Goal: Transaction & Acquisition: Purchase product/service

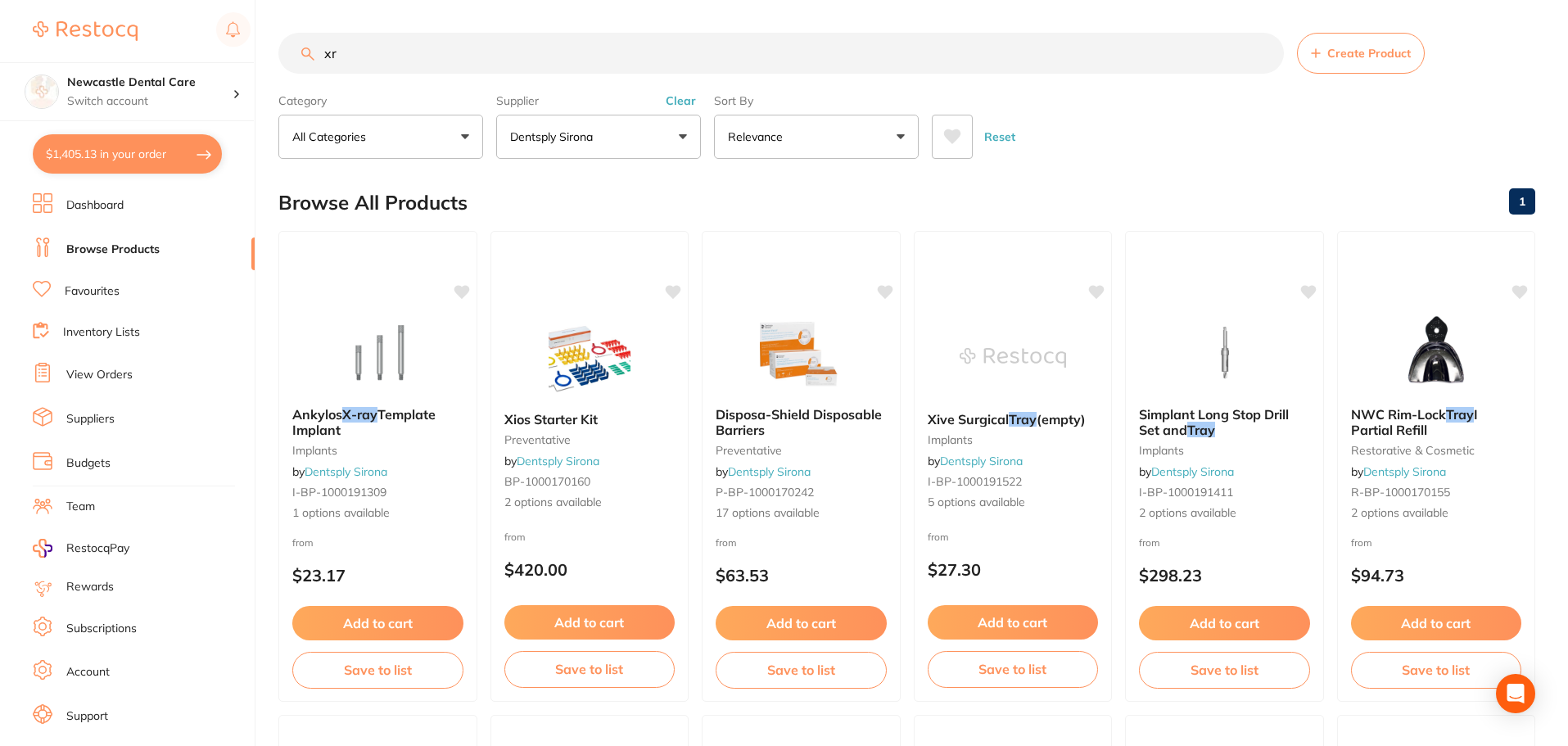
type input "x"
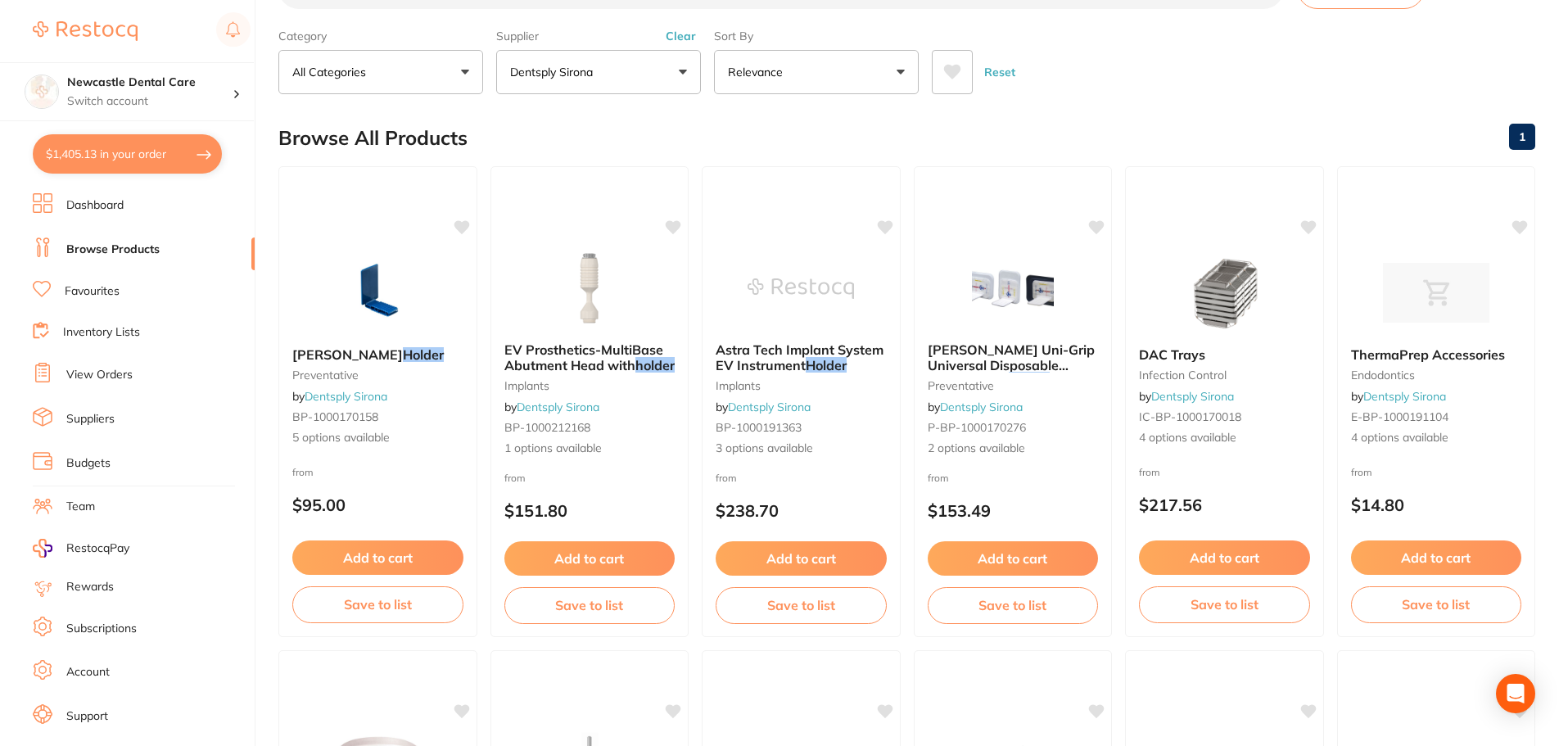
scroll to position [26, 0]
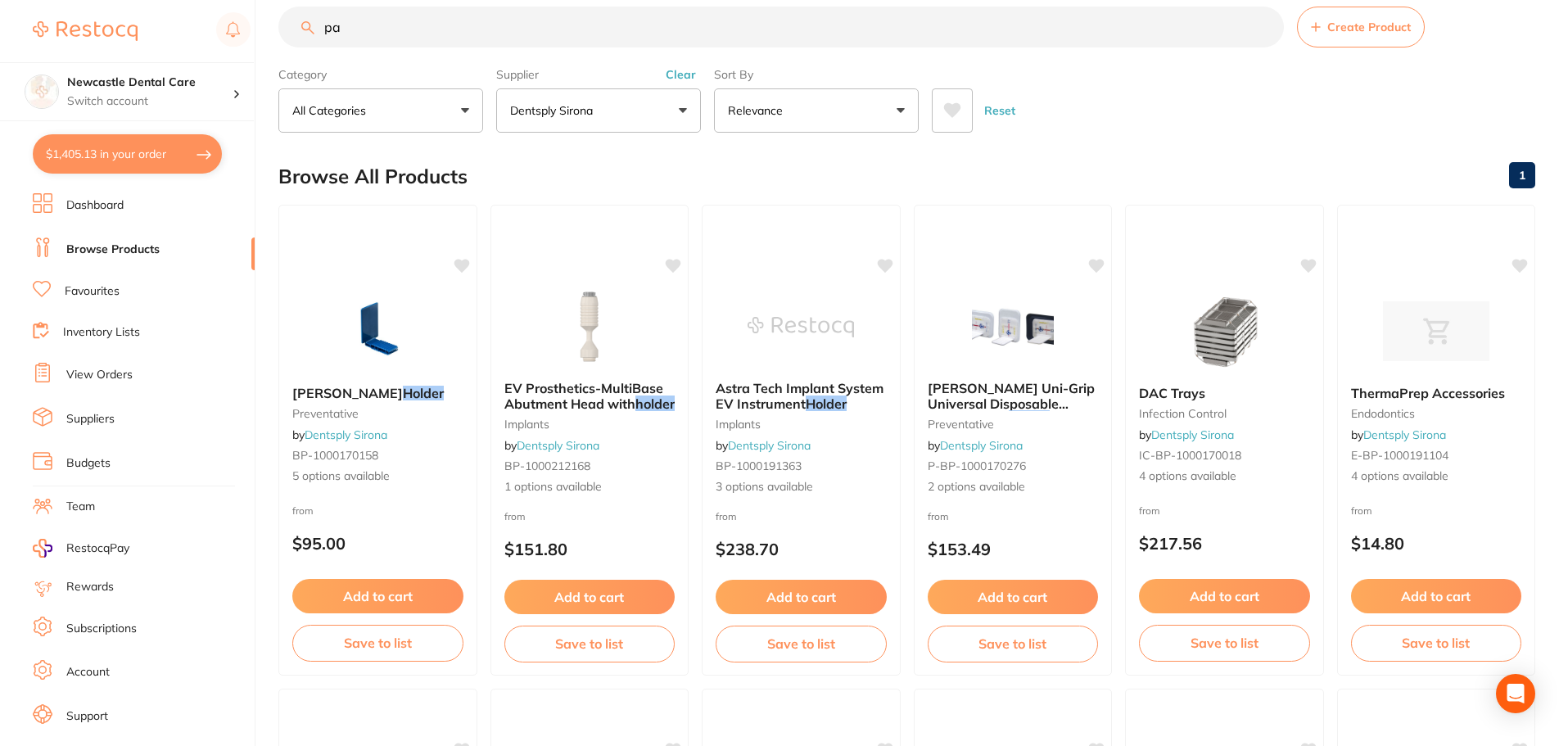
type input "p"
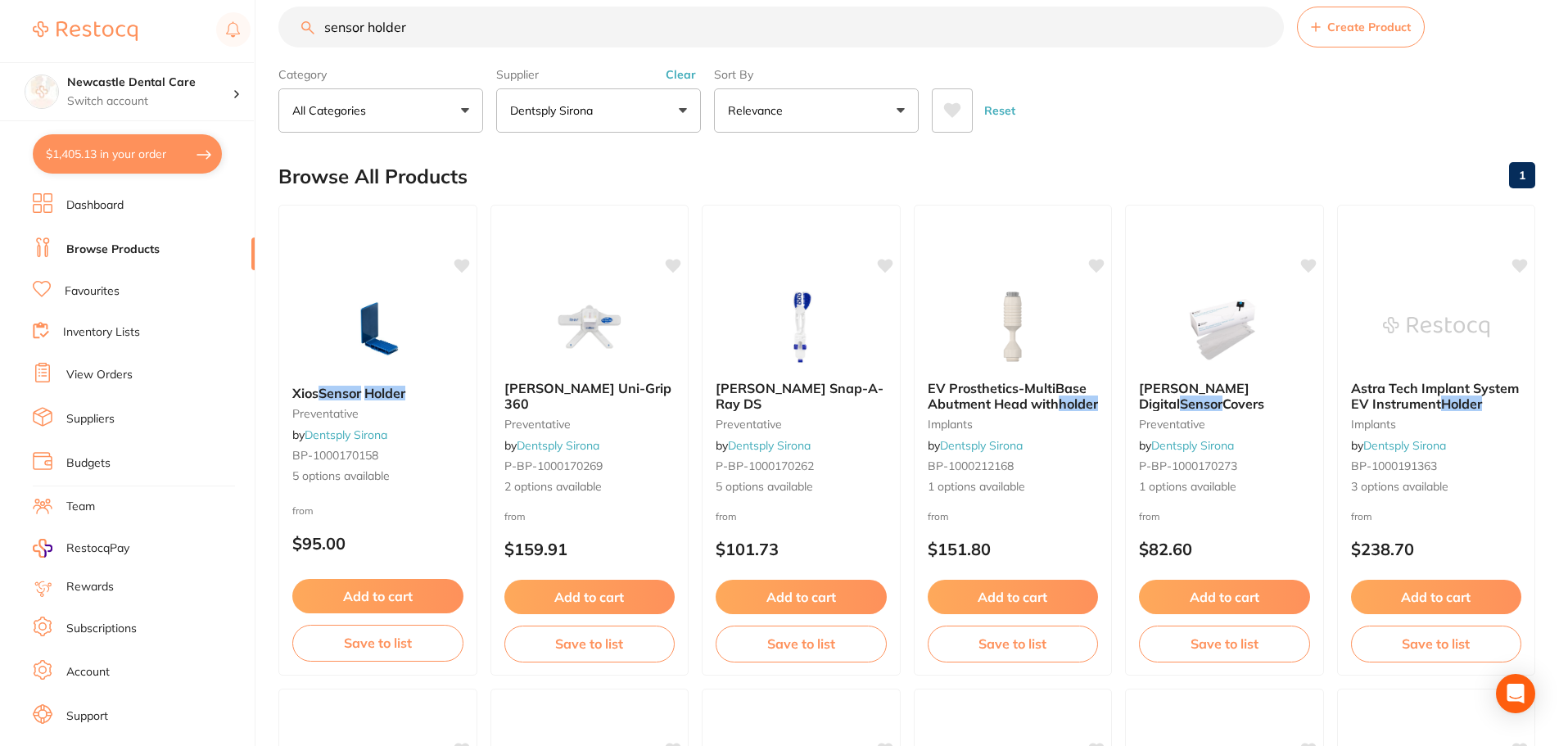
scroll to position [0, 0]
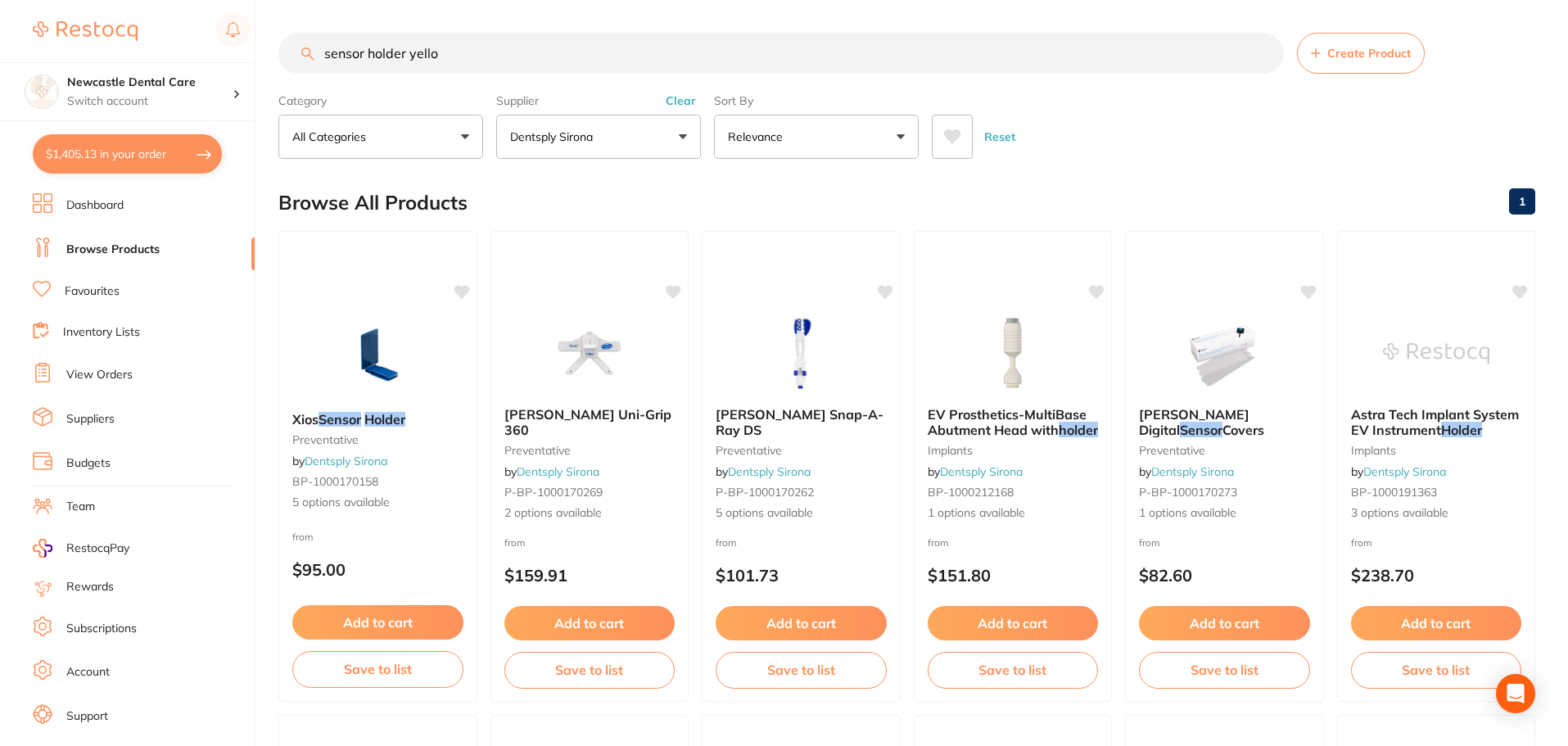
type input "sensor holder yellow"
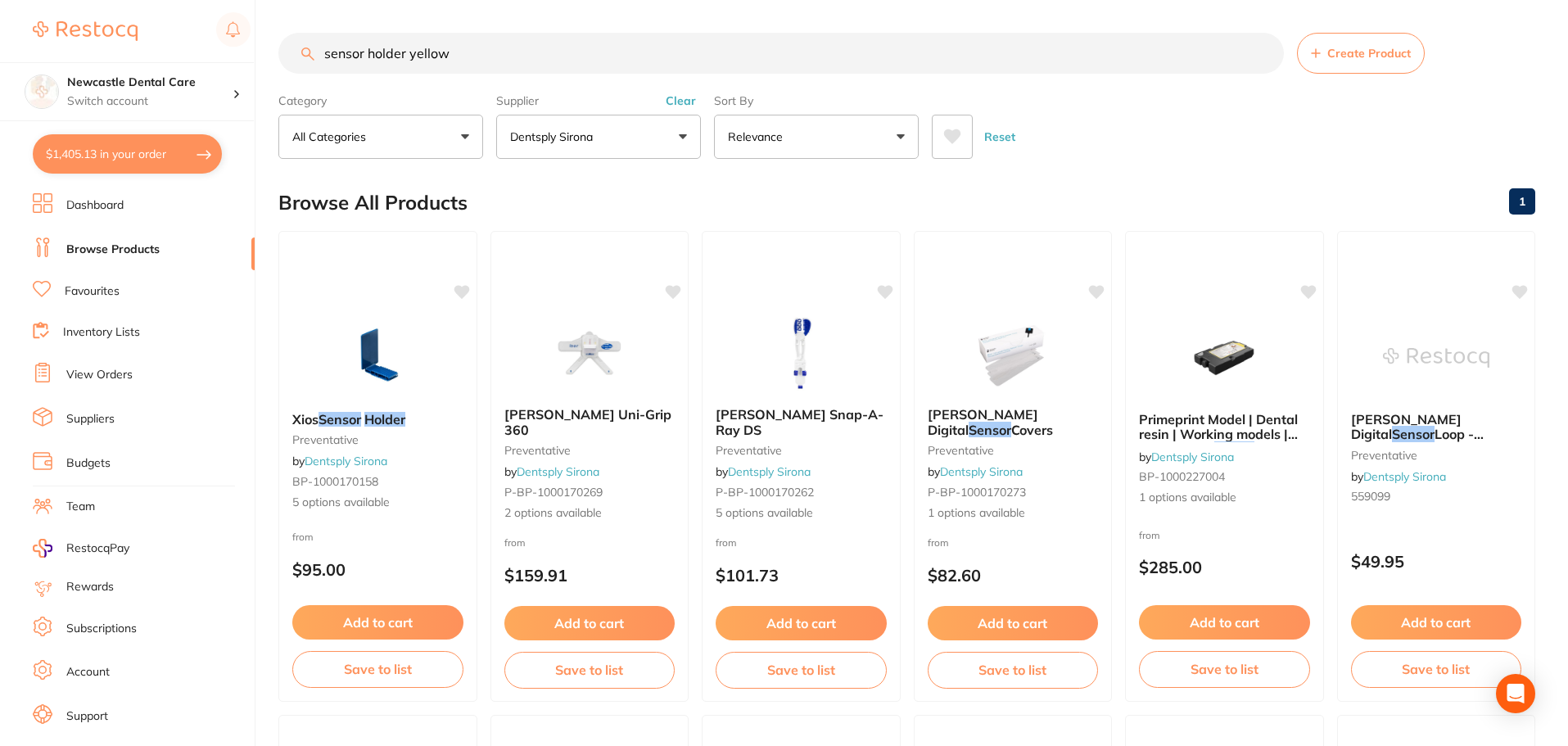
drag, startPoint x: 497, startPoint y: 45, endPoint x: 305, endPoint y: 36, distance: 192.2
click at [305, 36] on input "sensor holder yellow" at bounding box center [781, 54] width 1006 height 41
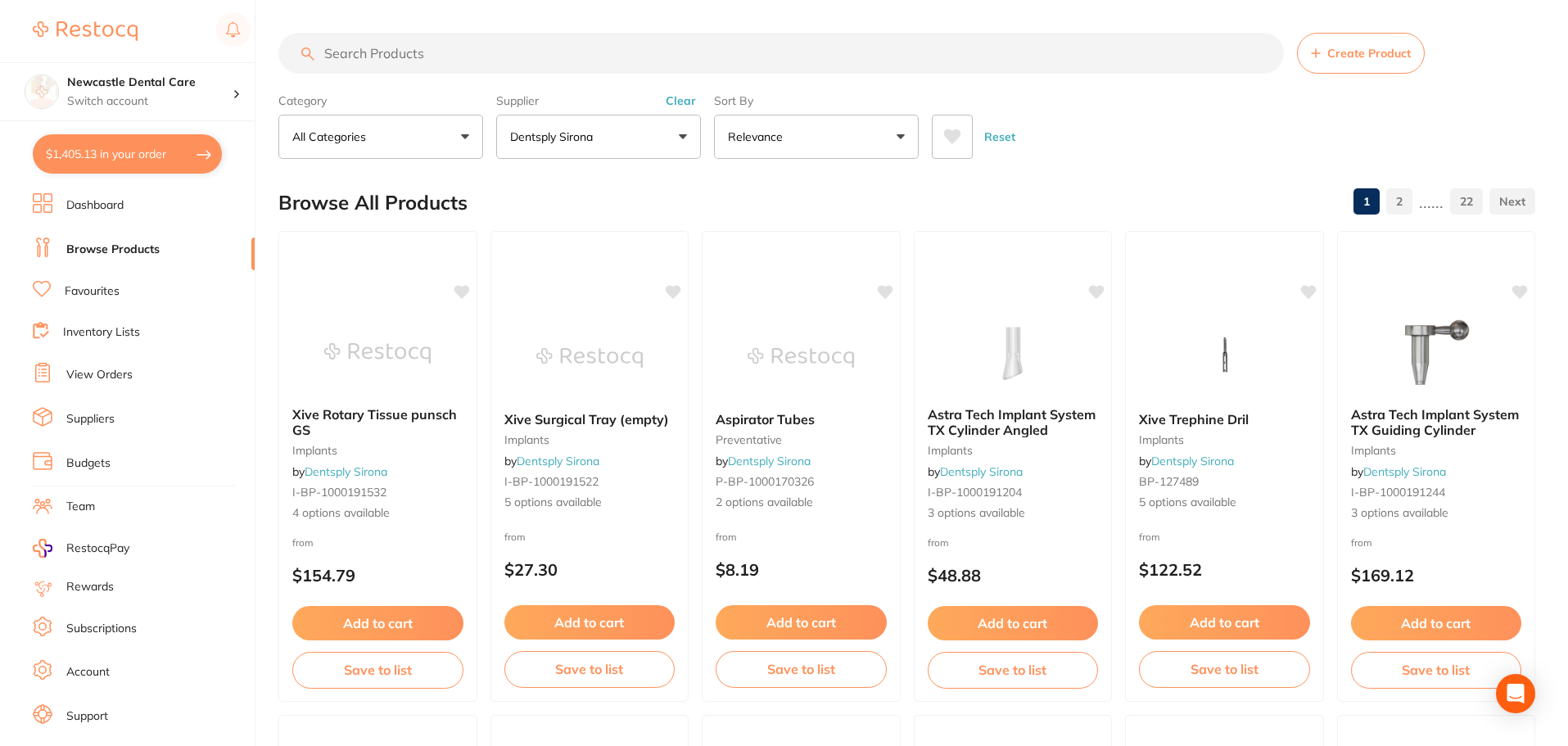
click at [463, 133] on button "All Categories" at bounding box center [381, 137] width 205 height 45
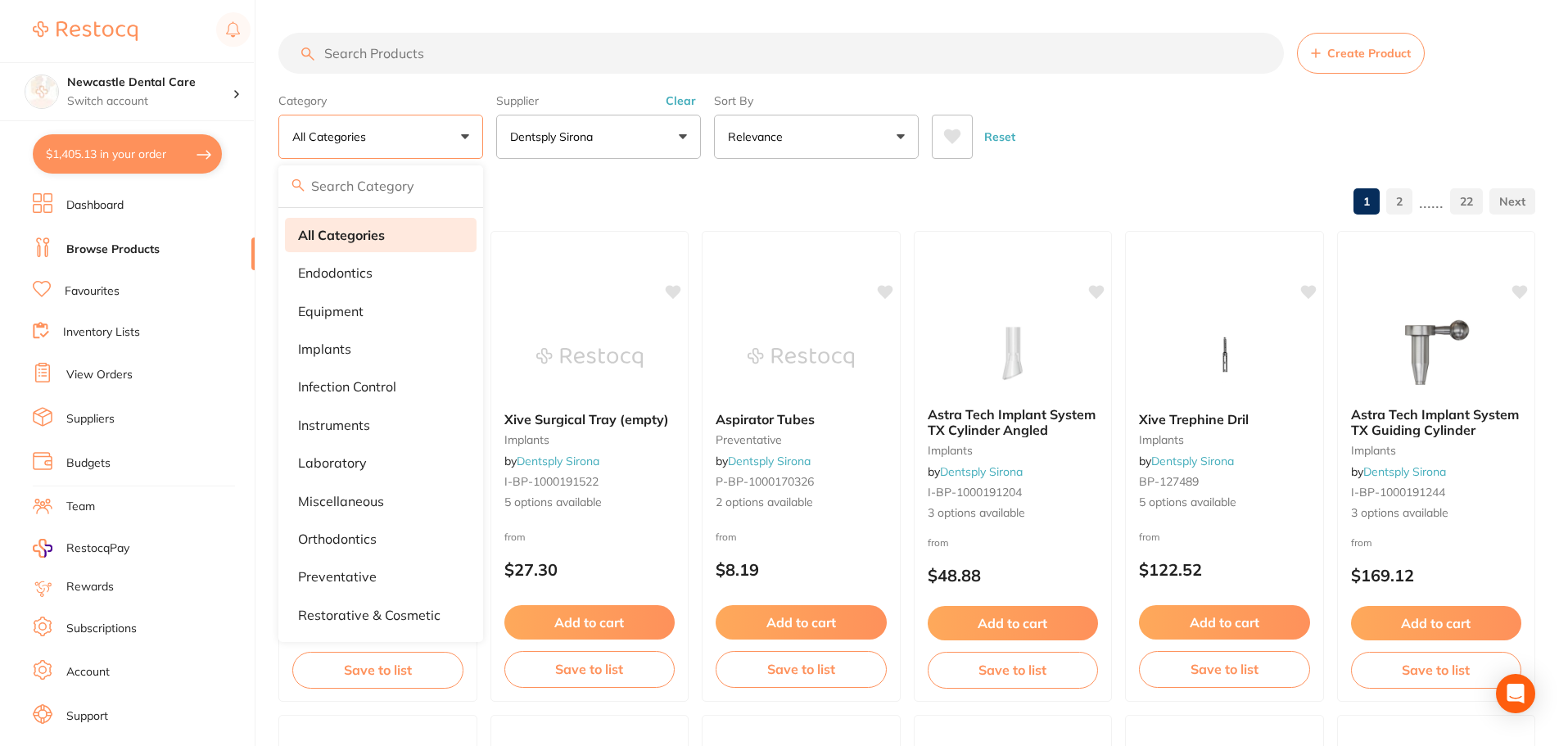
click at [364, 241] on strong "All Categories" at bounding box center [341, 235] width 87 height 15
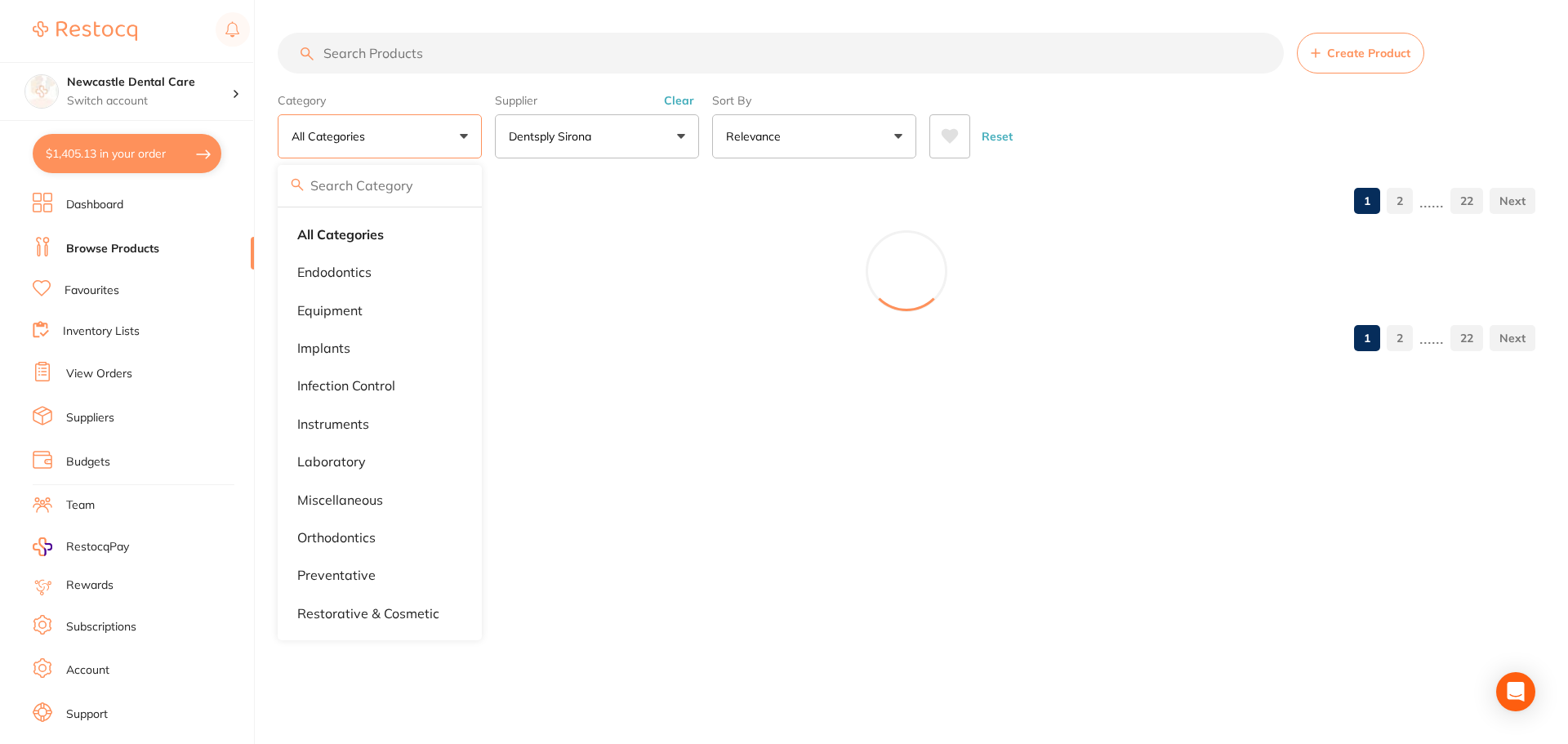
click at [595, 135] on p "Dentsply Sirona" at bounding box center [553, 137] width 89 height 16
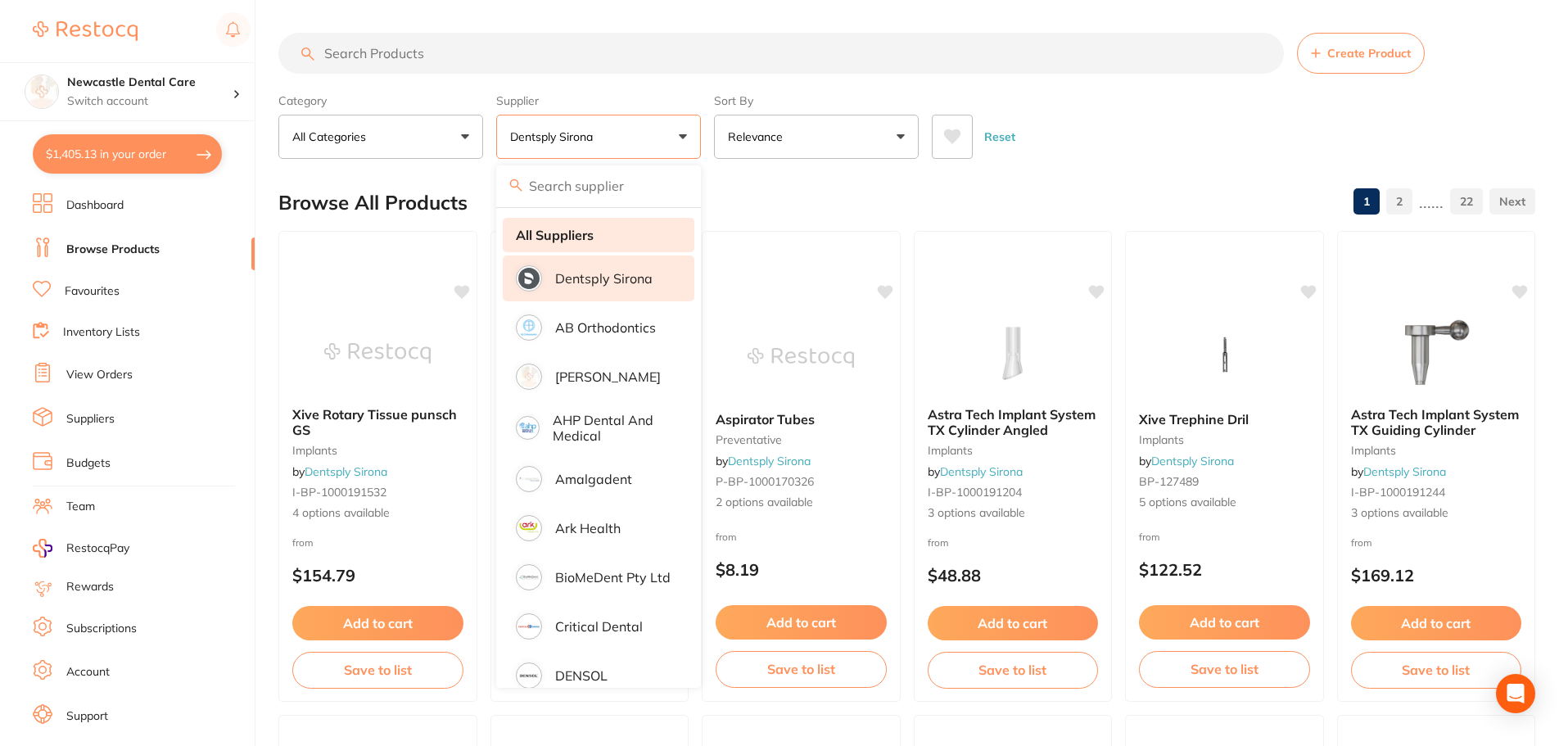
click at [573, 237] on strong "All Suppliers" at bounding box center [555, 235] width 78 height 15
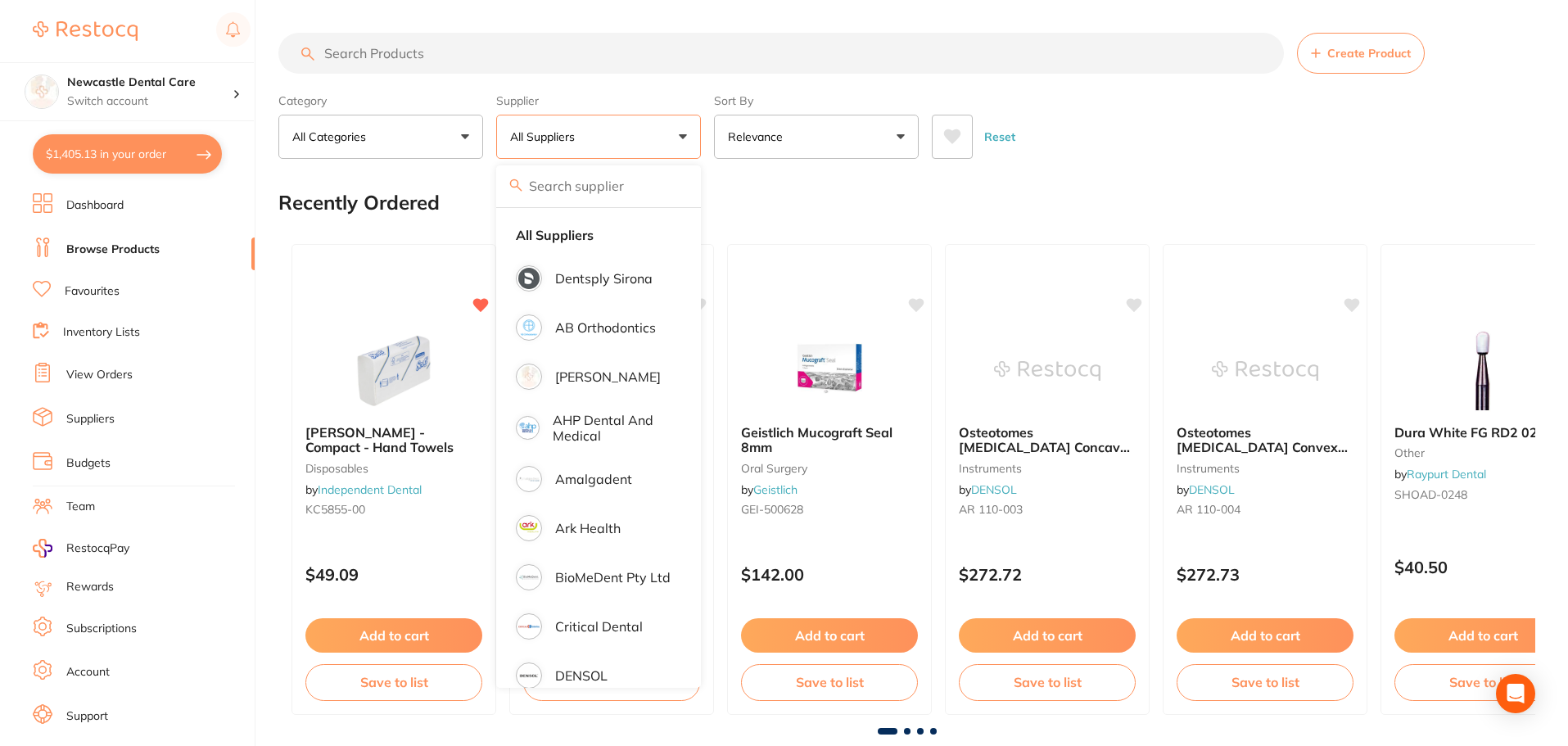
click at [390, 64] on input "search" at bounding box center [781, 54] width 1006 height 41
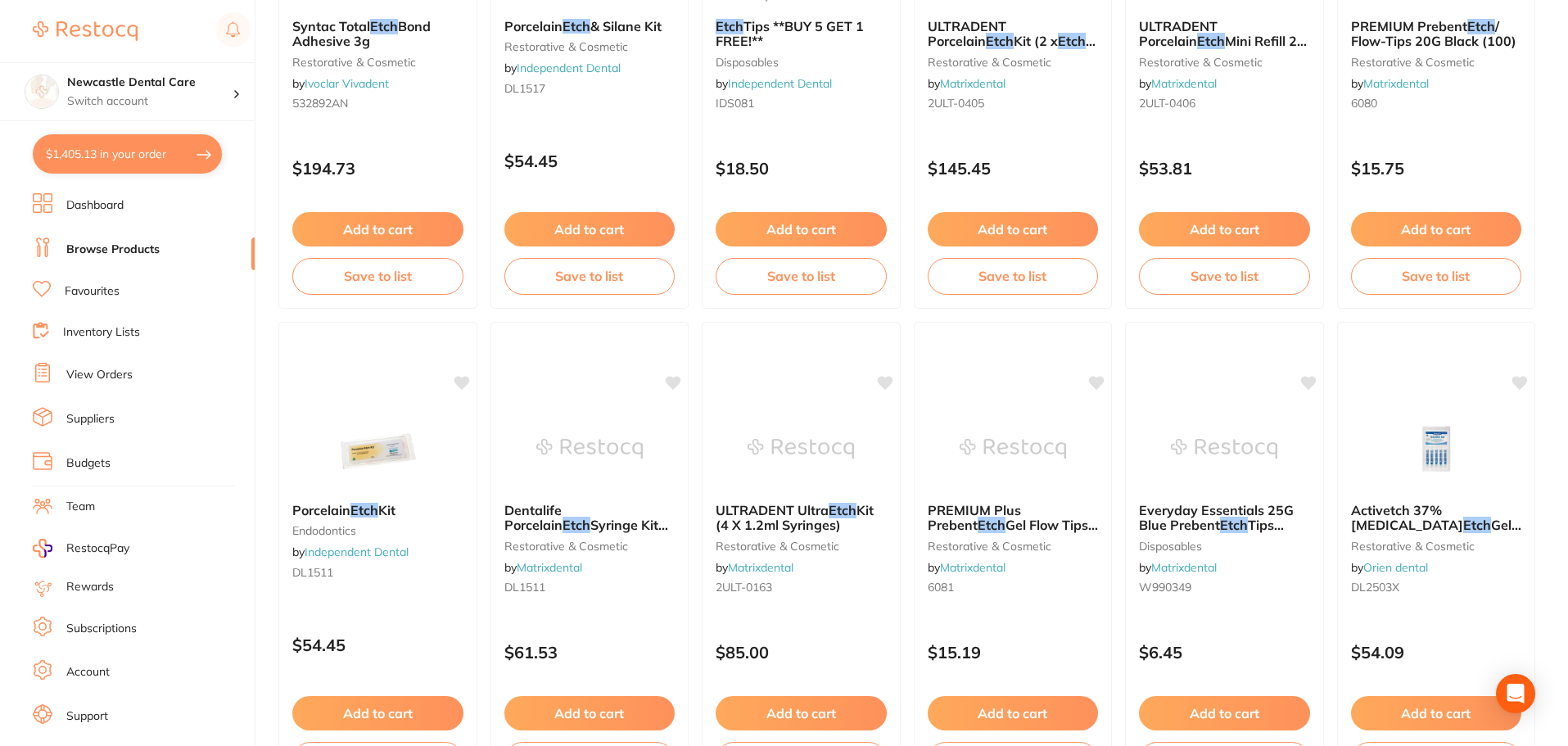
scroll to position [1046, 0]
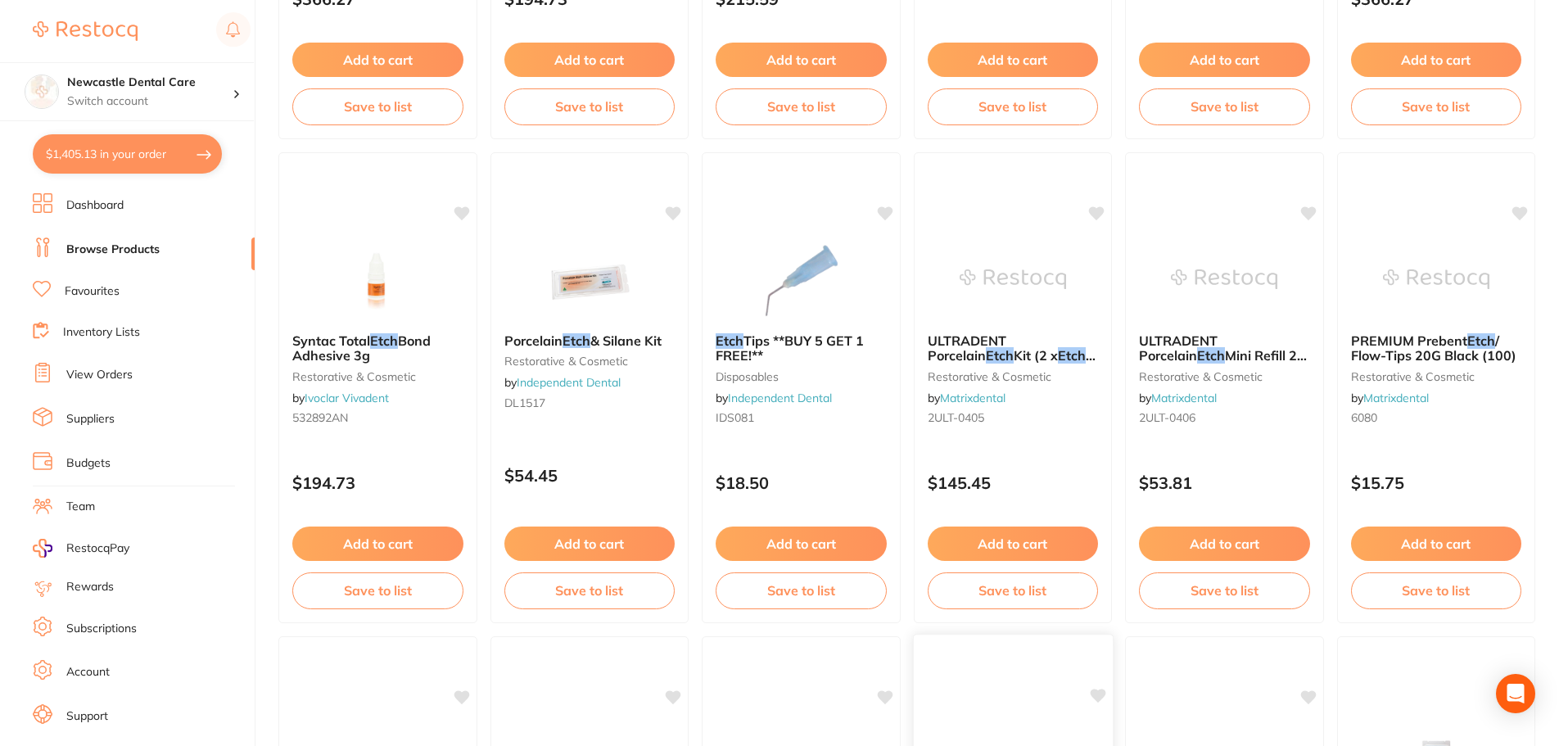
type input "etch"
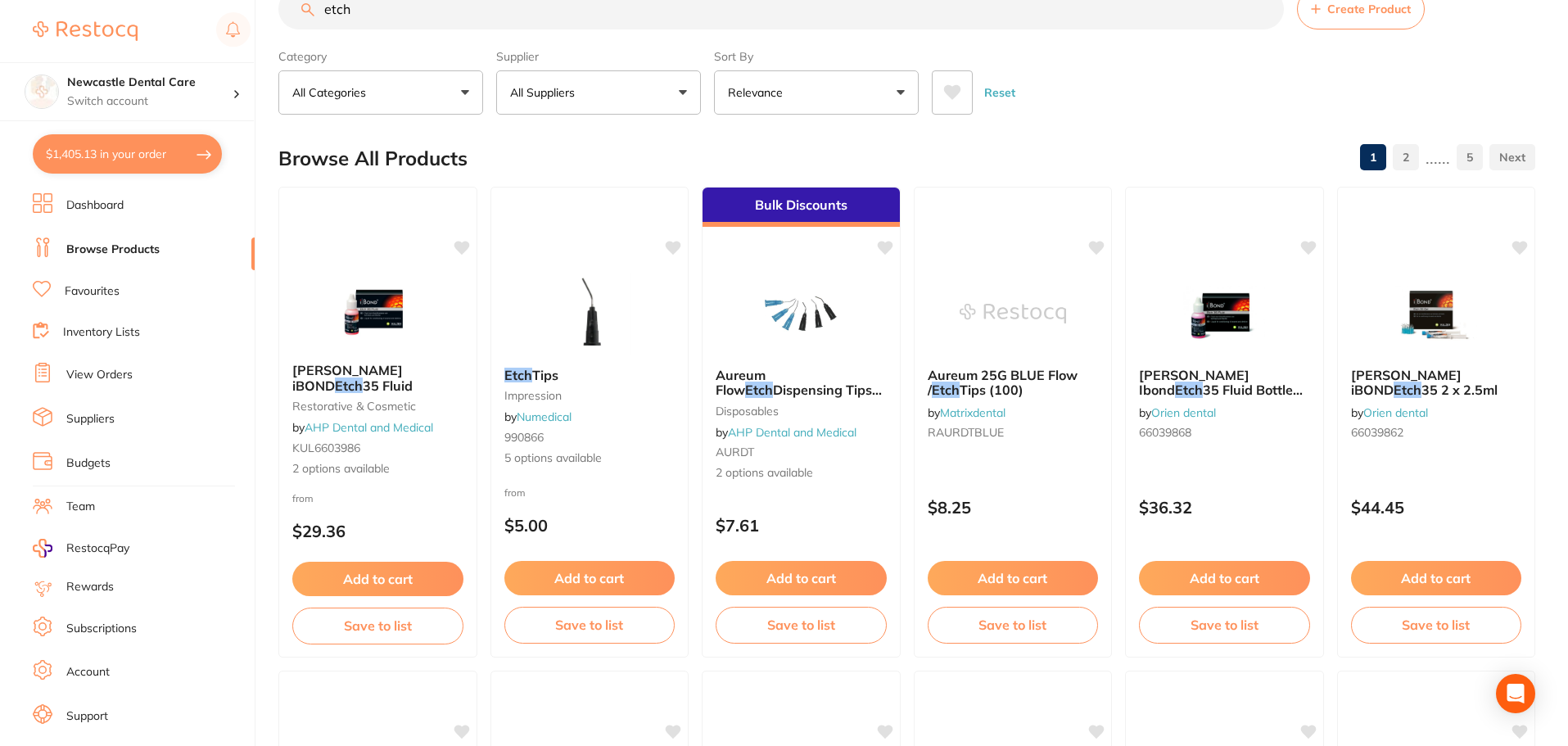
scroll to position [0, 0]
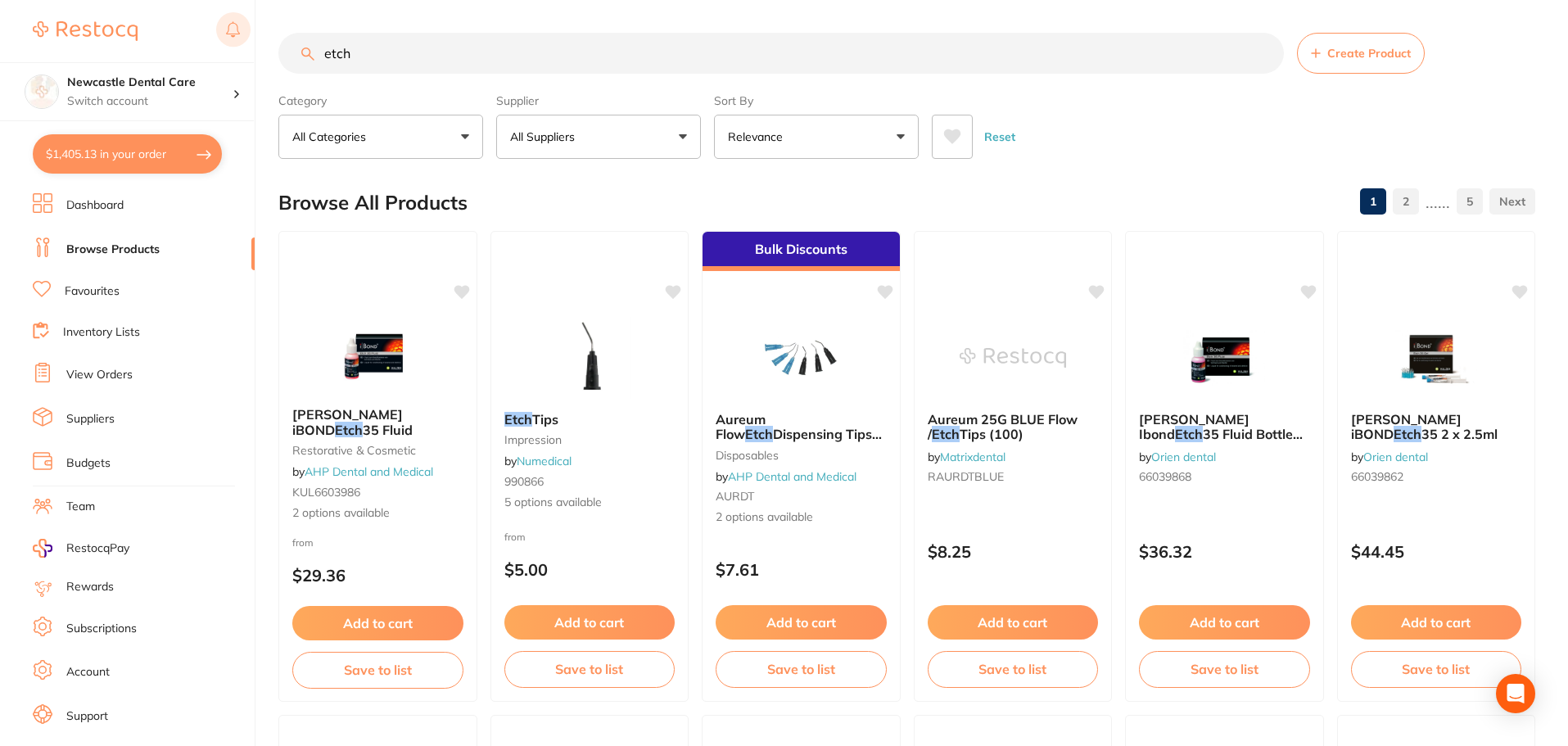
drag, startPoint x: 373, startPoint y: 59, endPoint x: 247, endPoint y: 46, distance: 126.7
click at [258, 46] on div "$1,405.13 Newcastle Dental Care Switch account Newcastle Dental Care $1,405.13 …" at bounding box center [784, 373] width 1568 height 746
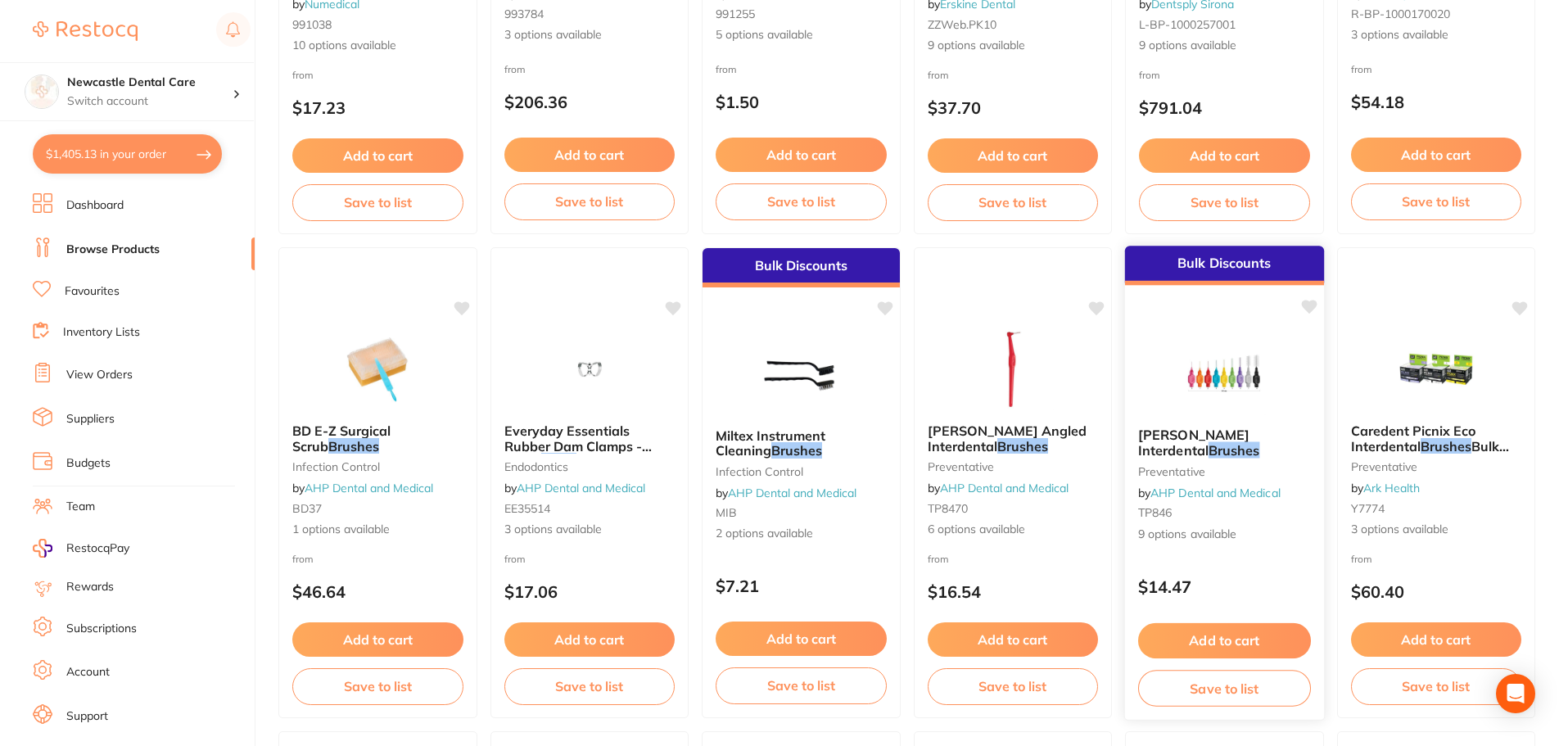
scroll to position [2946, 0]
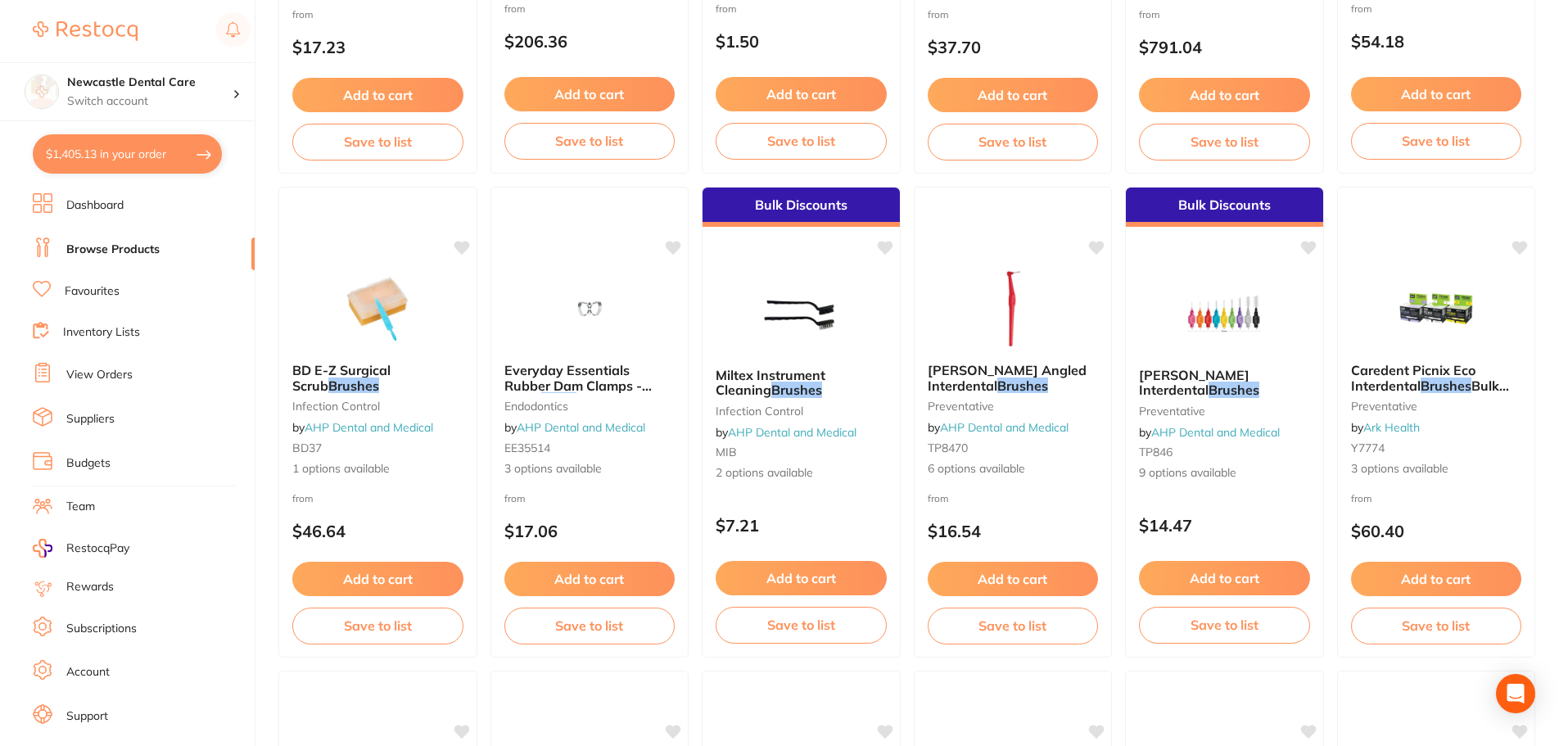
type input "tooth brushes"
click at [121, 286] on li "Favourites" at bounding box center [144, 291] width 222 height 21
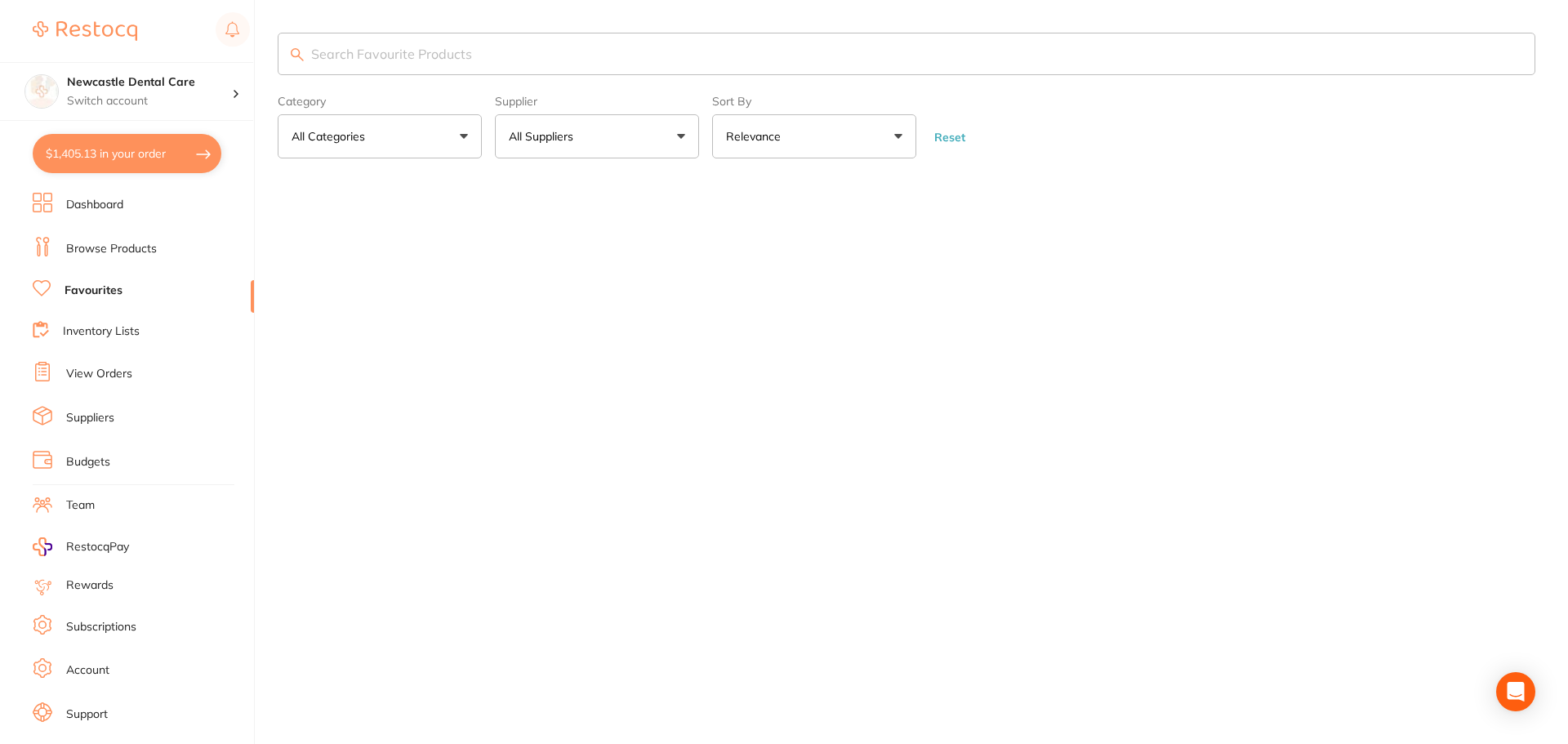
click at [370, 49] on input "search" at bounding box center [906, 54] width 1258 height 43
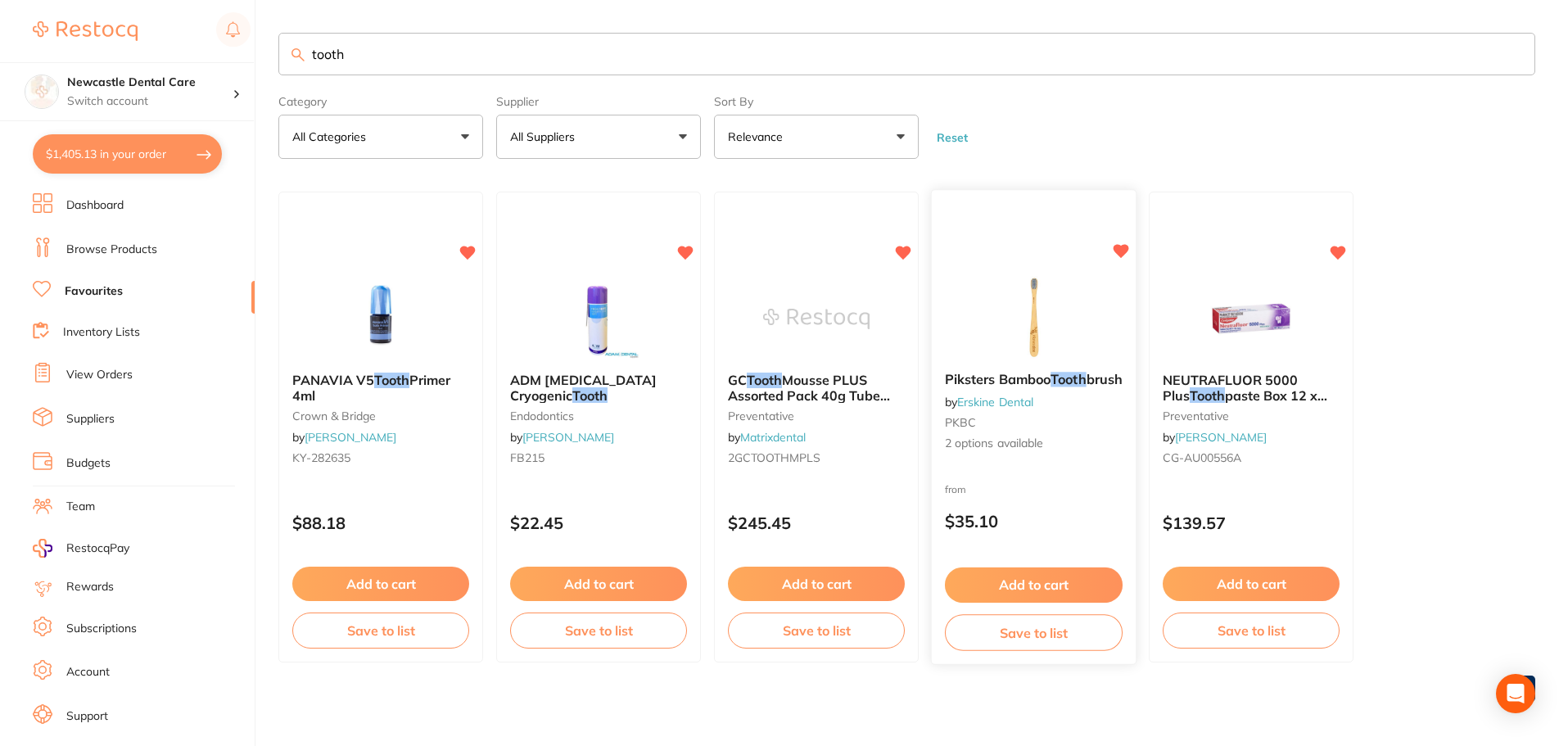
type input "tooth"
click at [1059, 388] on b "Piksters Bamboo Tooth brush" at bounding box center [1034, 380] width 178 height 16
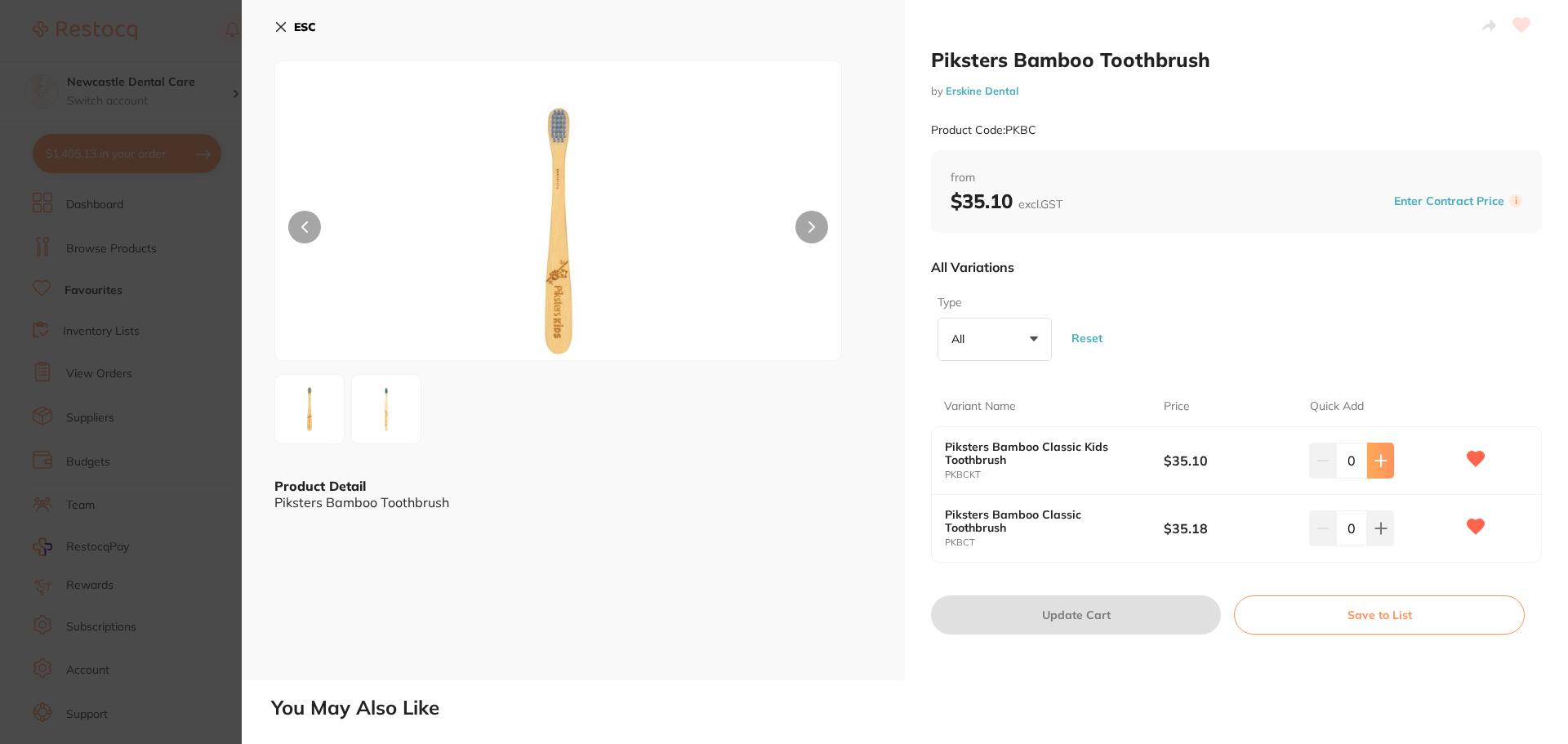
click at [1383, 464] on icon at bounding box center [1381, 460] width 13 height 13
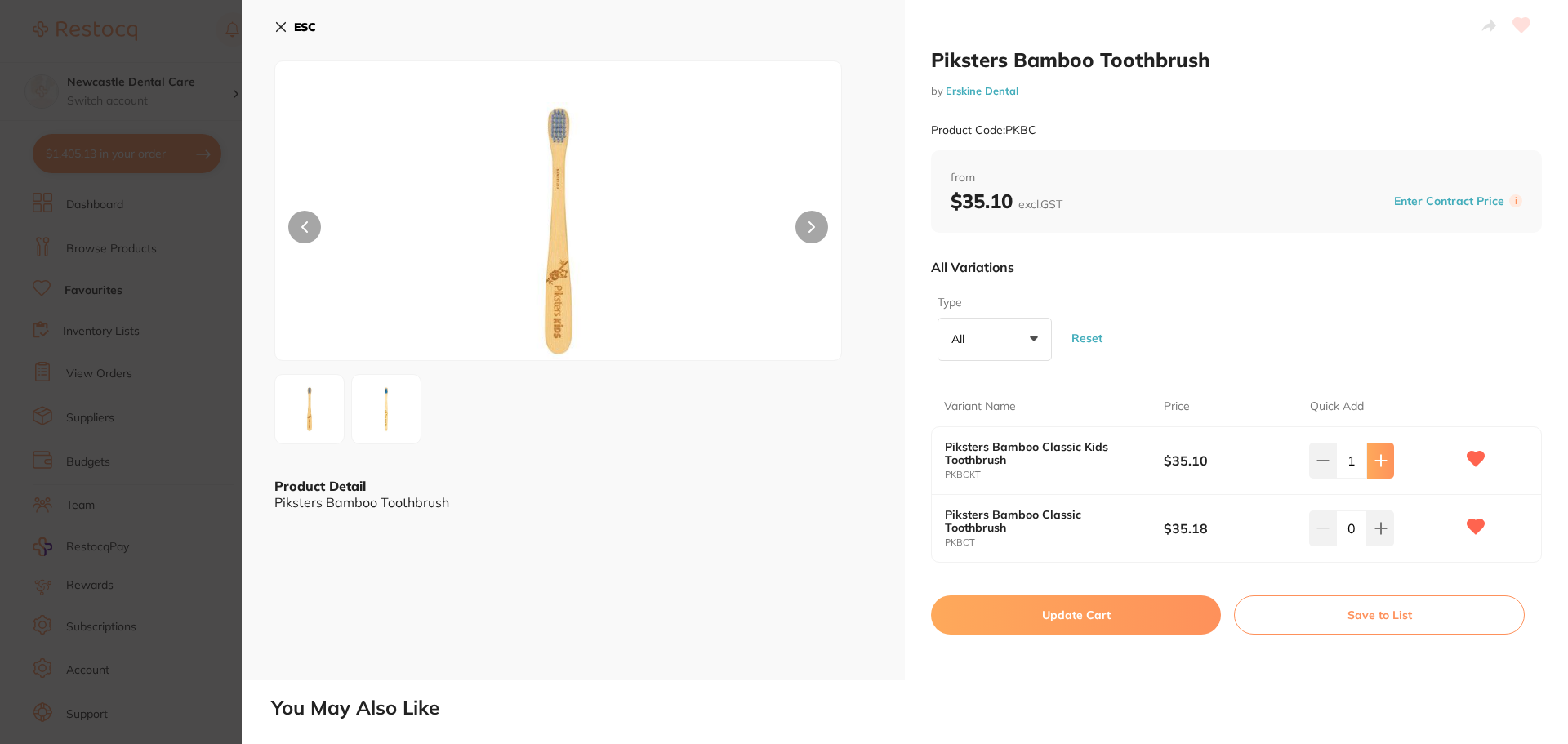
click at [1383, 464] on icon at bounding box center [1381, 460] width 13 height 13
type input "2"
click at [1384, 533] on icon at bounding box center [1381, 528] width 13 height 13
click at [1382, 533] on icon at bounding box center [1381, 528] width 13 height 13
type input "2"
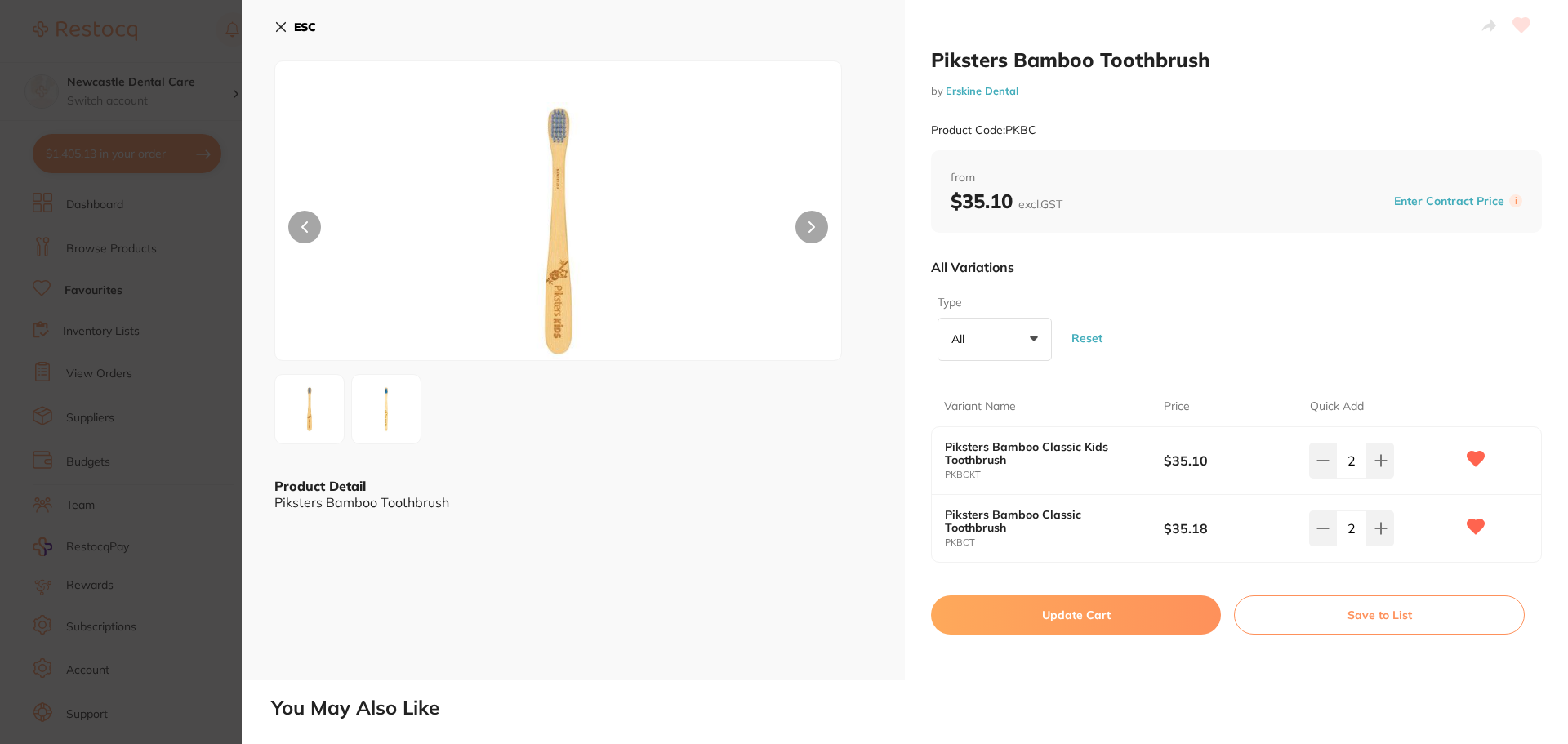
click at [1146, 616] on button "Update Cart" at bounding box center [1076, 615] width 290 height 40
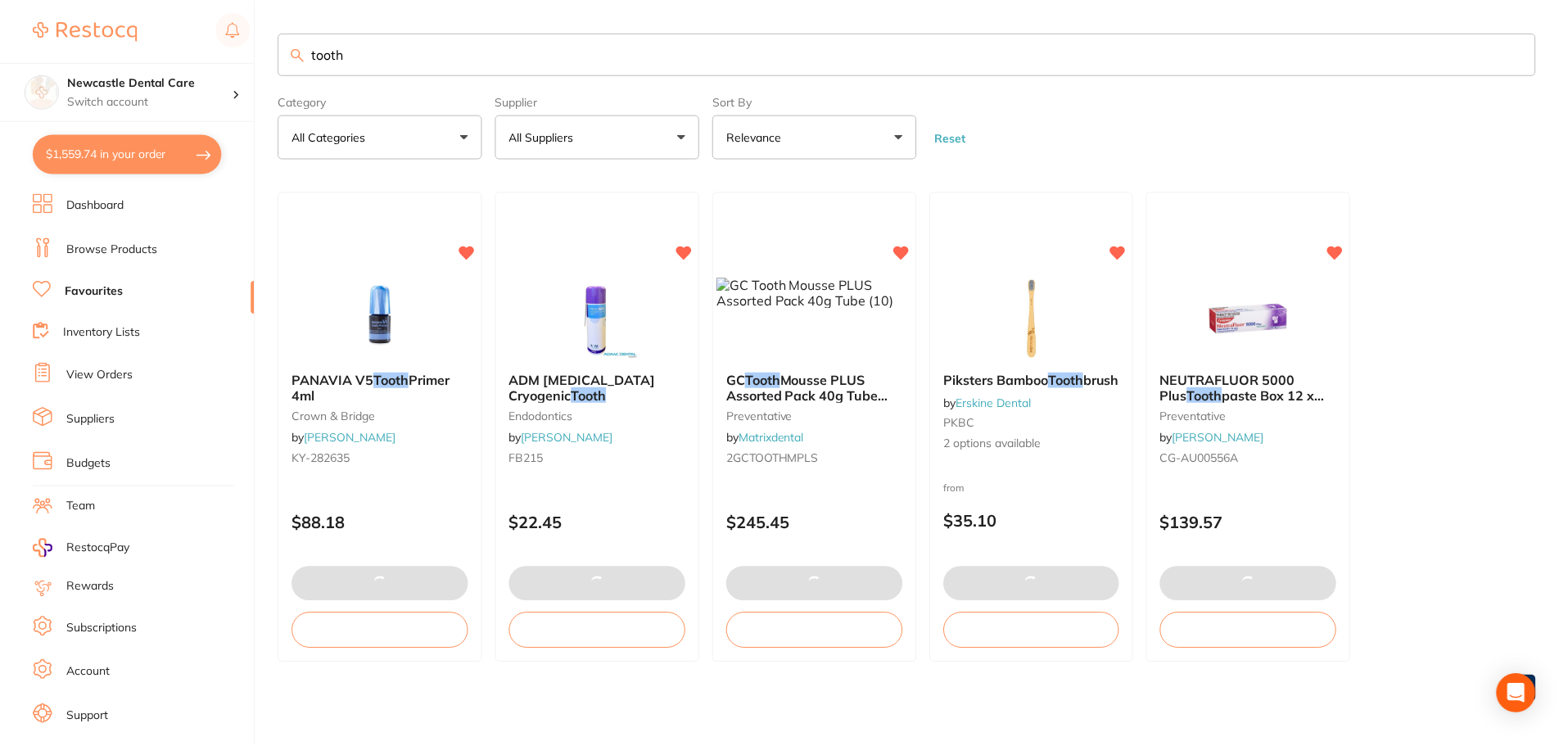
scroll to position [2, 0]
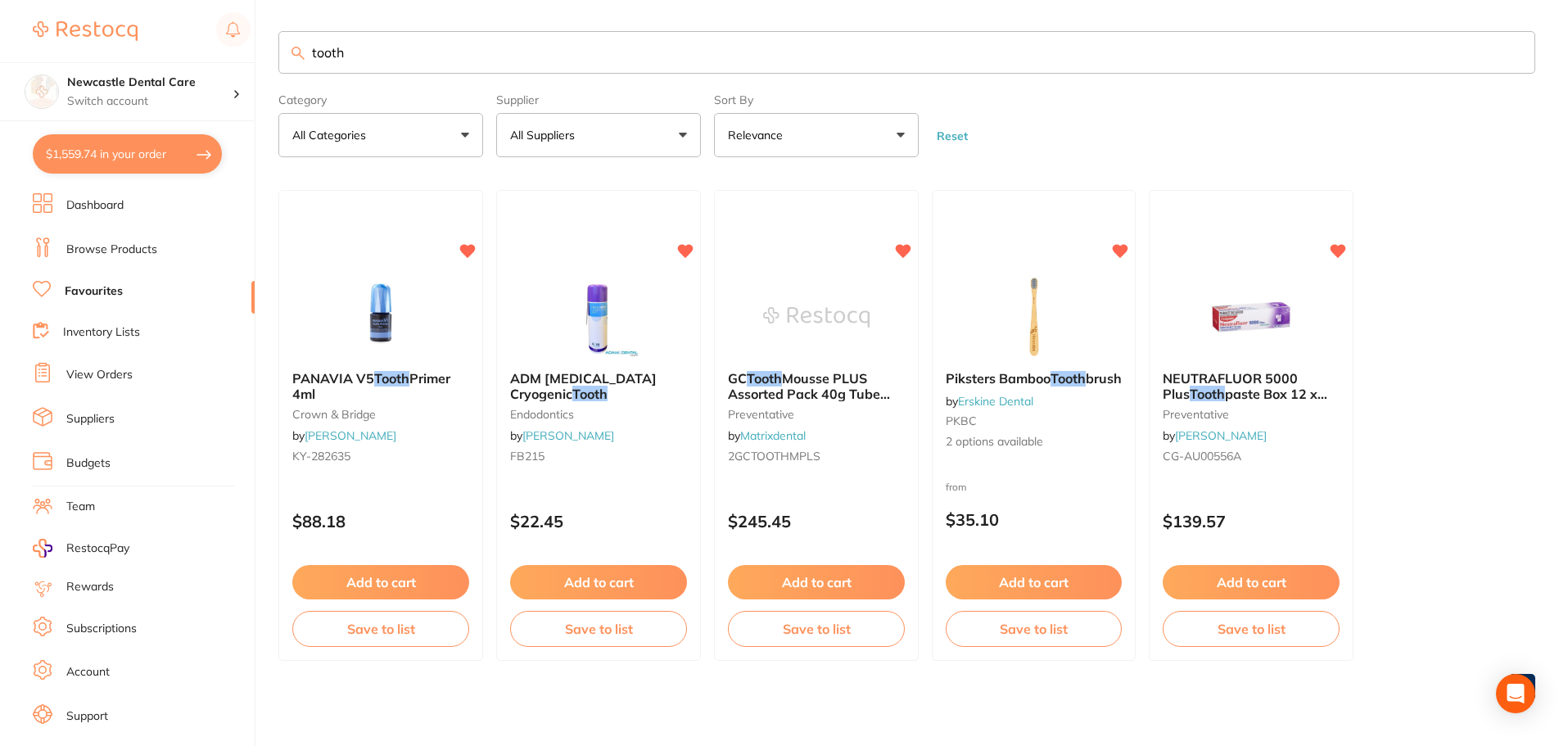
drag, startPoint x: 386, startPoint y: 68, endPoint x: 250, endPoint y: 54, distance: 136.7
click at [250, 54] on div "$1,559.74 Newcastle Dental Care Switch account Newcastle Dental Care $1,559.74 …" at bounding box center [784, 371] width 1568 height 746
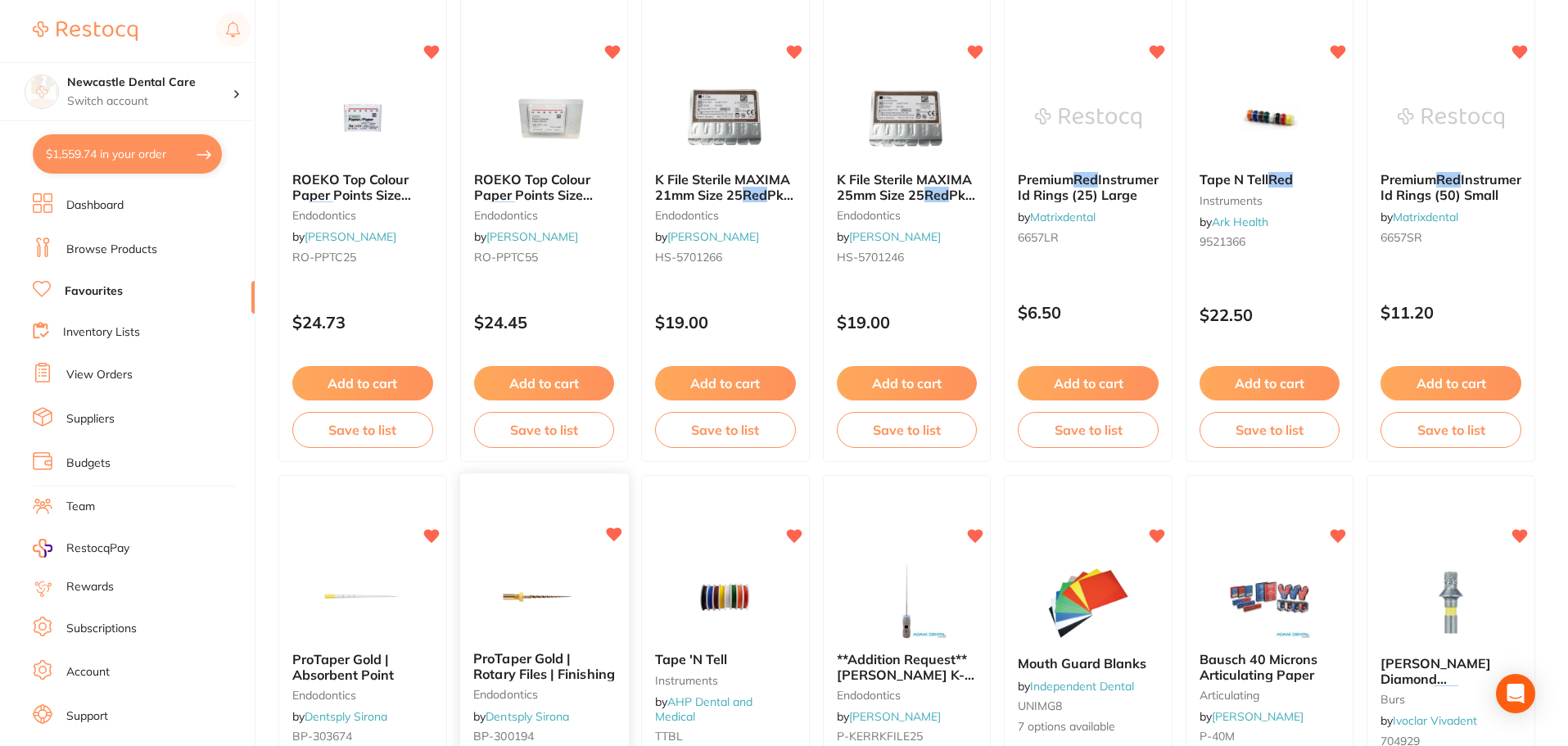
scroll to position [0, 0]
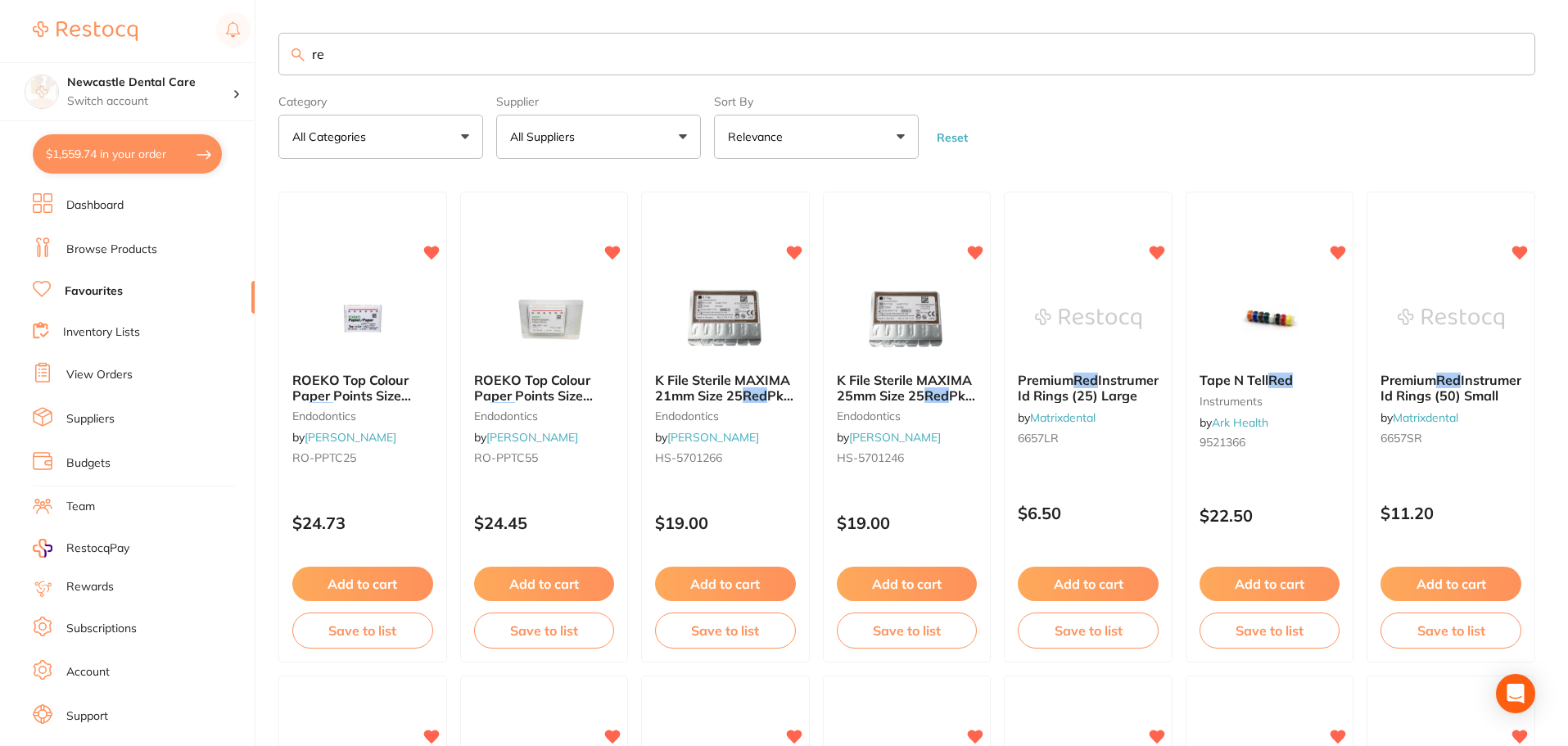
type input "r"
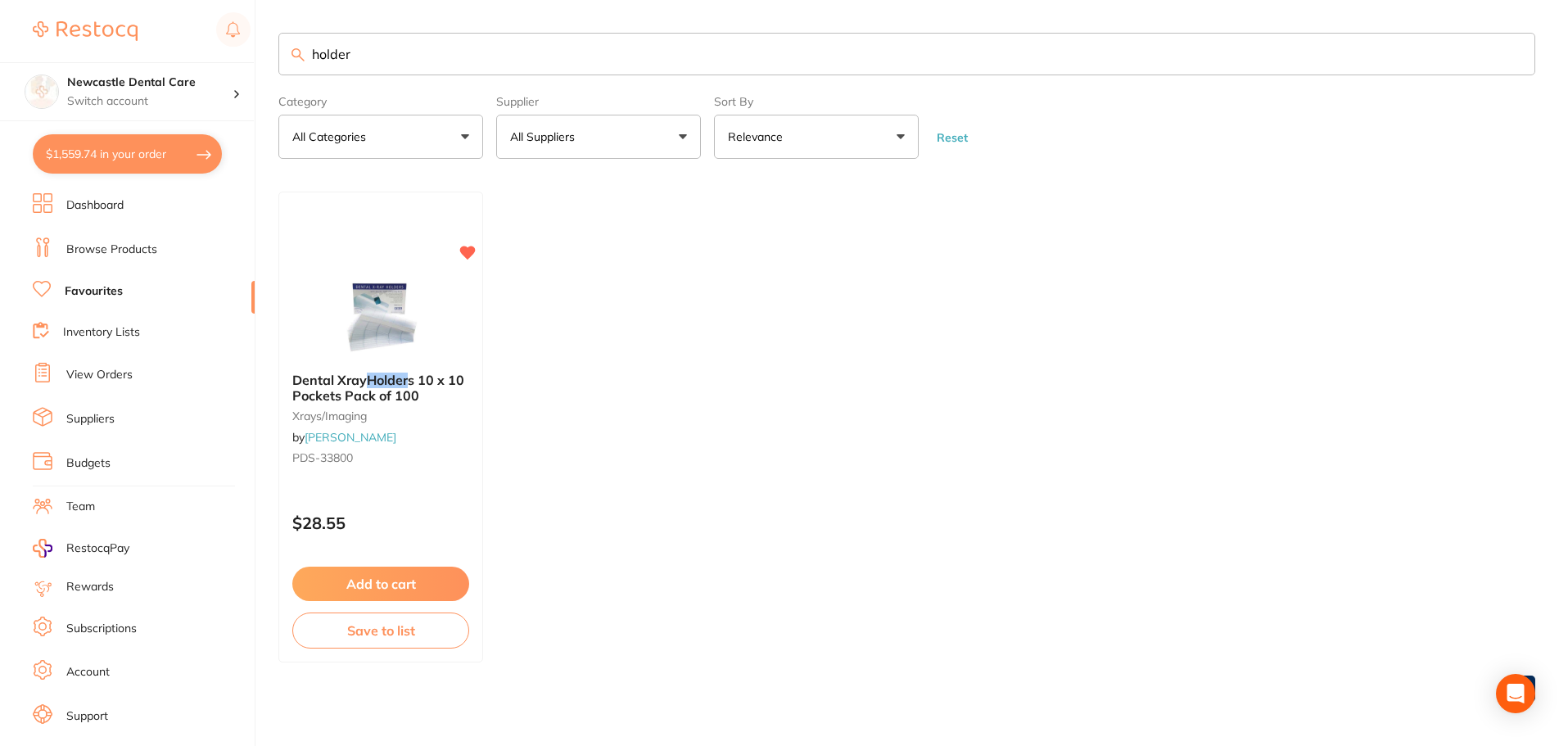
click at [452, 85] on section "holder Category All Categories All Categories xrays/imaging Clear Category fals…" at bounding box center [907, 96] width 1257 height 126
click at [425, 54] on input "holder" at bounding box center [907, 54] width 1257 height 43
type input "h"
click at [101, 249] on link "Browse Products" at bounding box center [111, 250] width 91 height 17
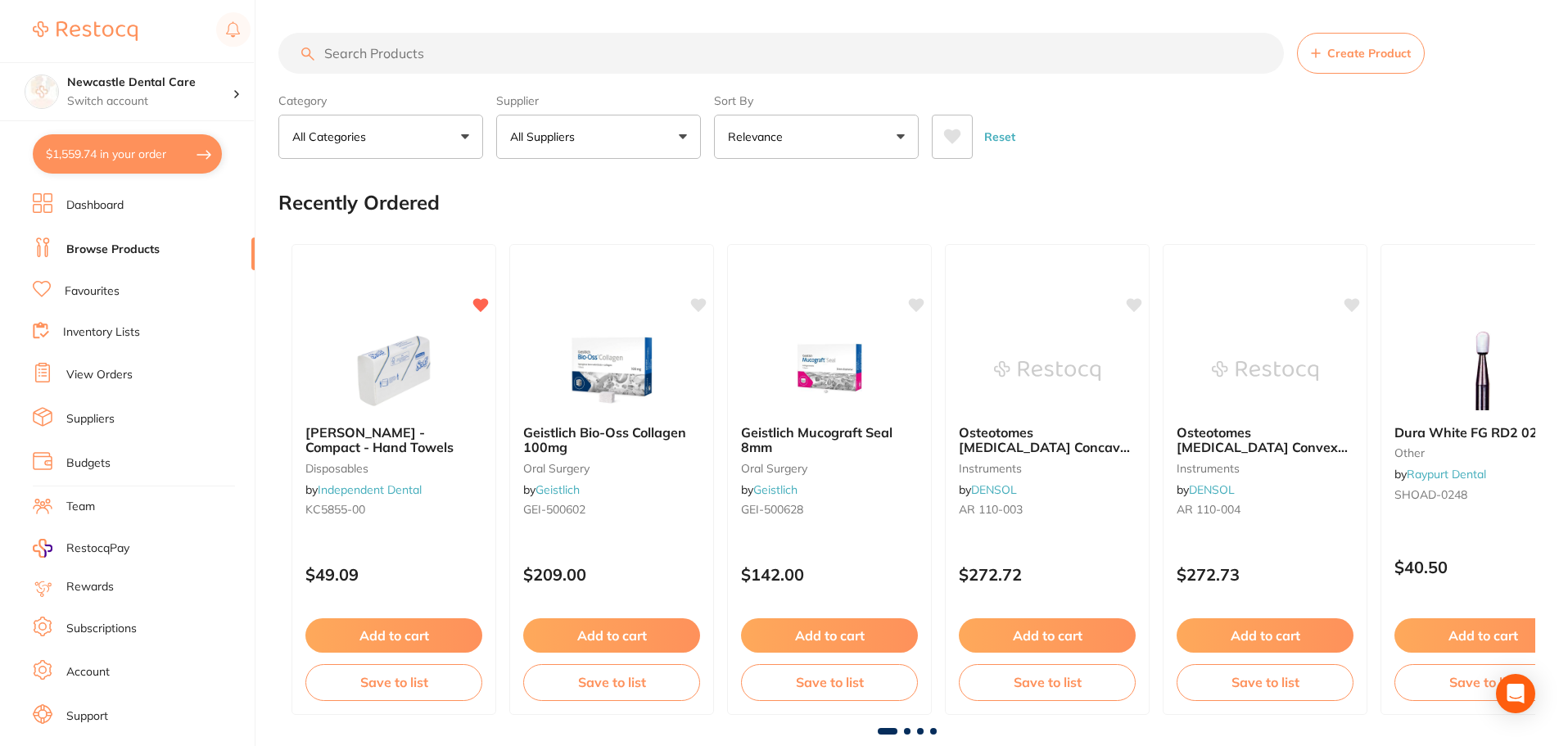
click at [482, 50] on input "search" at bounding box center [781, 54] width 1006 height 41
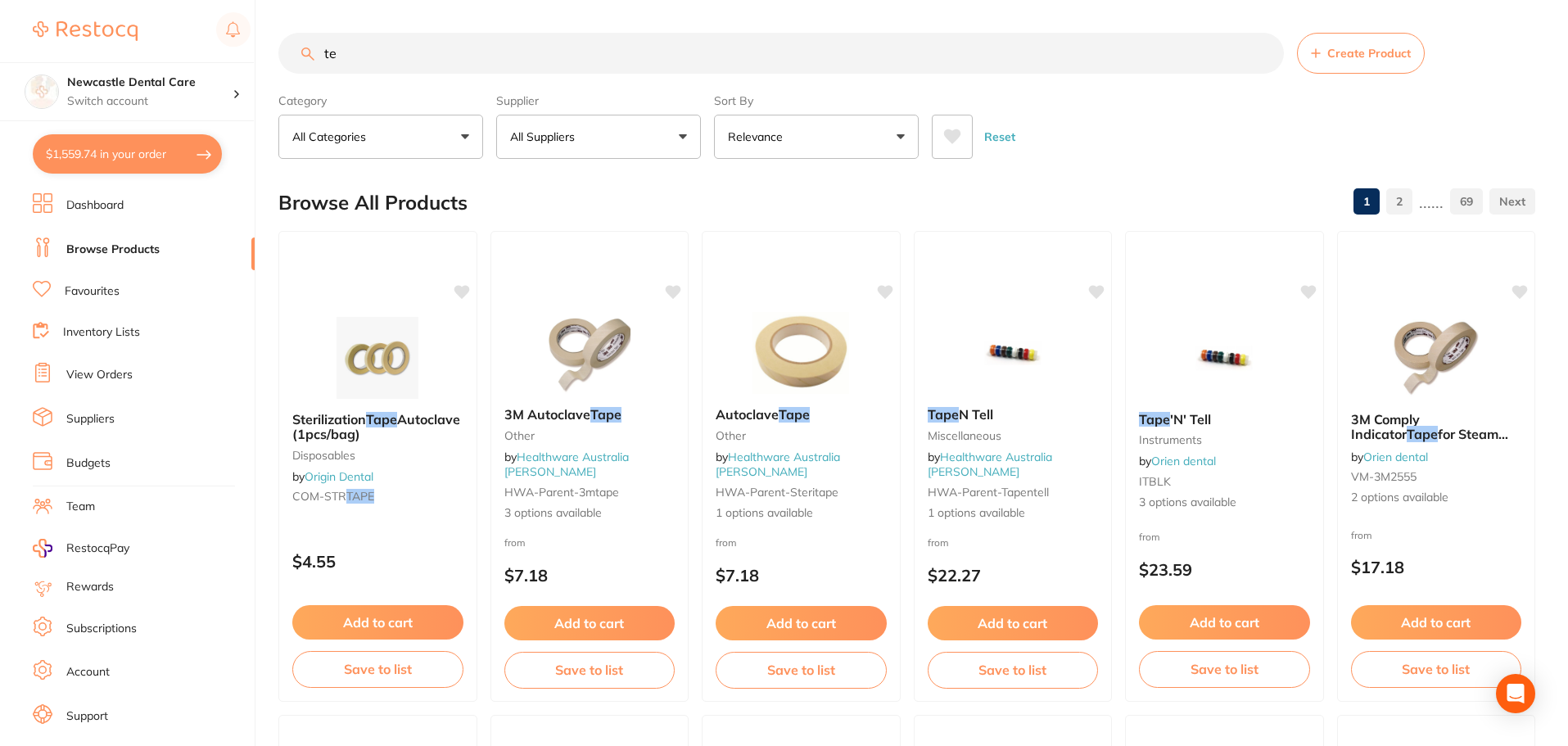
type input "t"
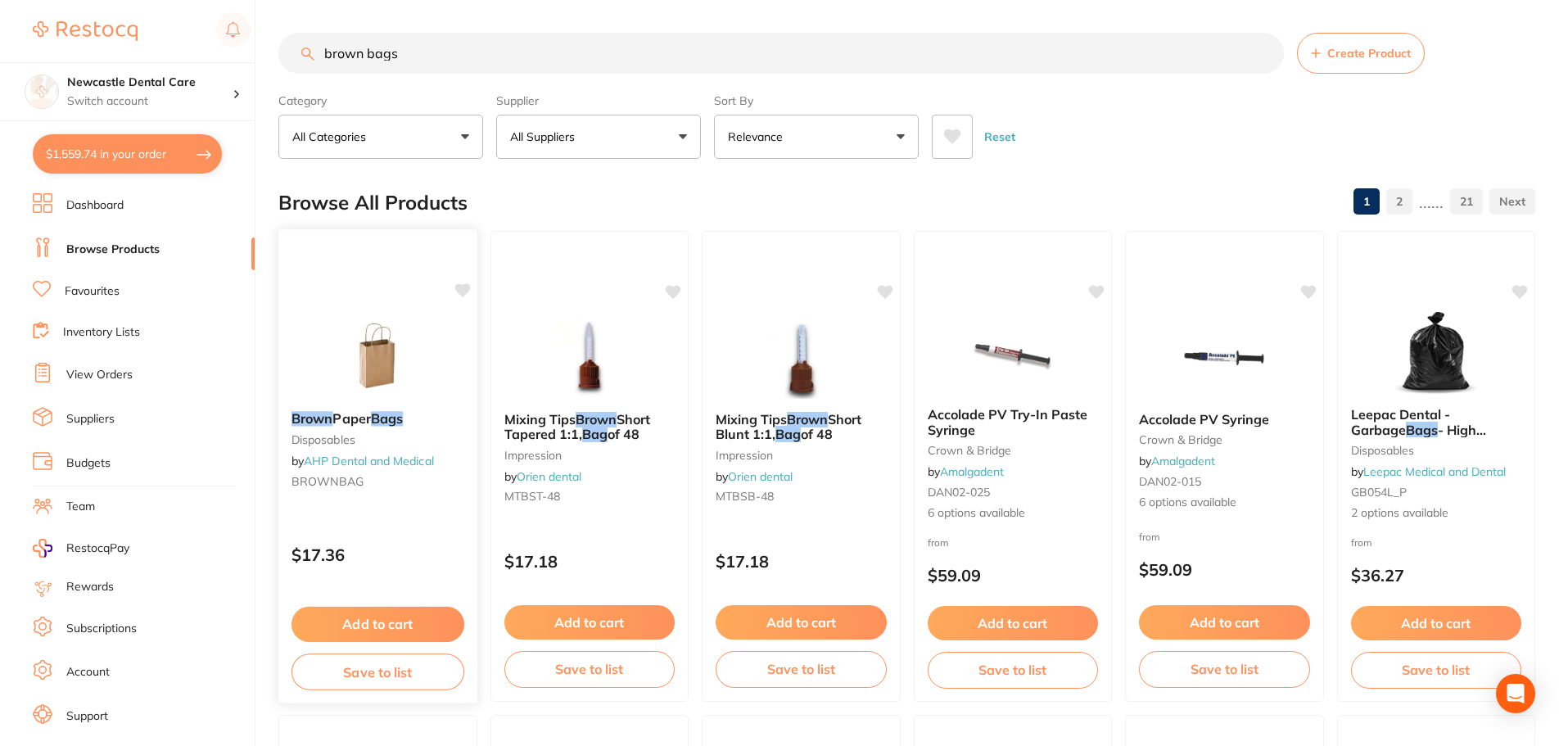
type input "brown bags"
click at [410, 447] on div "Brown Paper Bags disposables by AHP Dental and Medical BROWNBAG" at bounding box center [377, 452] width 199 height 110
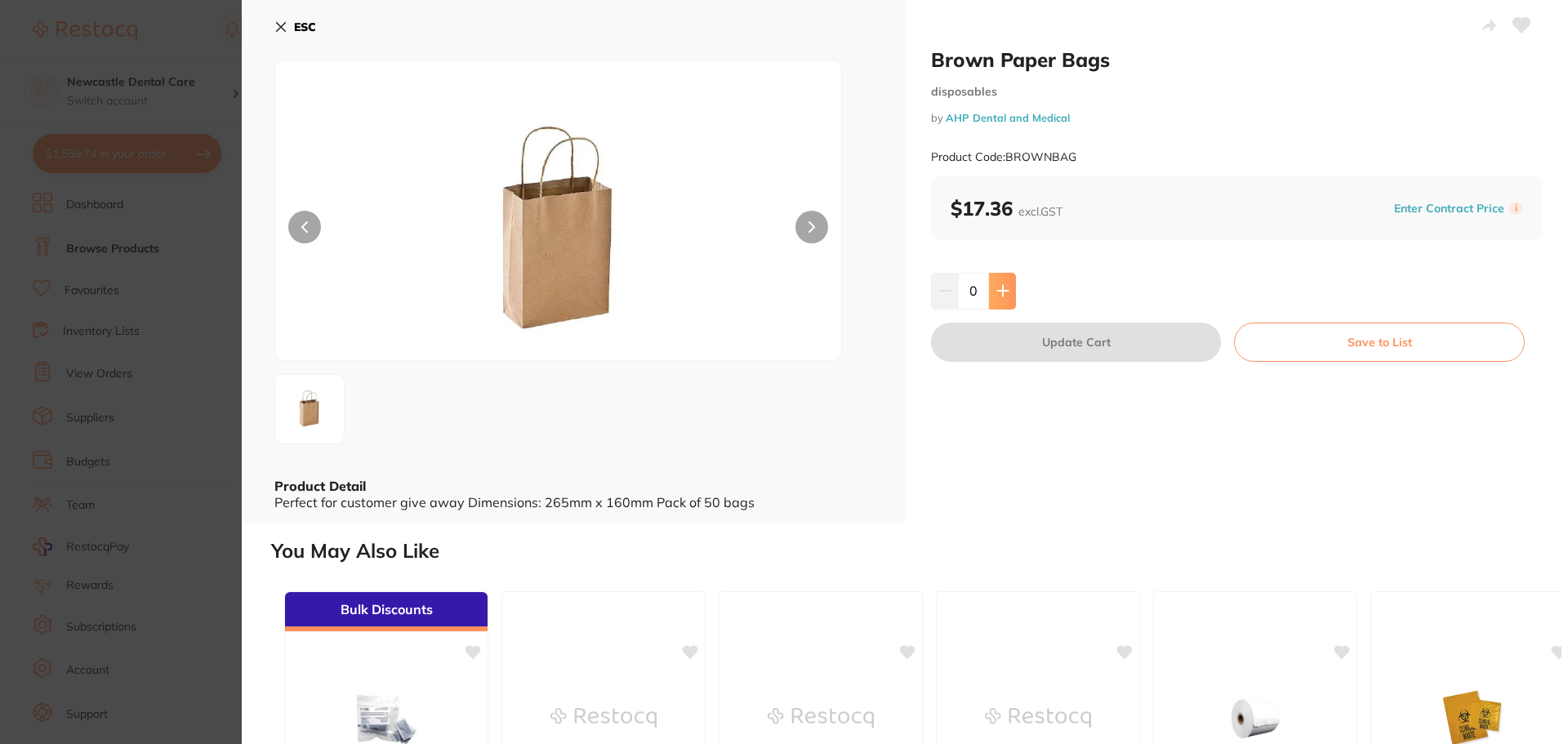
click at [1009, 294] on button at bounding box center [1002, 291] width 27 height 36
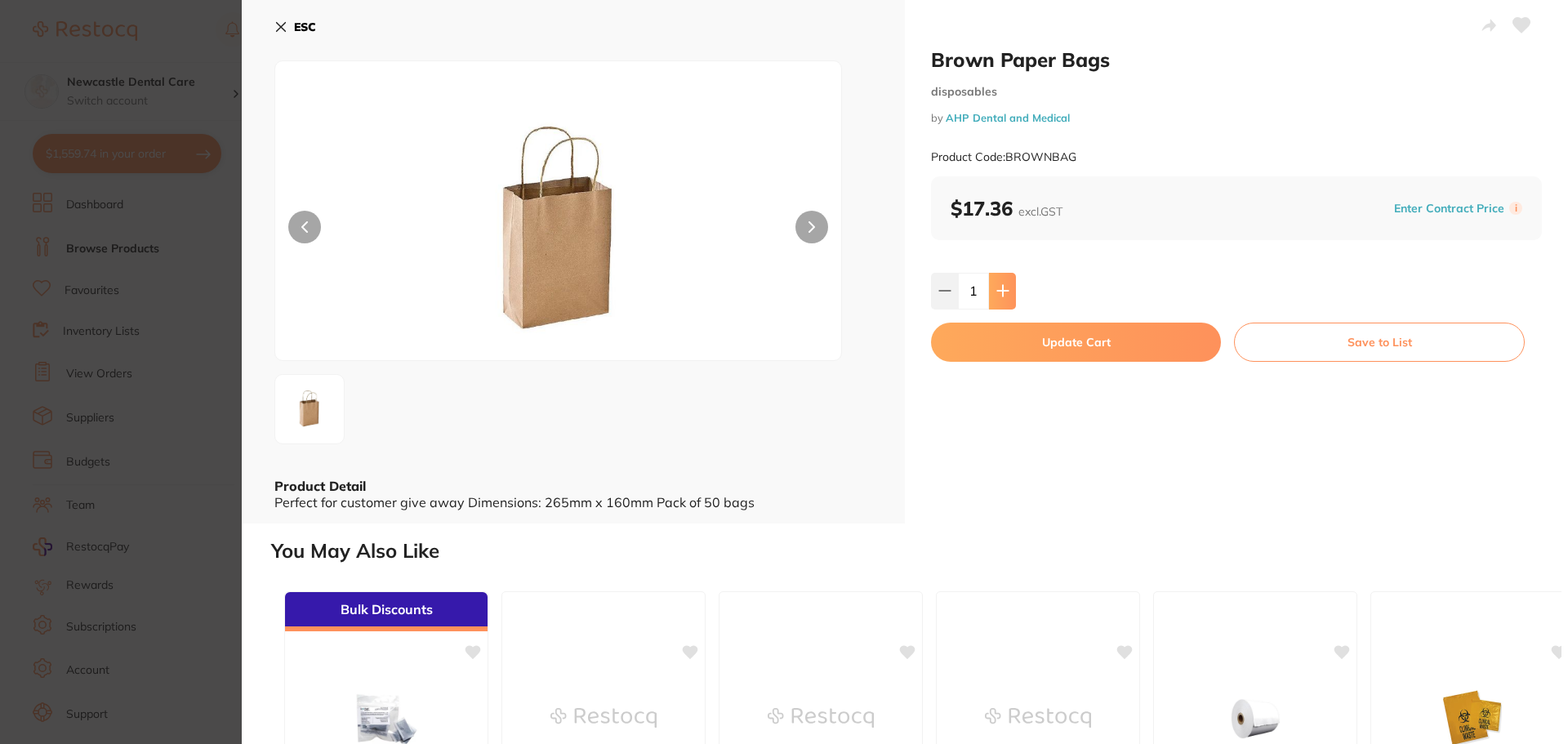
click at [1009, 294] on button at bounding box center [1002, 291] width 27 height 36
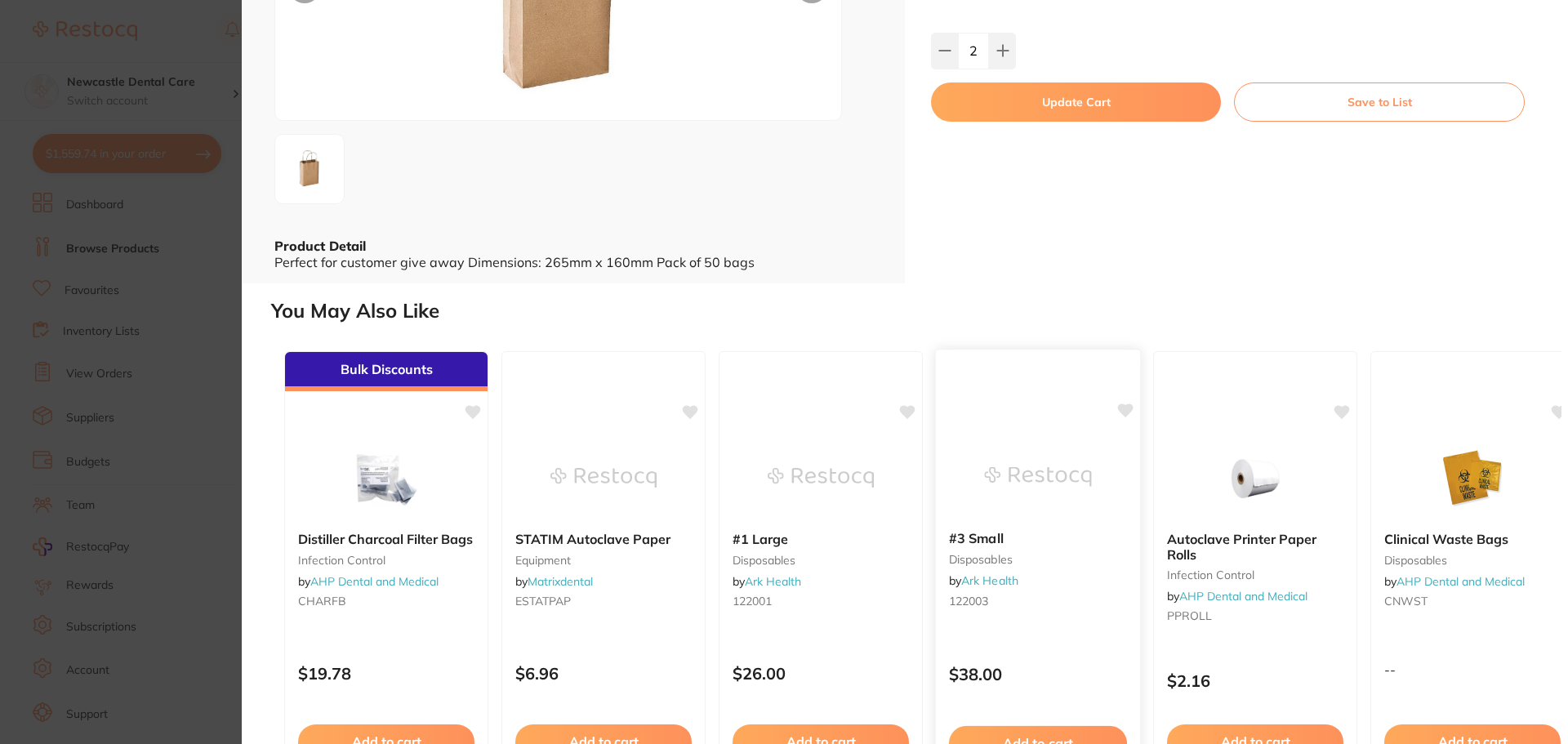
scroll to position [245, 0]
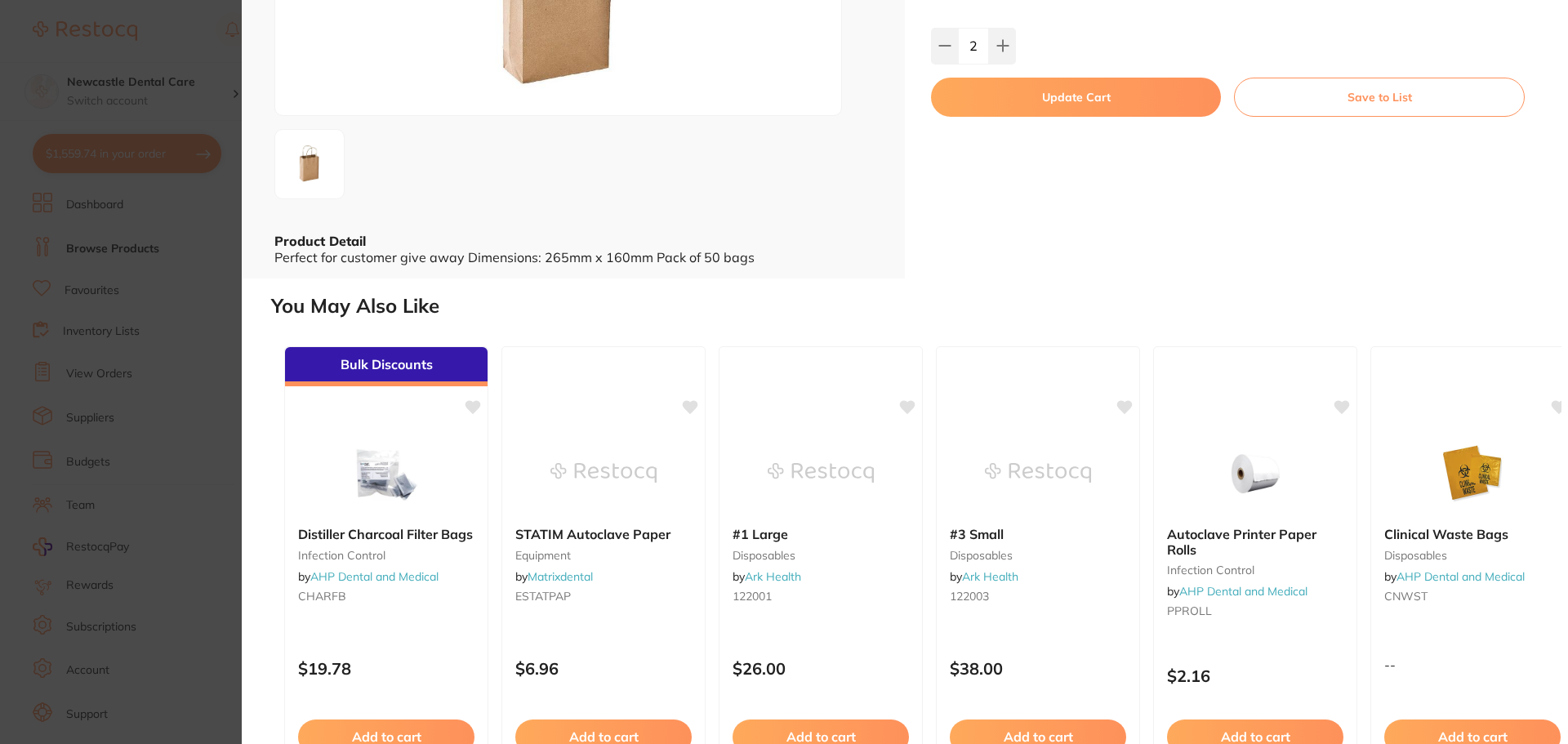
drag, startPoint x: 936, startPoint y: 32, endPoint x: 968, endPoint y: 83, distance: 60.2
click at [936, 33] on button at bounding box center [945, 46] width 27 height 36
type input "1"
click at [987, 97] on button "Update Cart" at bounding box center [1076, 97] width 290 height 40
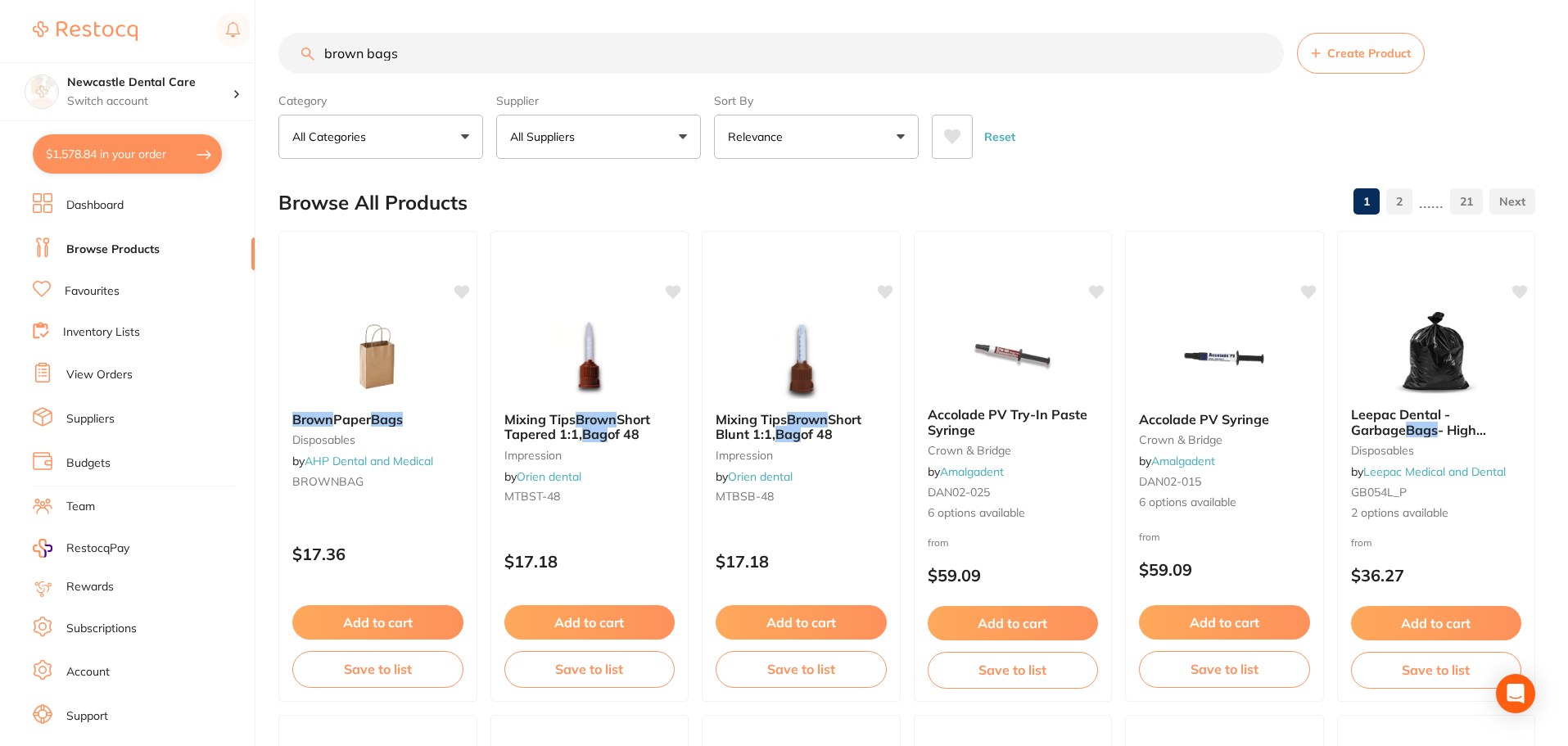
drag, startPoint x: 421, startPoint y: 49, endPoint x: 287, endPoint y: 29, distance: 135.5
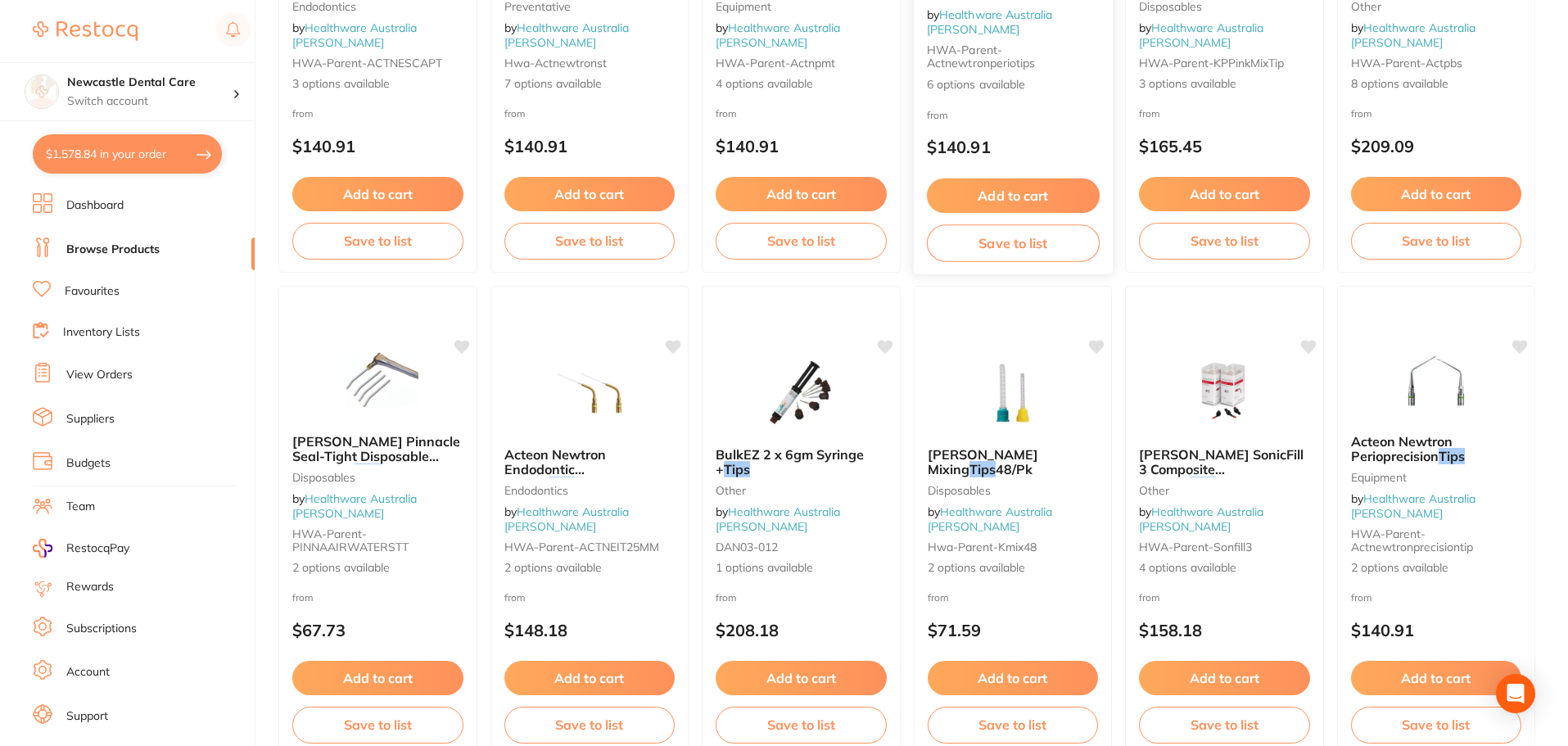
scroll to position [2373, 0]
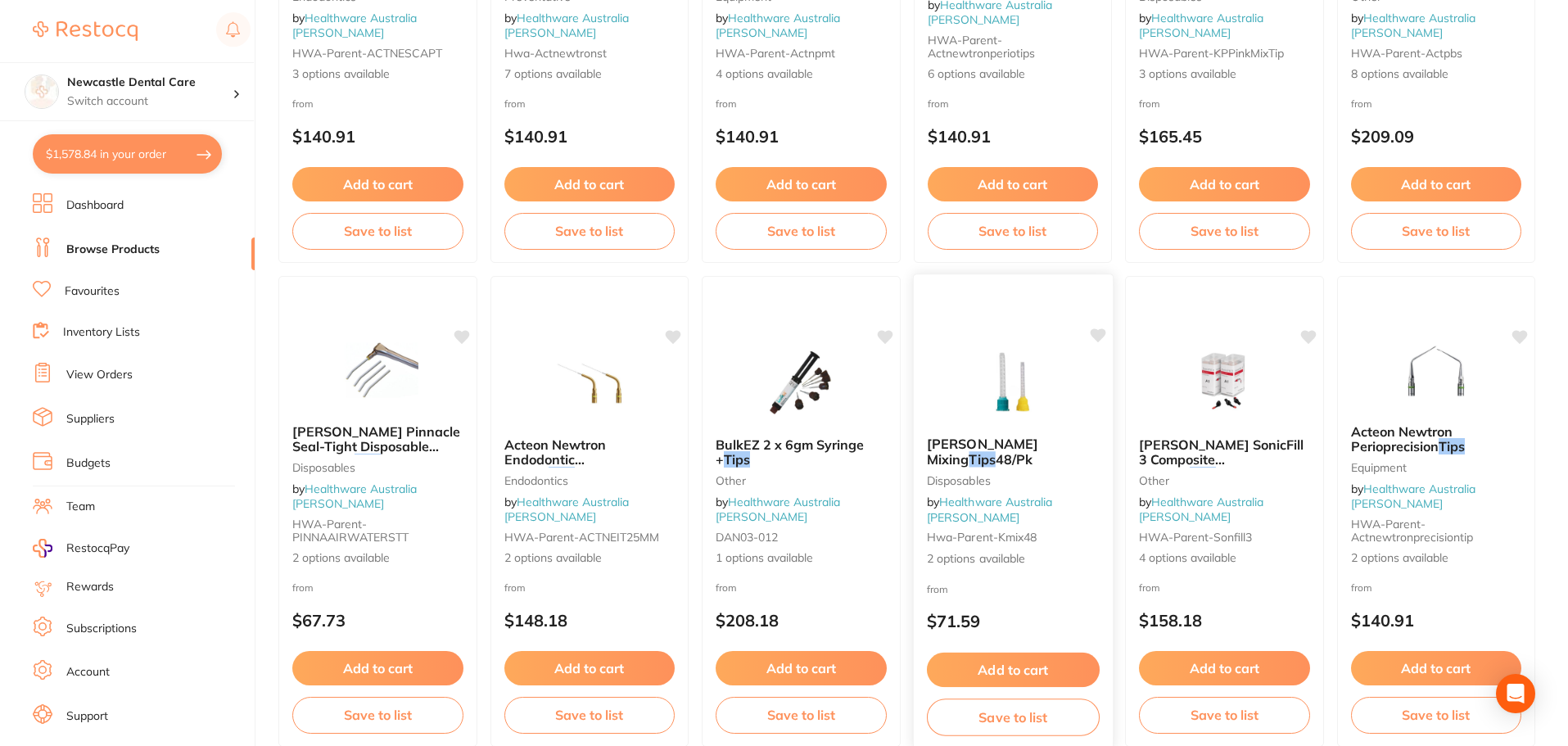
type input "tips"
click at [1065, 451] on div "Kerr Mixing Tips 48/Pk Disposables by Healthware Australia Ridley Hwa-parent-km…" at bounding box center [1012, 501] width 199 height 156
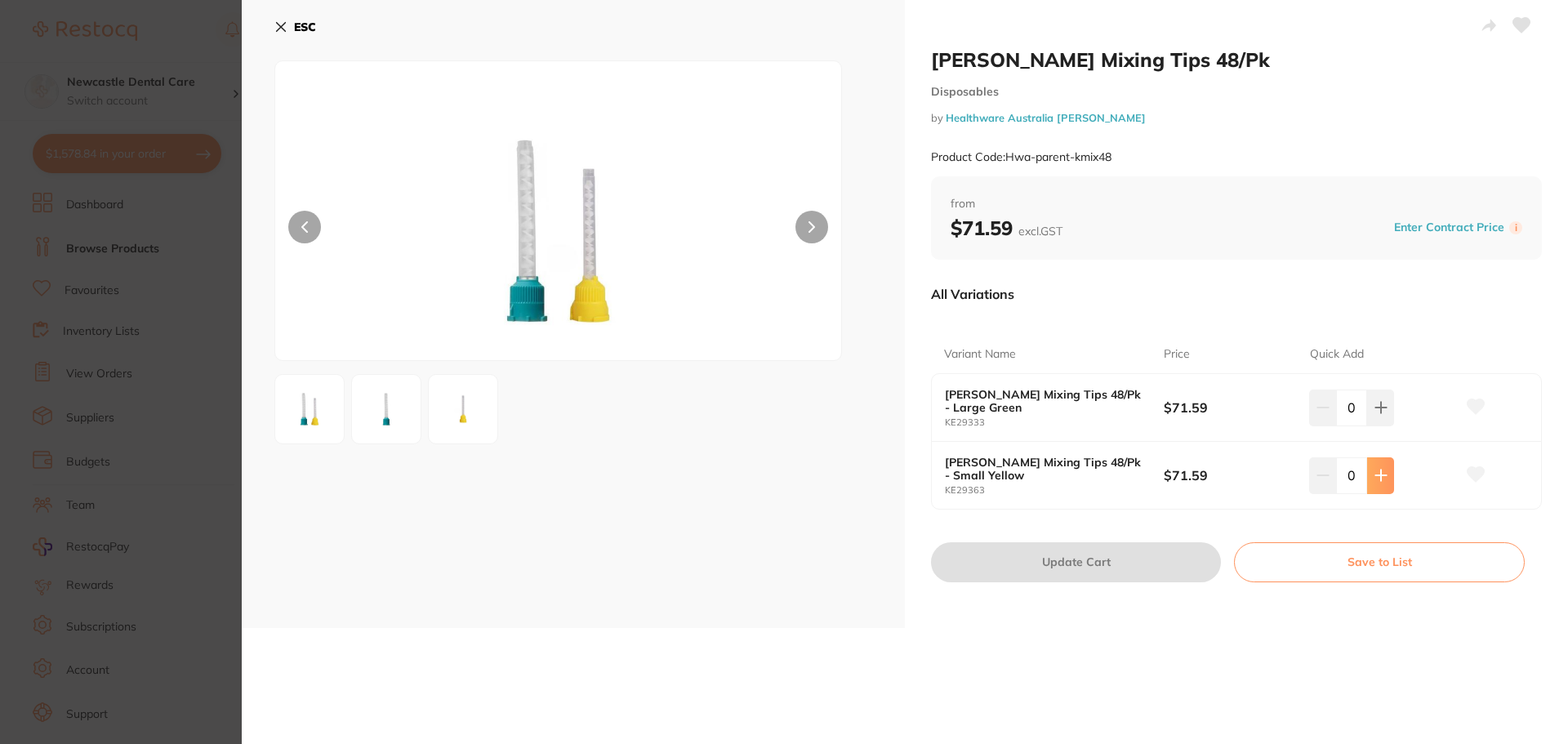
click at [1380, 471] on icon at bounding box center [1381, 475] width 13 height 13
type input "1"
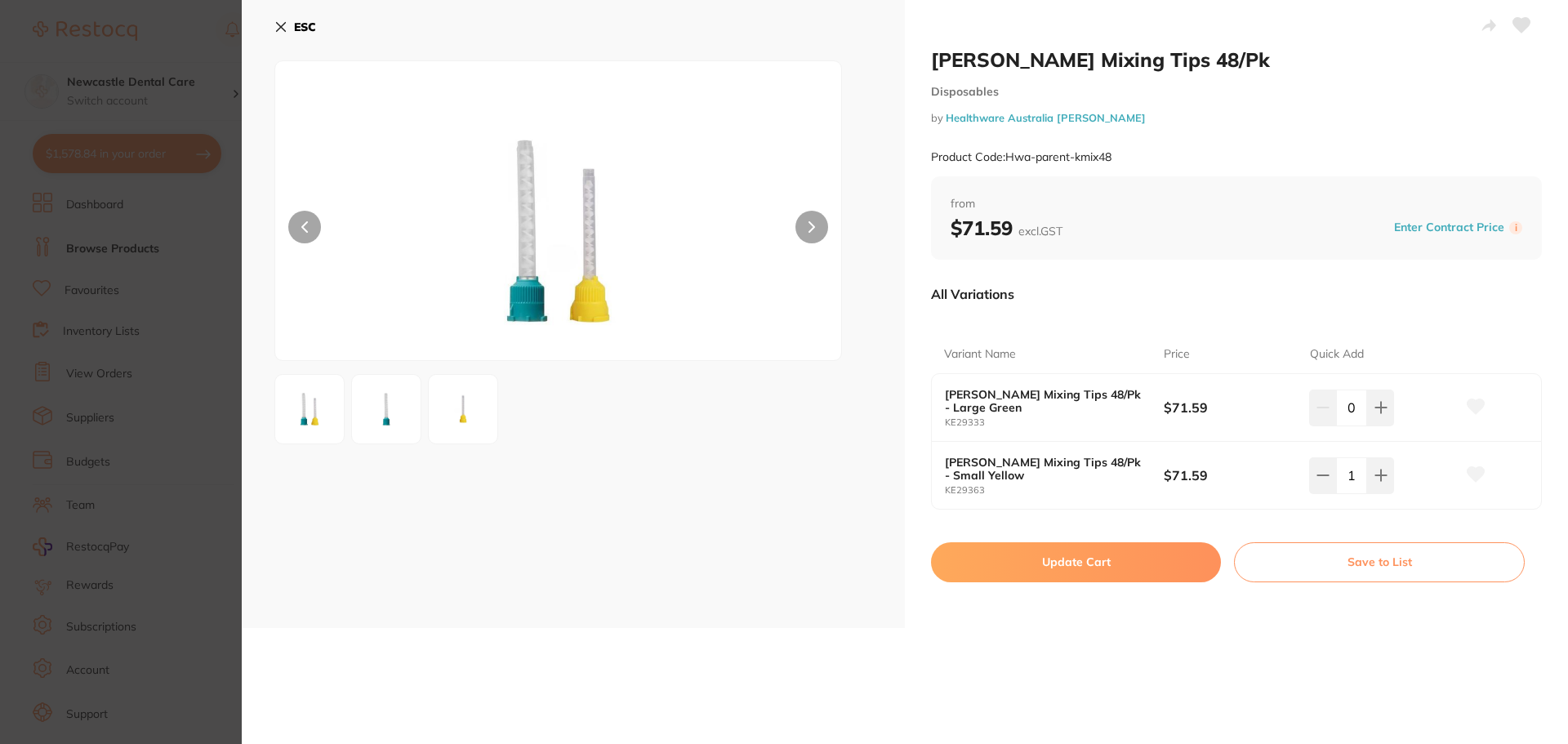
click at [1053, 561] on button "Update Cart" at bounding box center [1076, 562] width 290 height 40
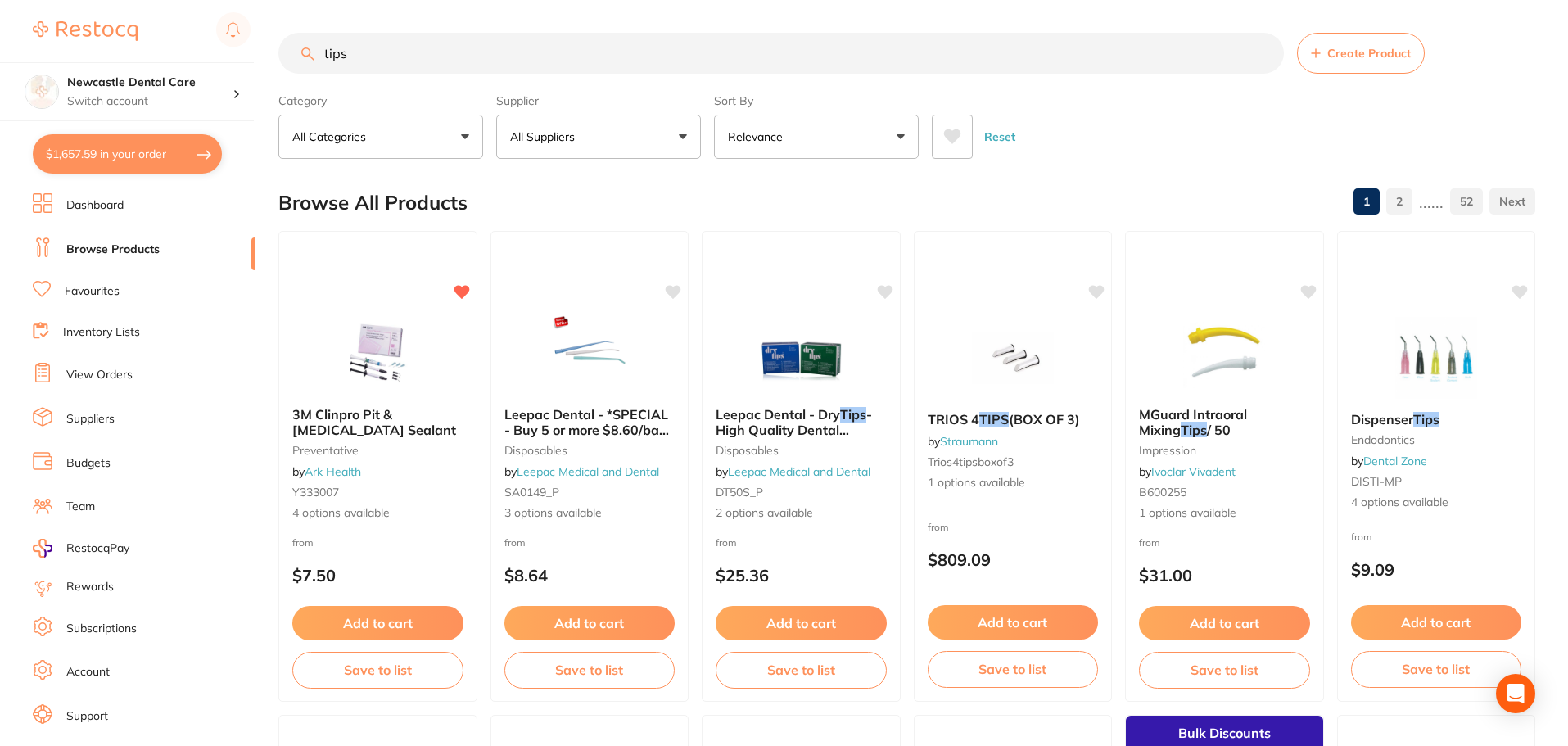
drag, startPoint x: 371, startPoint y: 60, endPoint x: 106, endPoint y: 32, distance: 266.5
click at [106, 32] on div "$1,657.59 Newcastle Dental Care Switch account Newcastle Dental Care $1,657.59 …" at bounding box center [784, 373] width 1568 height 746
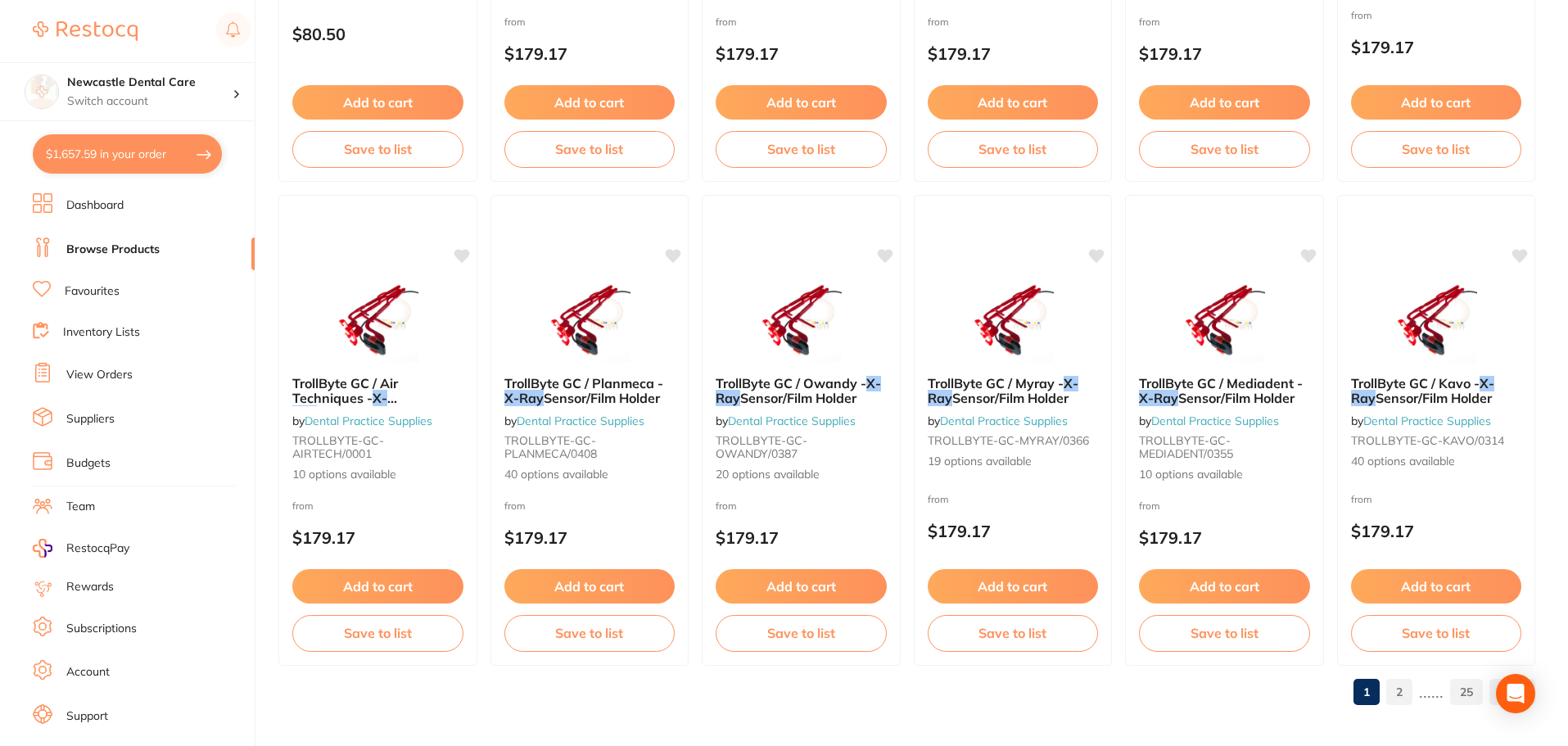
scroll to position [3911, 0]
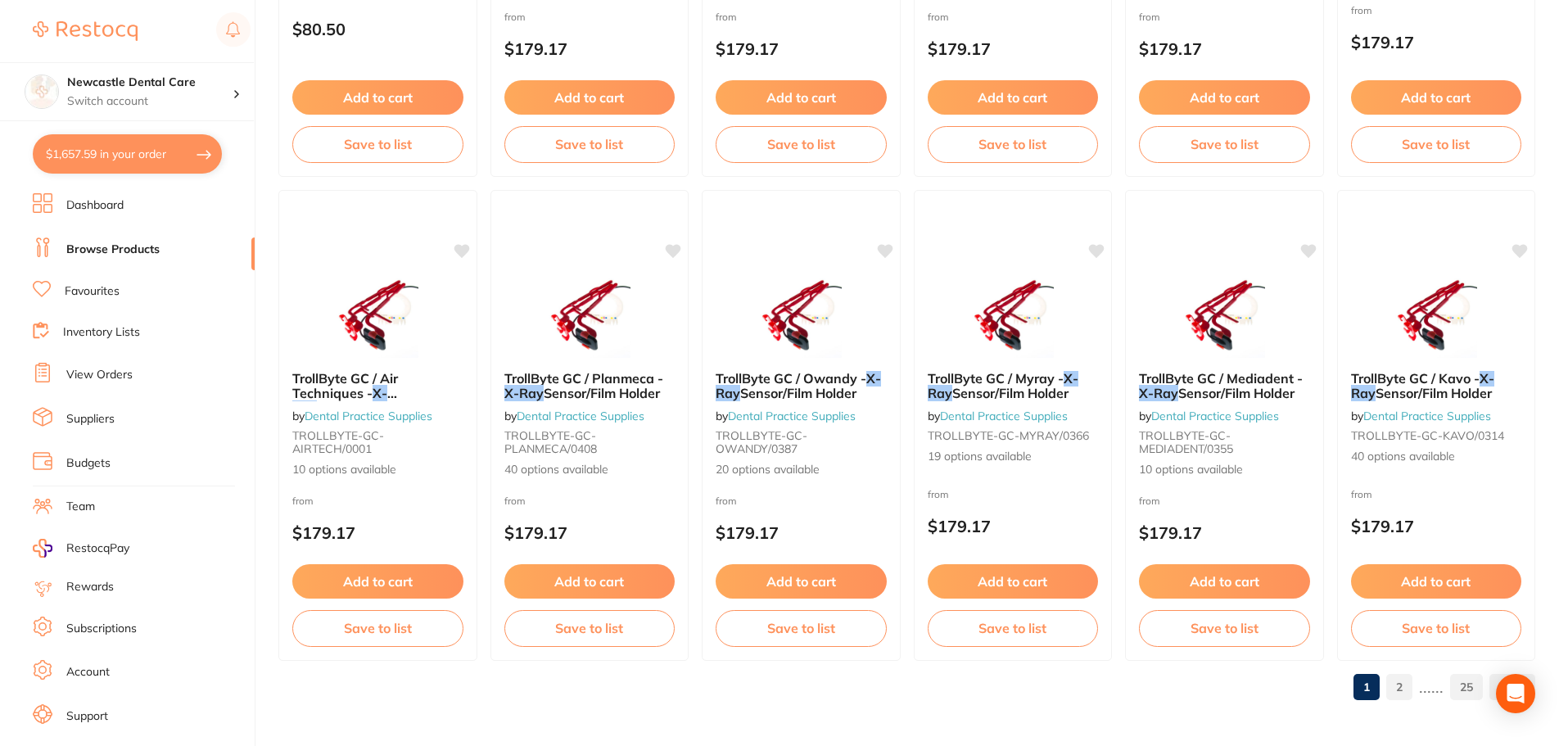
click at [1404, 687] on link "2" at bounding box center [1400, 687] width 26 height 33
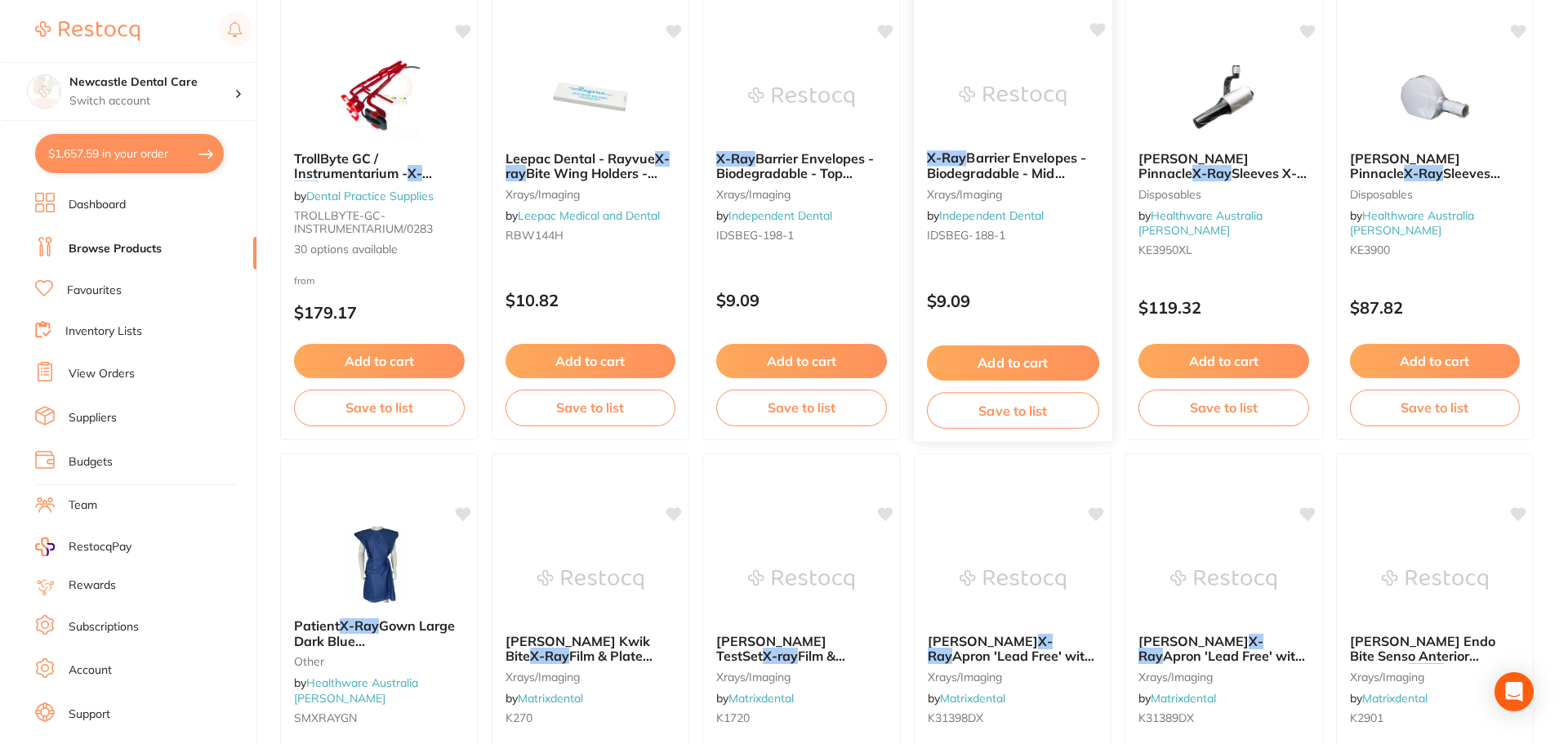
scroll to position [0, 0]
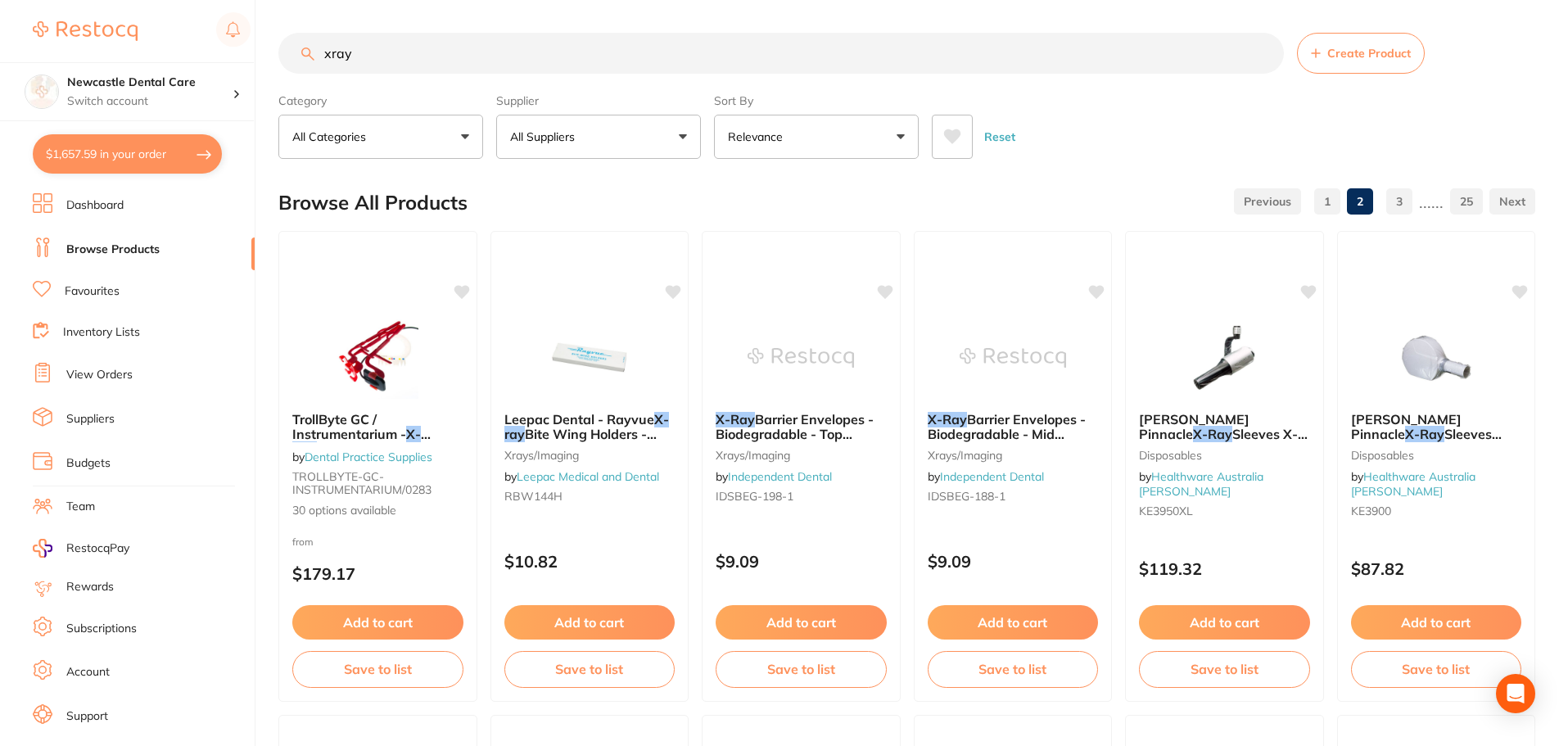
click at [445, 46] on input "xray" at bounding box center [781, 54] width 1006 height 41
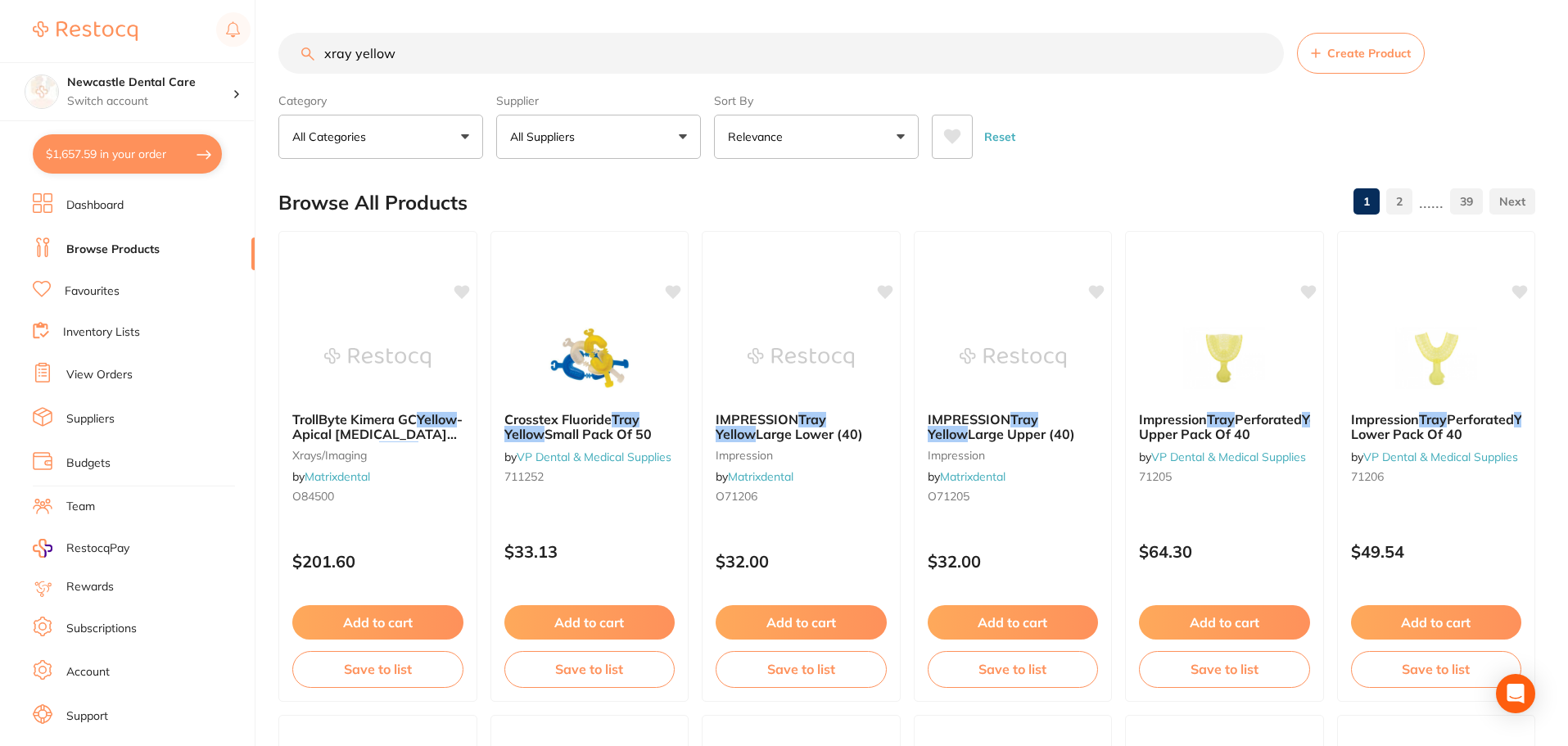
type input "xray yellow"
click at [666, 132] on button "All Suppliers" at bounding box center [599, 137] width 205 height 45
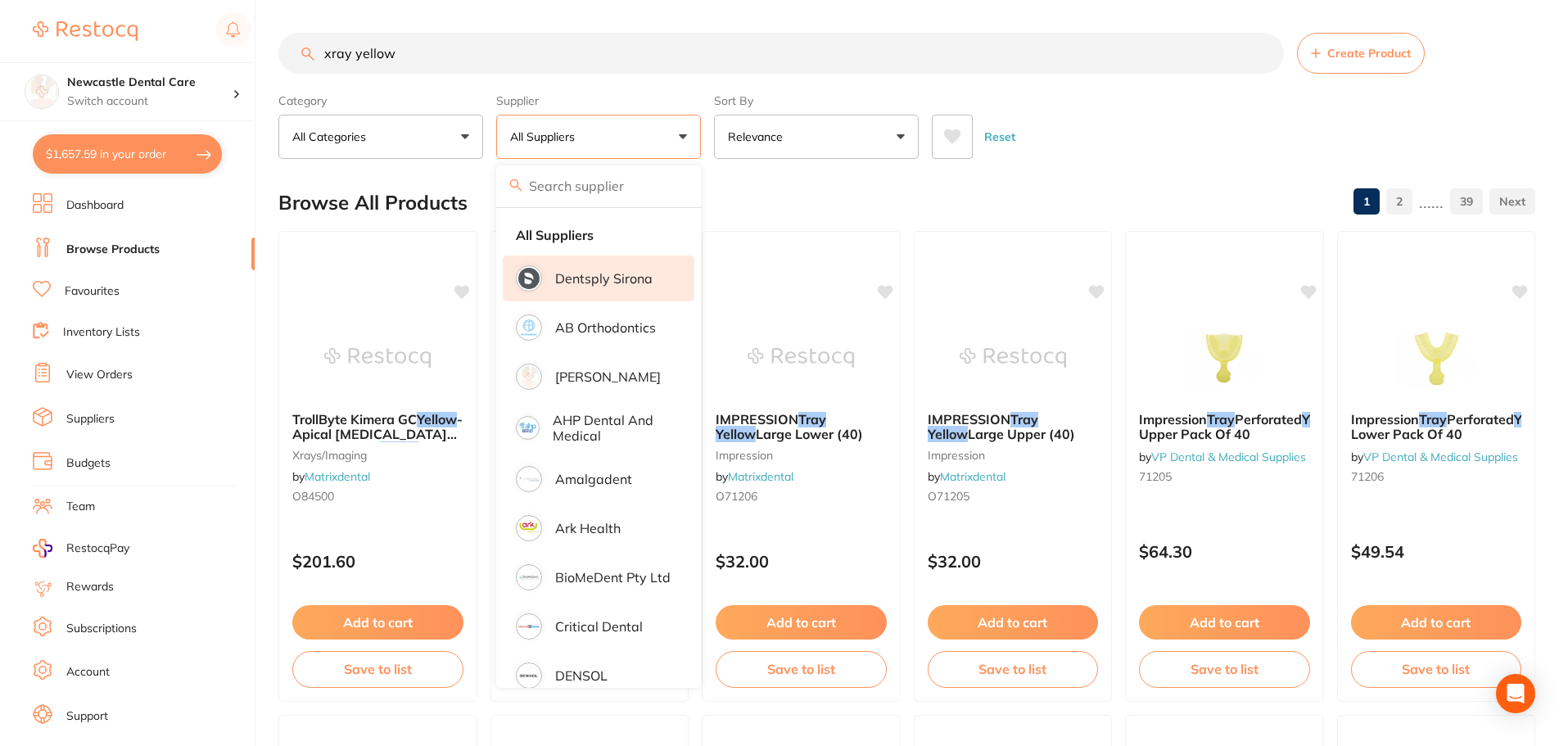
click at [557, 284] on p "Dentsply Sirona" at bounding box center [604, 278] width 97 height 15
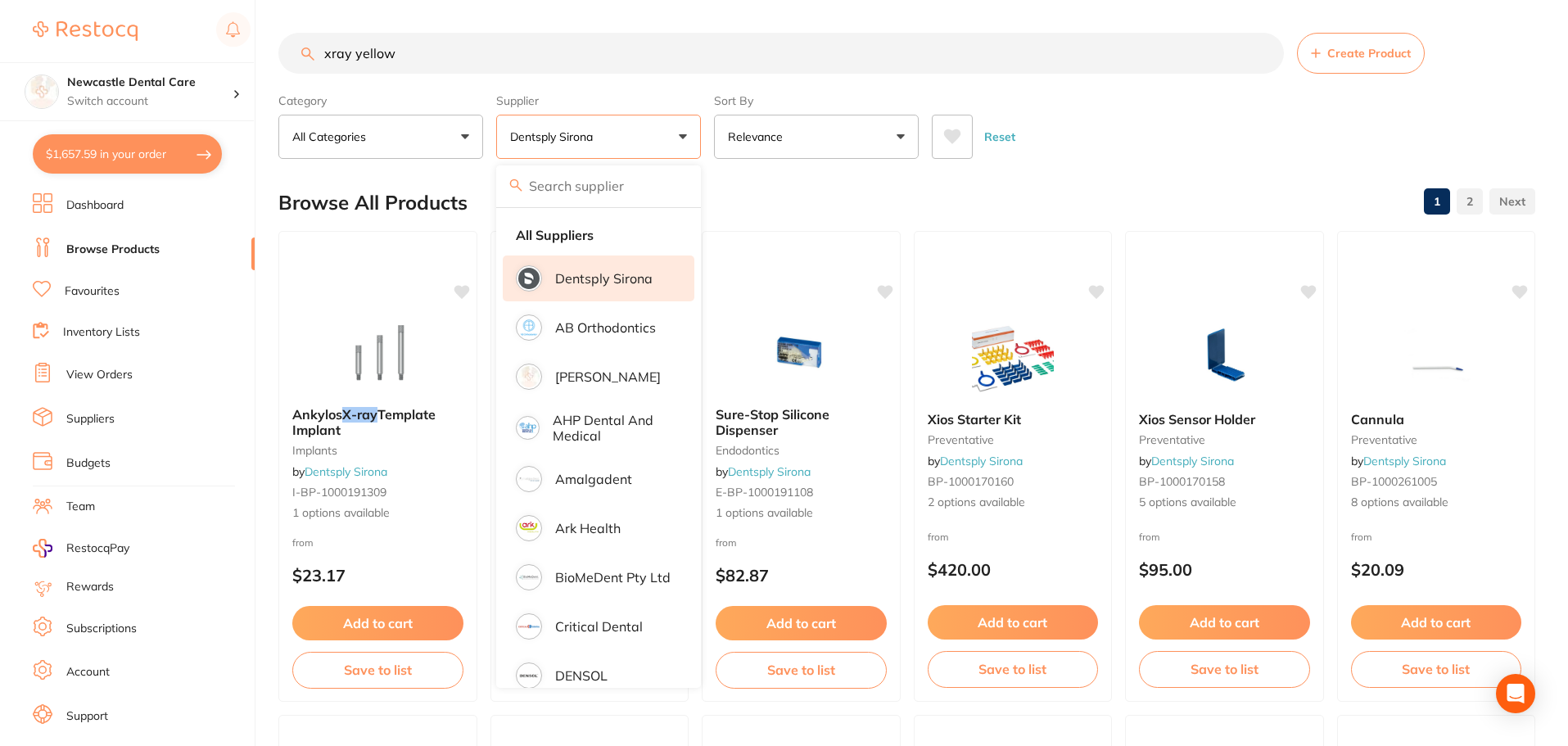
click at [1111, 39] on input "xray yellow" at bounding box center [781, 54] width 1006 height 41
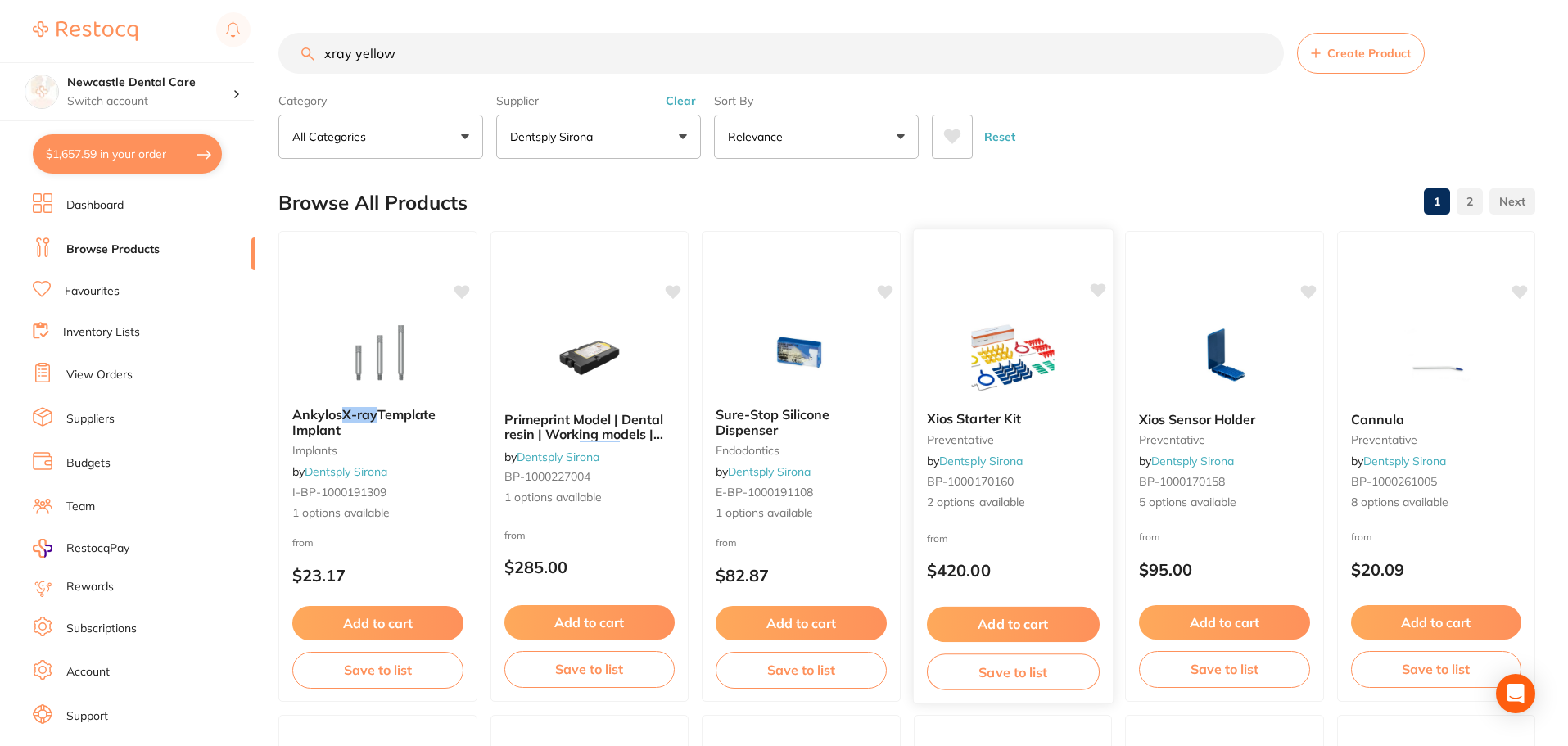
click at [1030, 480] on small "BP-1000170160" at bounding box center [1012, 481] width 173 height 13
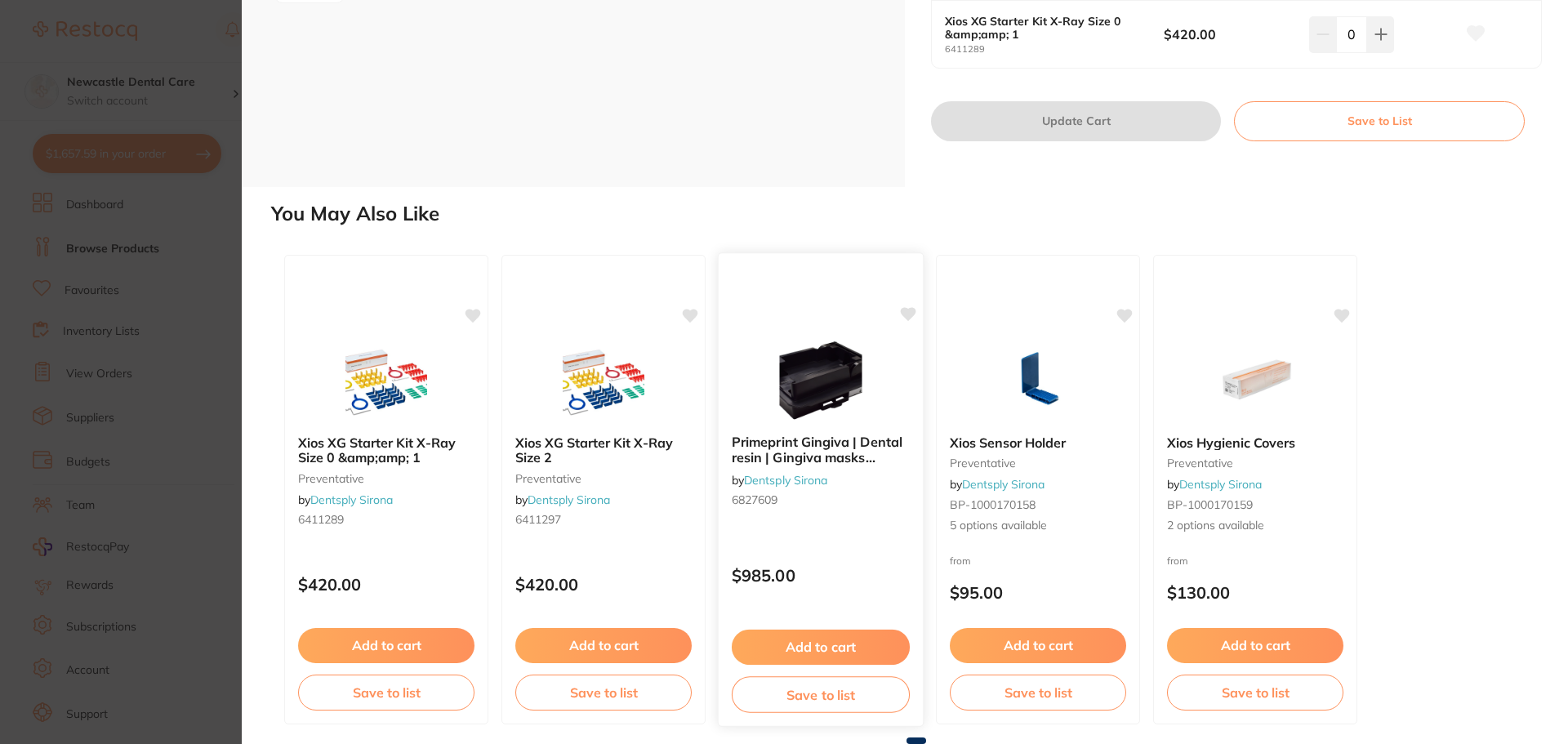
scroll to position [33, 0]
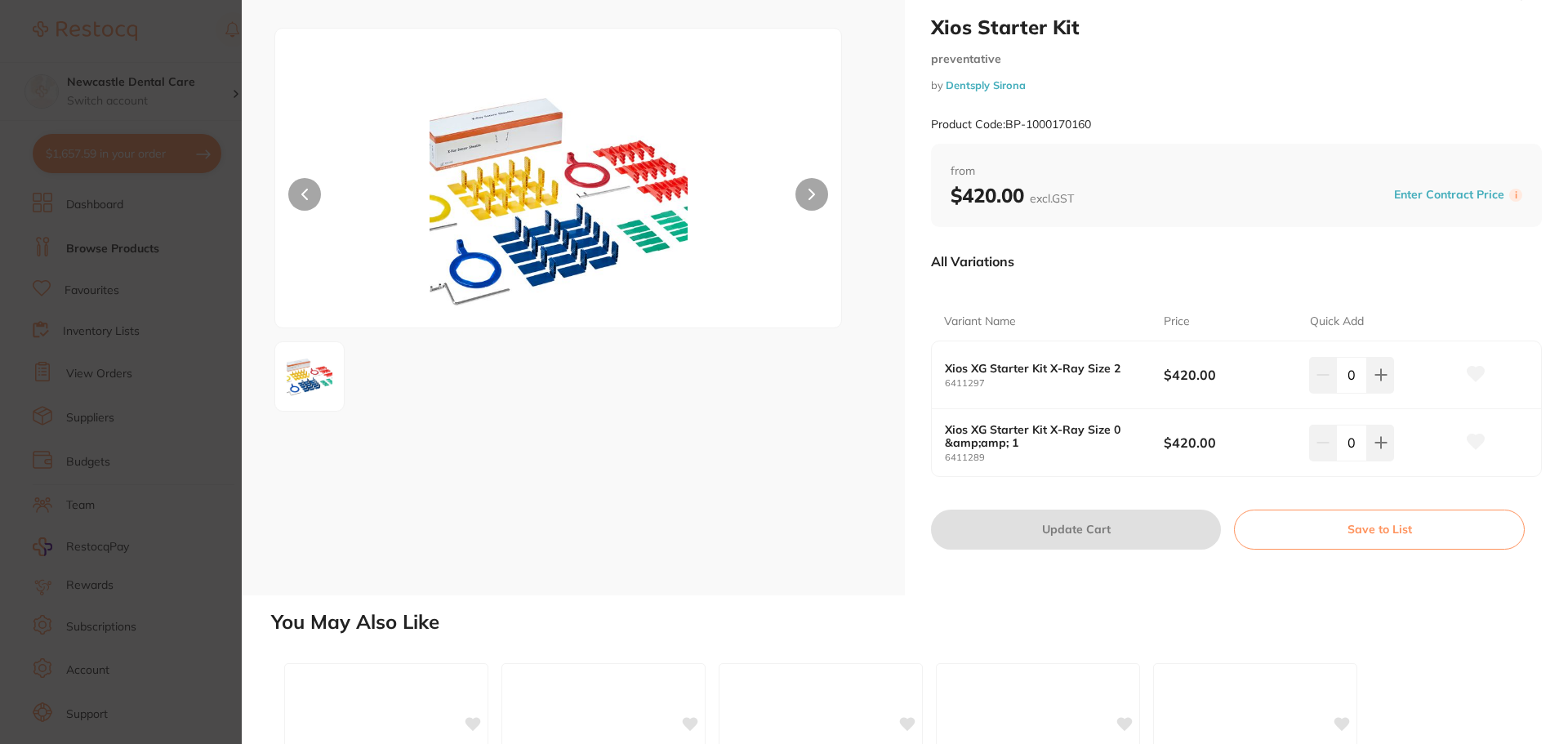
click at [206, 287] on section "Xios Starter Kit preventative by Dentsply Sirona Product Code: BP-1000170160 ES…" at bounding box center [784, 372] width 1568 height 744
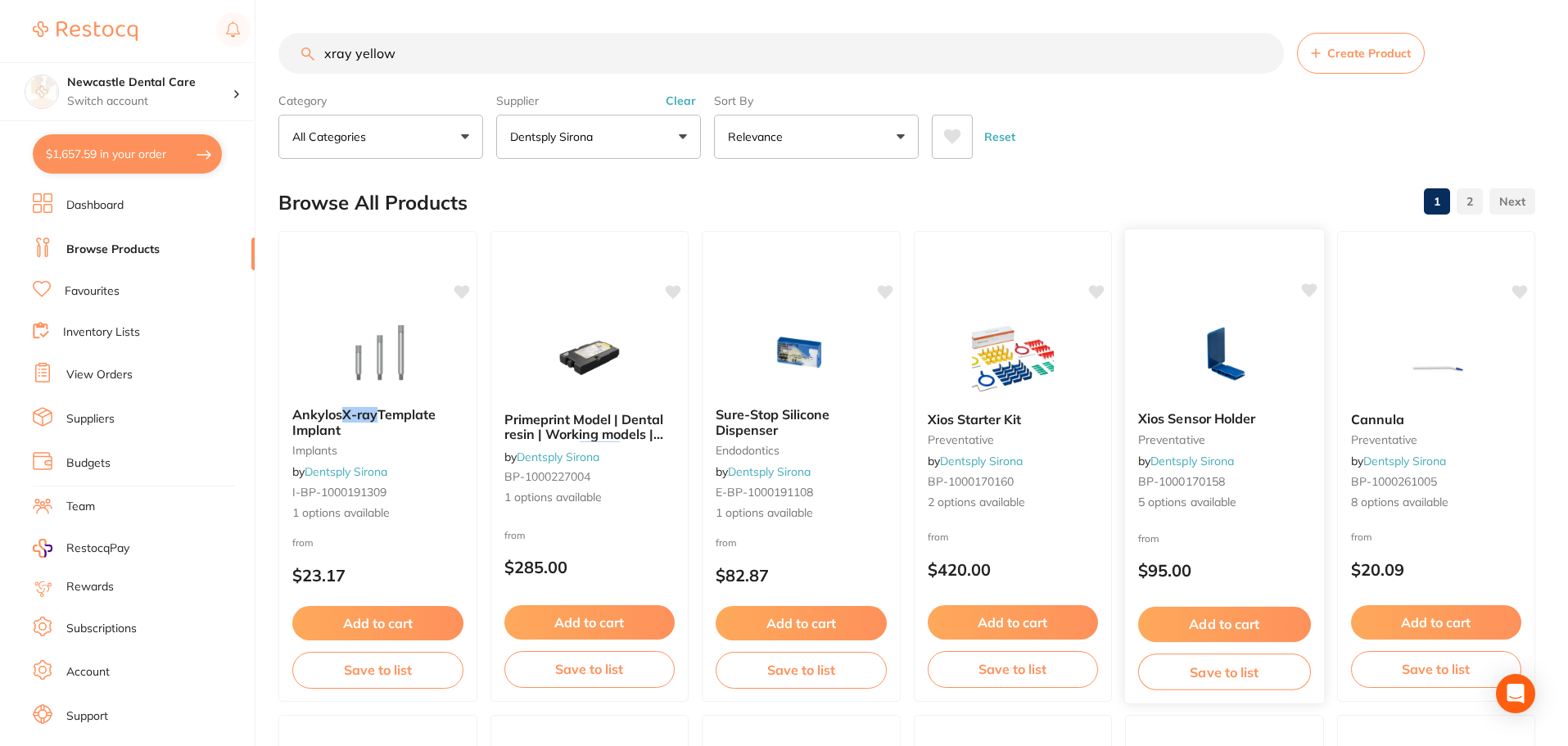
click at [1253, 429] on div "Xios Sensor Holder preventative by Dentsply Sirona BP-1000170158 5 options avai…" at bounding box center [1225, 460] width 199 height 126
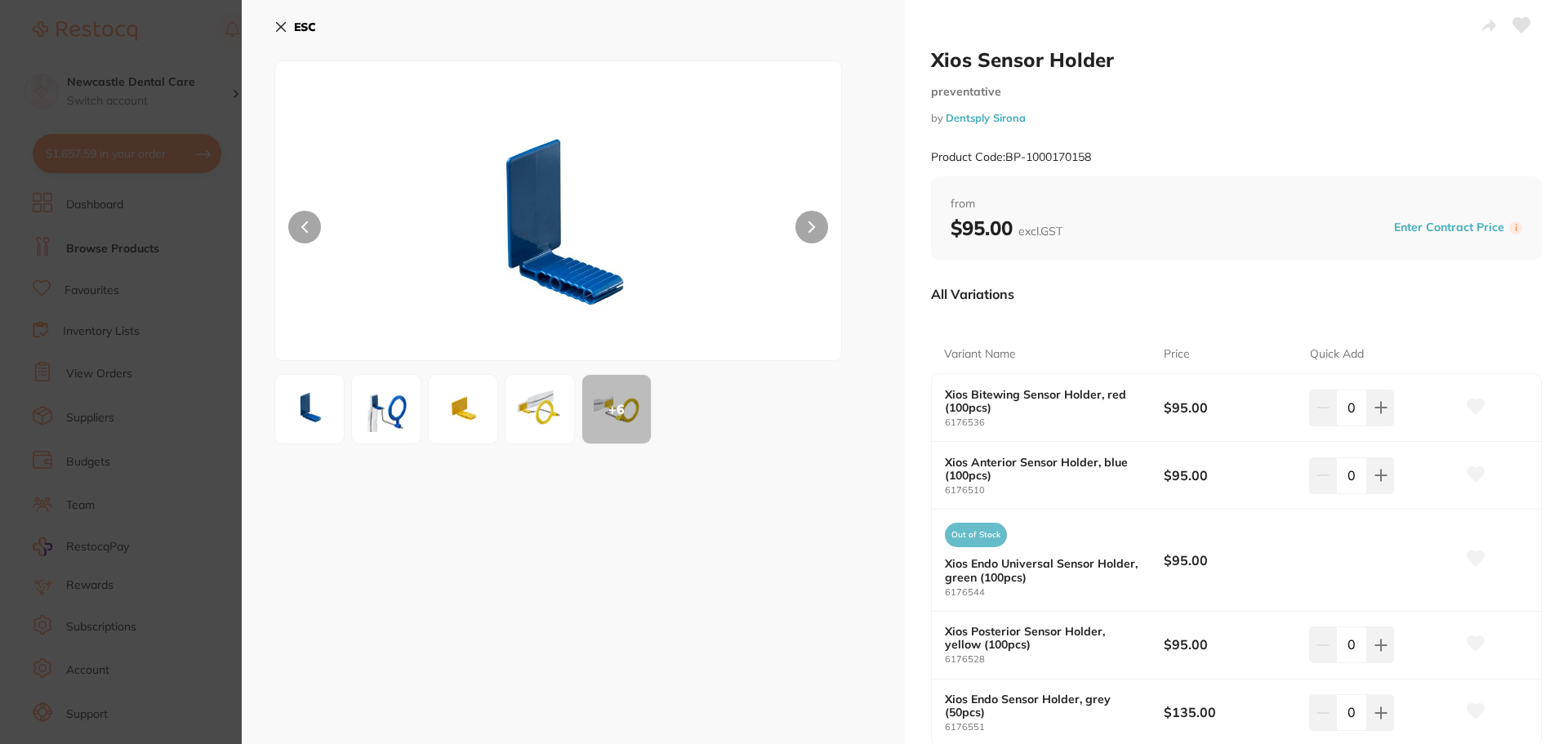
click at [810, 216] on button at bounding box center [812, 227] width 33 height 33
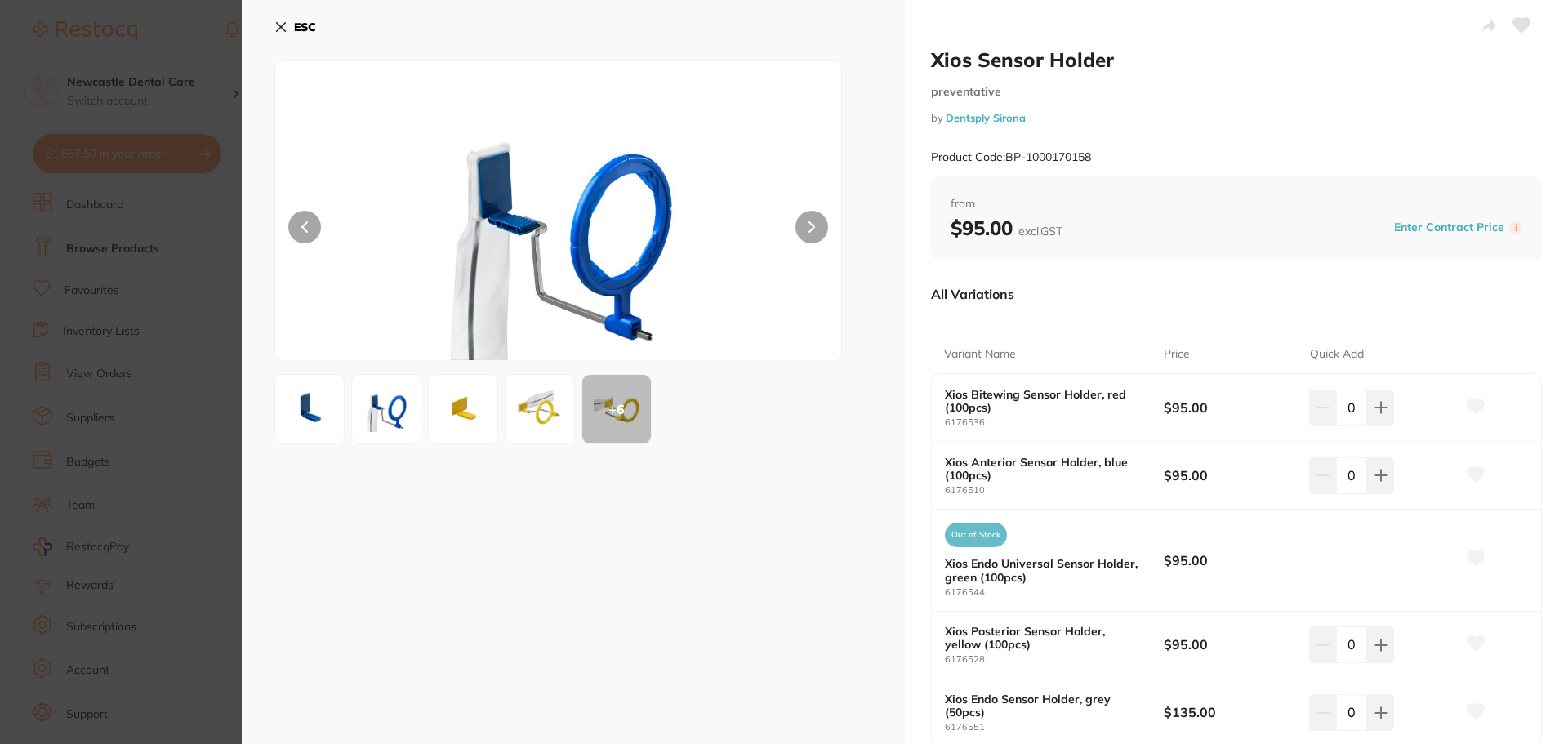
click at [809, 226] on icon at bounding box center [812, 227] width 7 height 12
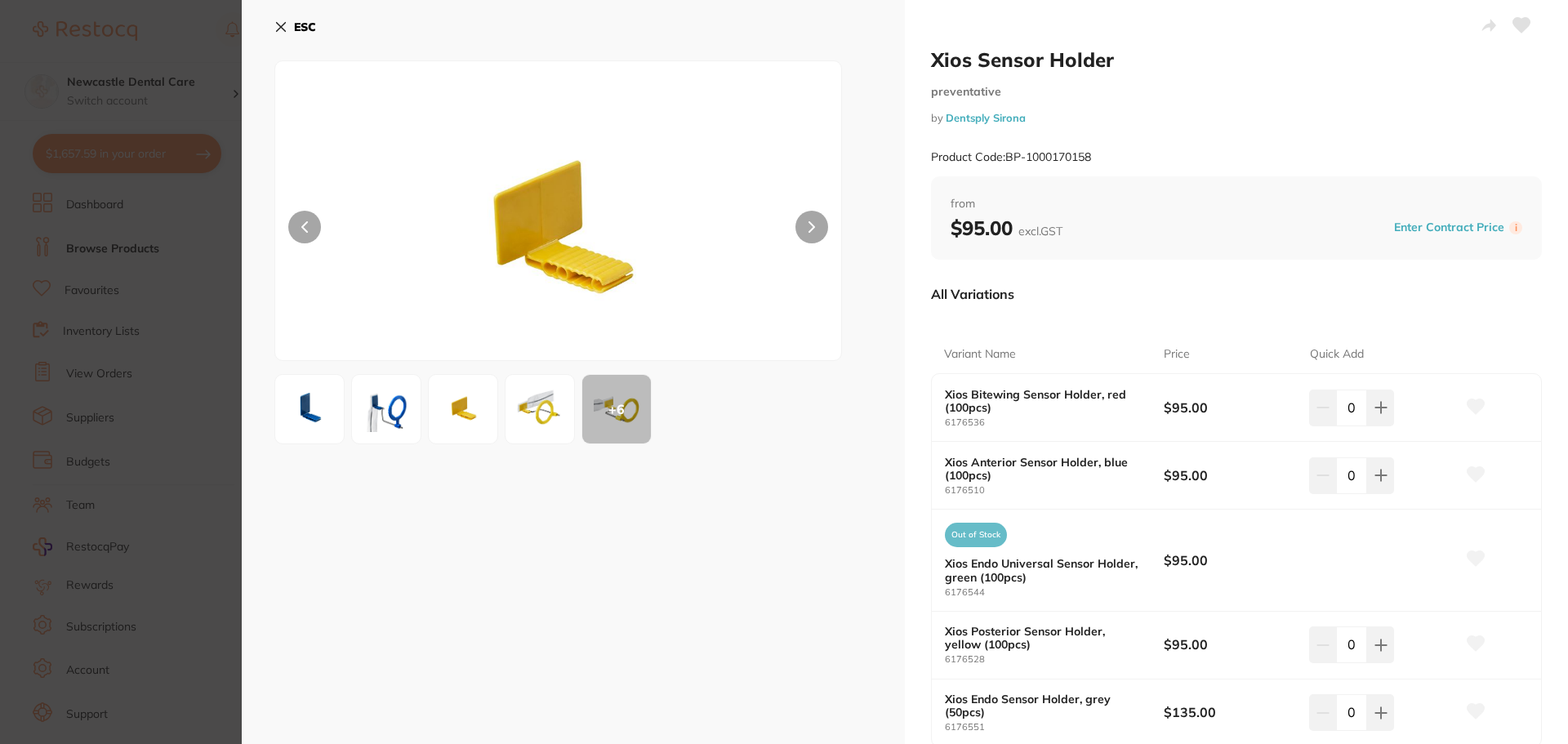
click at [625, 416] on div "+ 6" at bounding box center [616, 408] width 68 height 68
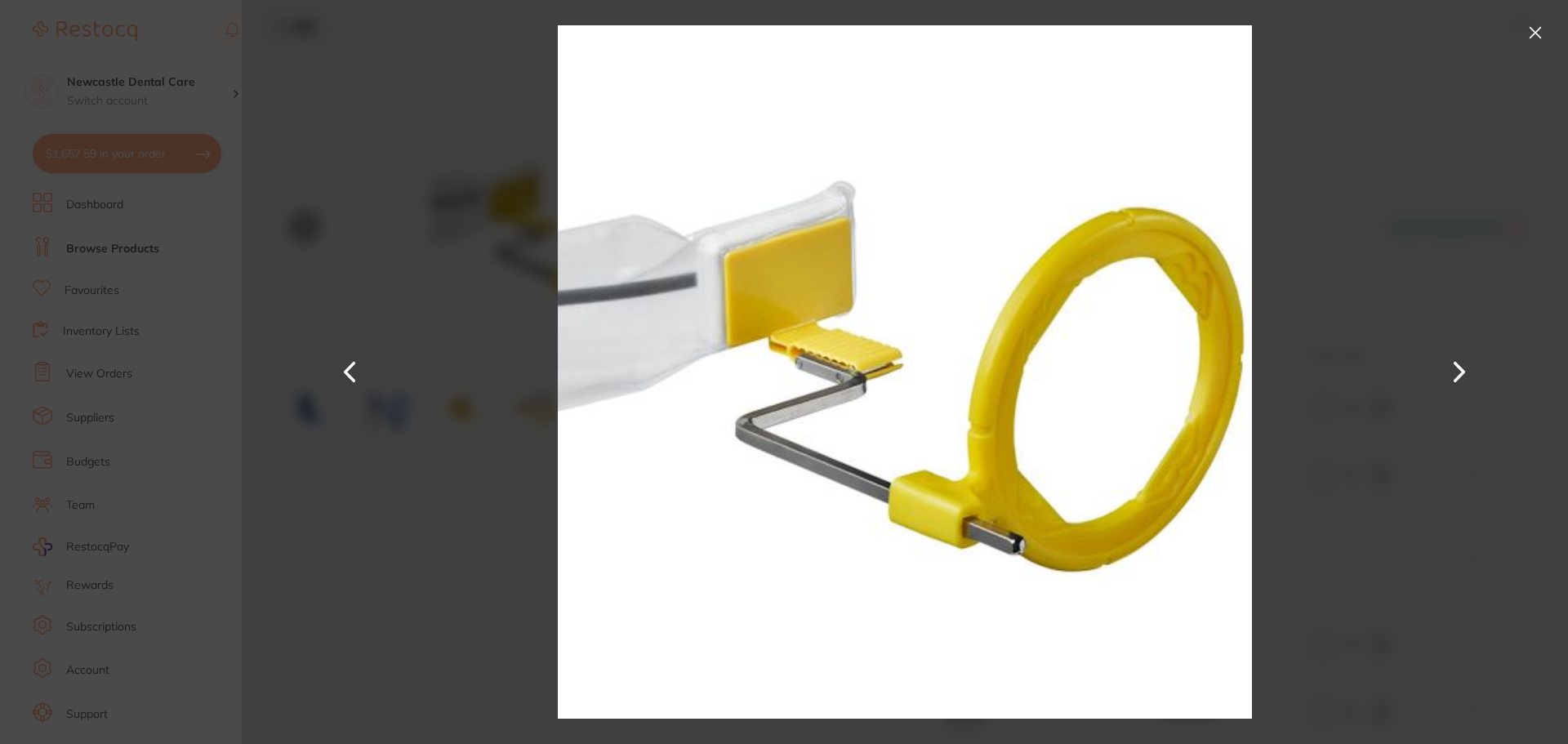
click at [1463, 365] on button at bounding box center [1460, 372] width 40 height 372
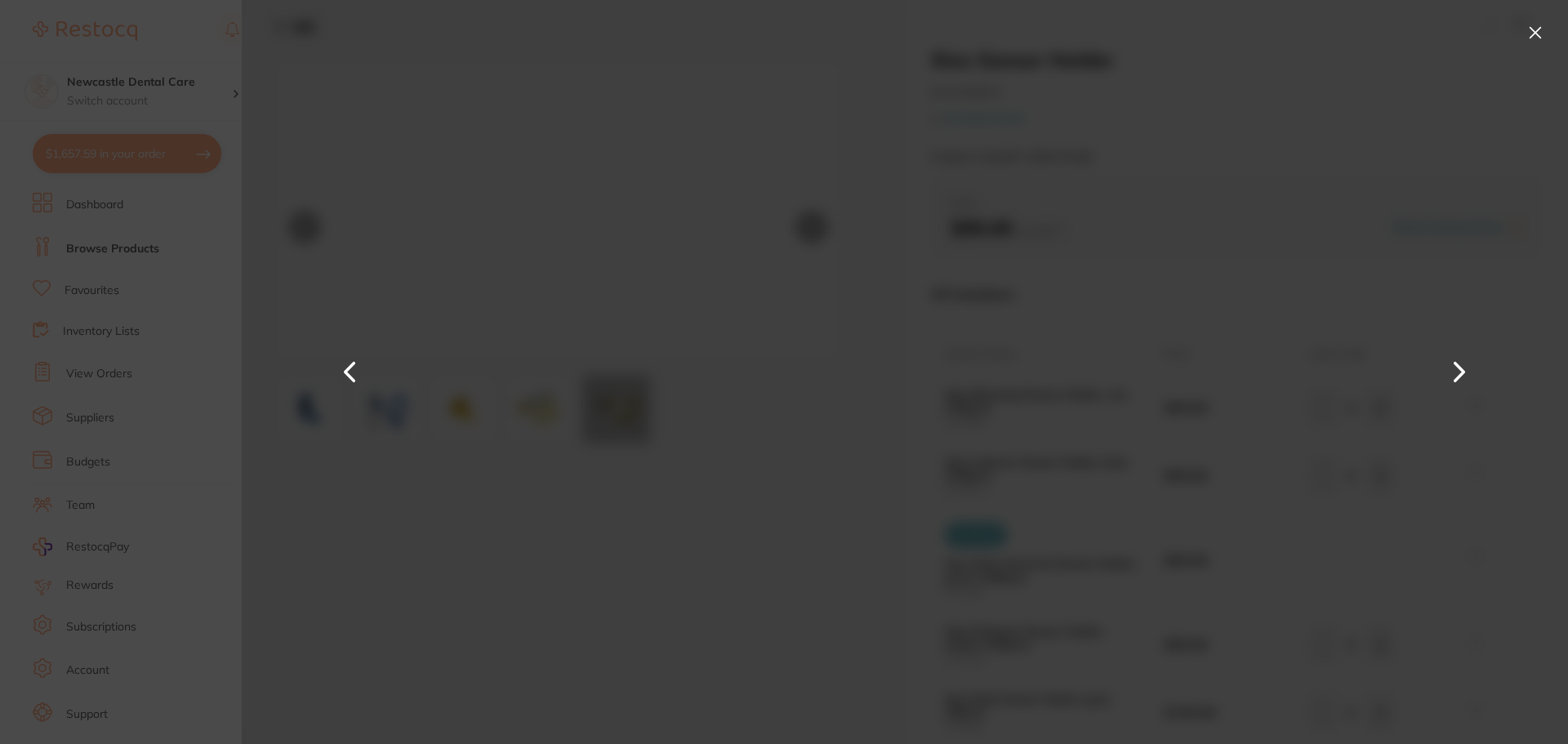
click at [1441, 374] on button at bounding box center [1460, 372] width 40 height 372
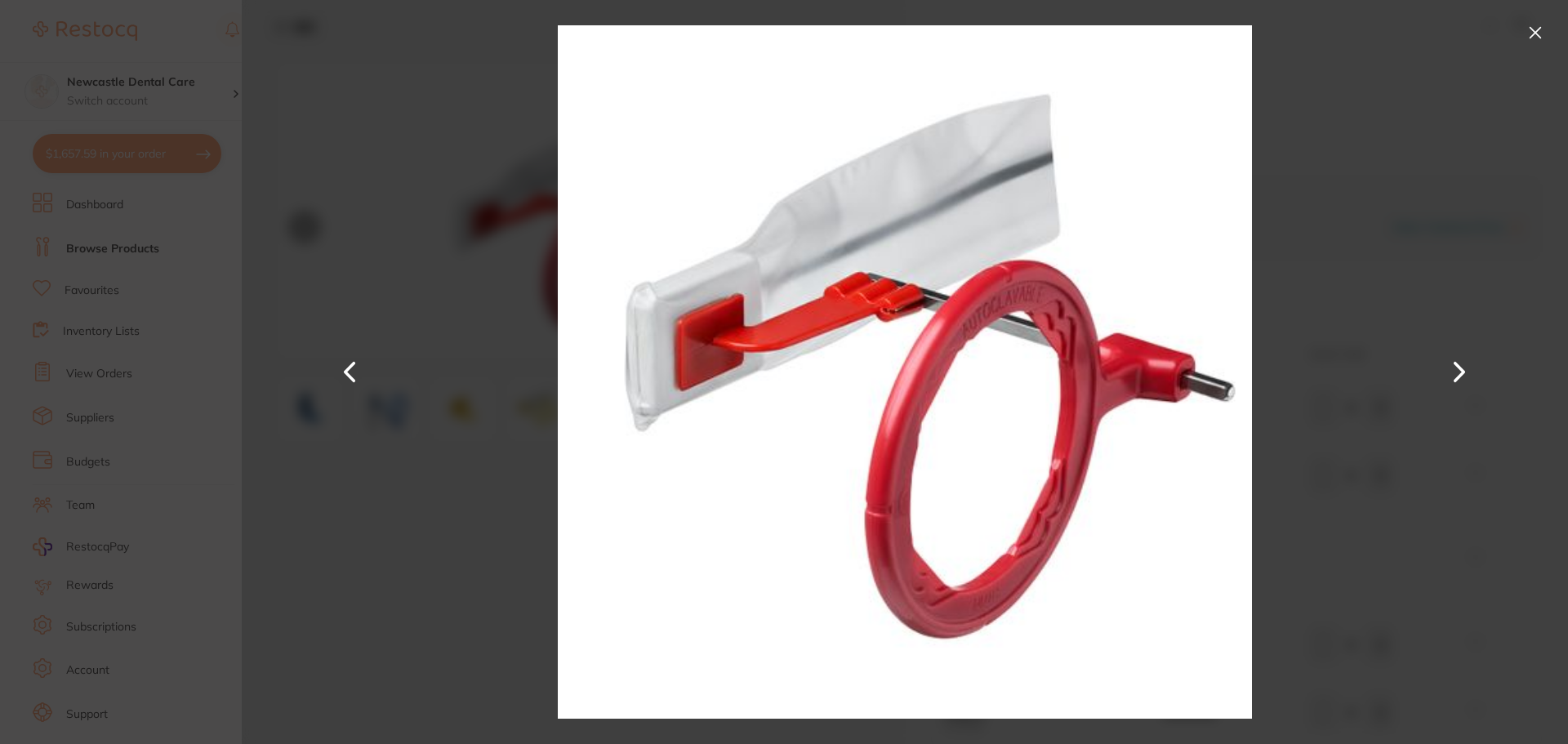
click at [1454, 376] on button at bounding box center [1460, 372] width 40 height 372
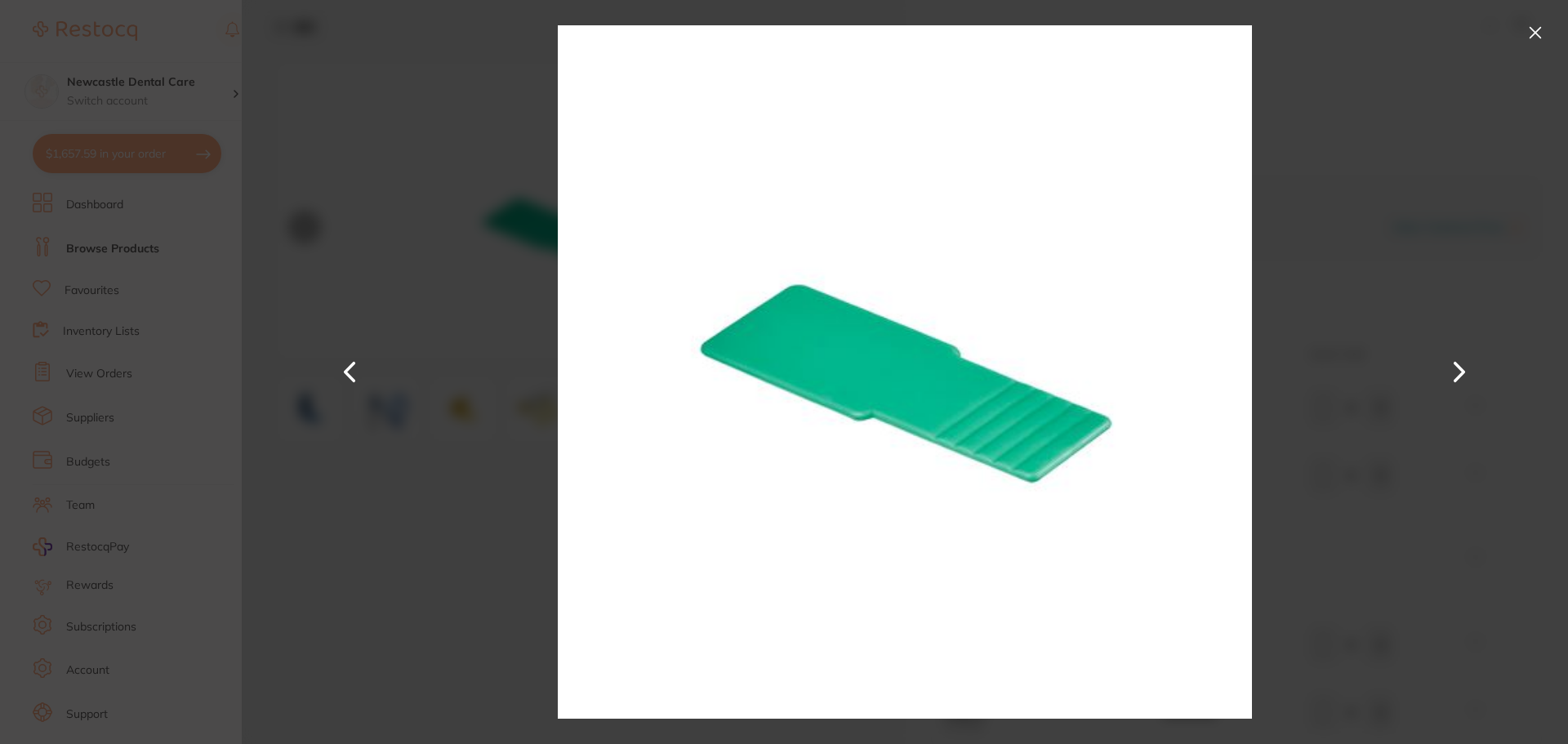
click at [1454, 376] on button at bounding box center [1460, 372] width 40 height 372
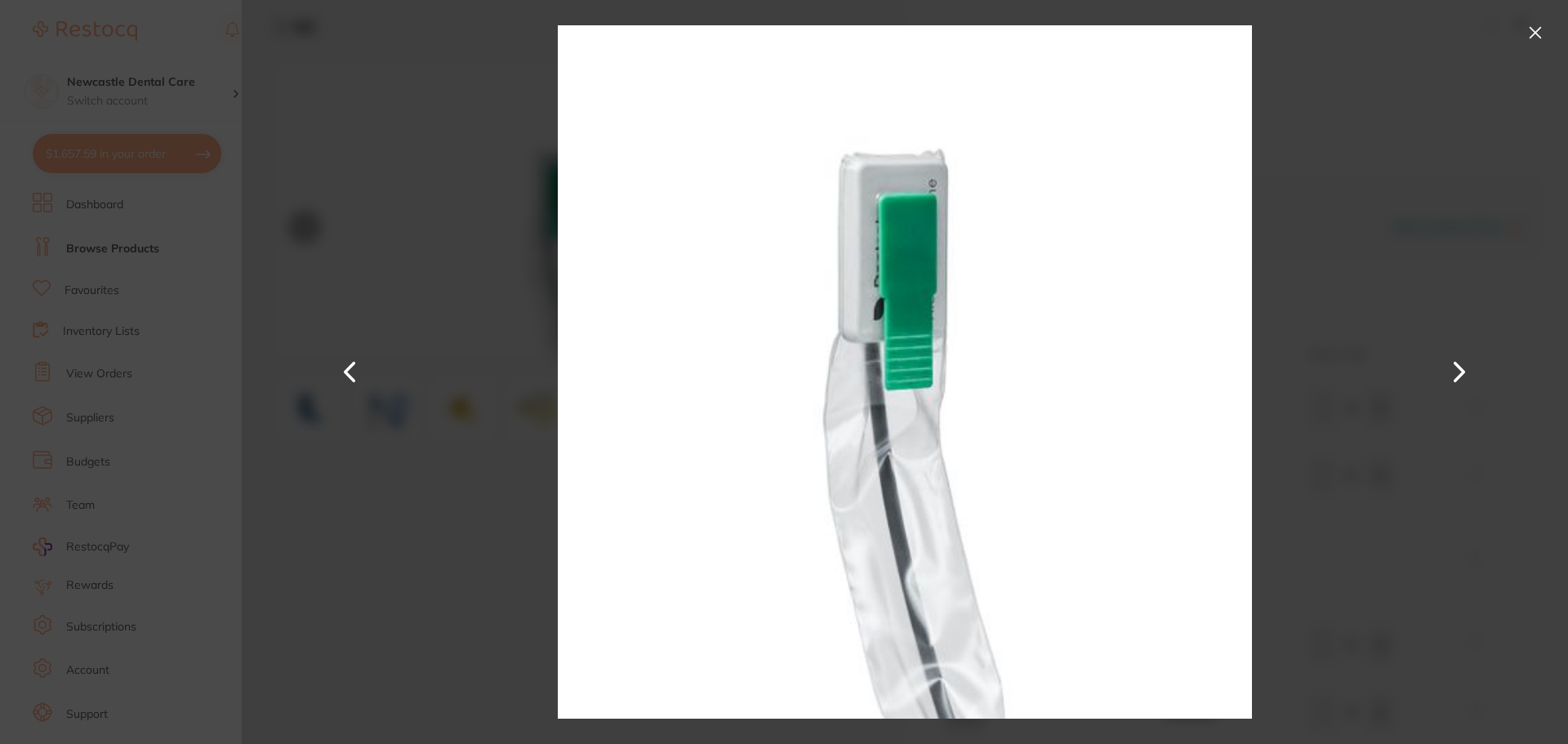
click at [1454, 376] on button at bounding box center [1460, 372] width 40 height 372
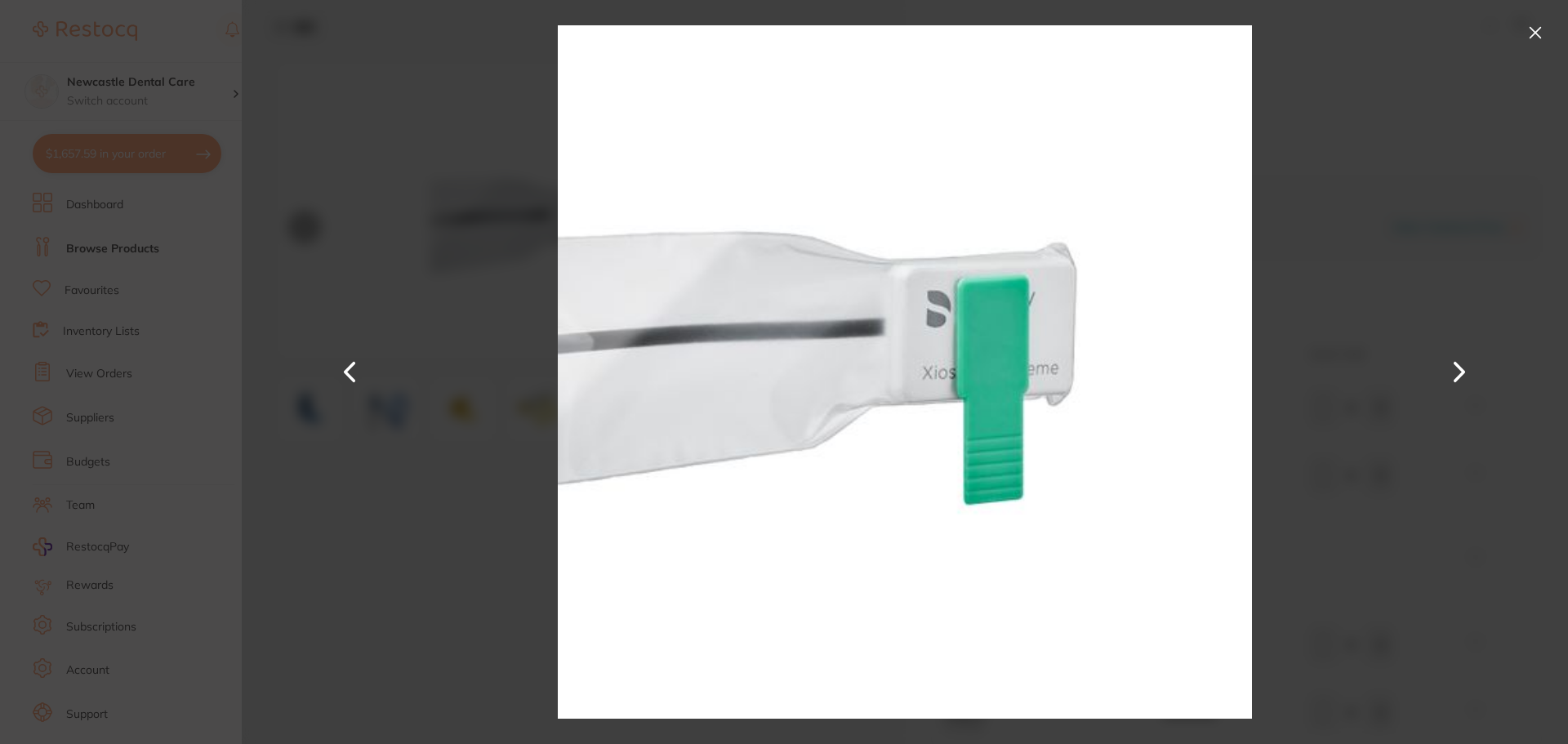
click at [1454, 376] on button at bounding box center [1460, 372] width 40 height 372
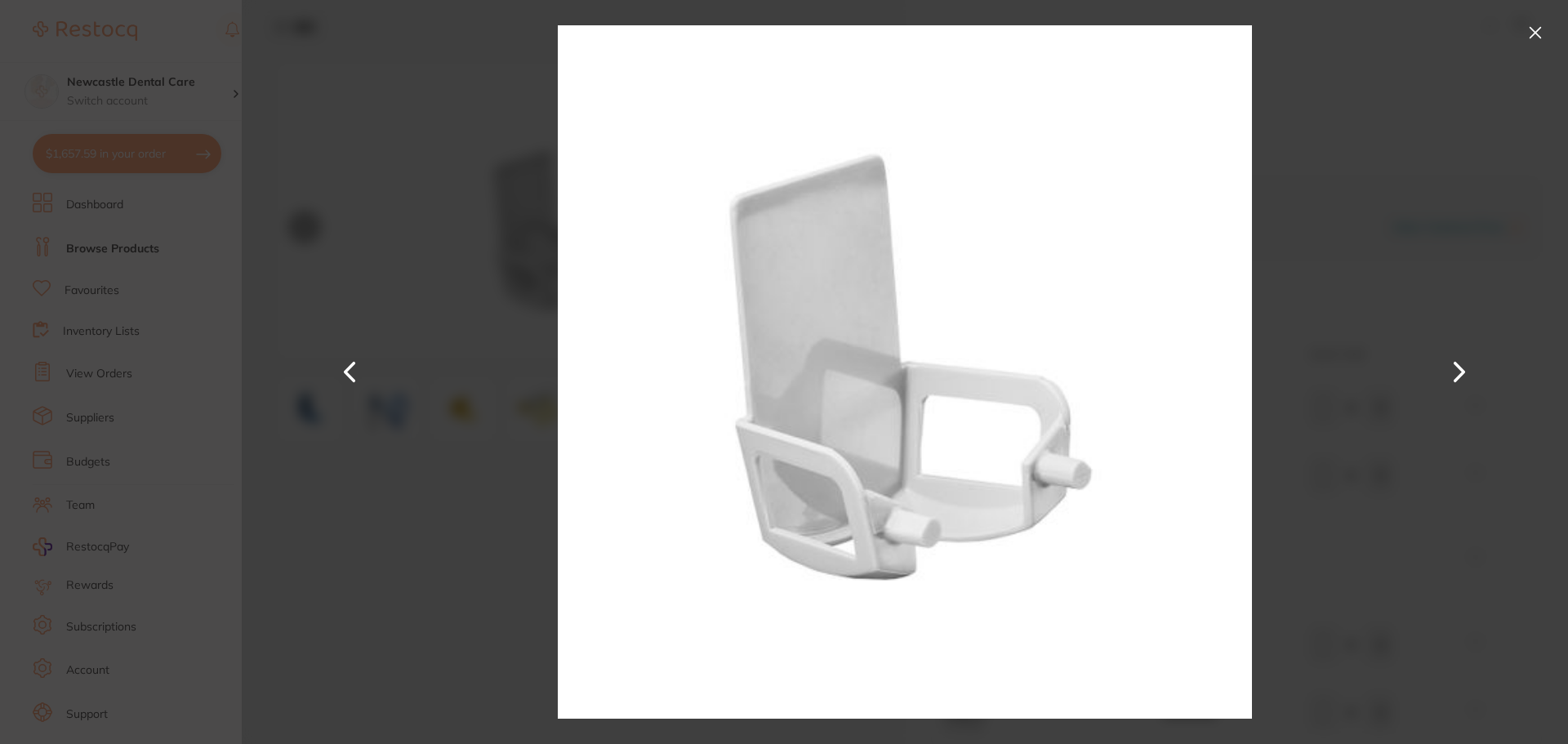
click at [1454, 376] on button at bounding box center [1460, 372] width 40 height 372
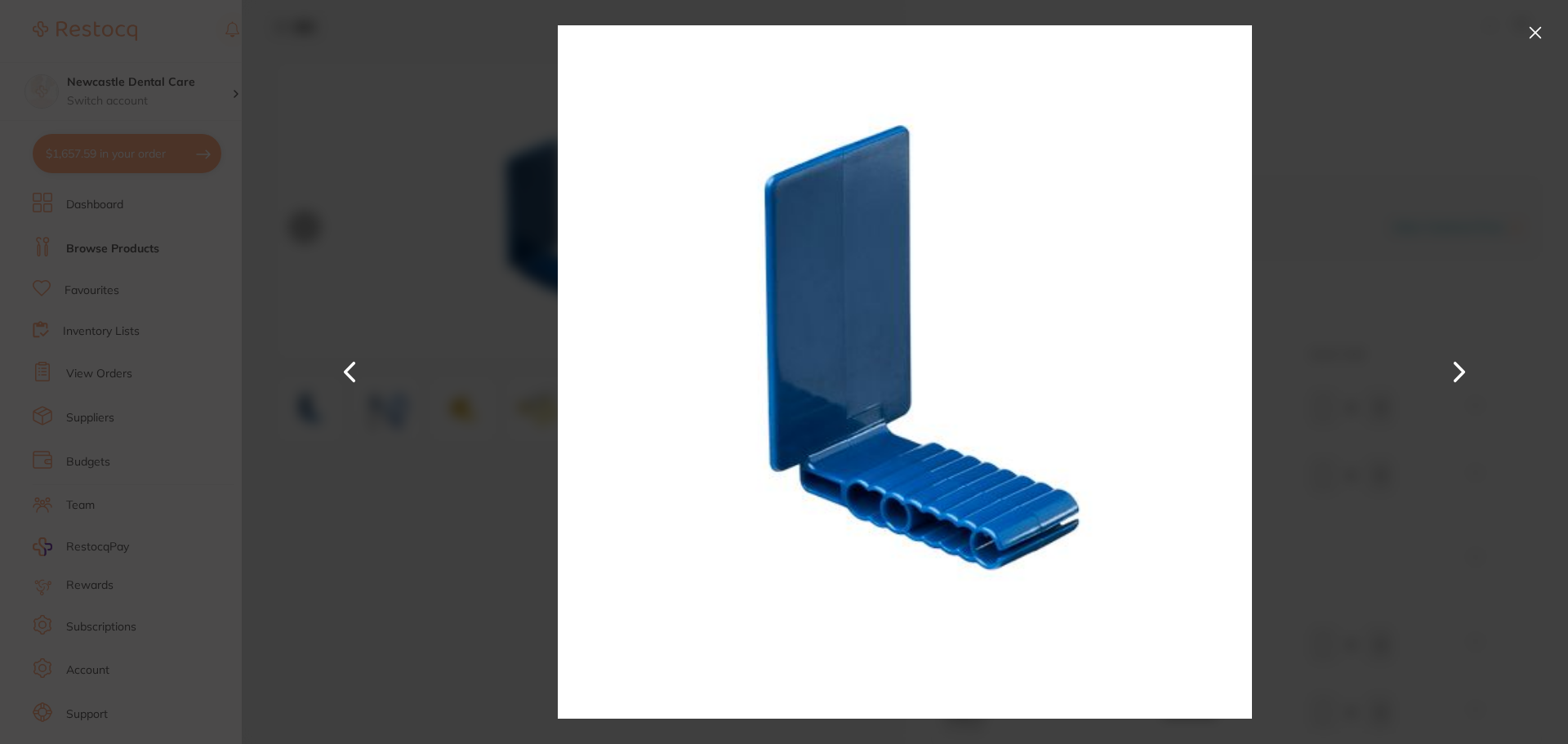
click at [1454, 376] on button at bounding box center [1460, 372] width 40 height 372
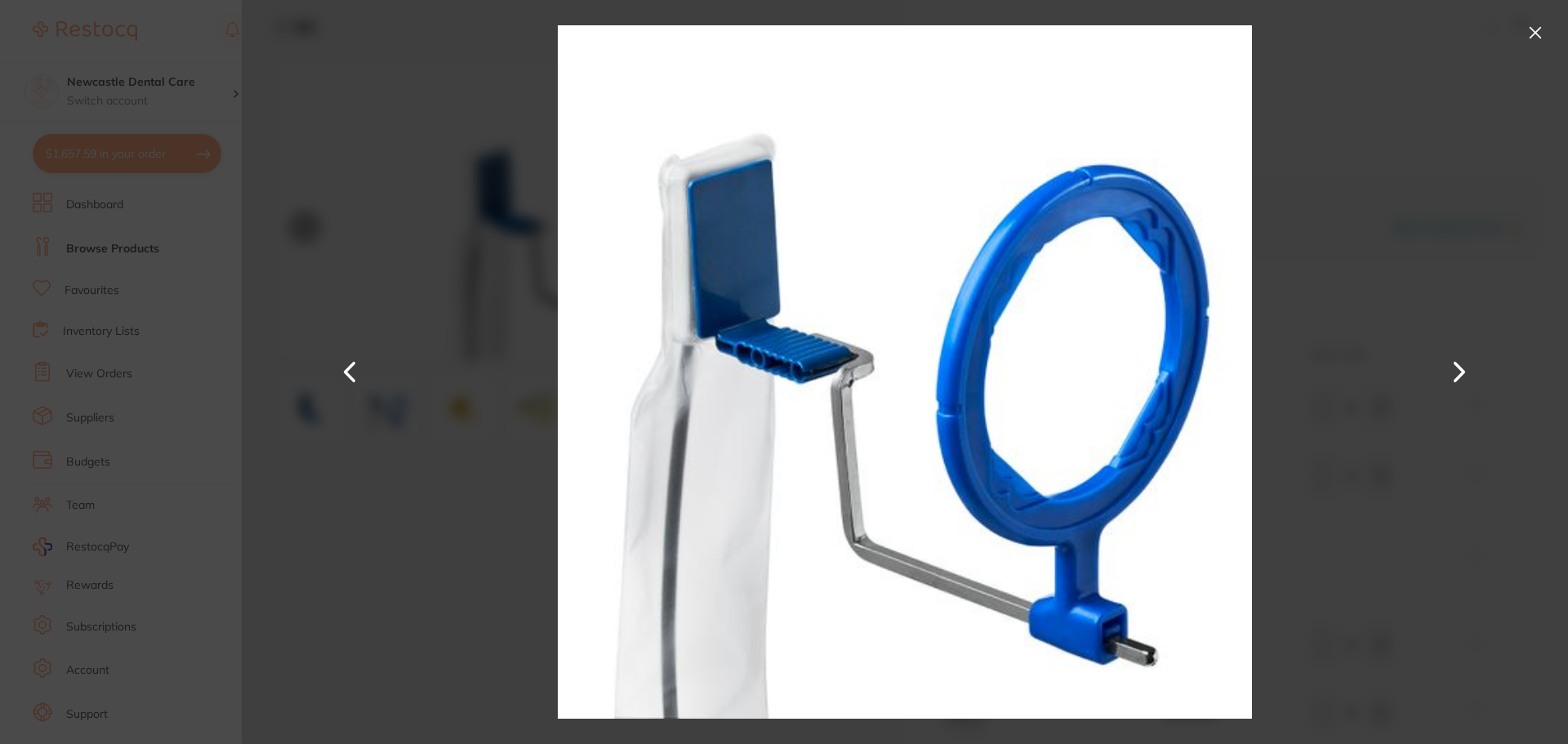
click at [1543, 49] on div at bounding box center [905, 372] width 1327 height 744
click at [1455, 391] on button at bounding box center [1460, 372] width 40 height 372
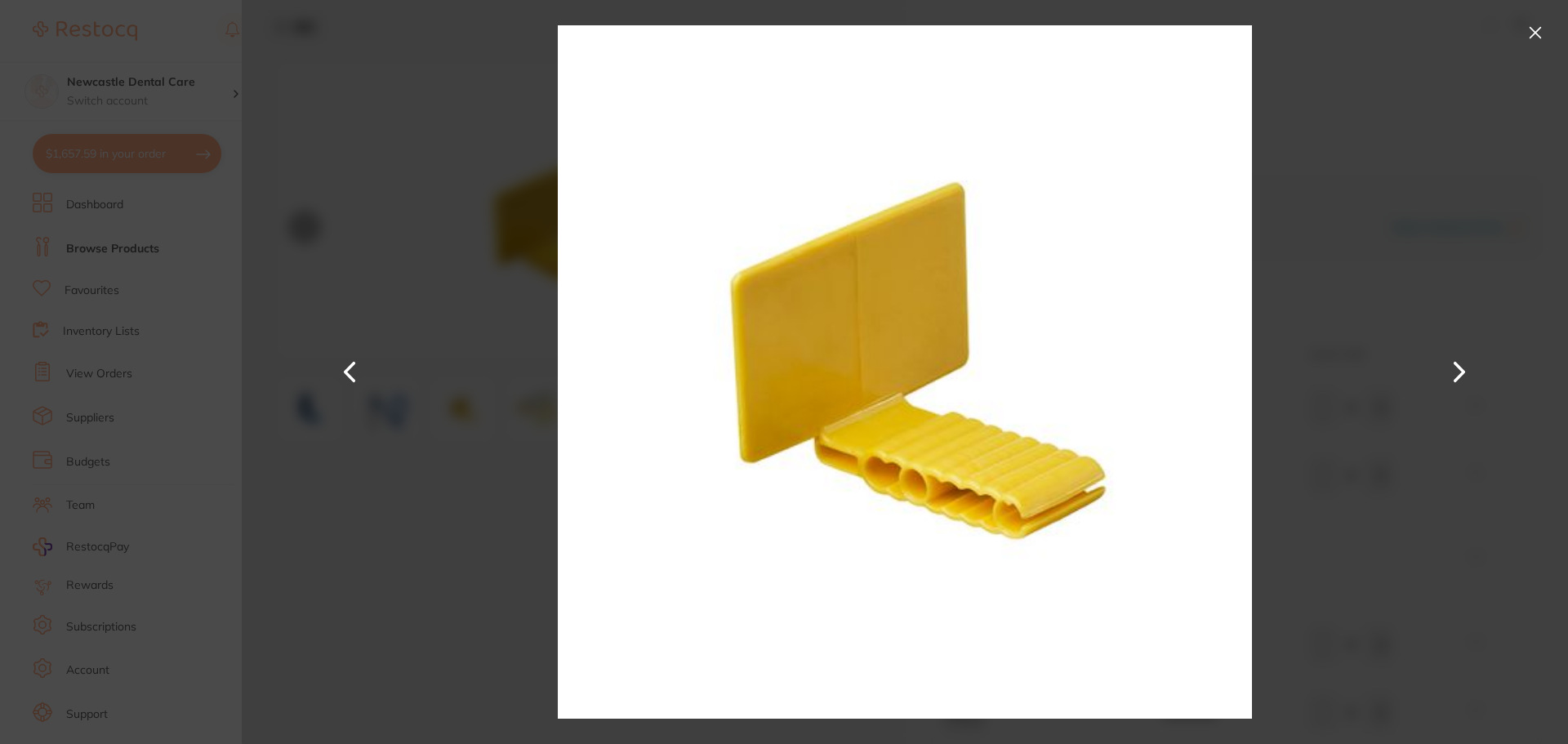
click at [1472, 358] on button at bounding box center [1460, 372] width 40 height 372
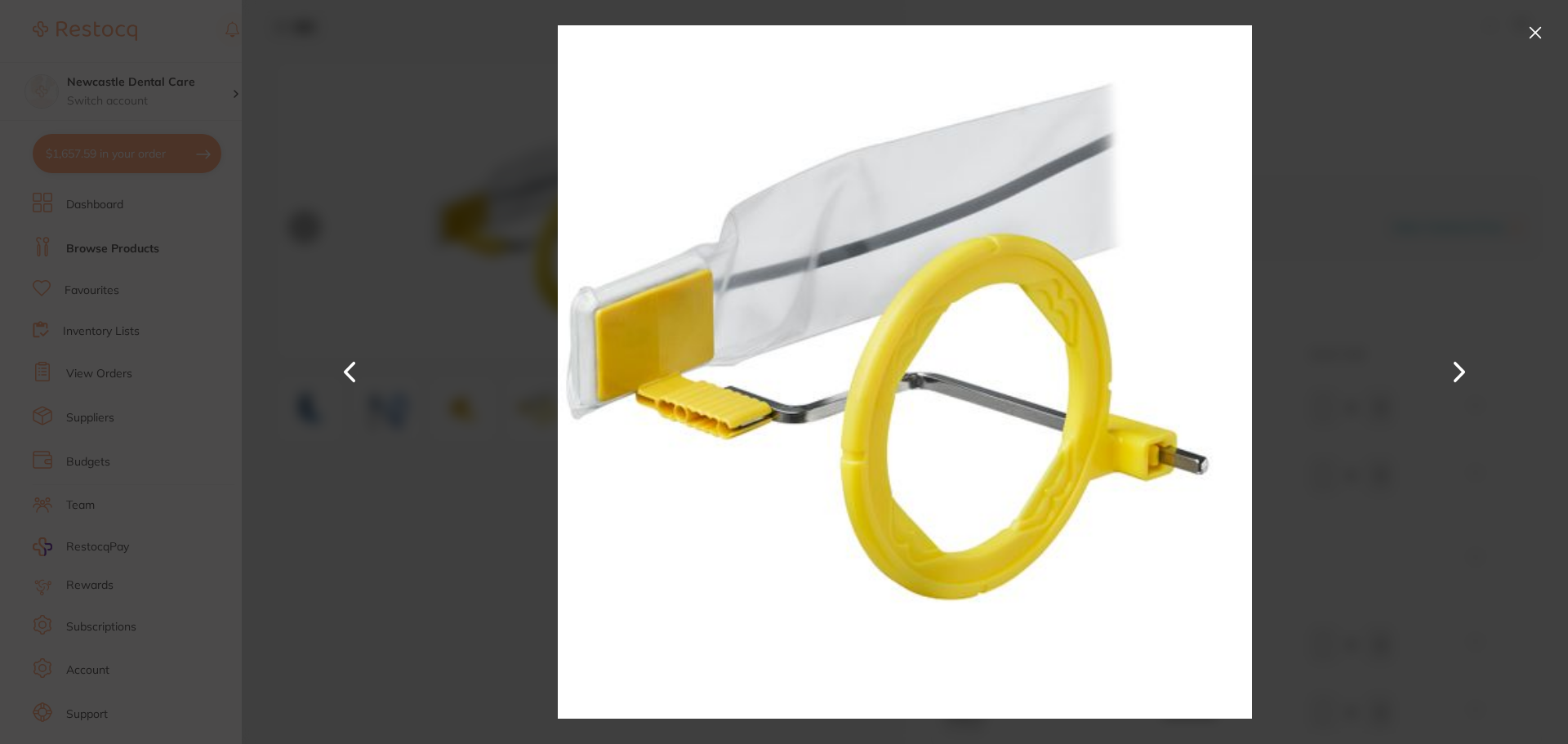
click at [1465, 374] on button at bounding box center [1460, 372] width 40 height 372
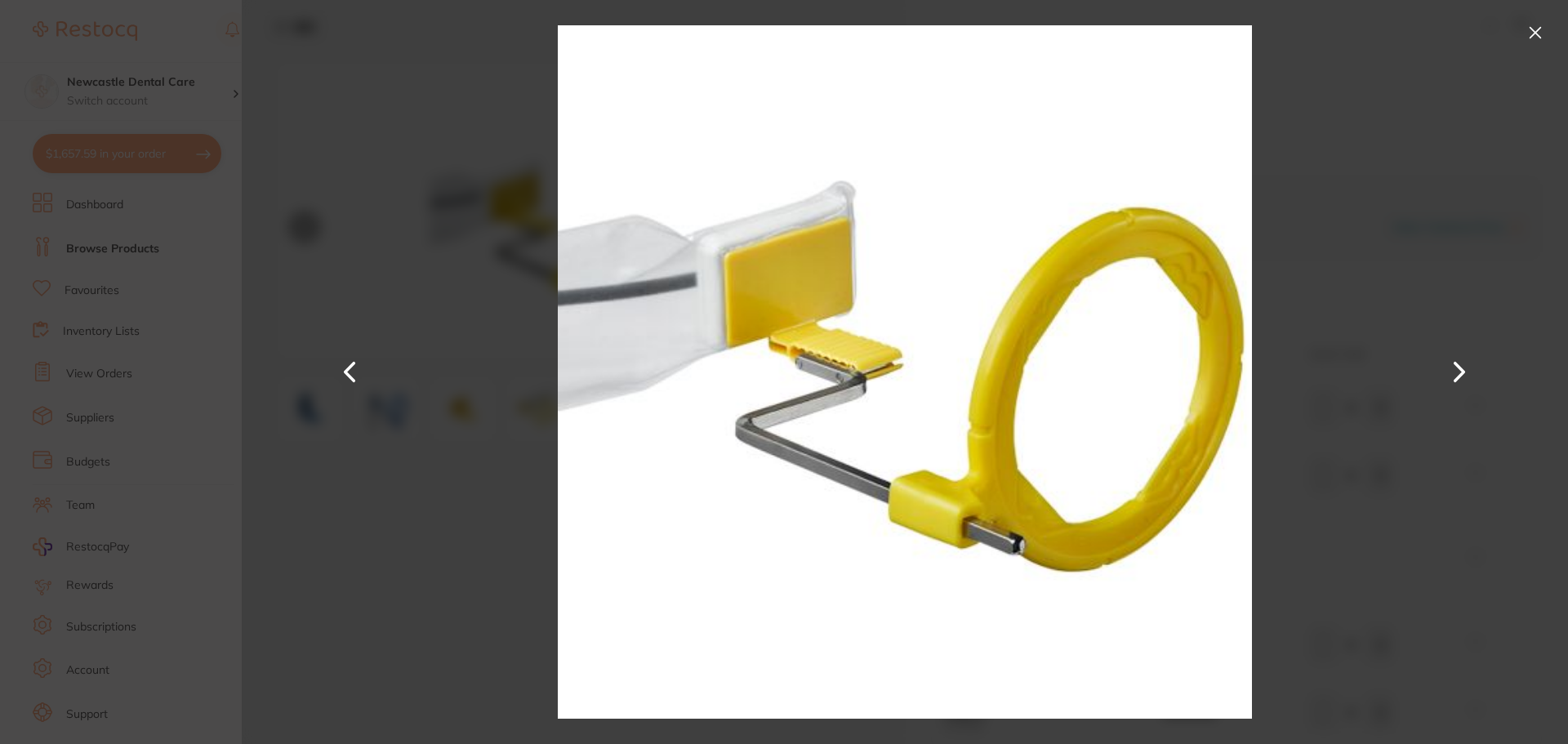
click at [1465, 374] on button at bounding box center [1460, 372] width 40 height 372
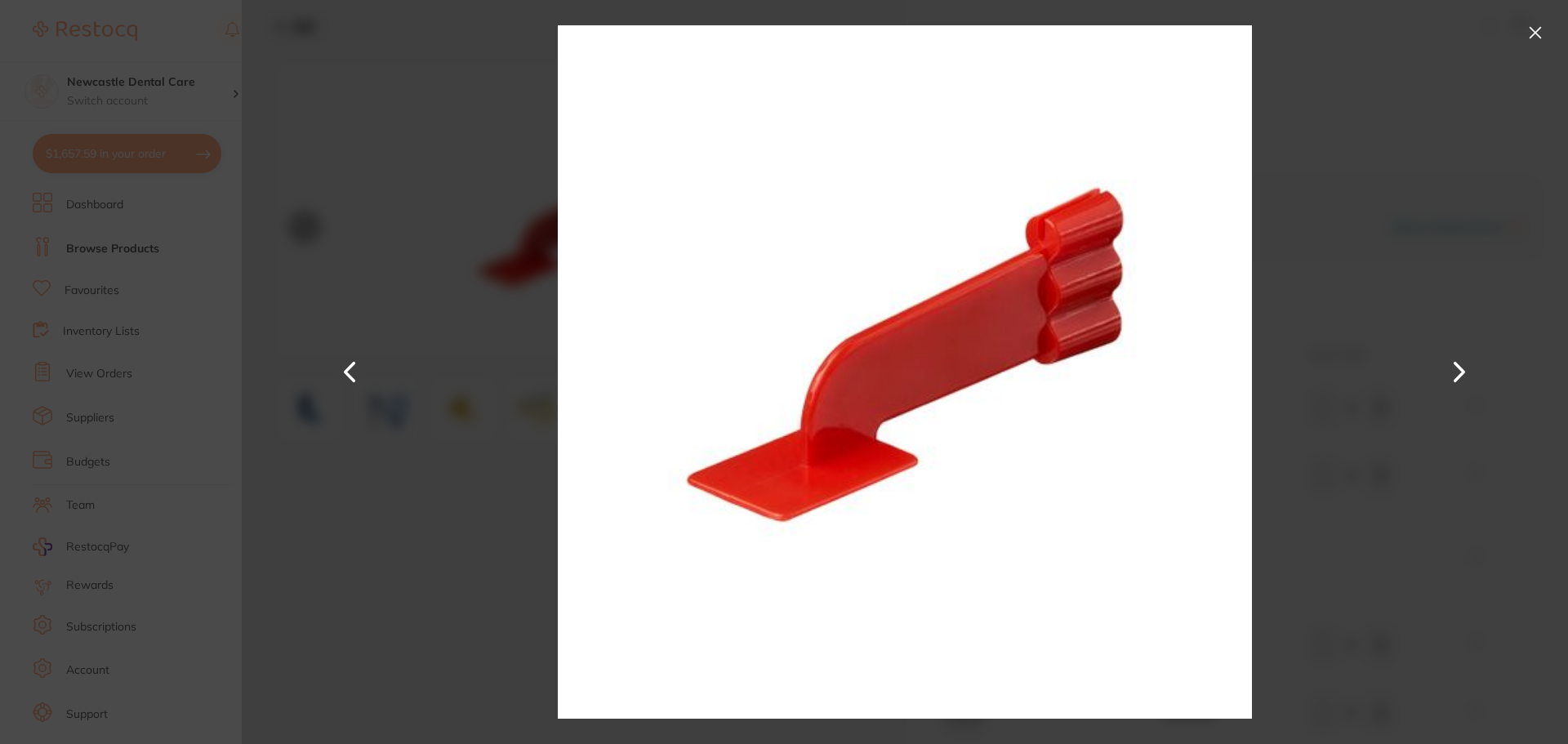
click at [1465, 374] on button at bounding box center [1460, 372] width 40 height 372
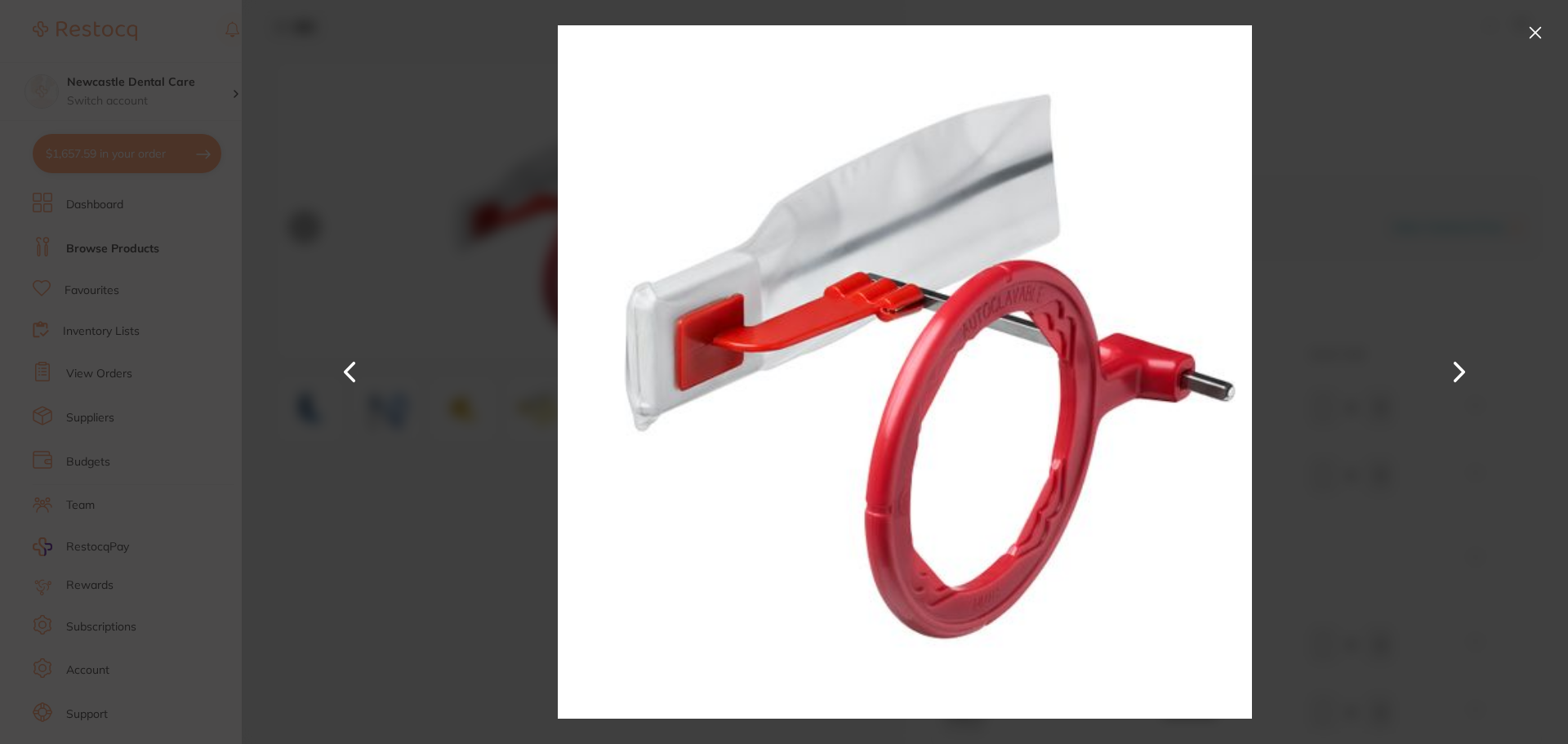
click at [1530, 41] on button at bounding box center [1536, 33] width 26 height 26
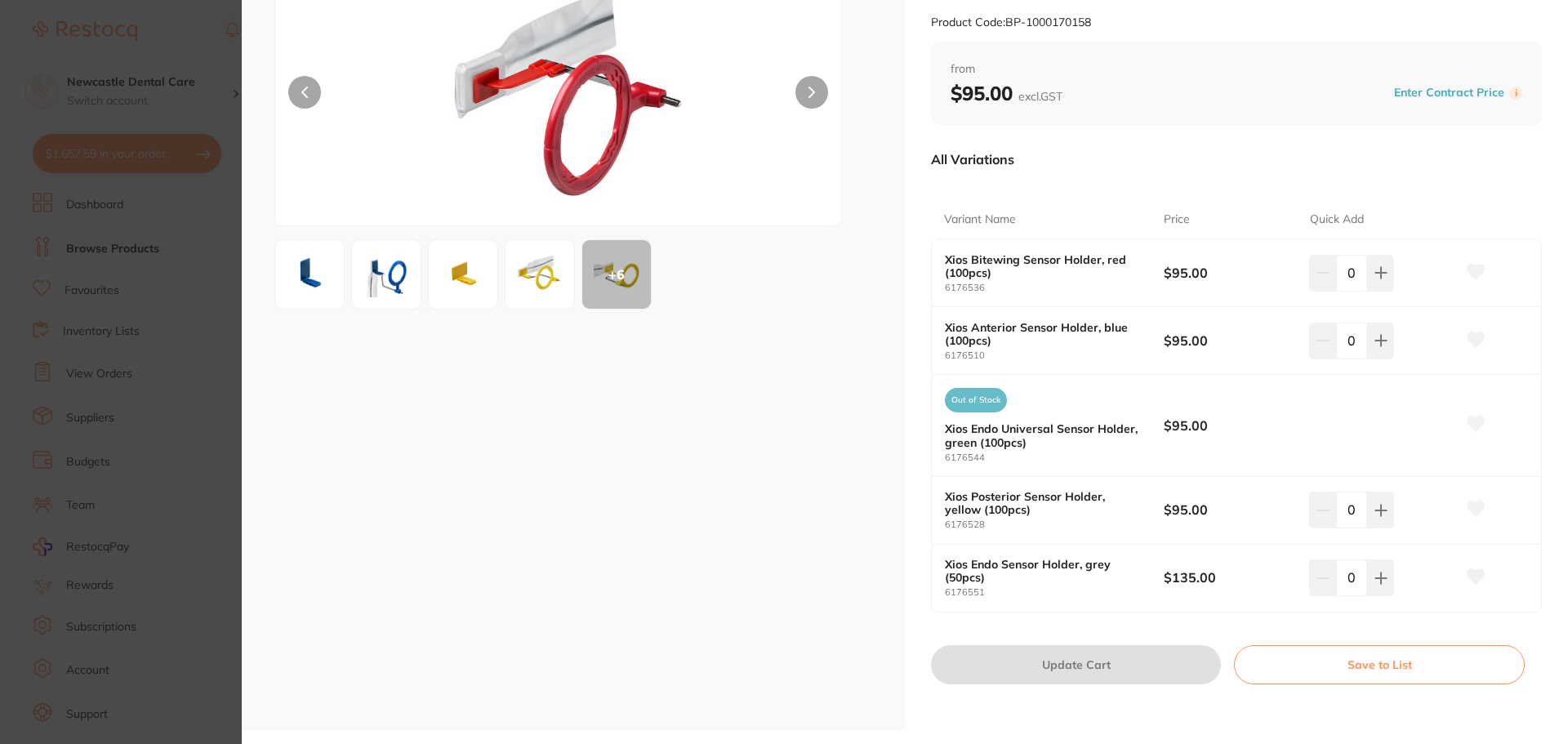
scroll to position [163, 0]
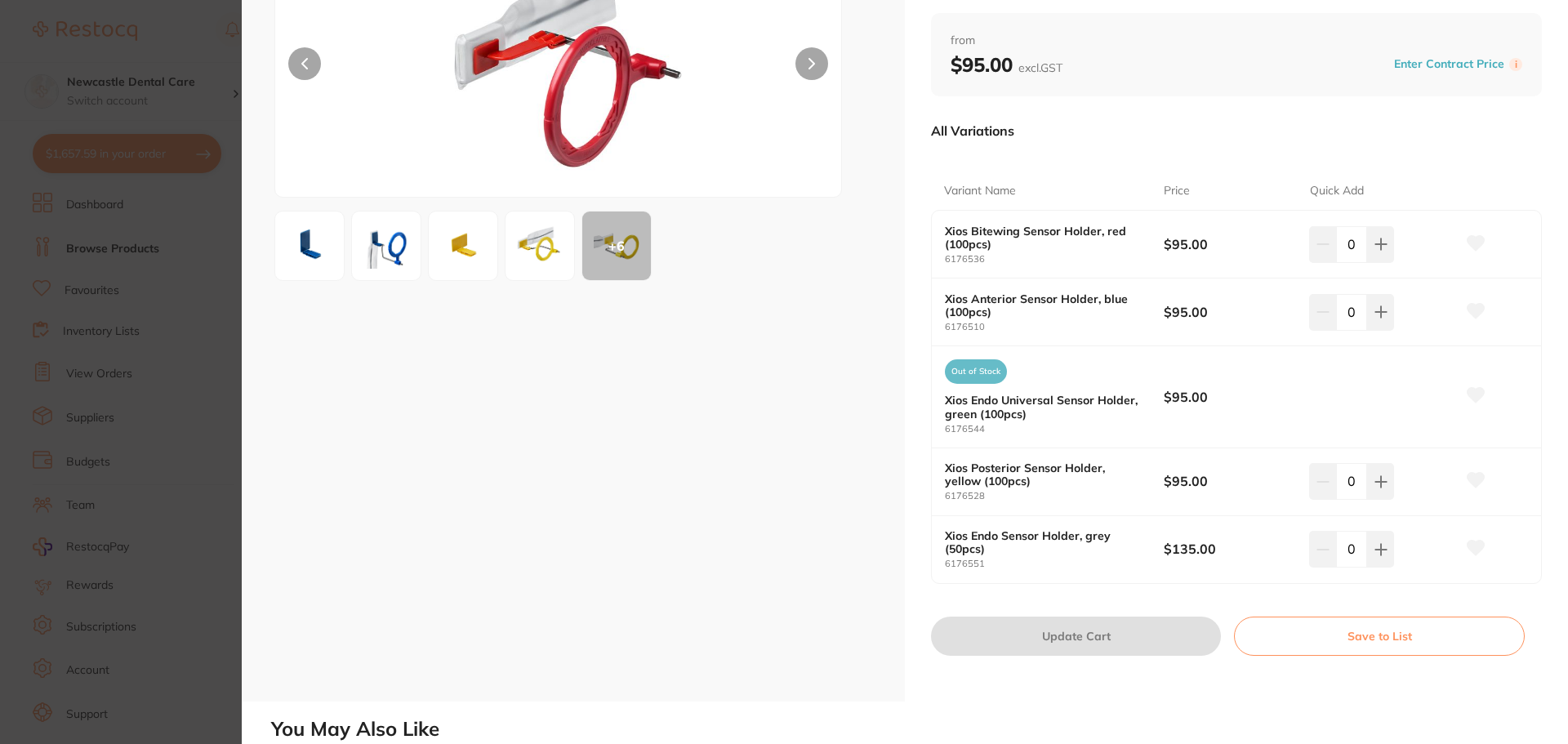
click at [189, 186] on section "Xios Sensor Holder preventative by Dentsply Sirona Product Code: BP-1000170158 …" at bounding box center [784, 372] width 1568 height 744
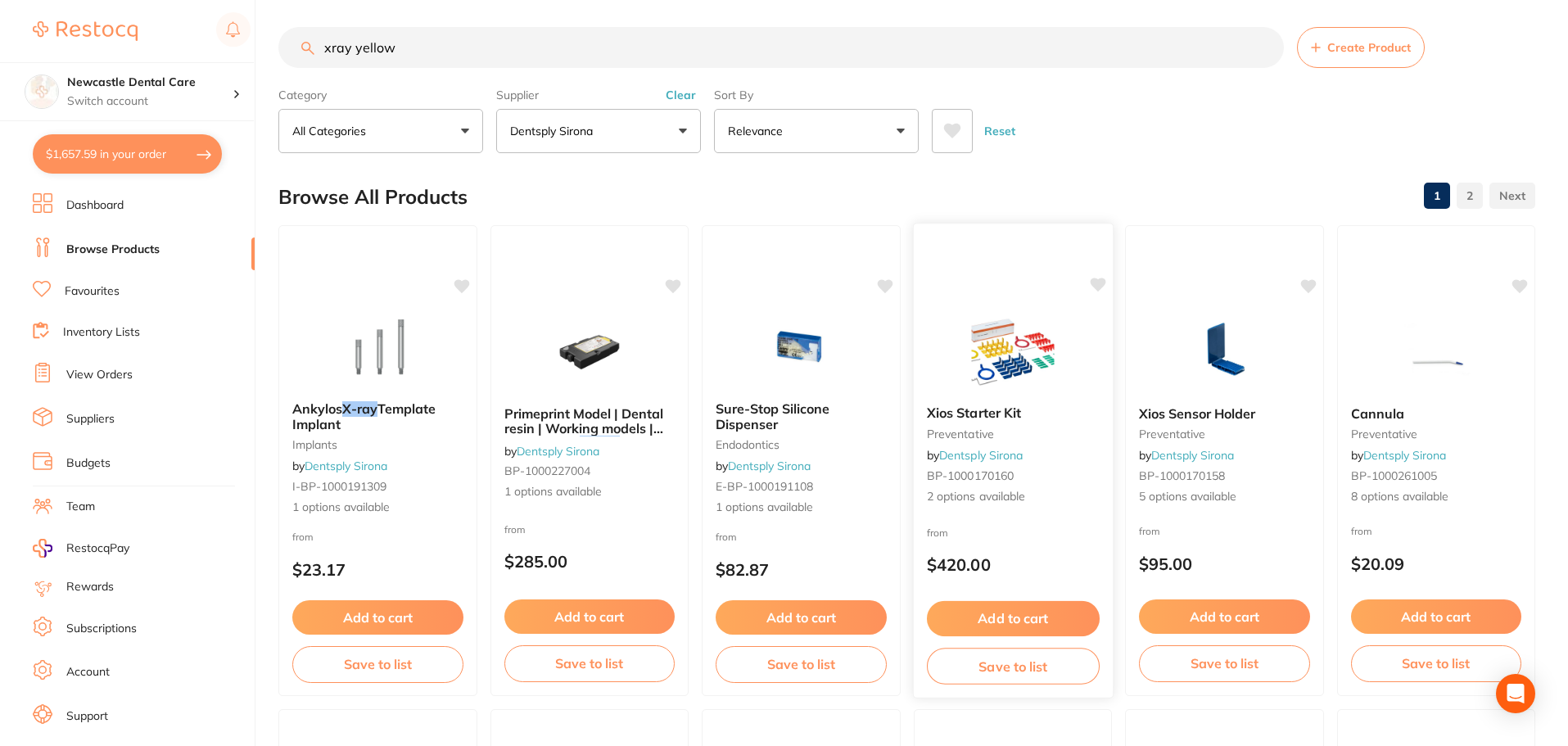
scroll to position [3, 0]
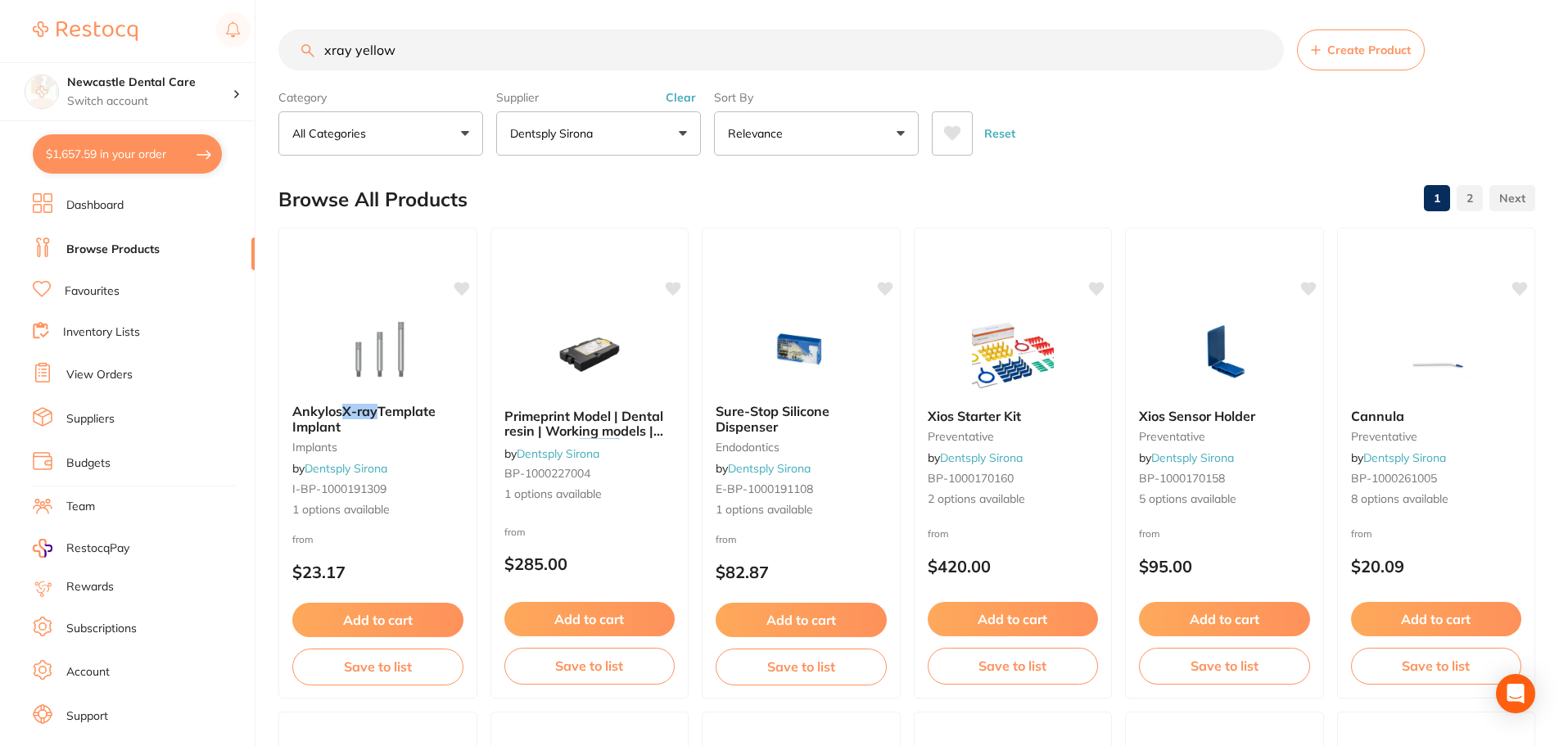
click at [633, 141] on button "Dentsply Sirona" at bounding box center [599, 134] width 205 height 45
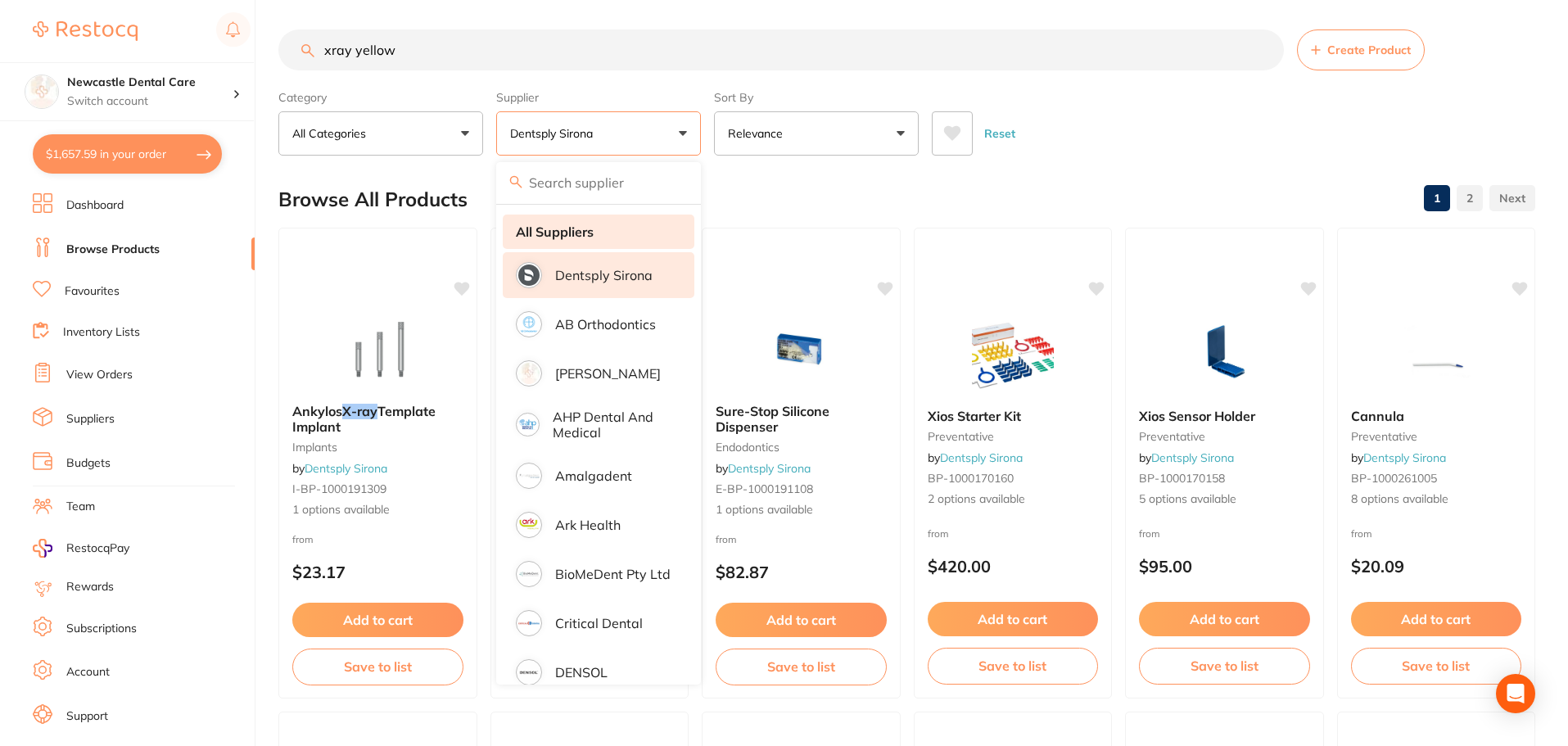
click at [593, 228] on strong "All Suppliers" at bounding box center [555, 232] width 78 height 15
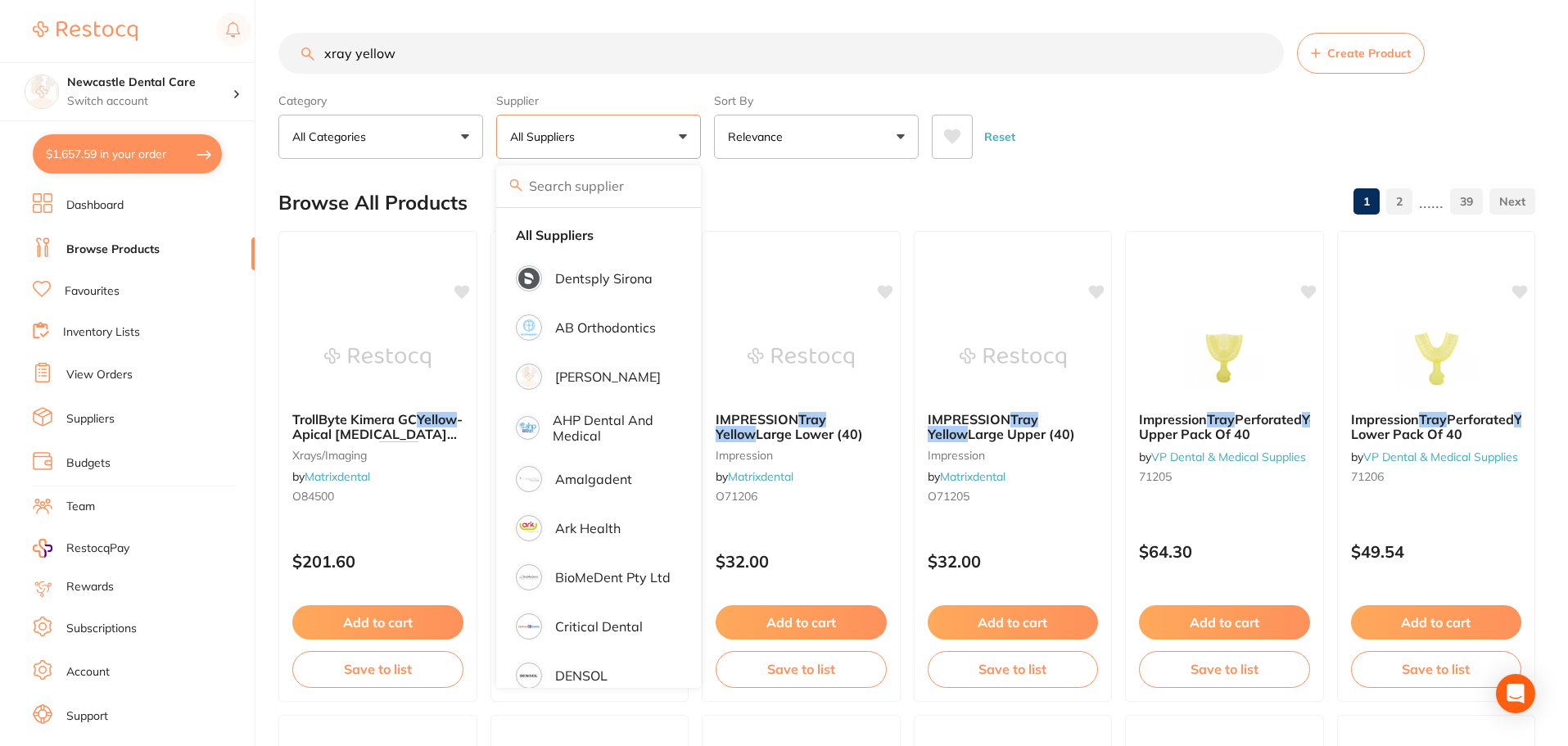
drag, startPoint x: 439, startPoint y: 48, endPoint x: 131, endPoint y: 27, distance: 308.7
click at [131, 27] on div "$1,657.59 Newcastle Dental Care Switch account Newcastle Dental Care $1,657.59 …" at bounding box center [784, 373] width 1568 height 746
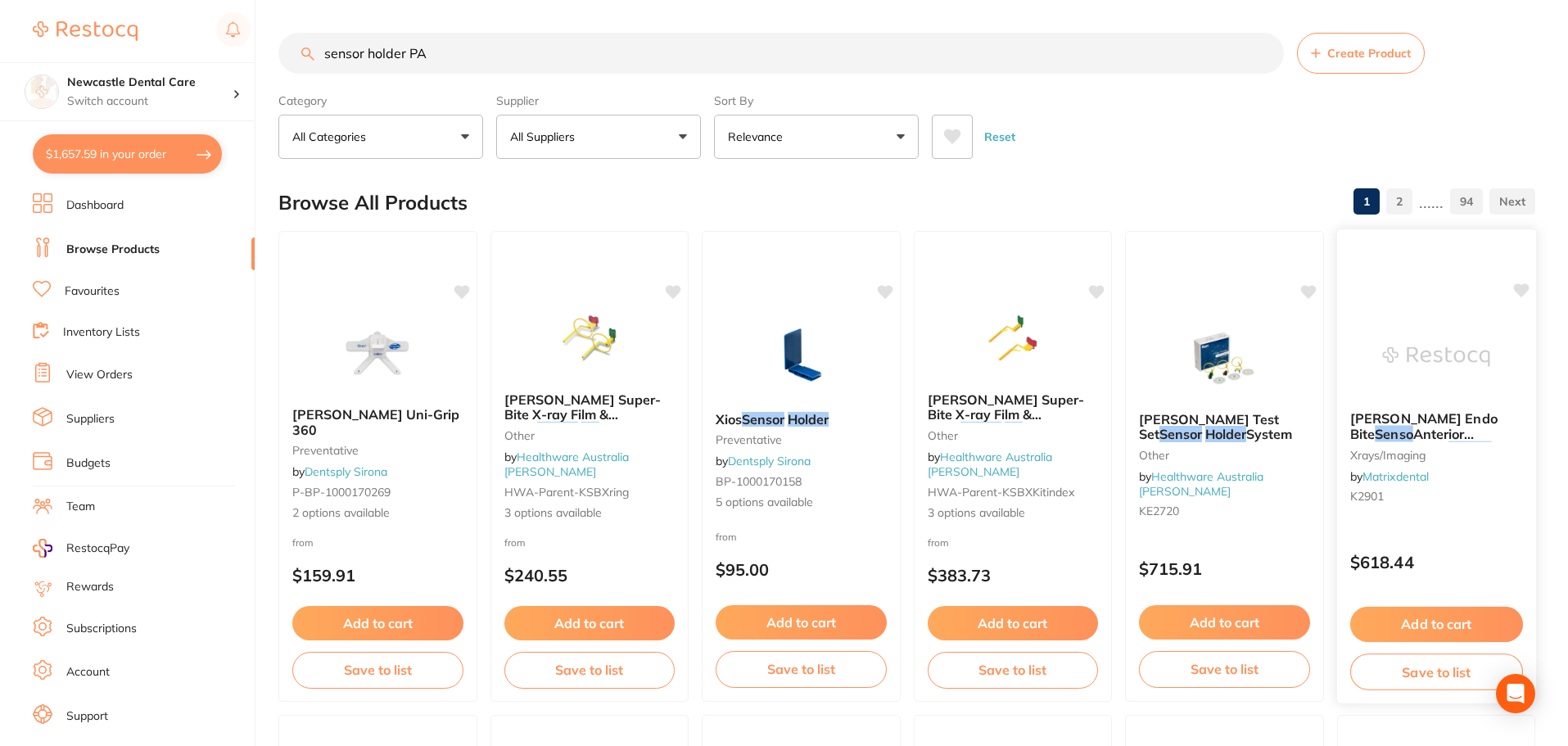
type input "sensor holder PA"
click at [1441, 428] on span "Anterior Universal X-ray" at bounding box center [1411, 441] width 125 height 32
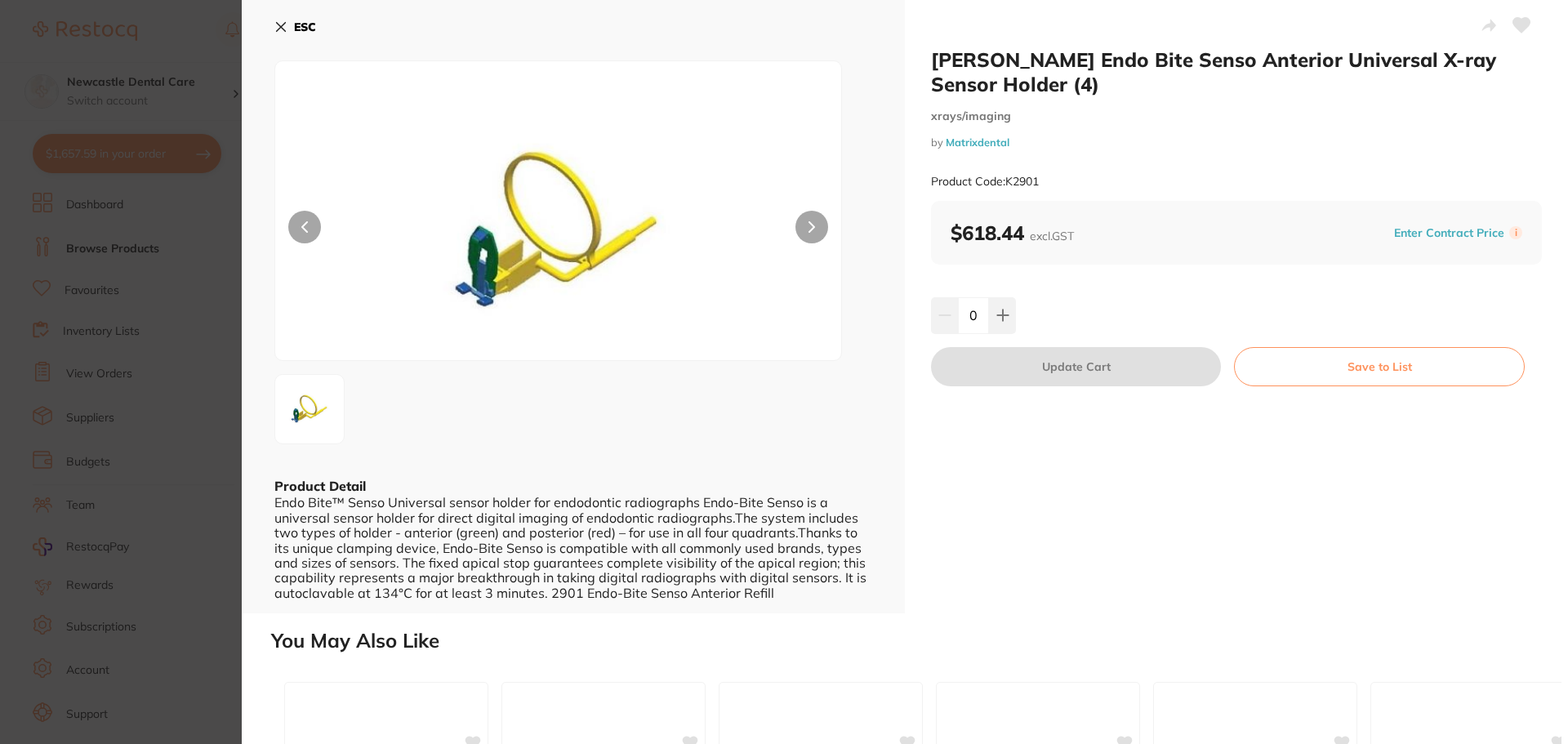
click at [809, 224] on icon at bounding box center [812, 227] width 7 height 12
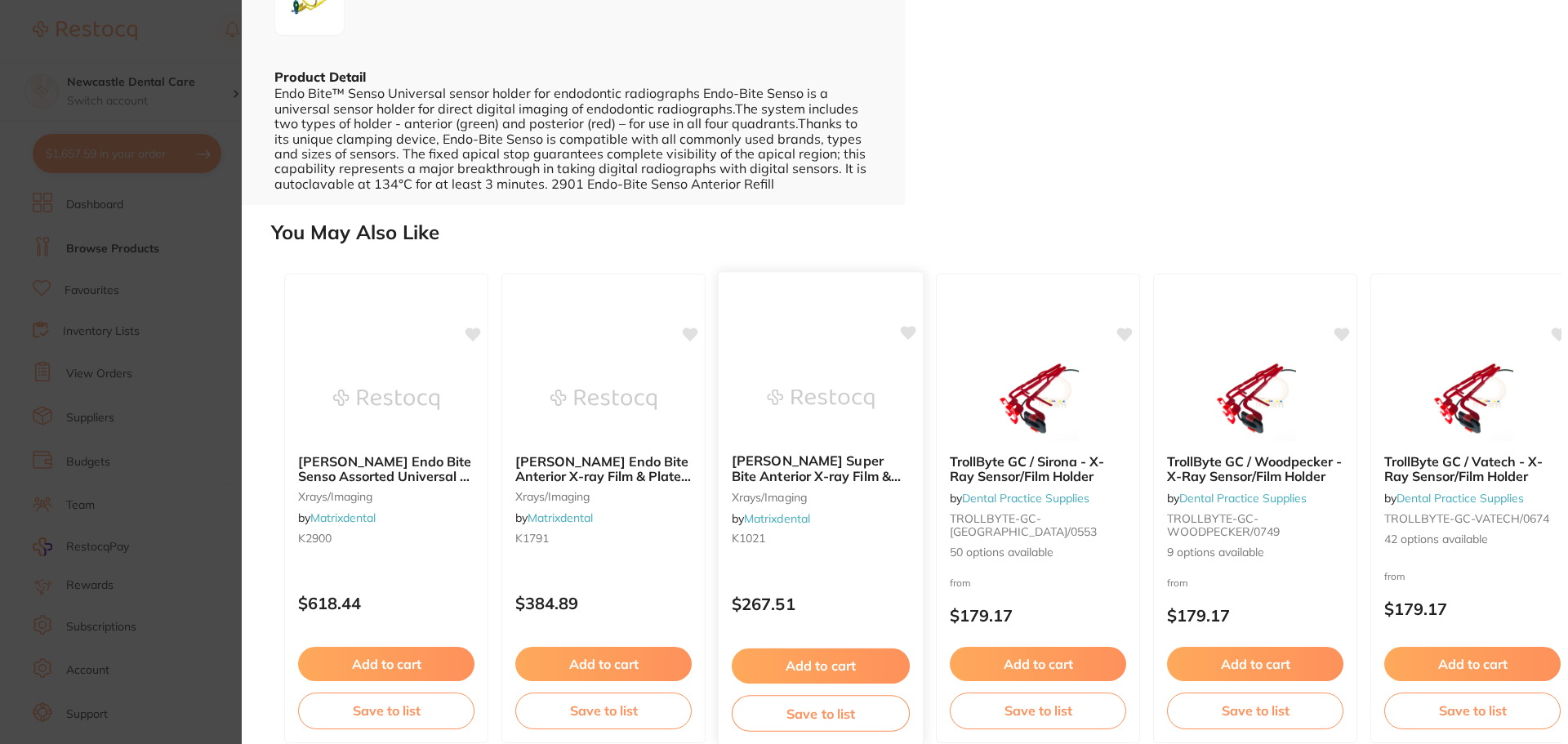
scroll to position [427, 0]
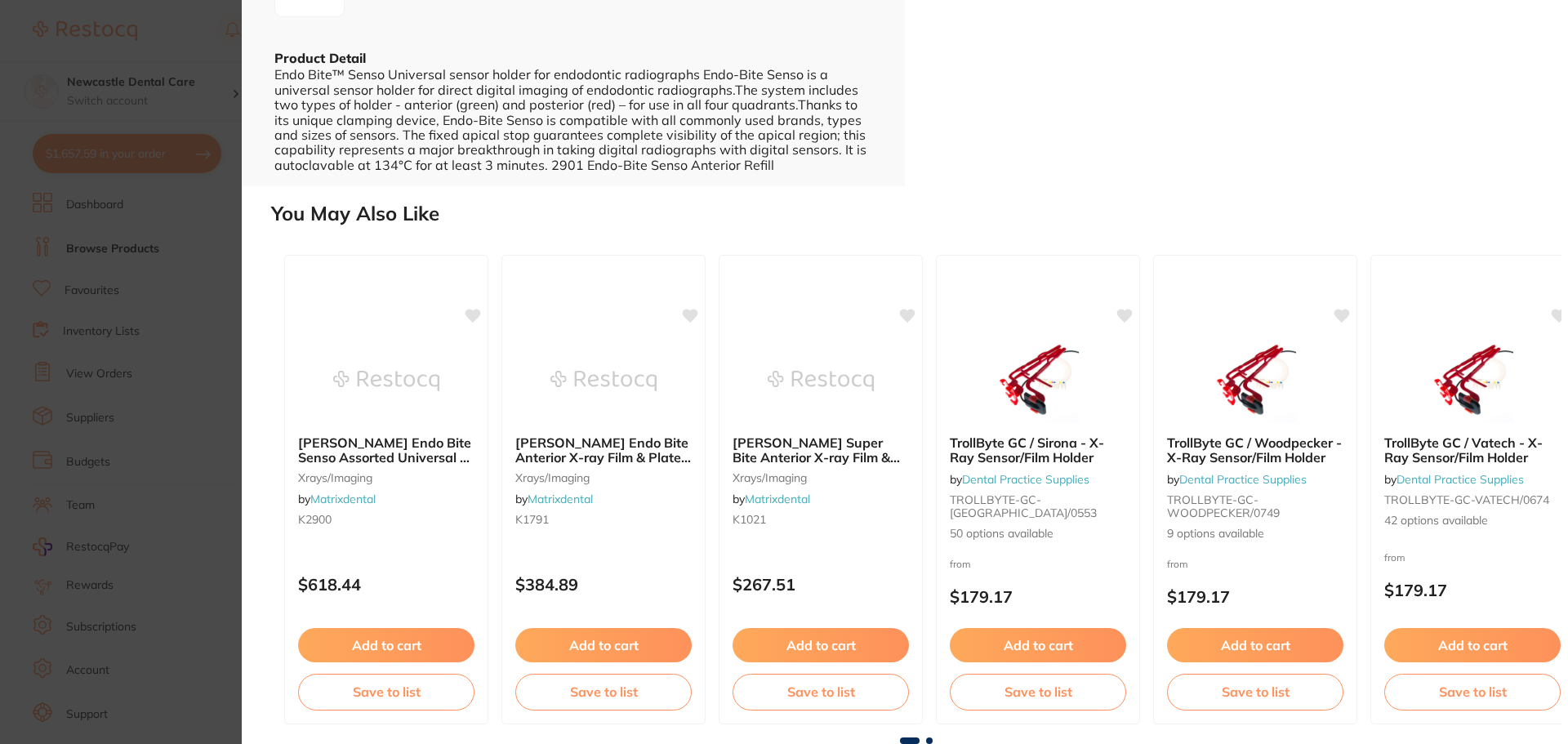
click at [200, 408] on section "Kerr Endo Bite Senso Anterior Universal X-ray Sensor Holder (4) xrays/imaging b…" at bounding box center [784, 372] width 1568 height 744
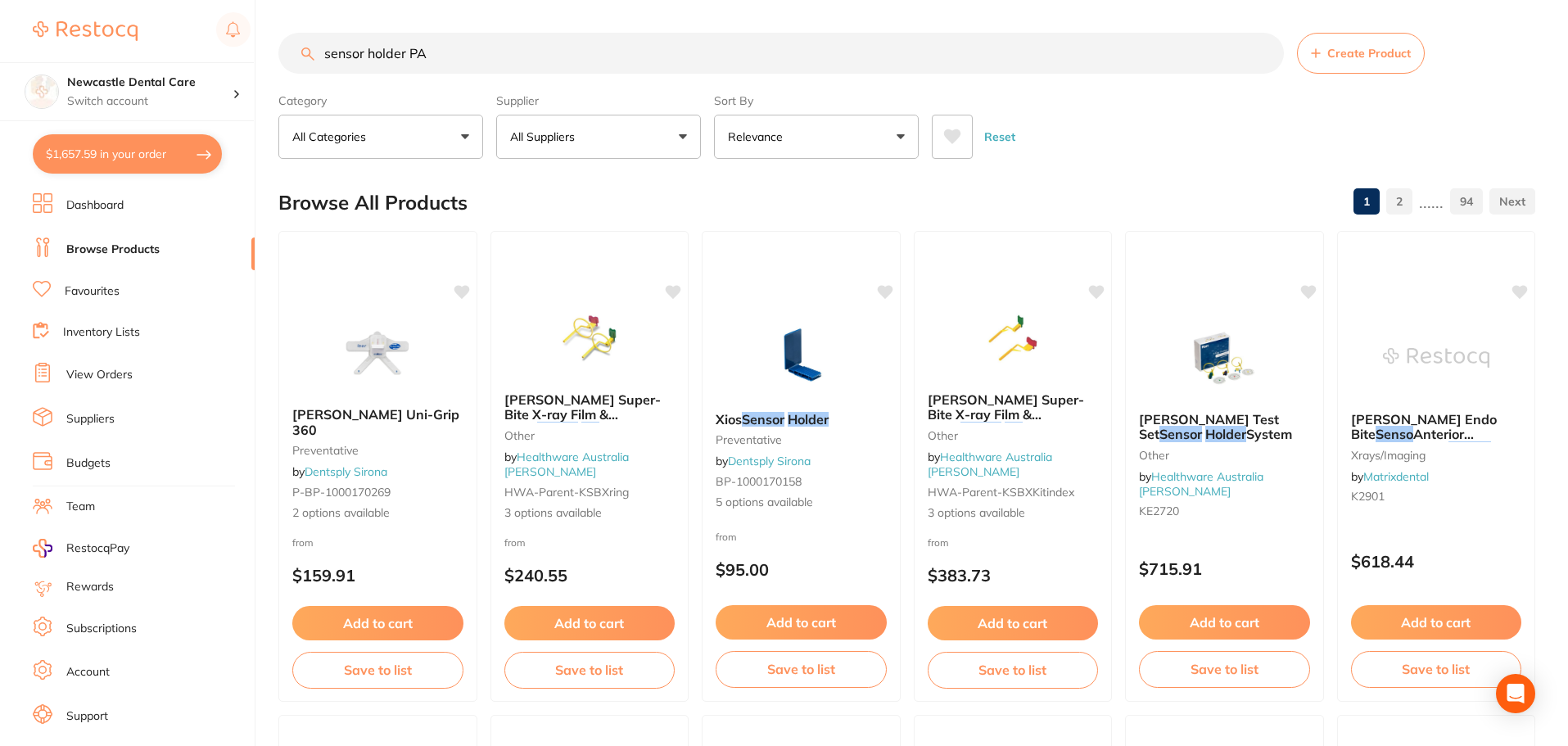
click at [1403, 198] on link "2" at bounding box center [1400, 201] width 26 height 33
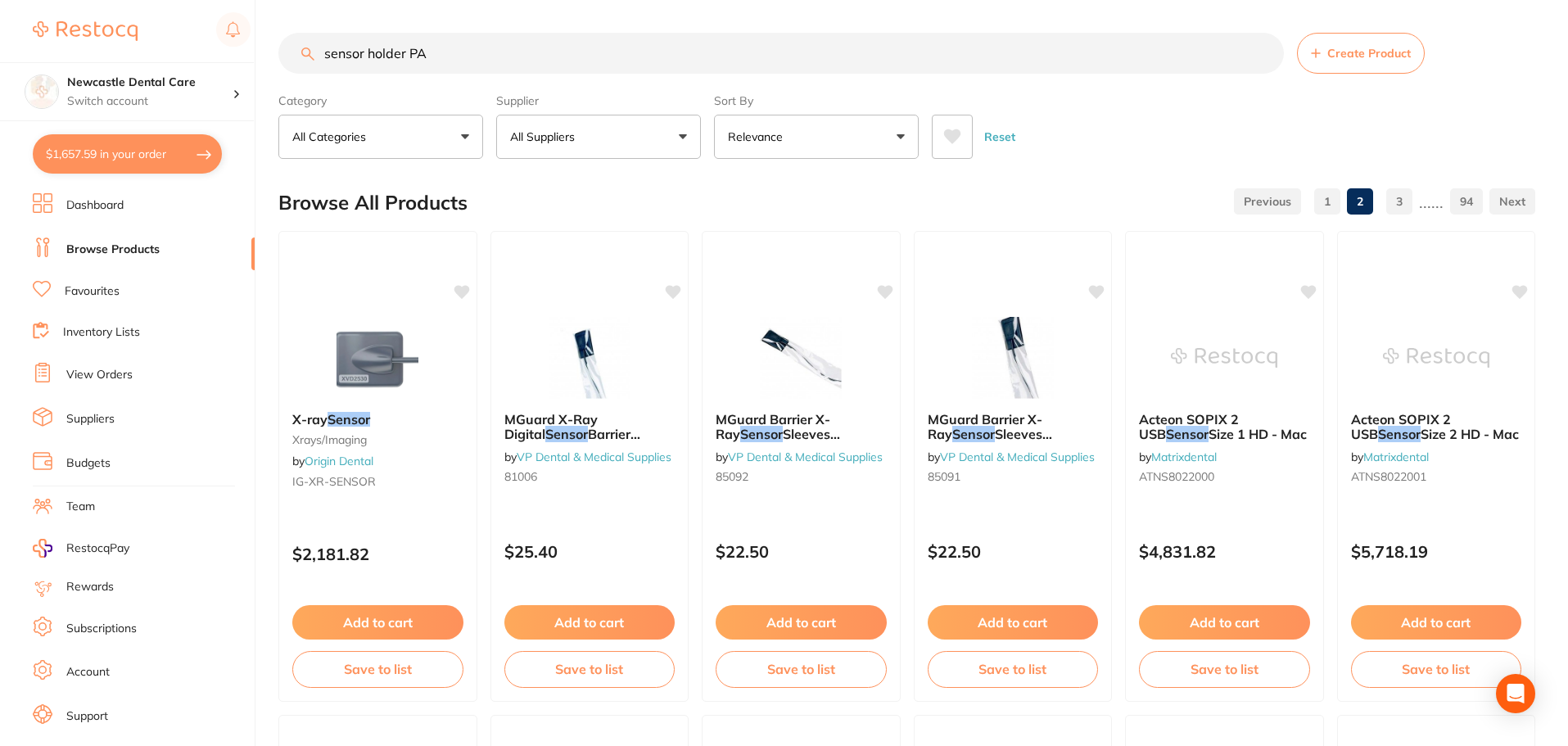
drag, startPoint x: 430, startPoint y: 59, endPoint x: 242, endPoint y: 55, distance: 188.0
click at [242, 55] on div "$1,657.59 Newcastle Dental Care Switch account Newcastle Dental Care $1,657.59 …" at bounding box center [784, 373] width 1568 height 746
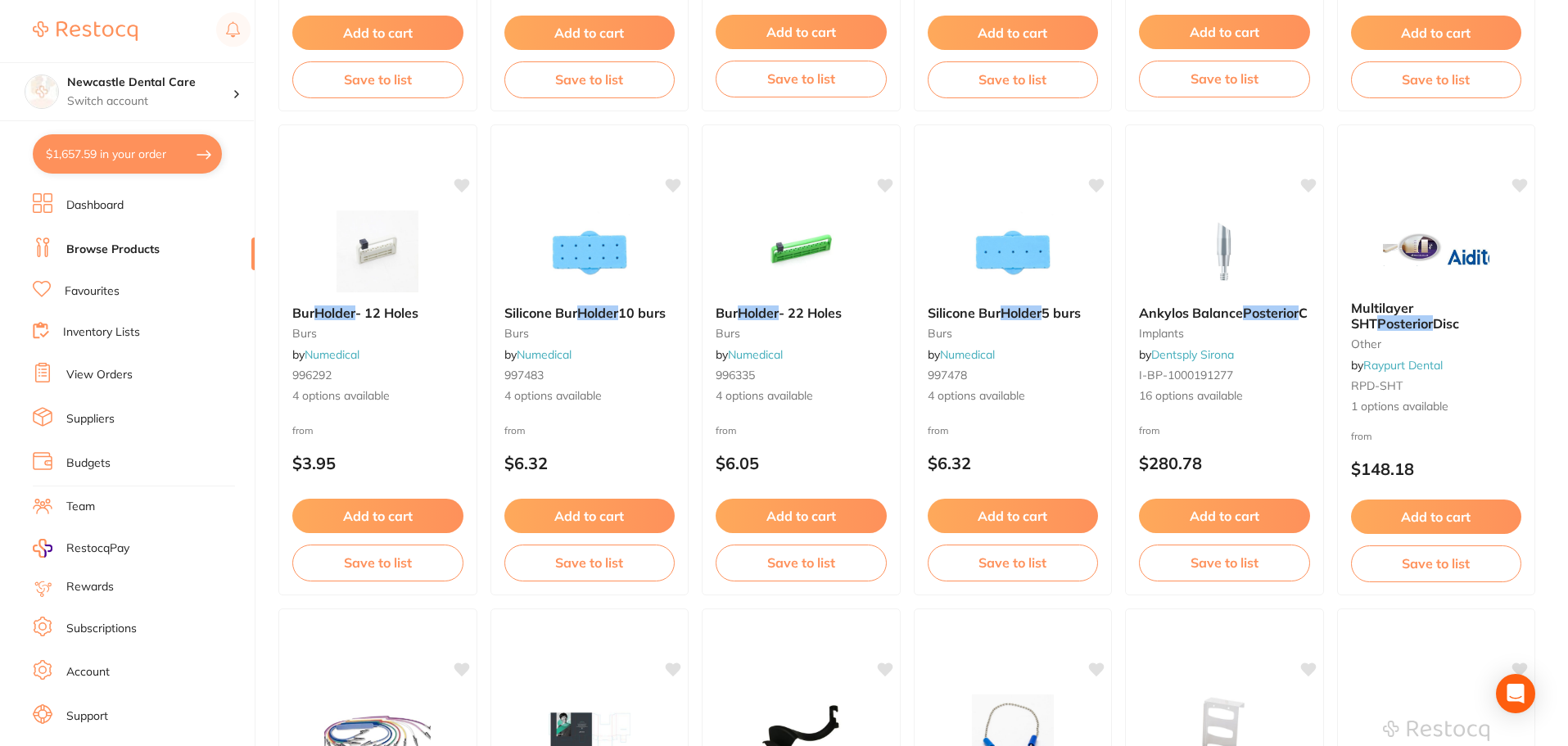
scroll to position [2764, 0]
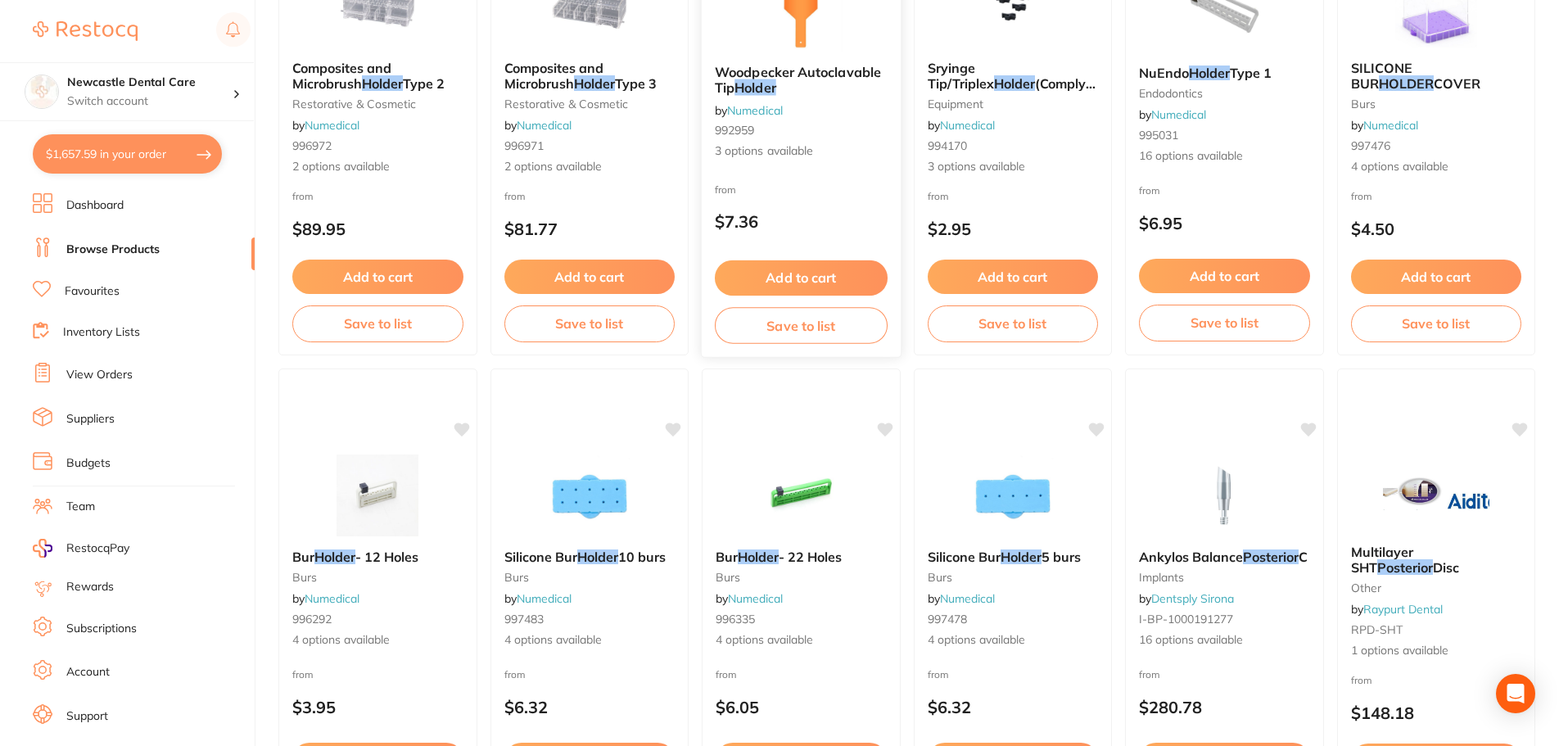
type input "posterior holder"
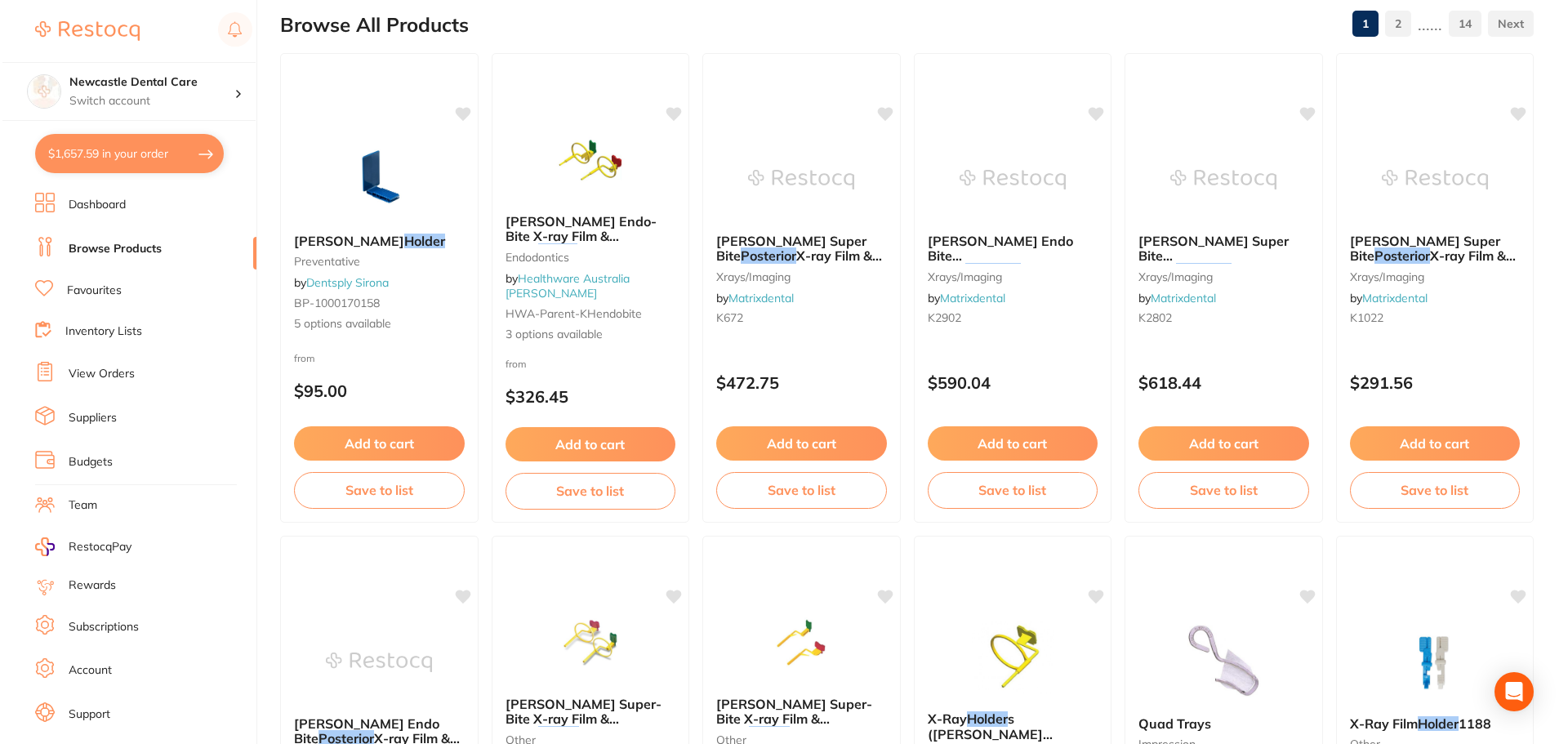
scroll to position [0, 0]
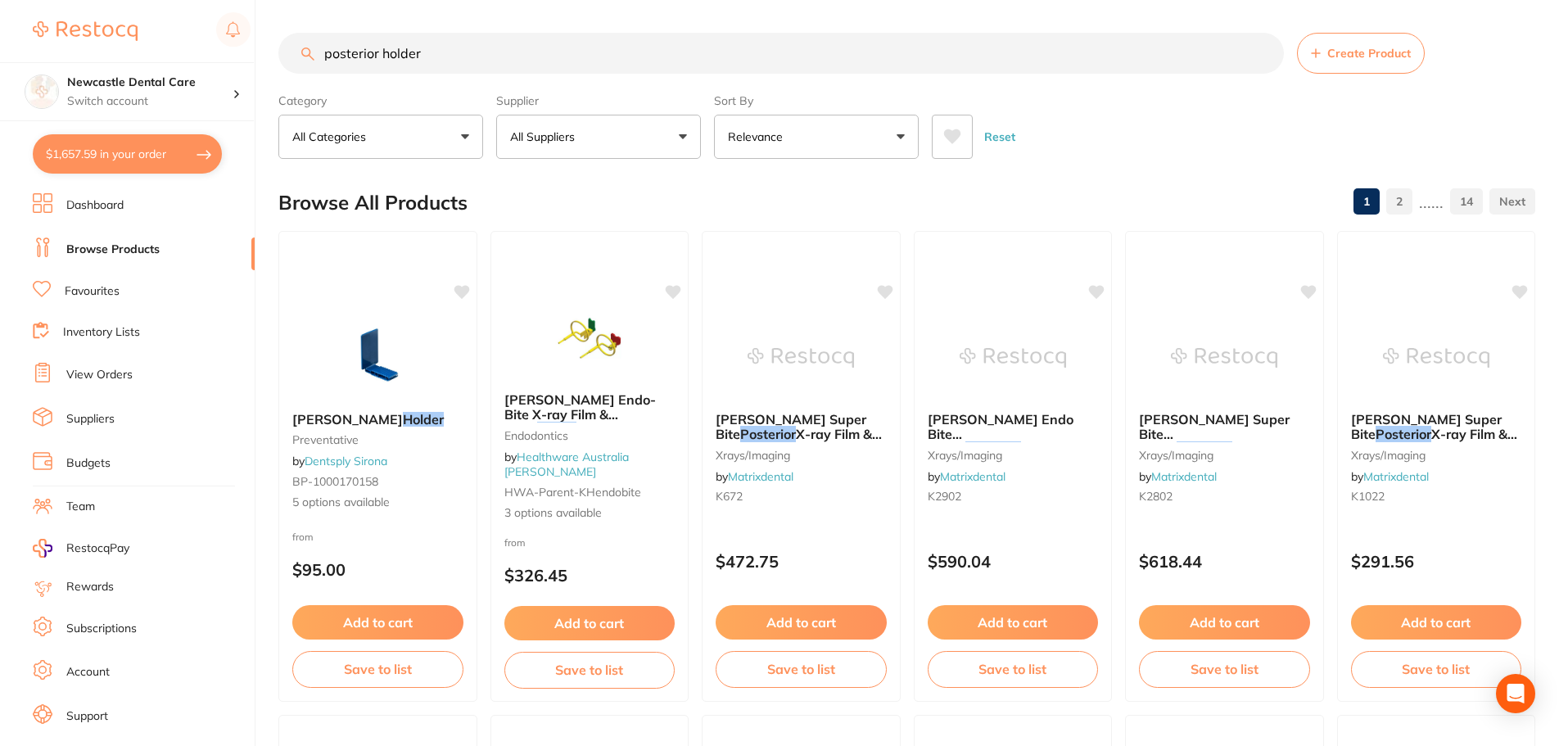
drag, startPoint x: 444, startPoint y: 50, endPoint x: 144, endPoint y: 50, distance: 300.0
click at [144, 50] on div "$1,657.59 Newcastle Dental Care Switch account Newcastle Dental Care $1,657.59 …" at bounding box center [784, 373] width 1568 height 746
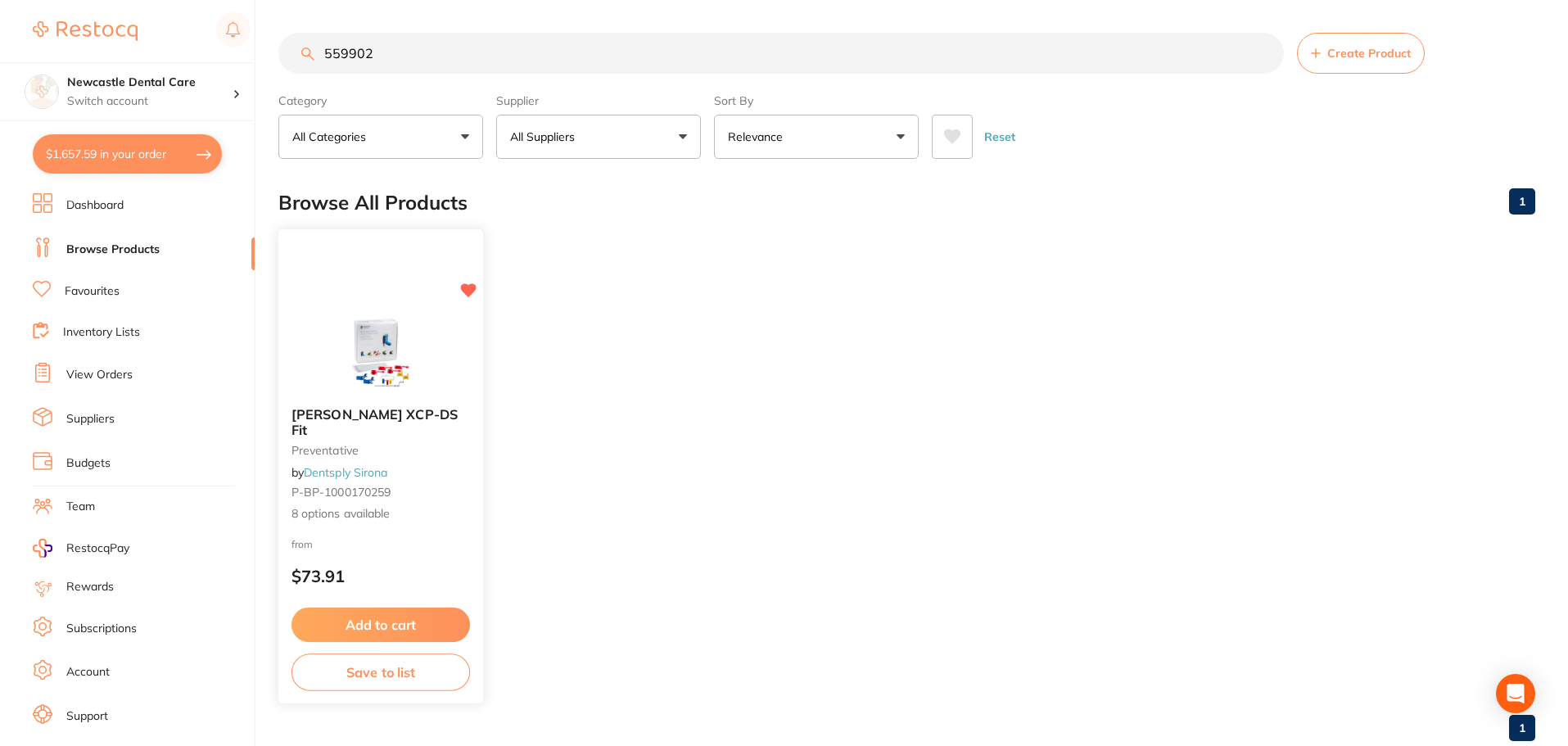
type input "559902"
drag, startPoint x: 374, startPoint y: 459, endPoint x: 296, endPoint y: 489, distance: 83.6
click at [374, 464] on link "Dentsply Sirona" at bounding box center [346, 471] width 83 height 15
click at [345, 406] on div "559902 Create Product Category All Categories All Categories preventative Clear…" at bounding box center [923, 373] width 1290 height 746
click at [361, 465] on link "Dentsply Sirona" at bounding box center [345, 471] width 83 height 15
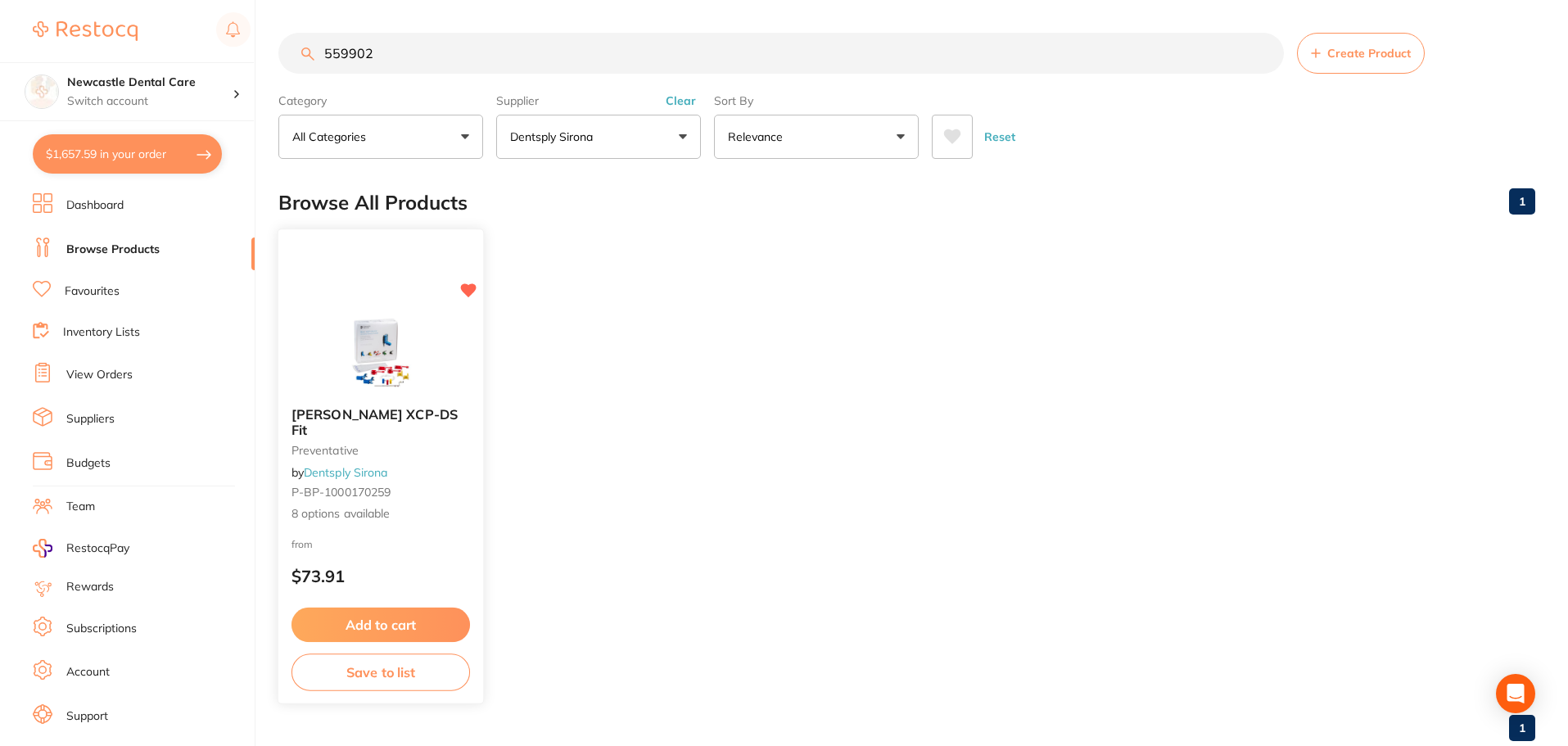
click at [370, 411] on span "Rinn XCP-DS Fit" at bounding box center [374, 422] width 166 height 32
click at [381, 345] on img at bounding box center [381, 352] width 107 height 83
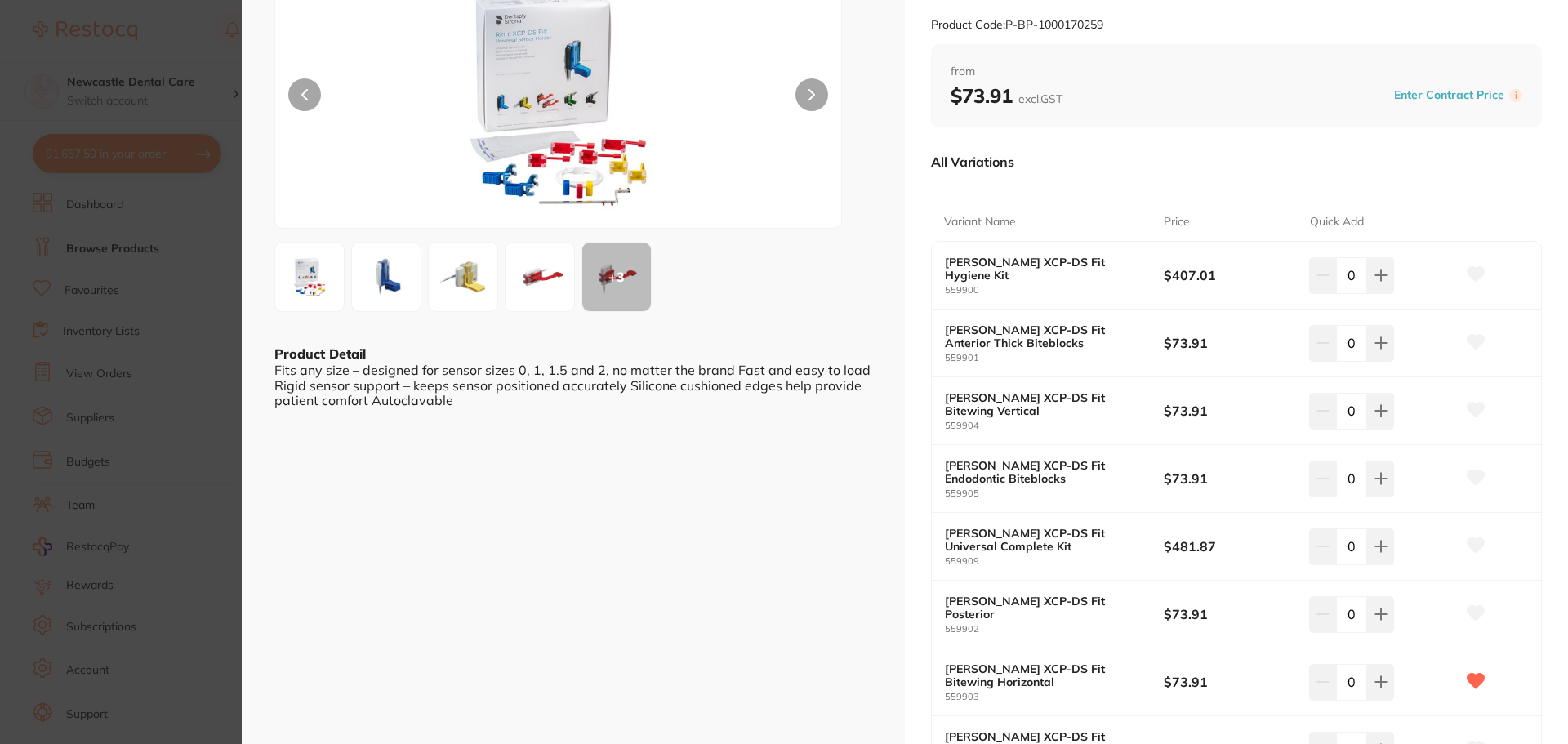
scroll to position [163, 0]
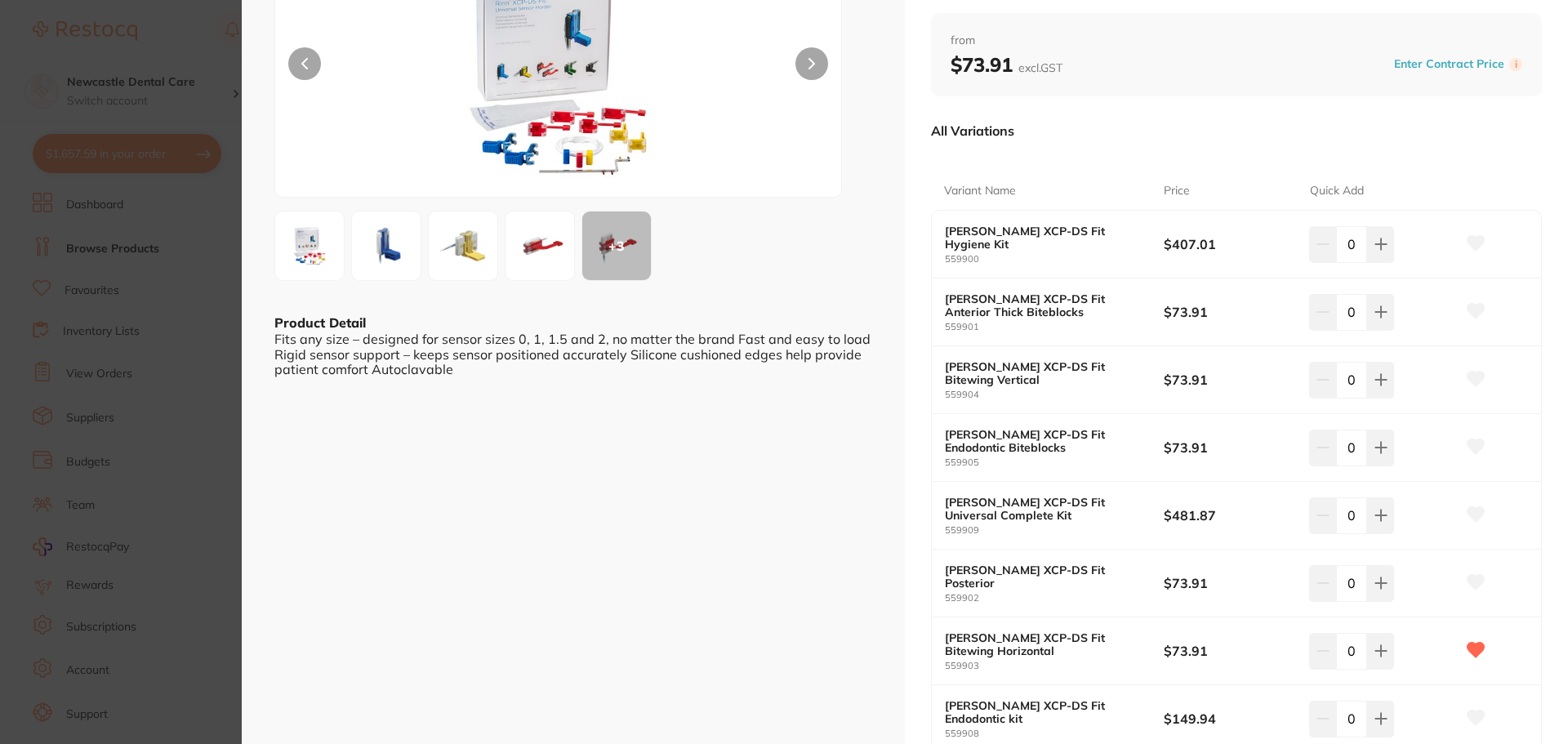
click at [468, 246] on img at bounding box center [463, 245] width 58 height 58
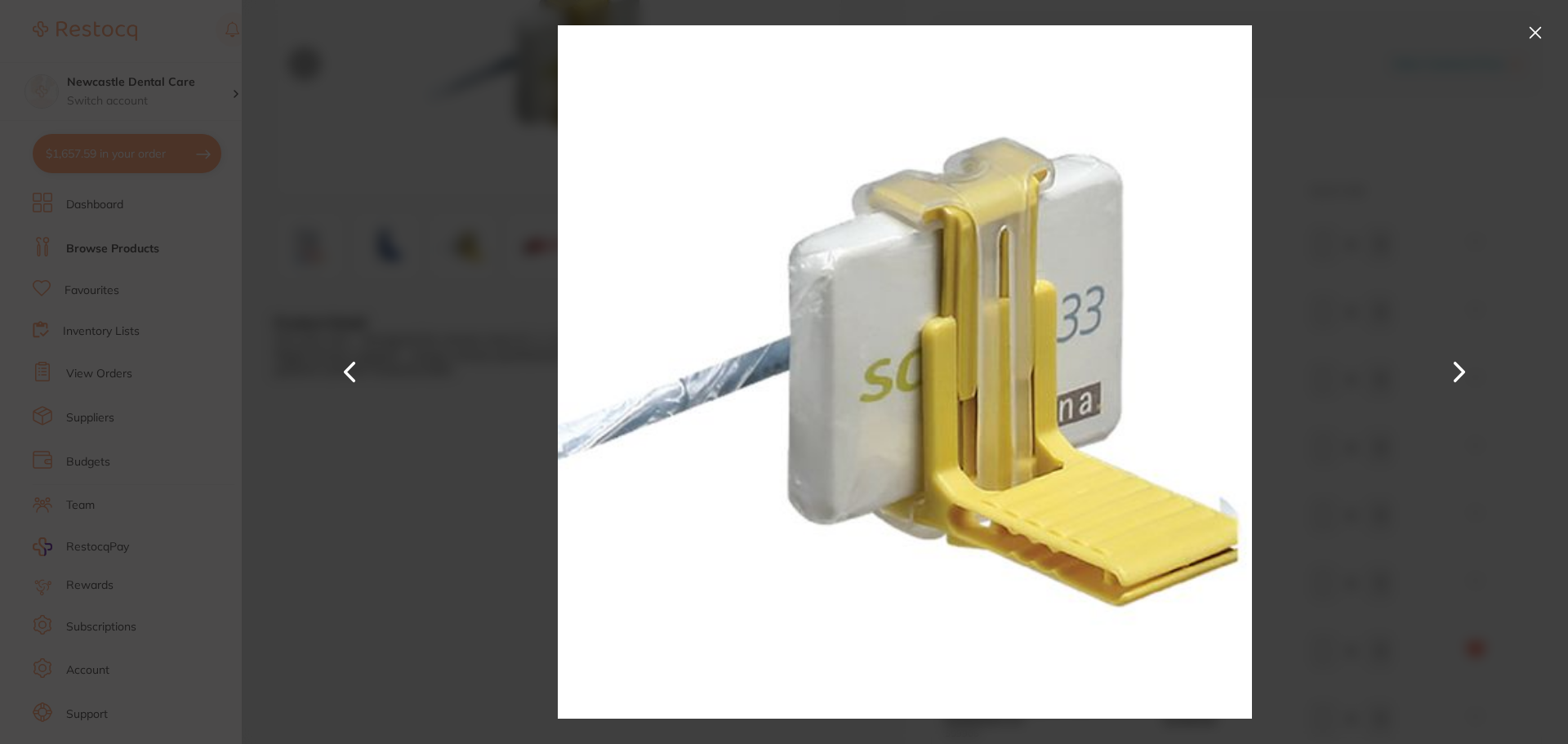
click at [1536, 35] on button at bounding box center [1536, 33] width 26 height 26
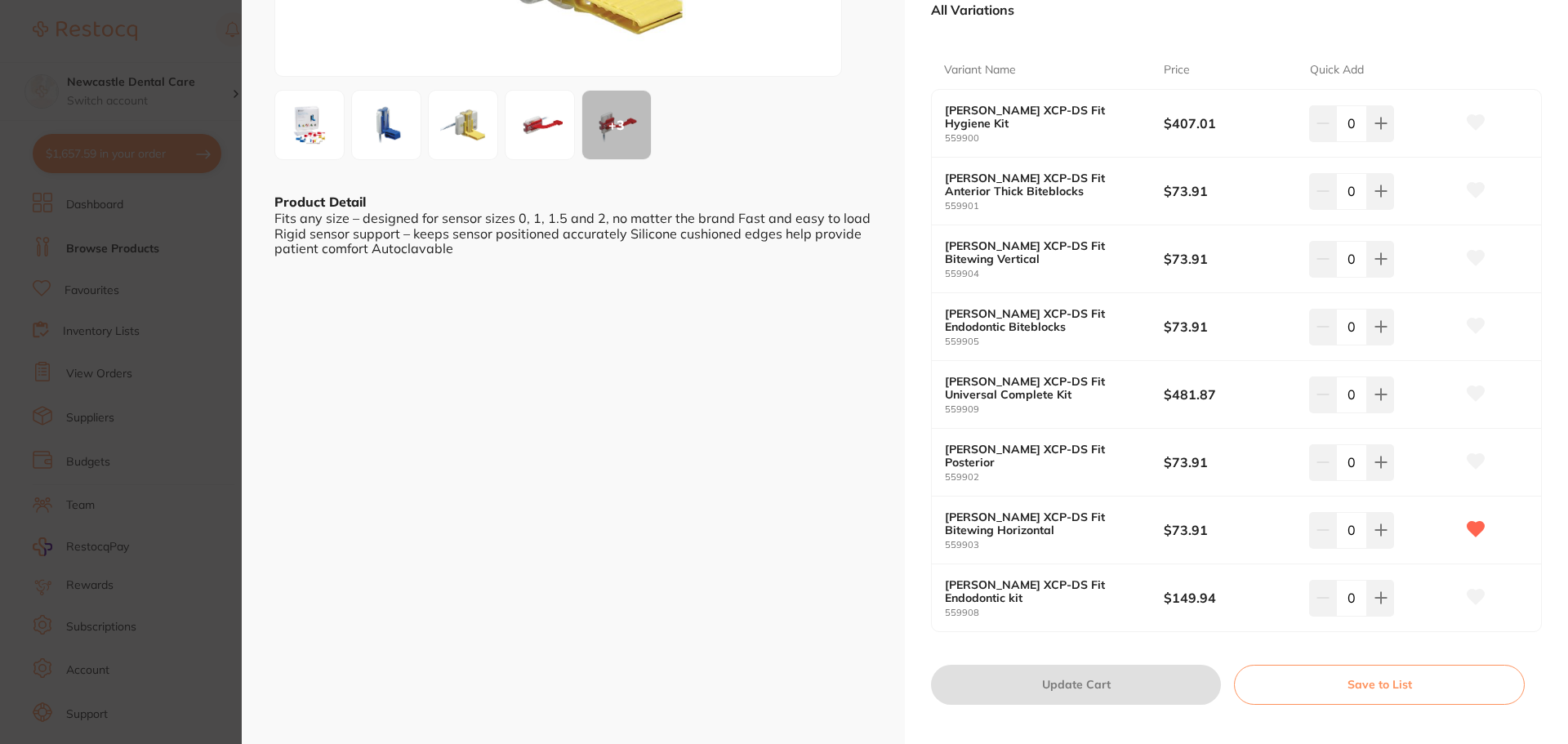
scroll to position [327, 0]
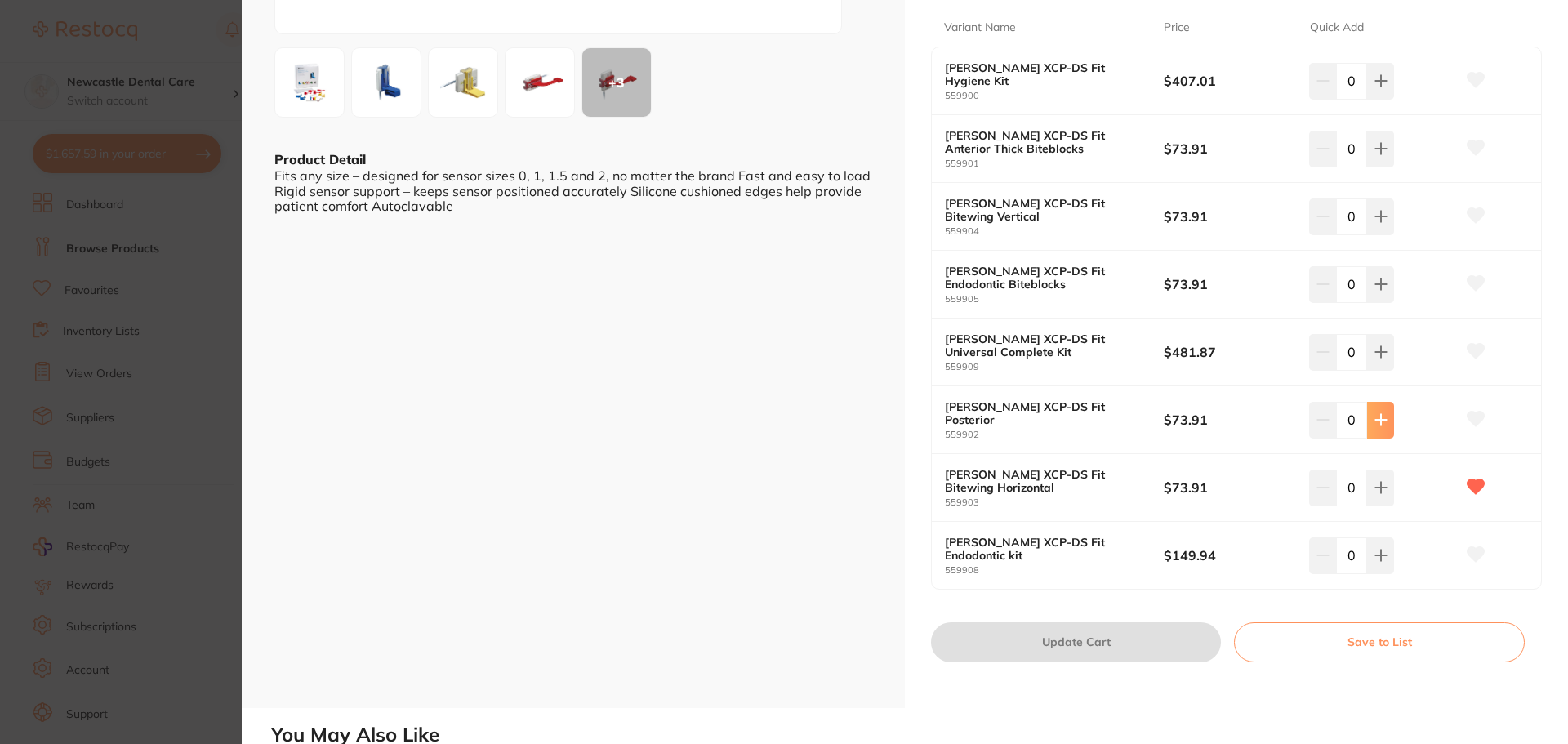
click at [1379, 420] on icon at bounding box center [1380, 420] width 11 height 11
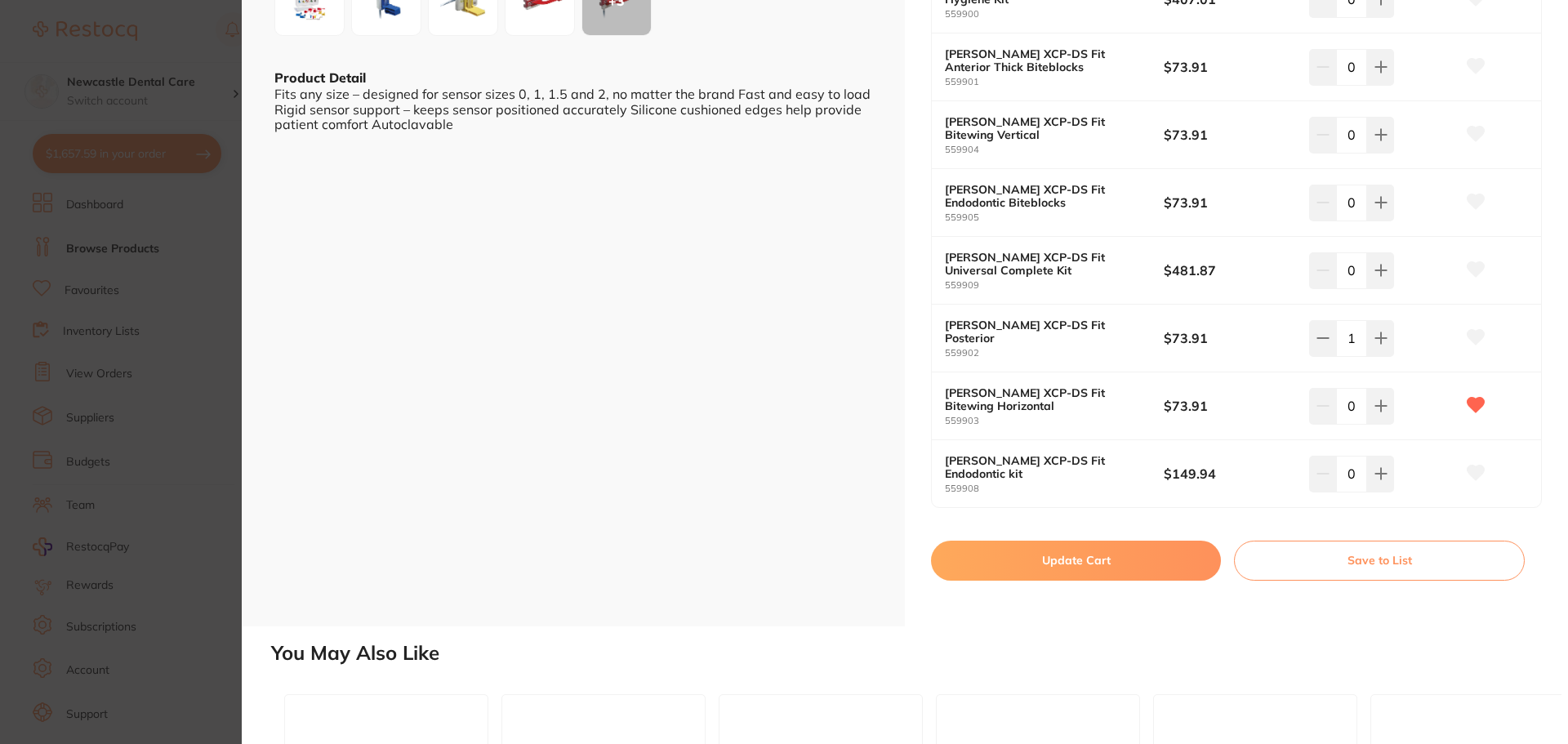
scroll to position [81, 0]
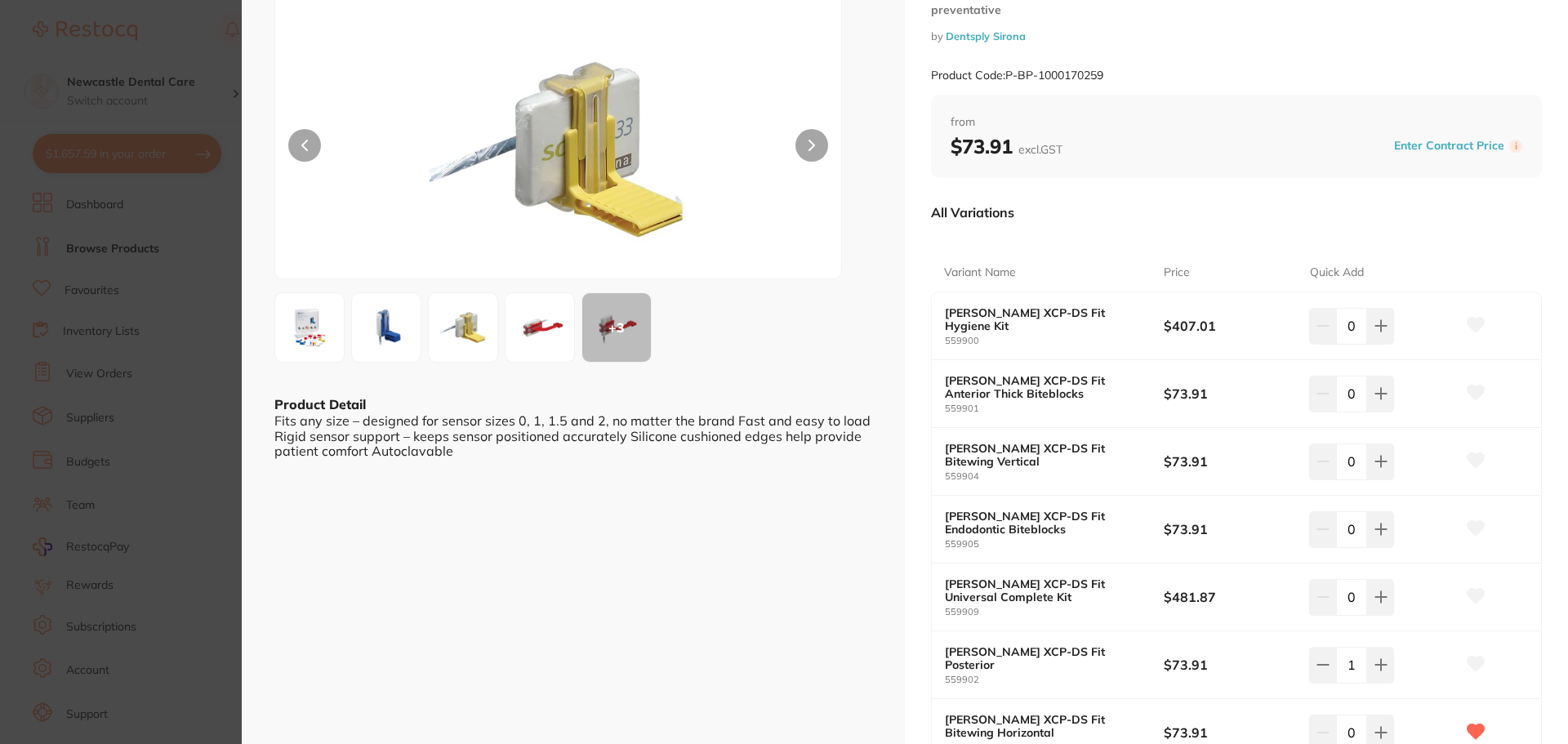
click at [476, 321] on img at bounding box center [463, 327] width 58 height 58
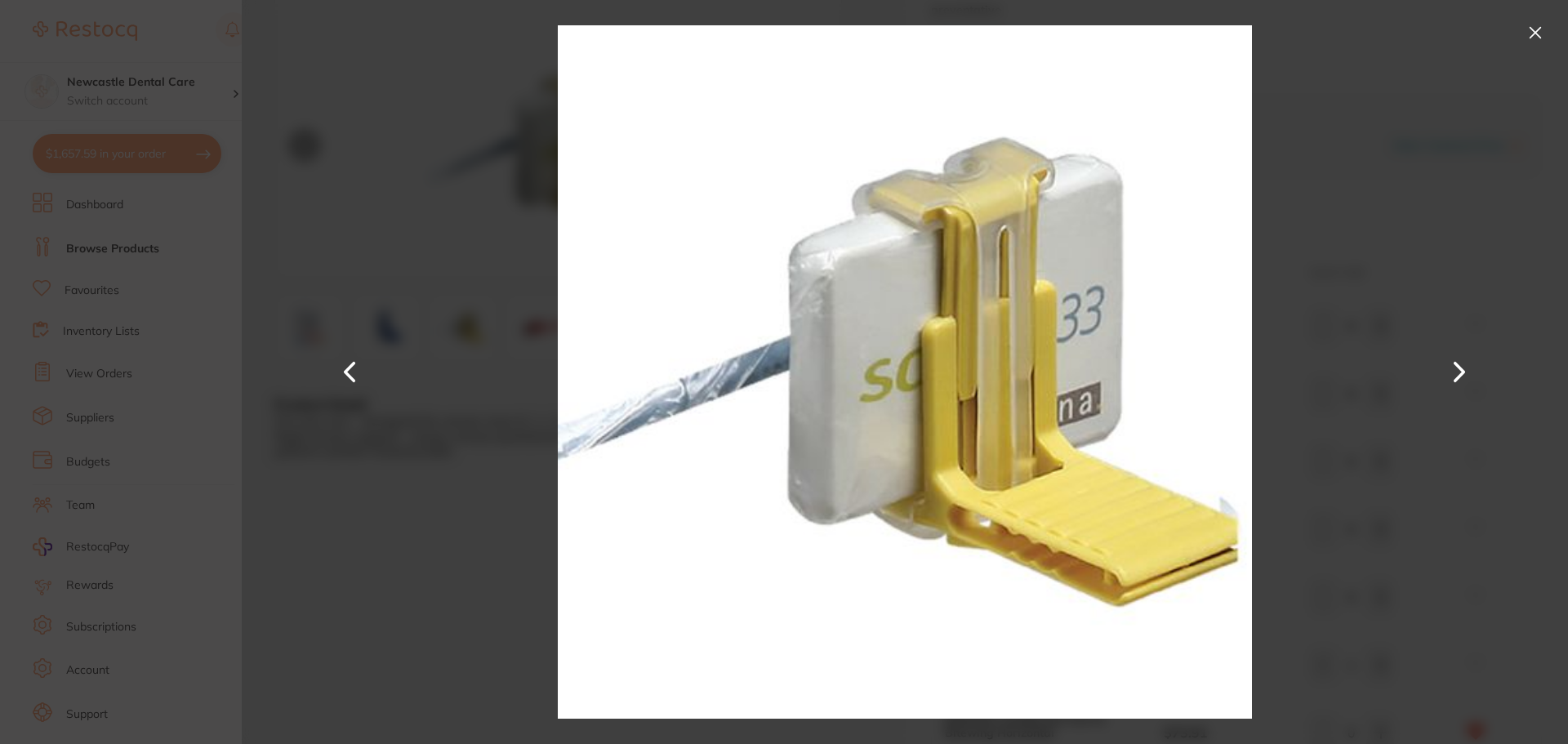
click at [1467, 370] on button at bounding box center [1460, 372] width 40 height 372
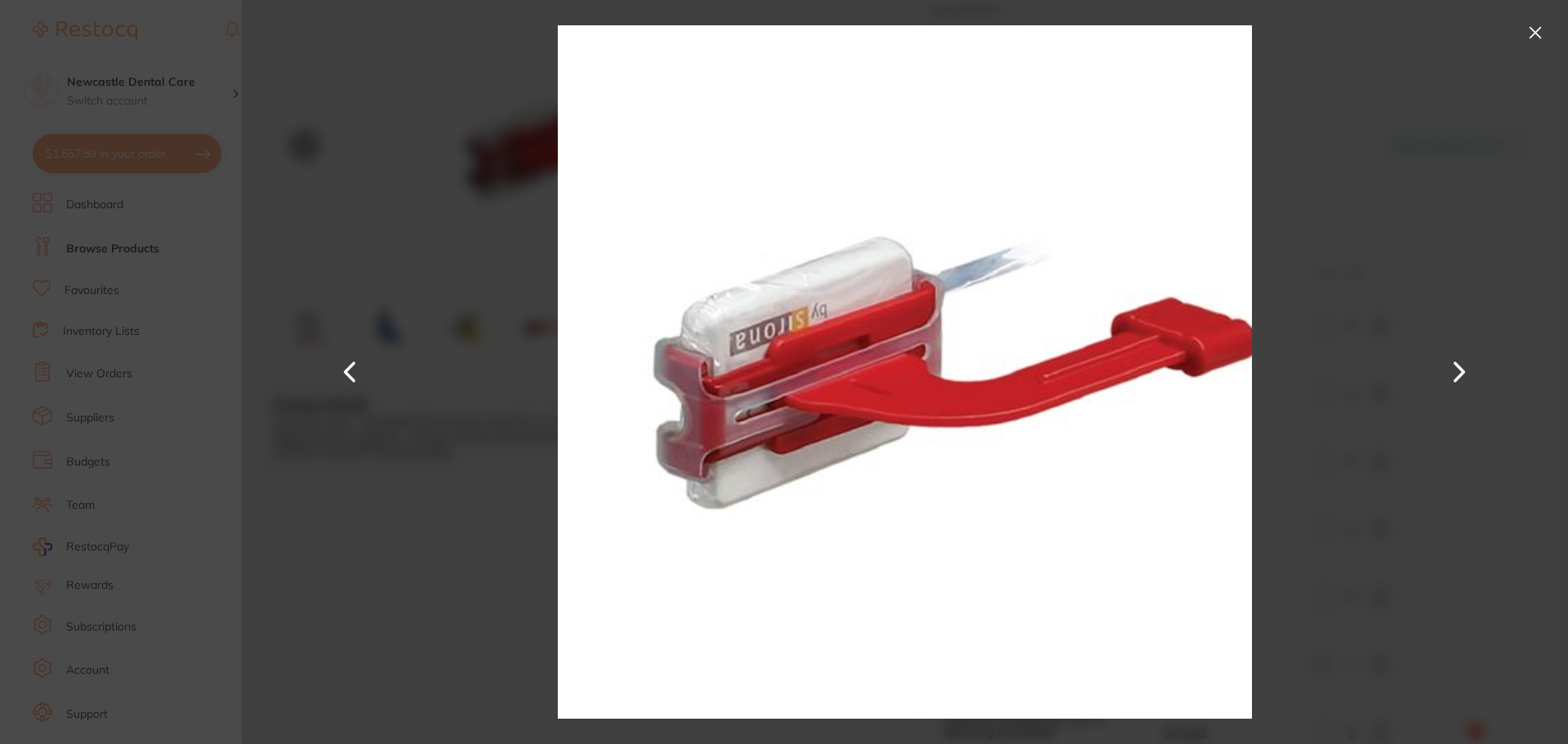
click at [1540, 22] on button at bounding box center [1536, 33] width 26 height 26
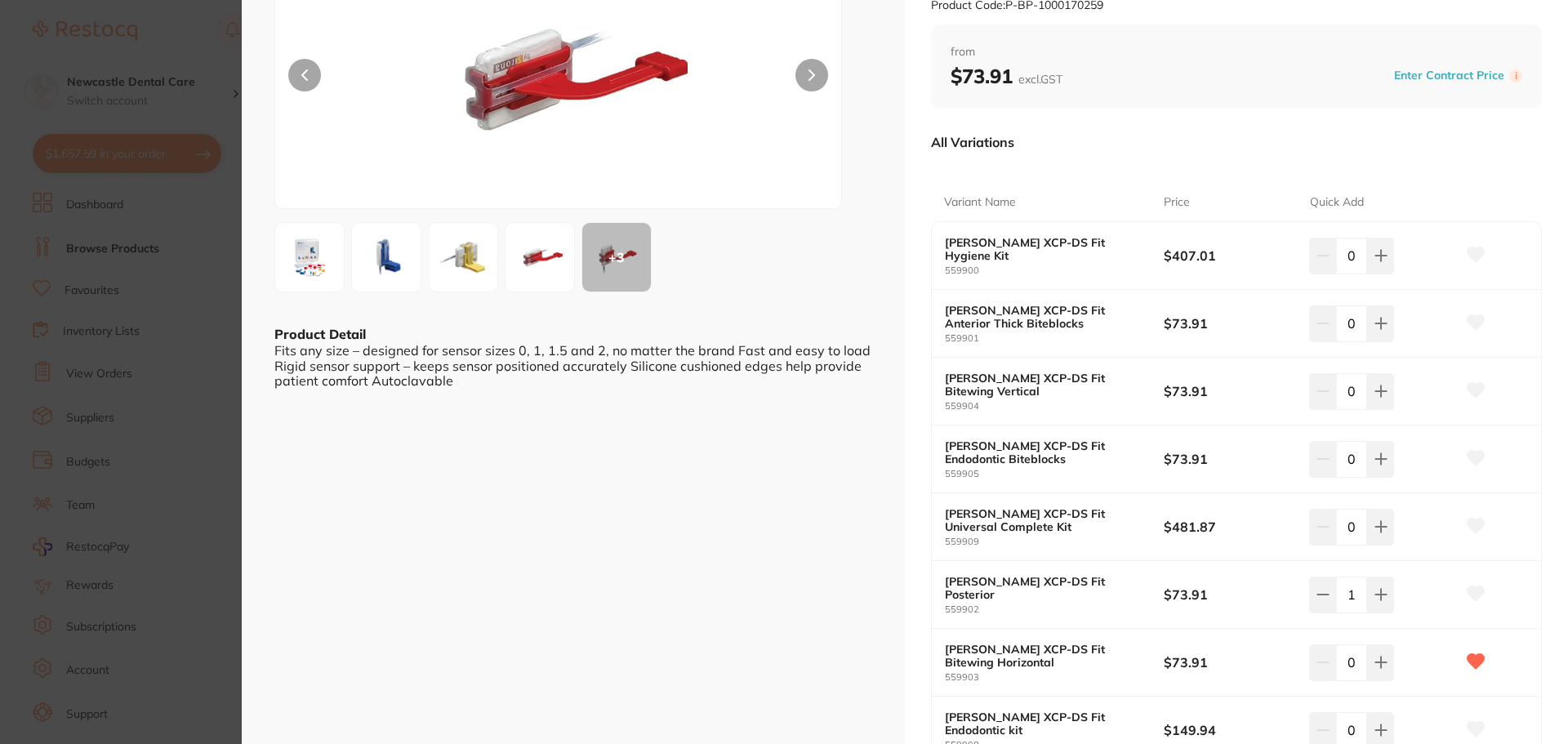
scroll to position [245, 0]
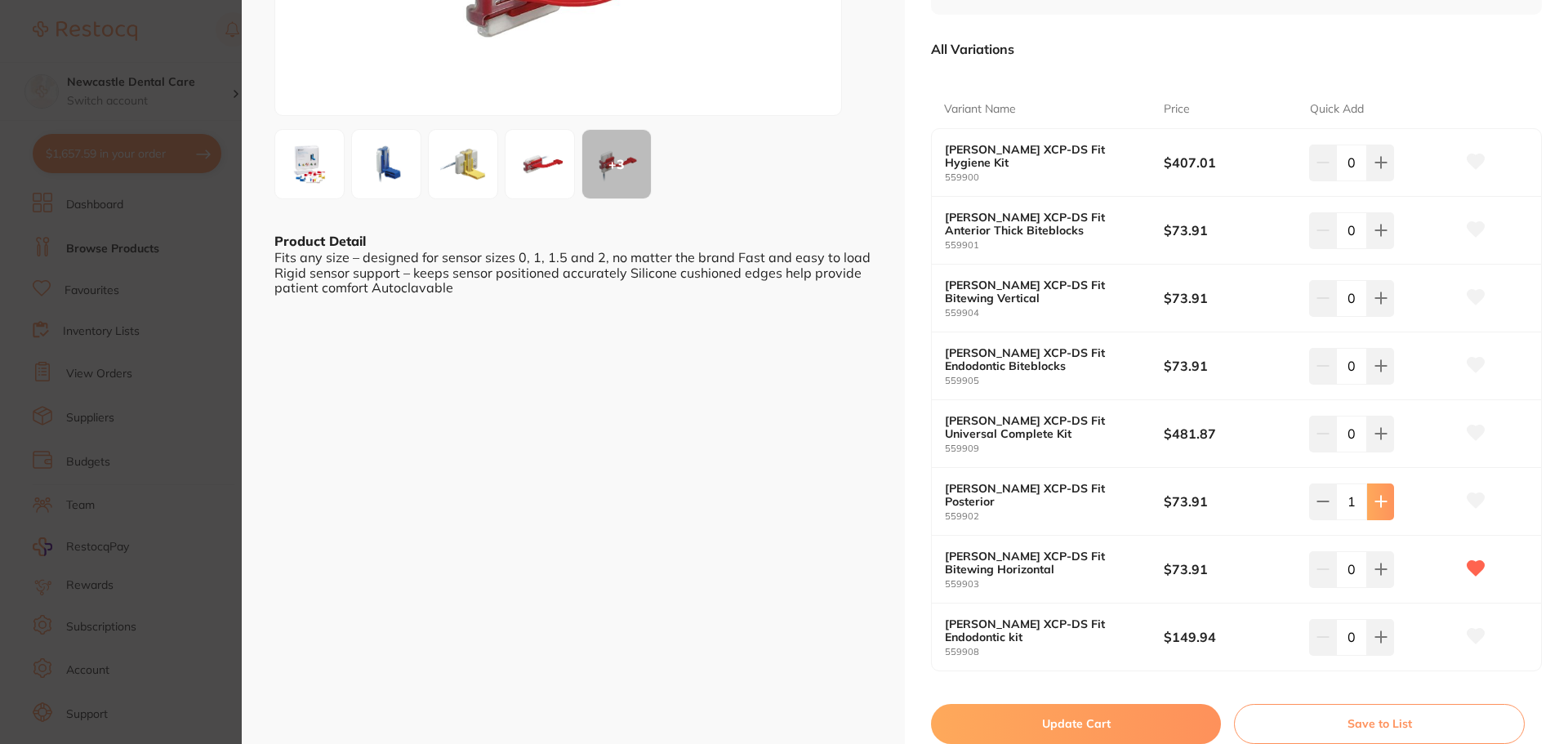
click at [1377, 504] on icon at bounding box center [1380, 501] width 11 height 11
type input "2"
click at [1096, 711] on button "Update Cart" at bounding box center [1076, 723] width 290 height 40
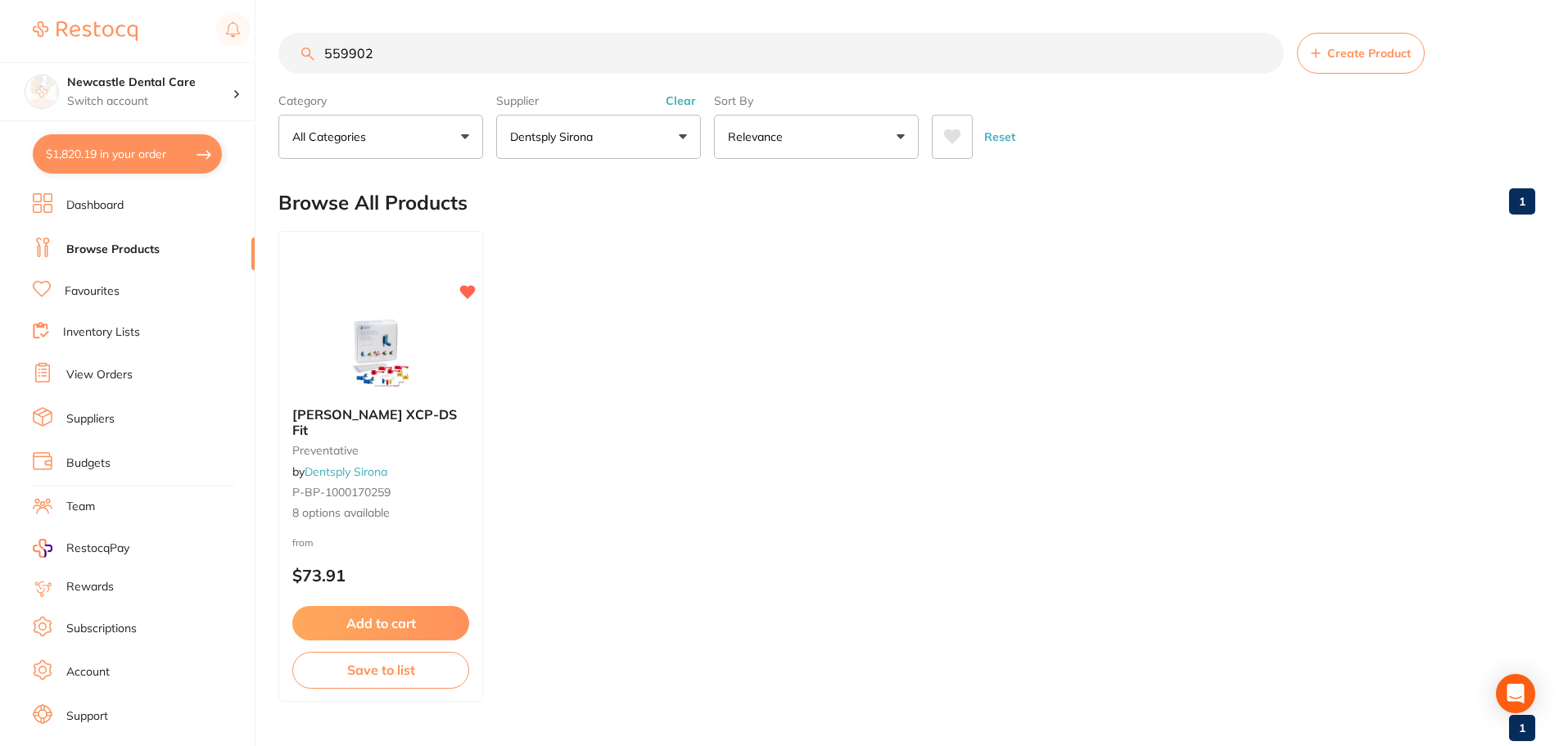
drag, startPoint x: 386, startPoint y: 12, endPoint x: 221, endPoint y: -2, distance: 165.6
click at [221, 0] on html "$1,820.19 Newcastle Dental Care Switch account Newcastle Dental Care $1,820.19 …" at bounding box center [784, 373] width 1568 height 746
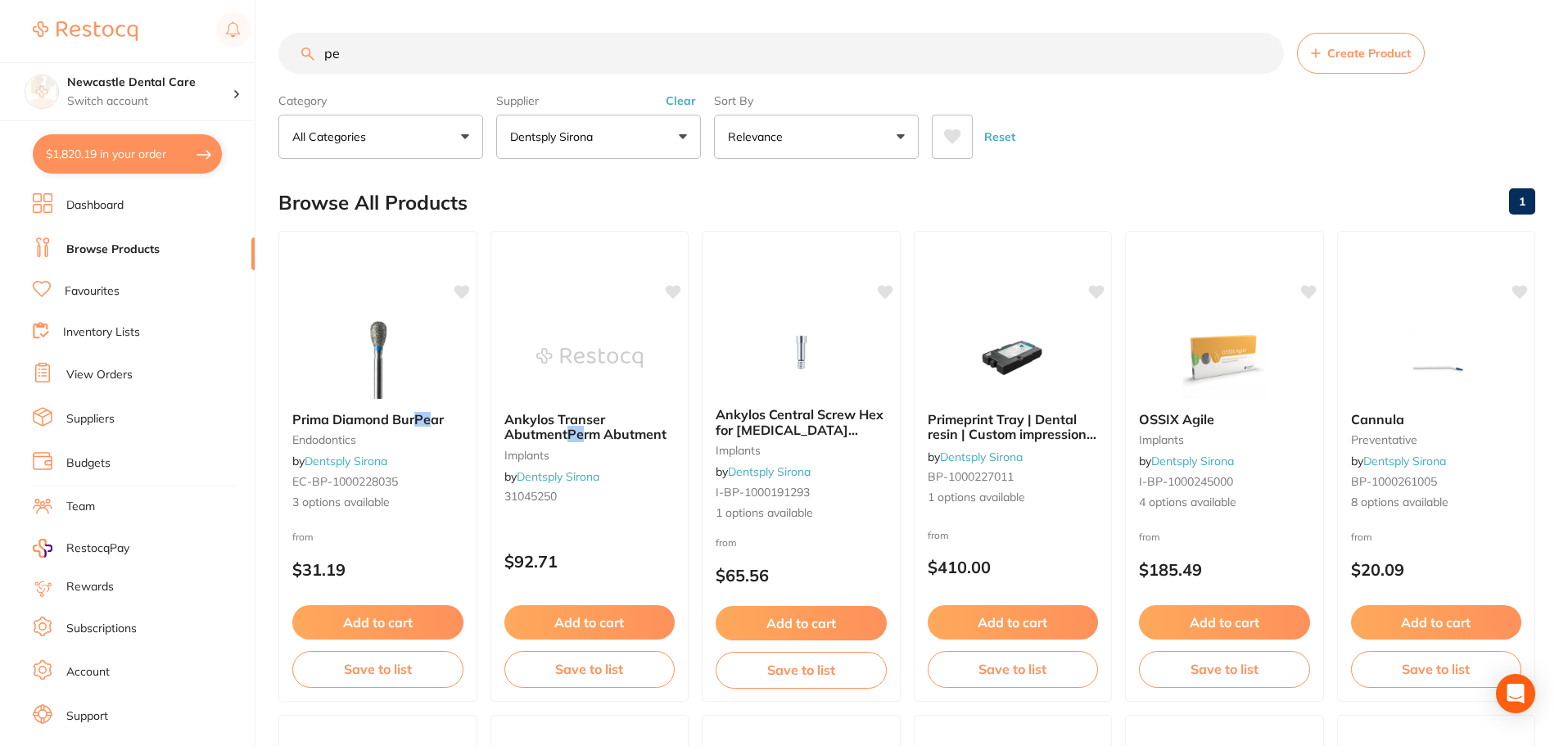
type input "p"
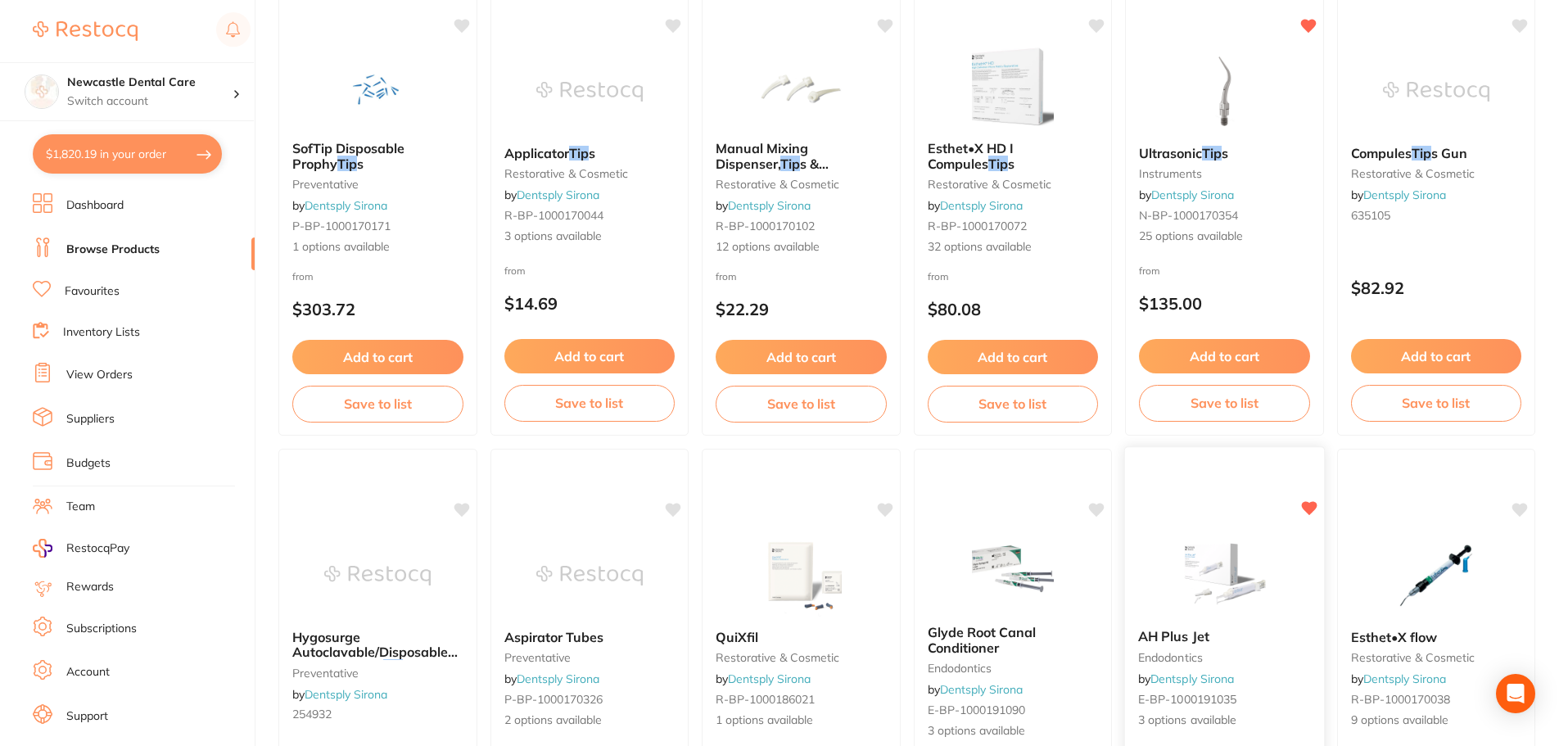
scroll to position [1470, 0]
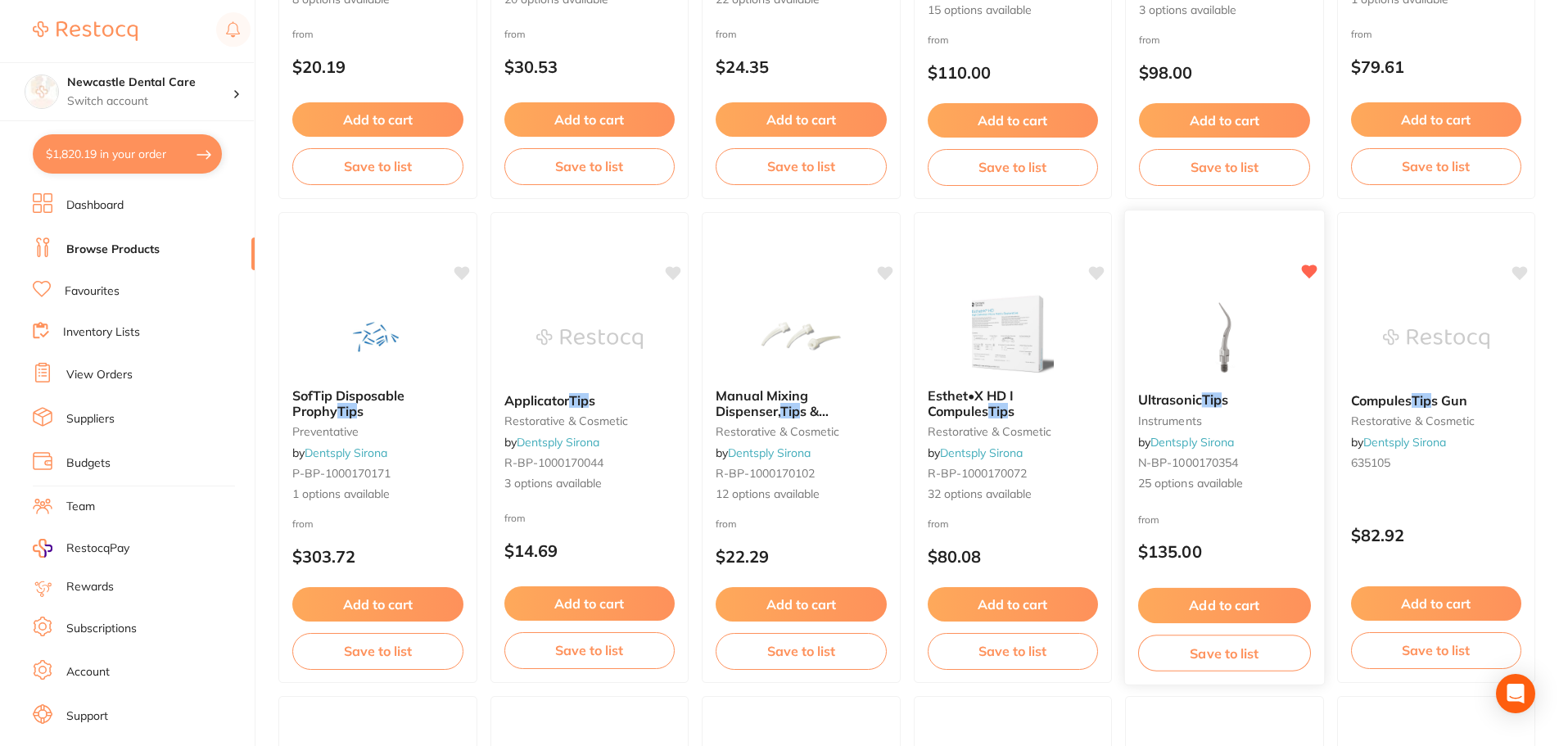
type input "scaler tip"
drag, startPoint x: 1214, startPoint y: 375, endPoint x: 751, endPoint y: 493, distance: 477.8
click at [1214, 375] on img at bounding box center [1224, 338] width 107 height 82
click at [1187, 414] on section at bounding box center [784, 373] width 1568 height 746
click at [1228, 405] on span "s" at bounding box center [1225, 399] width 7 height 17
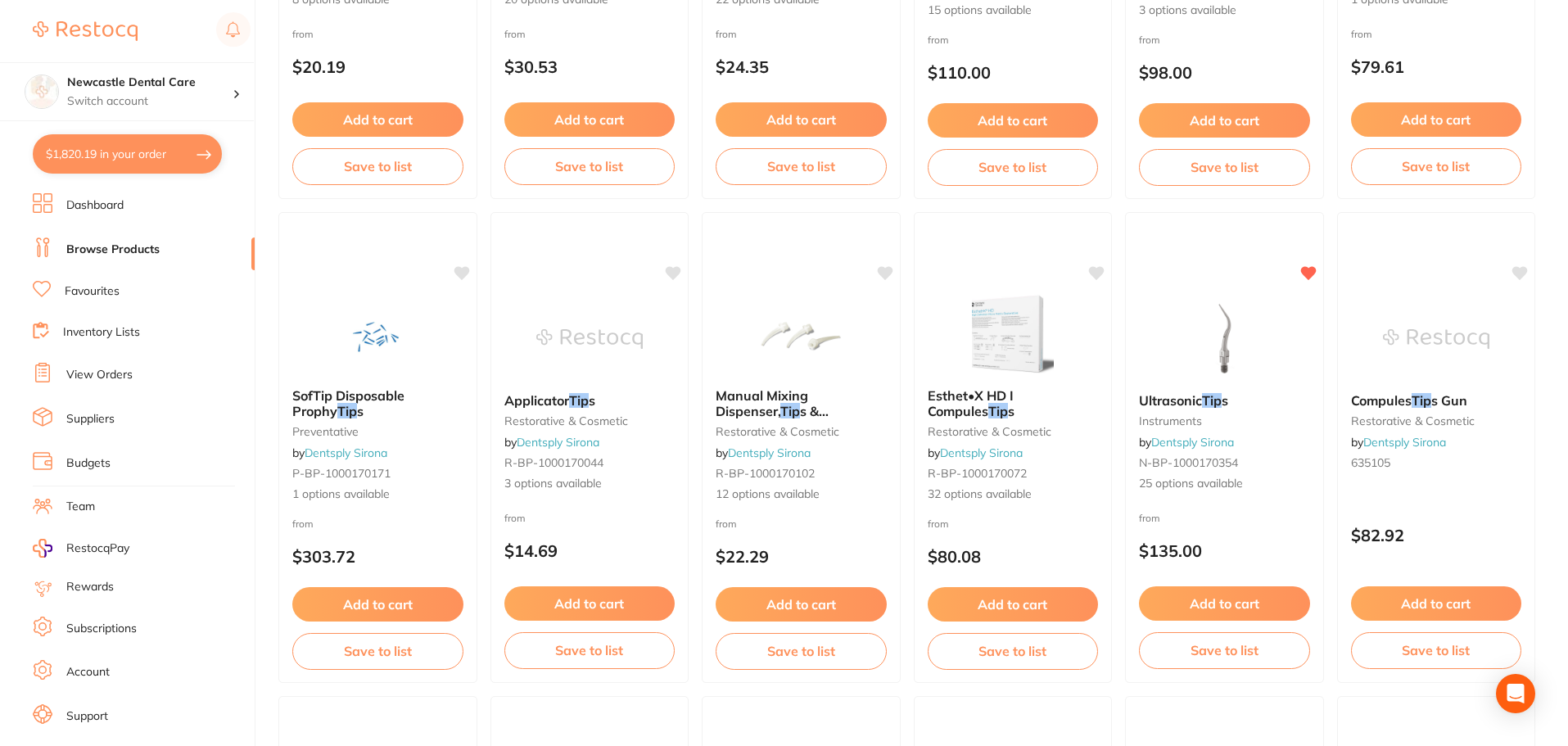
click at [429, 53] on section at bounding box center [784, 373] width 1568 height 746
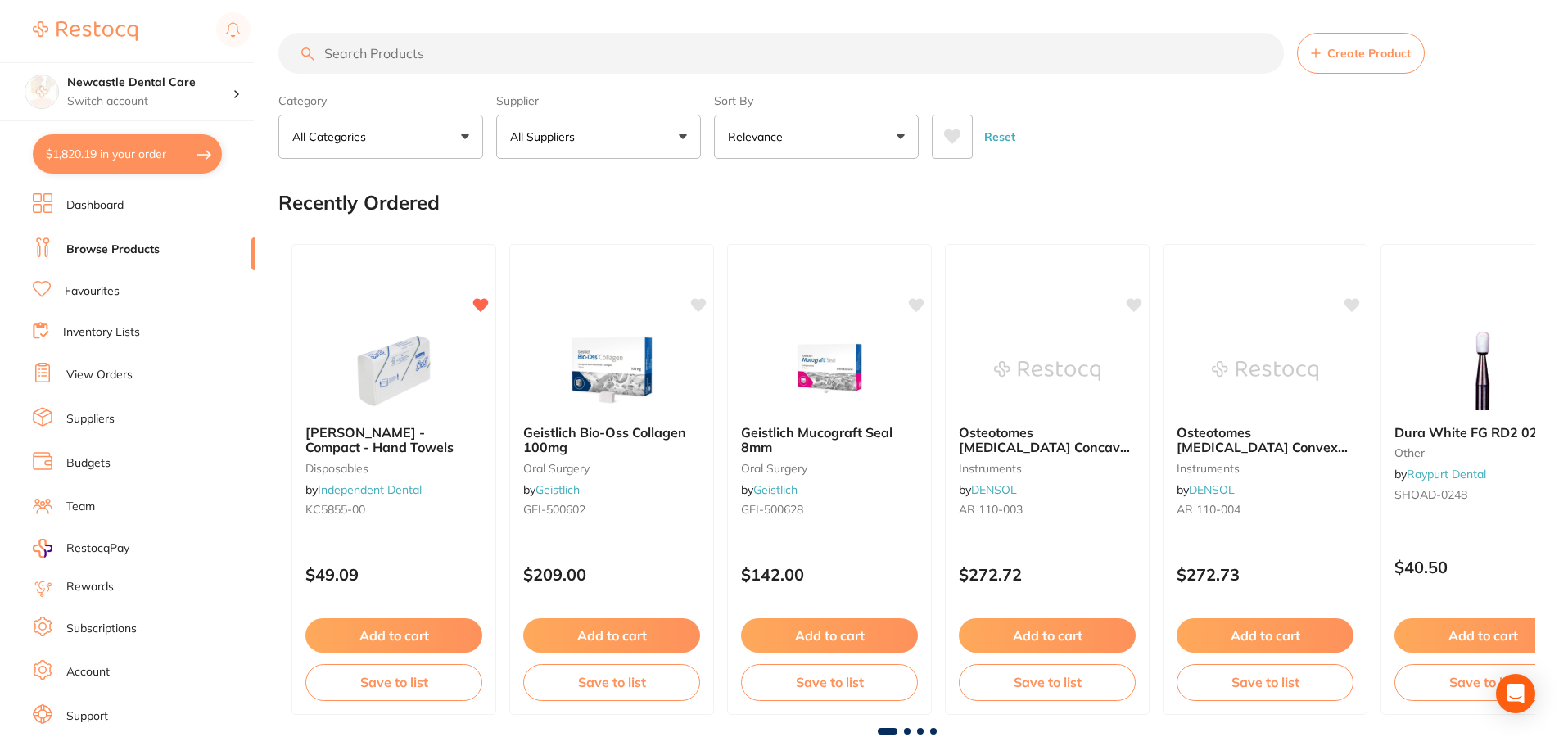
click at [91, 280] on ul "Dashboard Browse Products Favourites Inventory Lists View Orders Suppliers Budg…" at bounding box center [144, 475] width 222 height 564
click at [65, 289] on link "Favourites" at bounding box center [92, 291] width 54 height 17
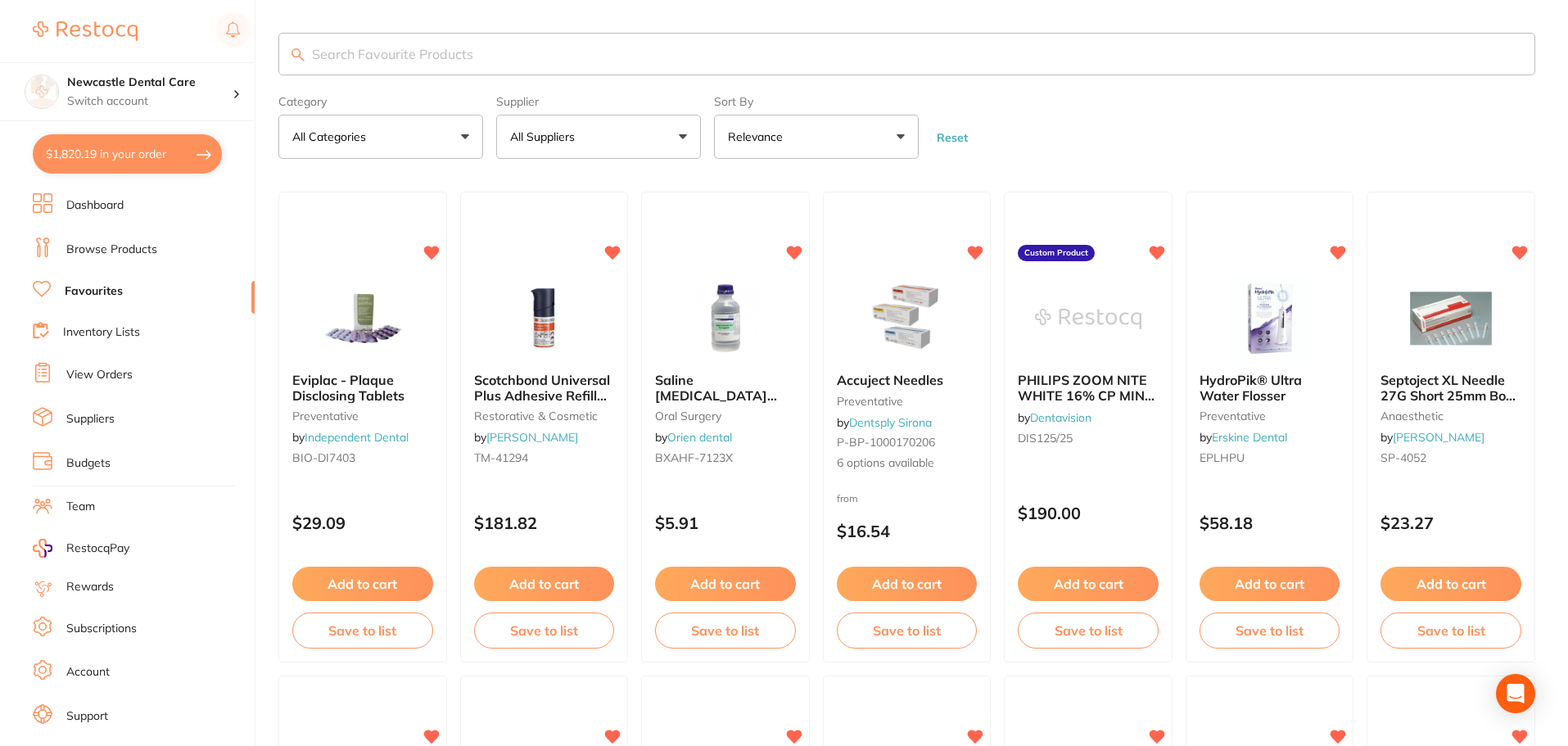
click at [440, 59] on input "search" at bounding box center [907, 54] width 1257 height 43
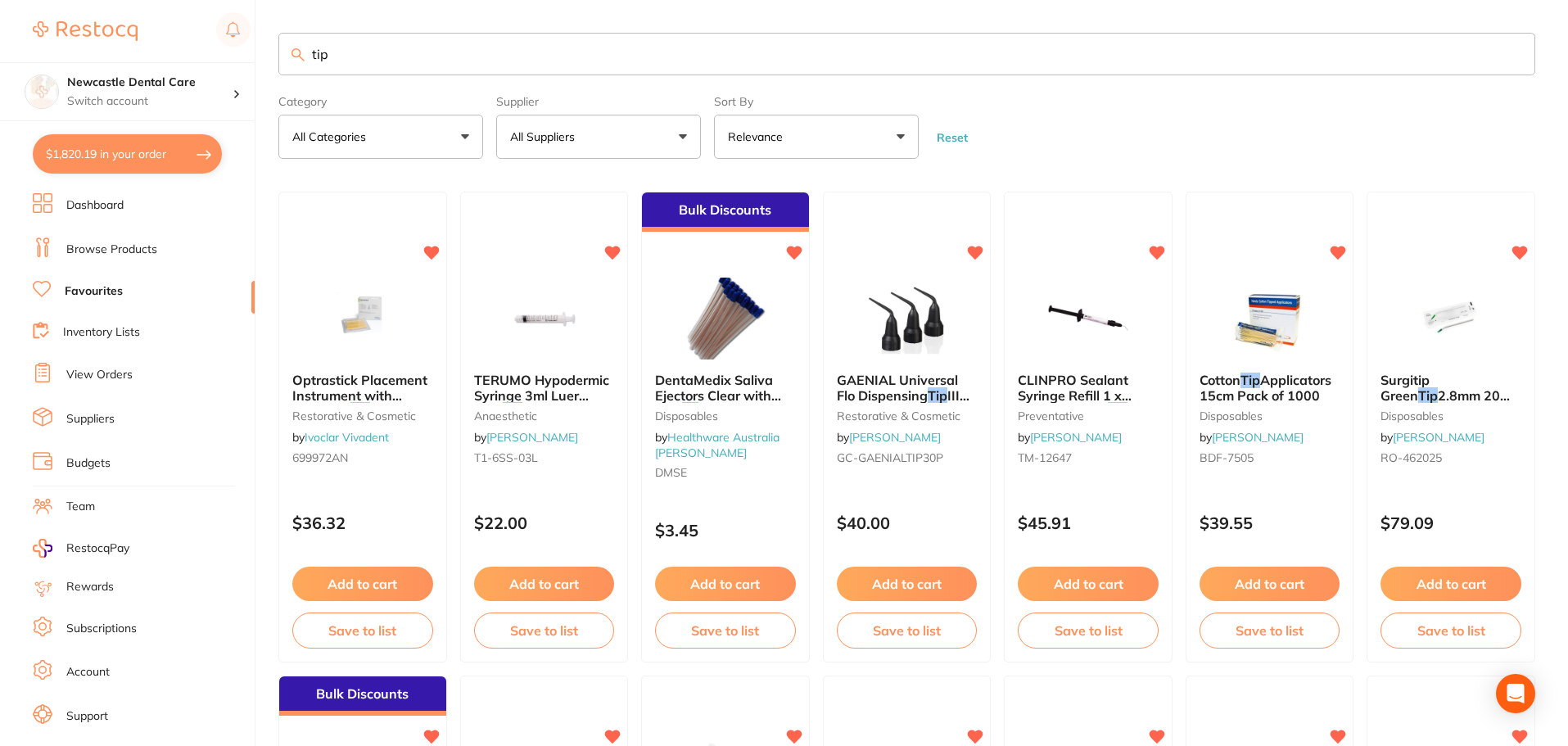
click at [314, 53] on input "tip" at bounding box center [907, 54] width 1257 height 43
click at [429, 59] on input "scaler tip" at bounding box center [907, 54] width 1257 height 43
click at [591, 149] on button "All Suppliers" at bounding box center [599, 137] width 205 height 45
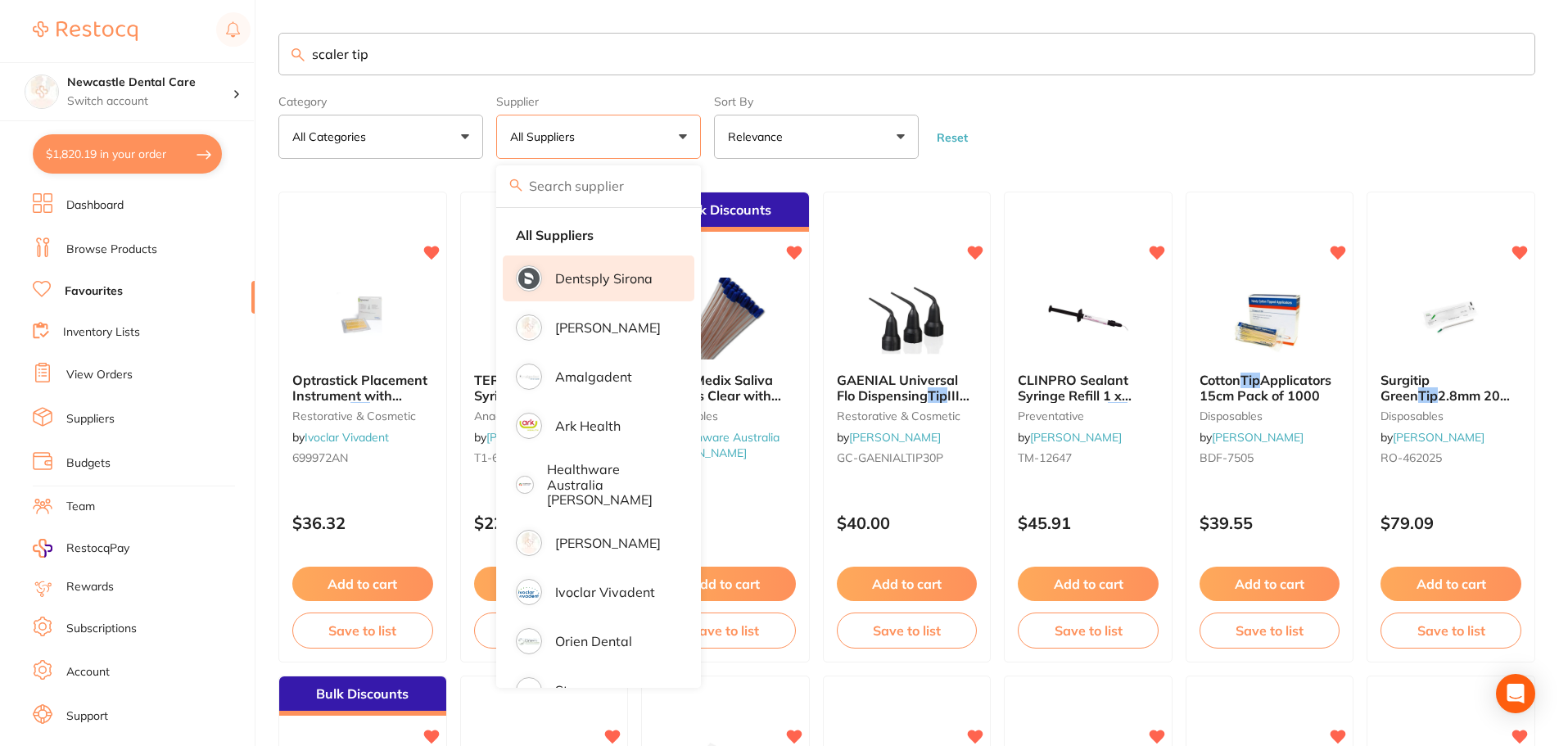
click at [587, 275] on p "Dentsply Sirona" at bounding box center [604, 278] width 97 height 15
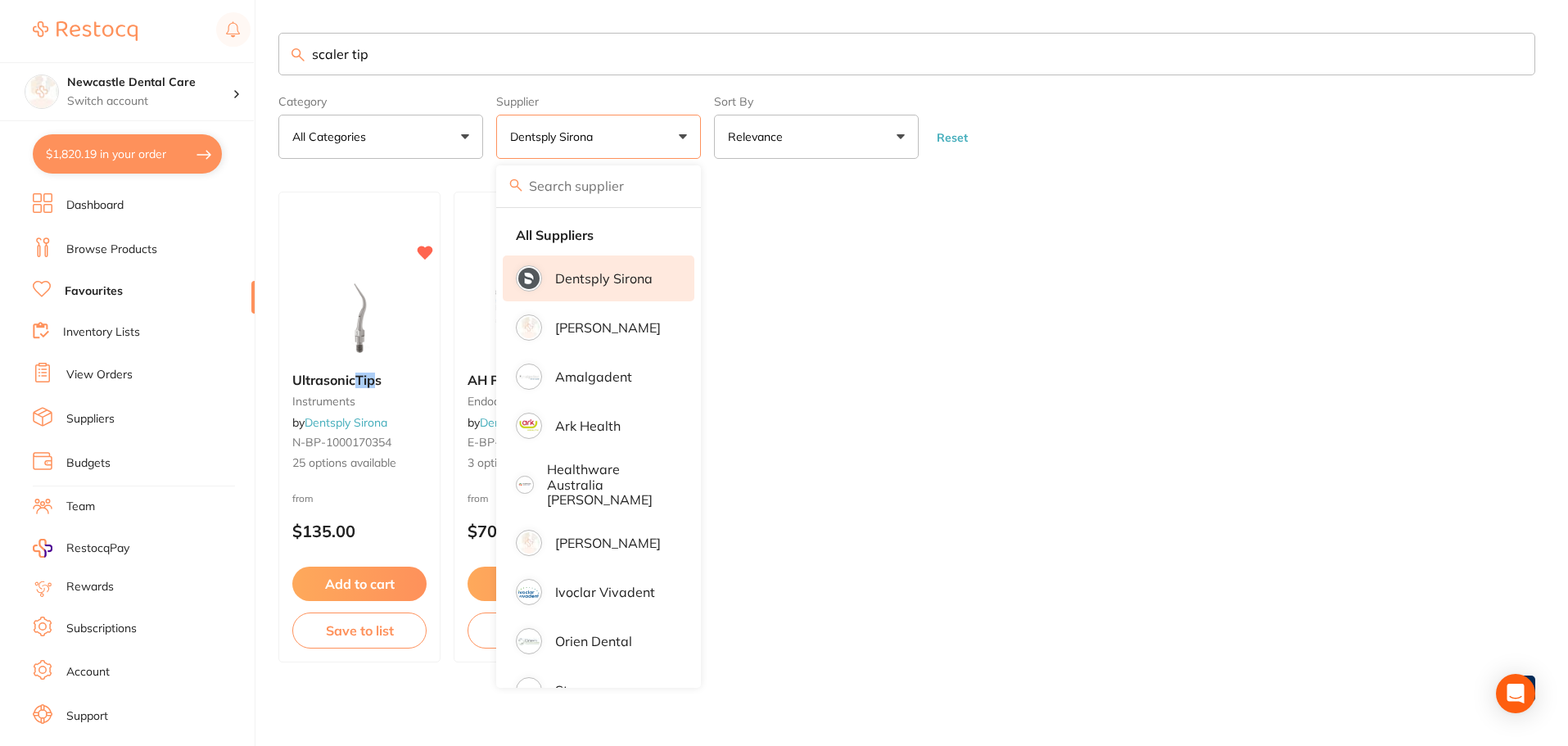
click at [1021, 393] on ul "Ultrasonic Tip s instruments by Dentsply Sirona N-BP-1000170354 25 options avai…" at bounding box center [907, 427] width 1257 height 470
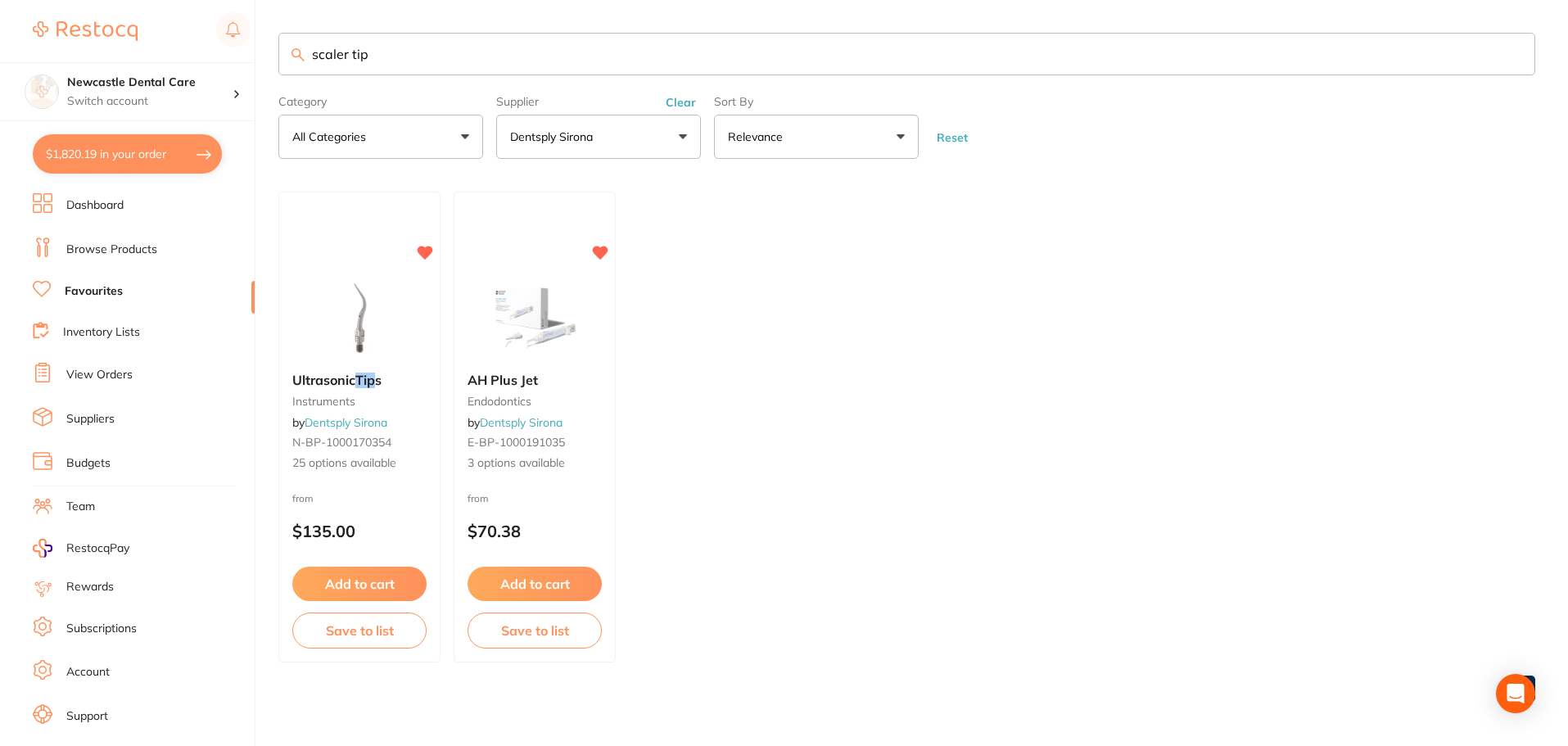
drag, startPoint x: 381, startPoint y: 51, endPoint x: 333, endPoint y: 49, distance: 48.0
click at [333, 49] on input "scaler tip" at bounding box center [907, 54] width 1257 height 43
type input "s"
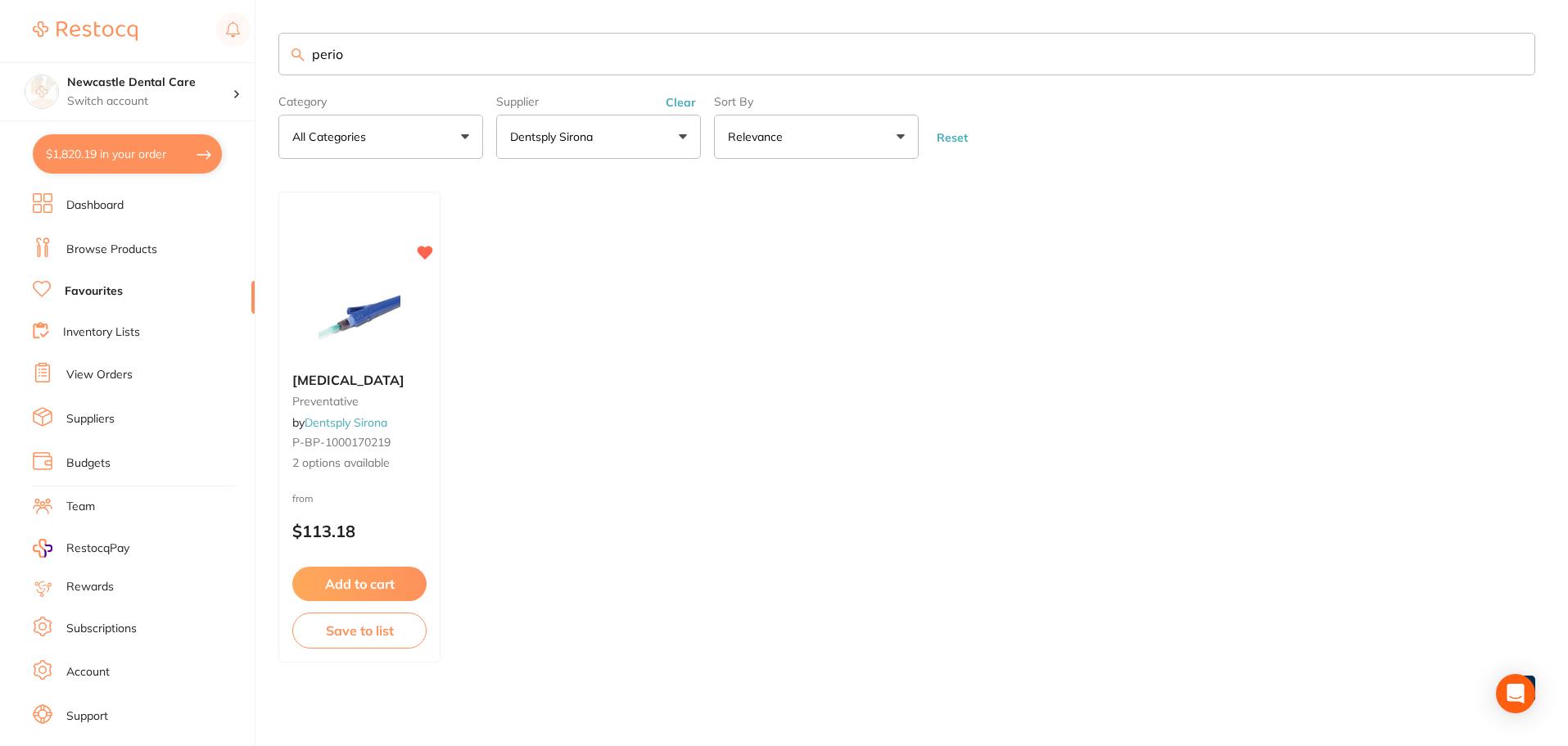
type input "perio"
click at [91, 378] on link "View Orders" at bounding box center [99, 375] width 66 height 17
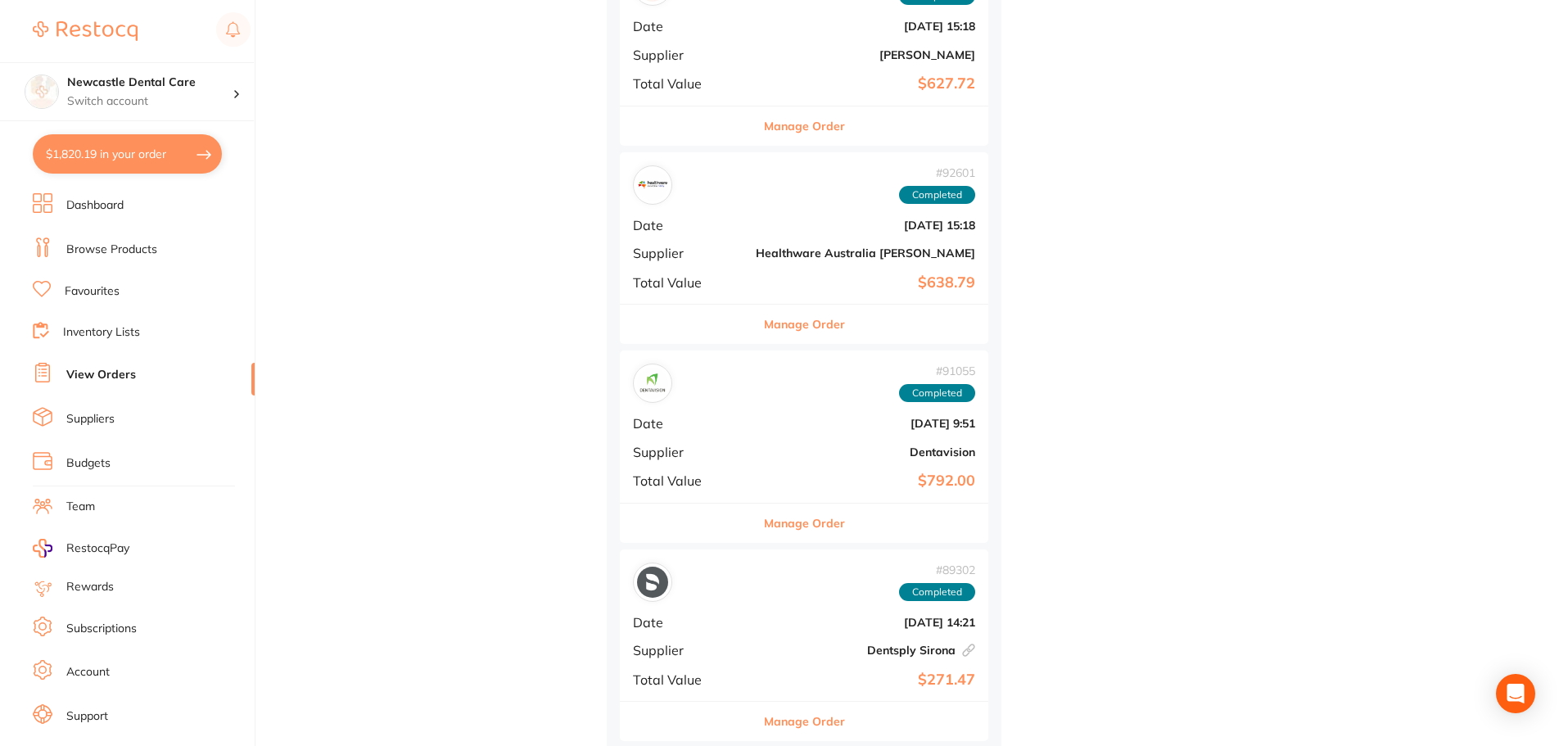
scroll to position [1473, 0]
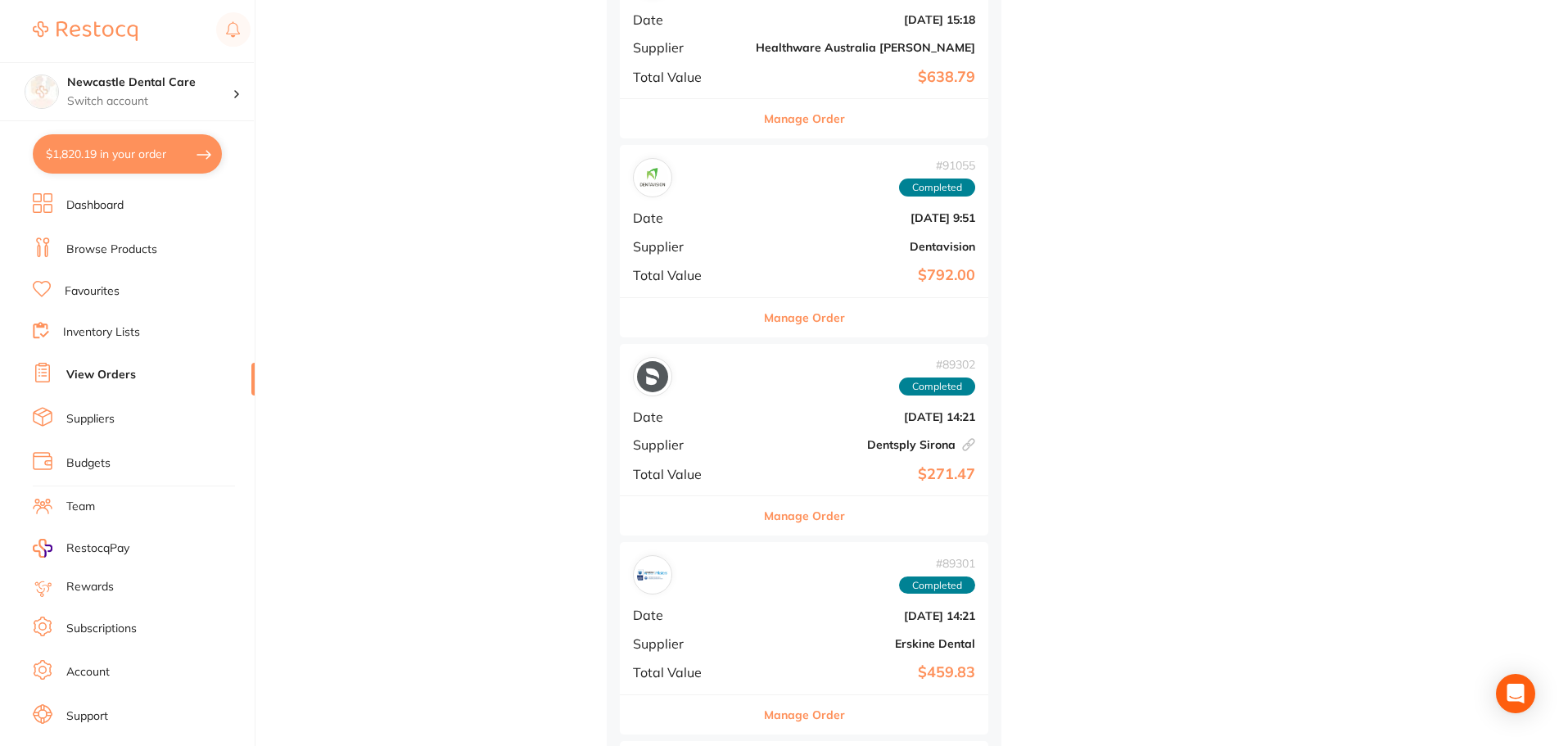
click at [775, 514] on button "Manage Order" at bounding box center [804, 516] width 81 height 40
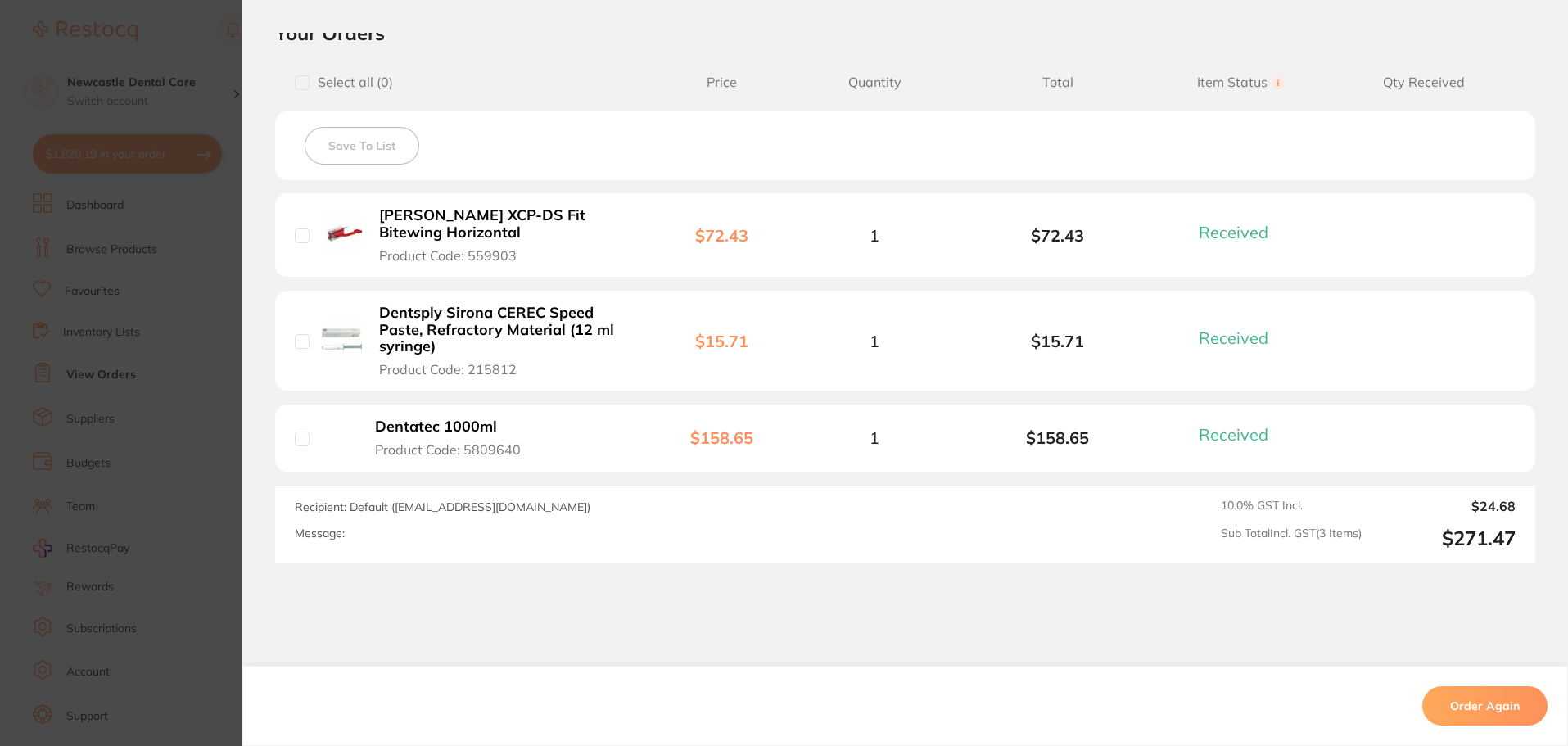
scroll to position [409, 0]
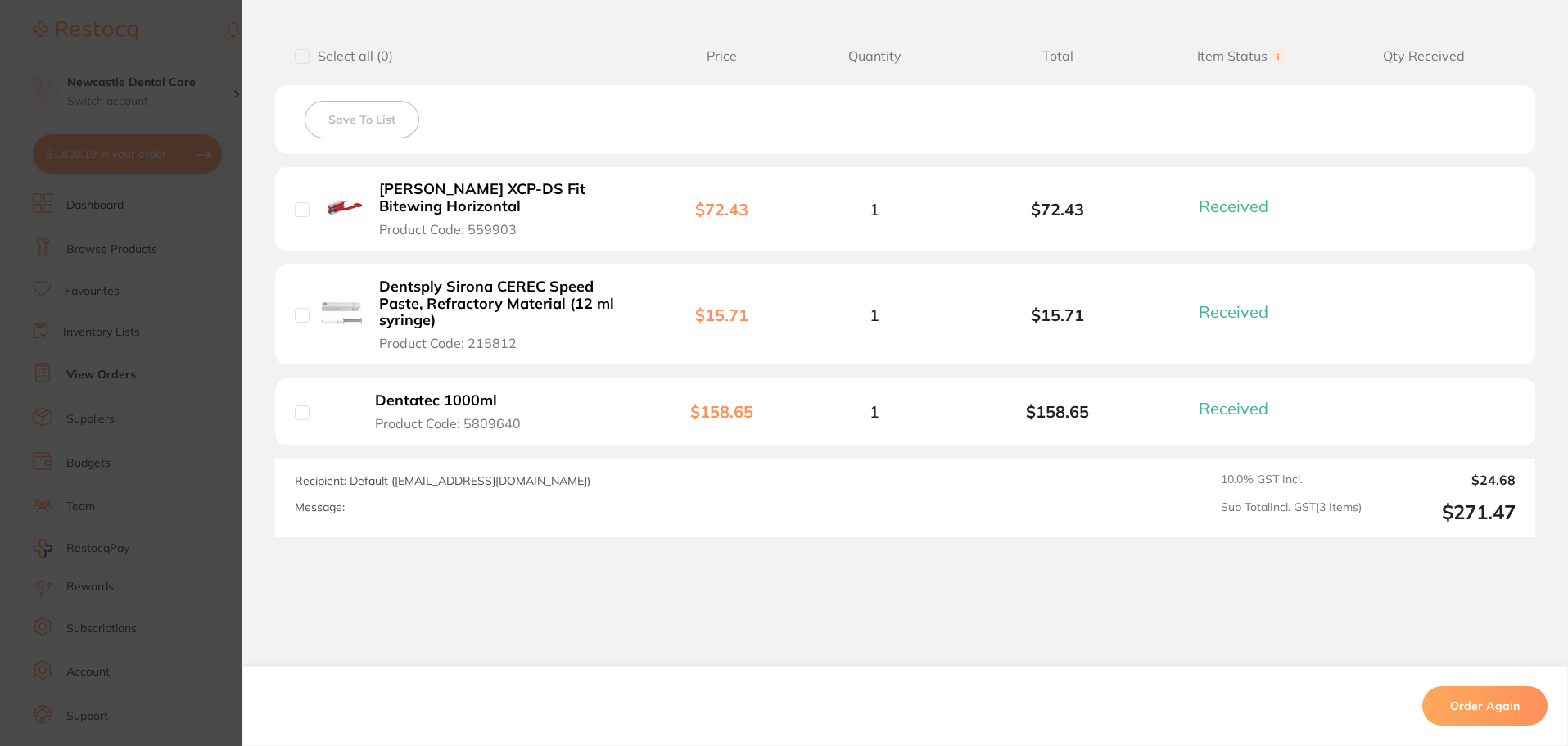
click at [206, 446] on section "Order ID: Restocq- 89302 Linked Order Order Information 3 Received Completed Or…" at bounding box center [784, 373] width 1568 height 746
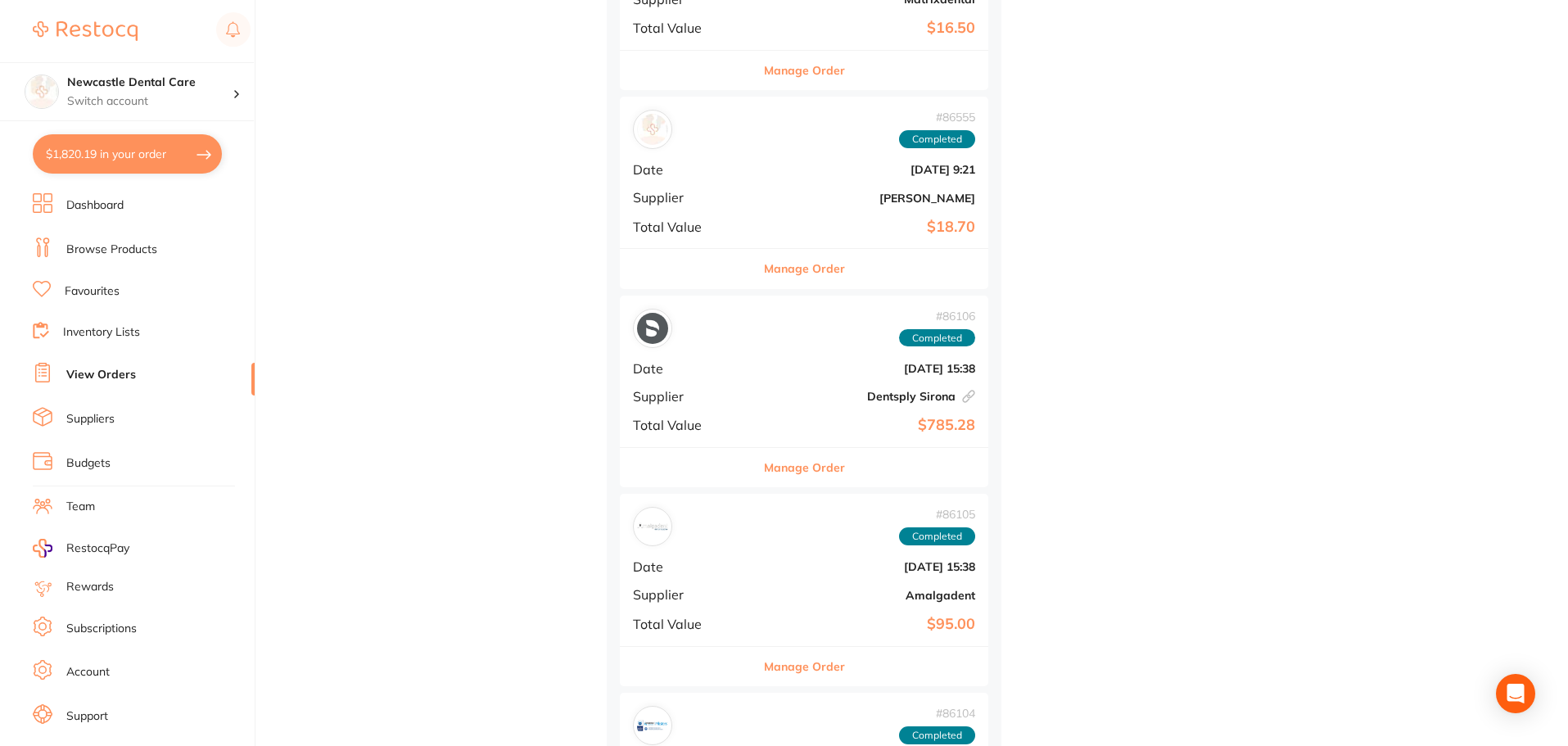
scroll to position [3520, 0]
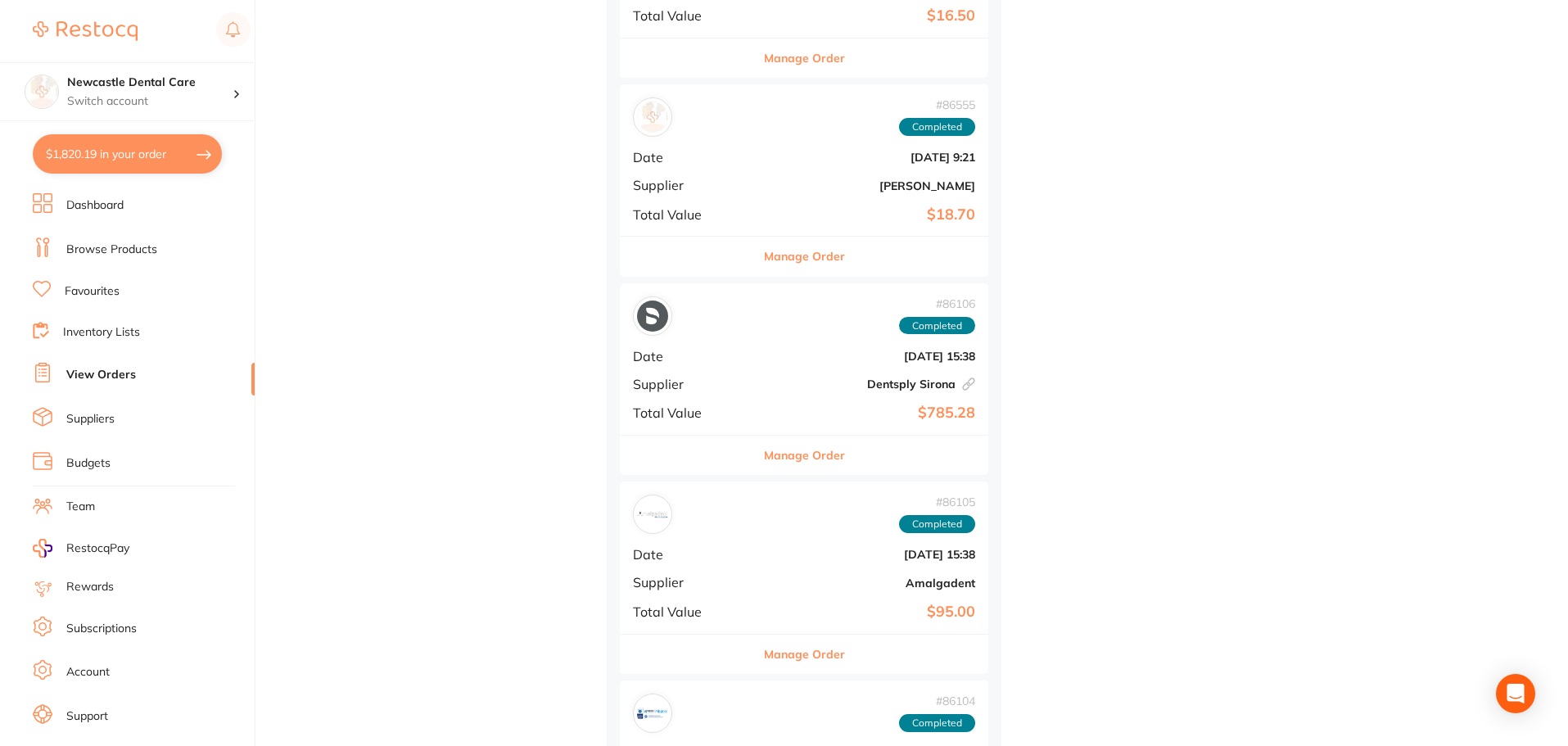
click at [786, 455] on button "Manage Order" at bounding box center [804, 456] width 81 height 40
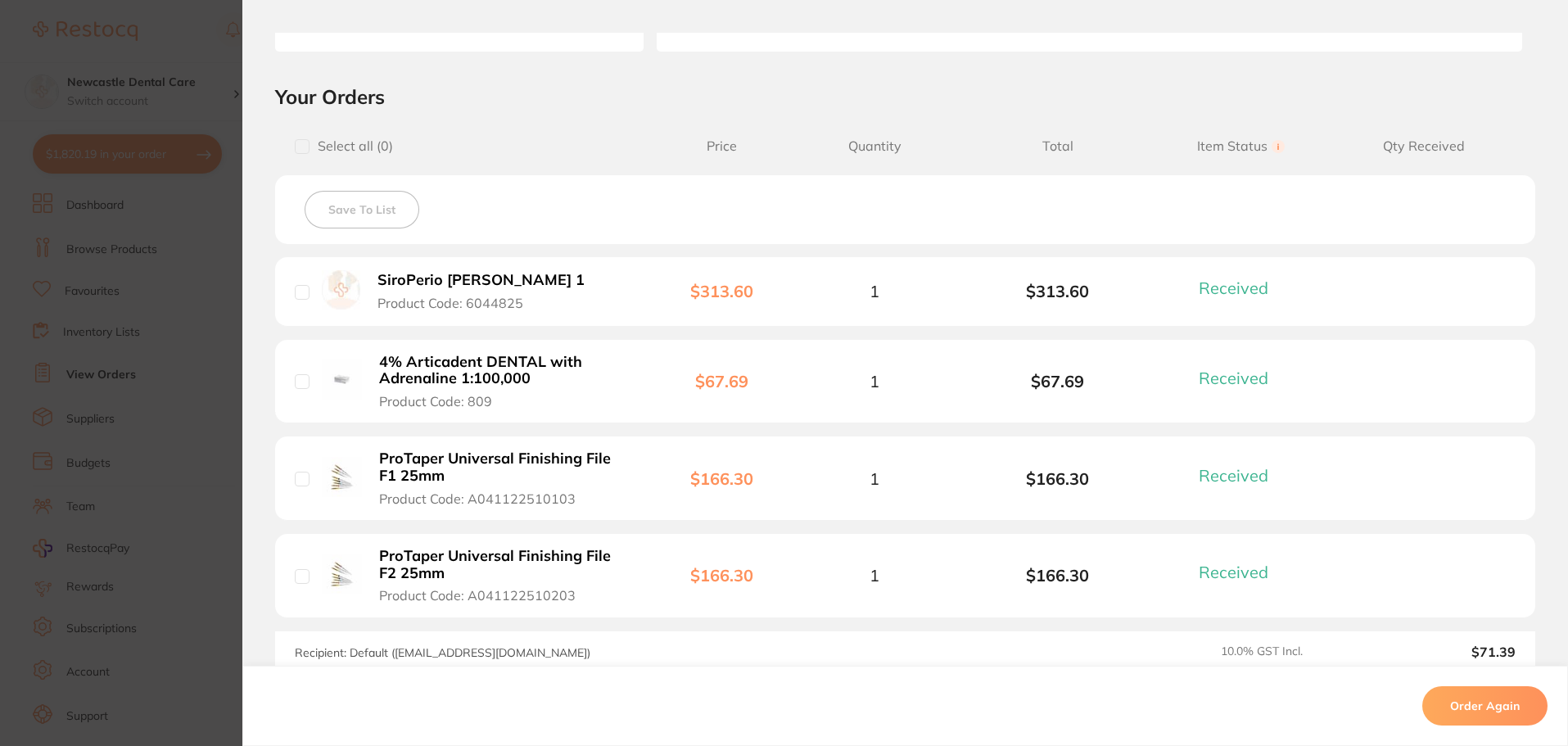
scroll to position [328, 0]
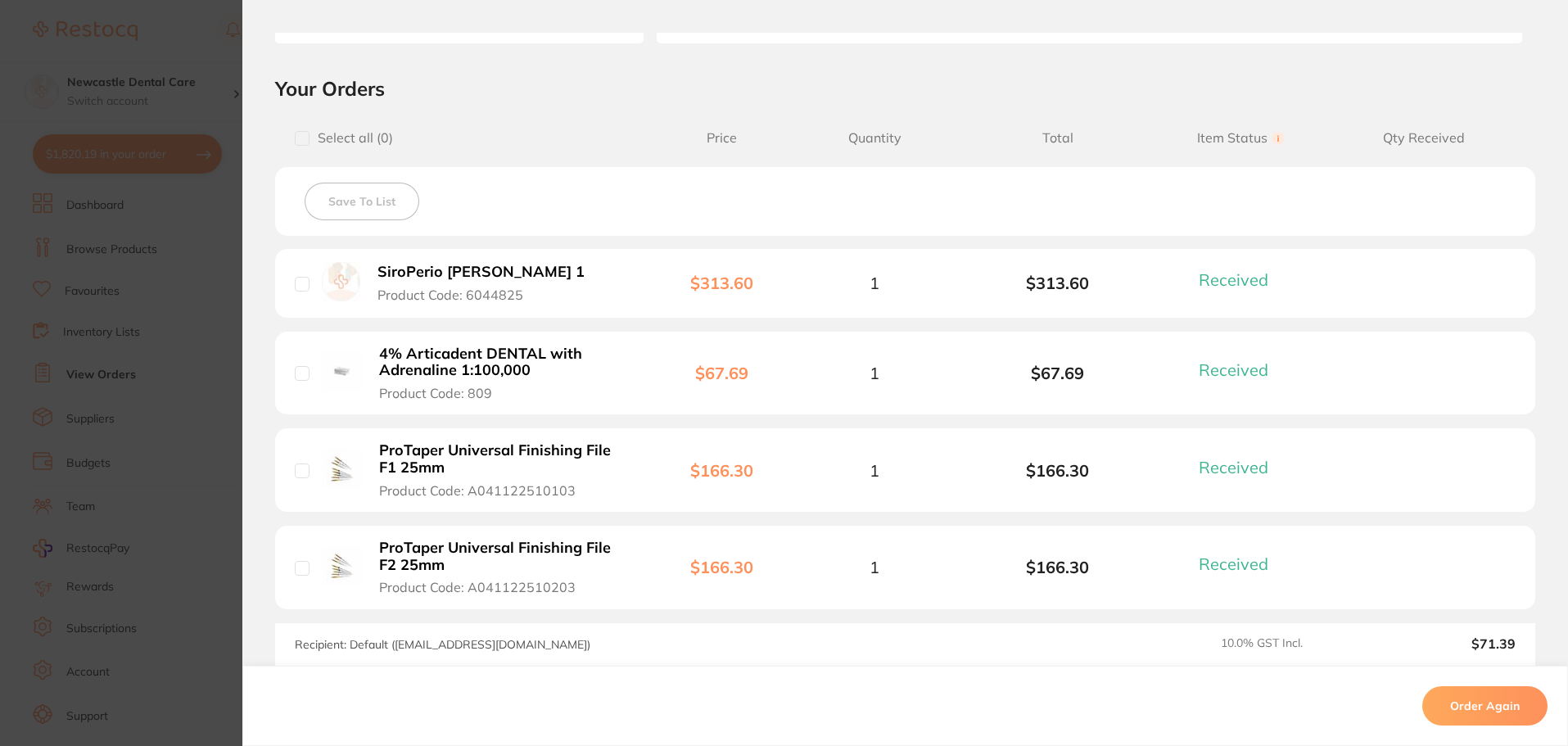
click at [432, 269] on b "SiroPerio [PERSON_NAME] 1" at bounding box center [481, 271] width 207 height 17
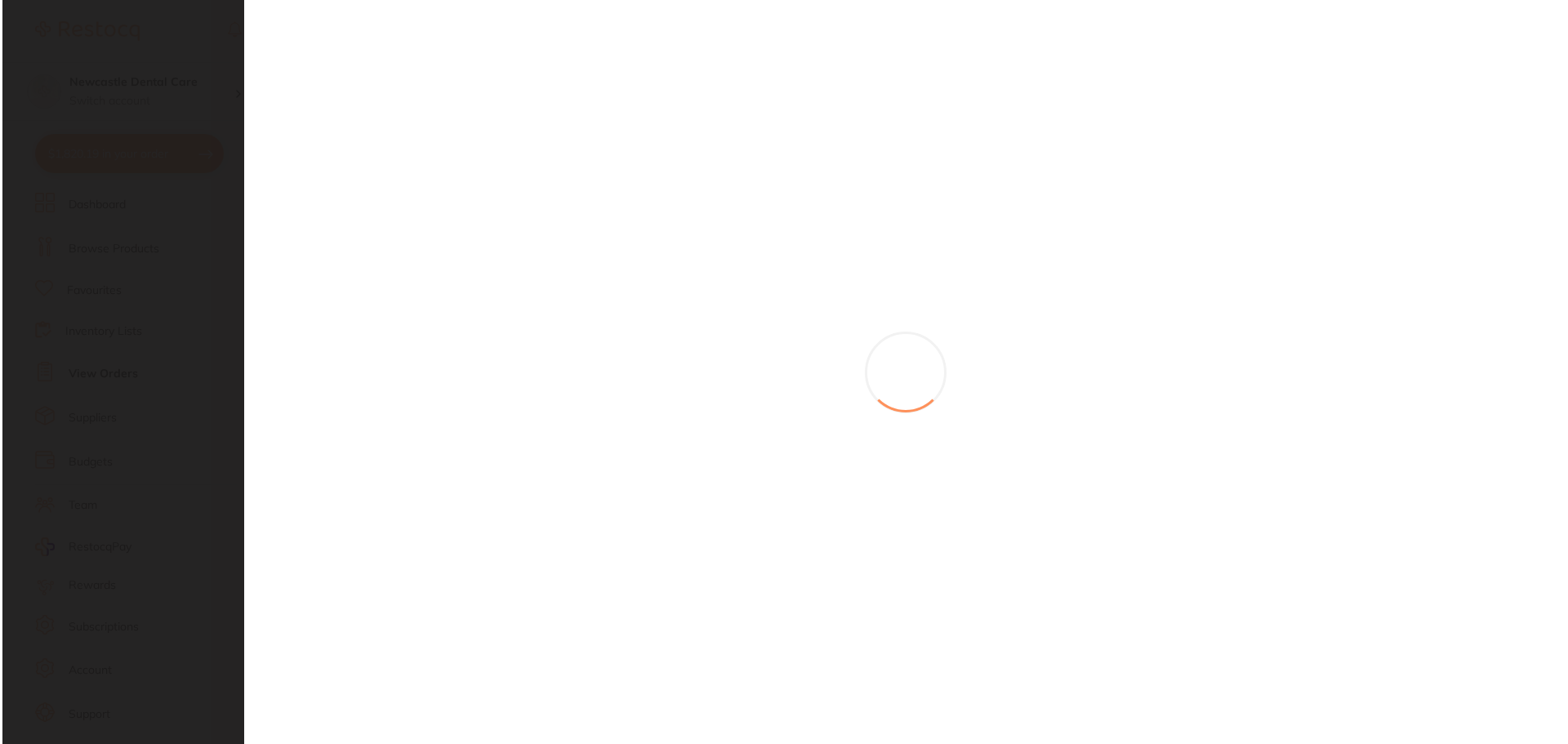
scroll to position [0, 0]
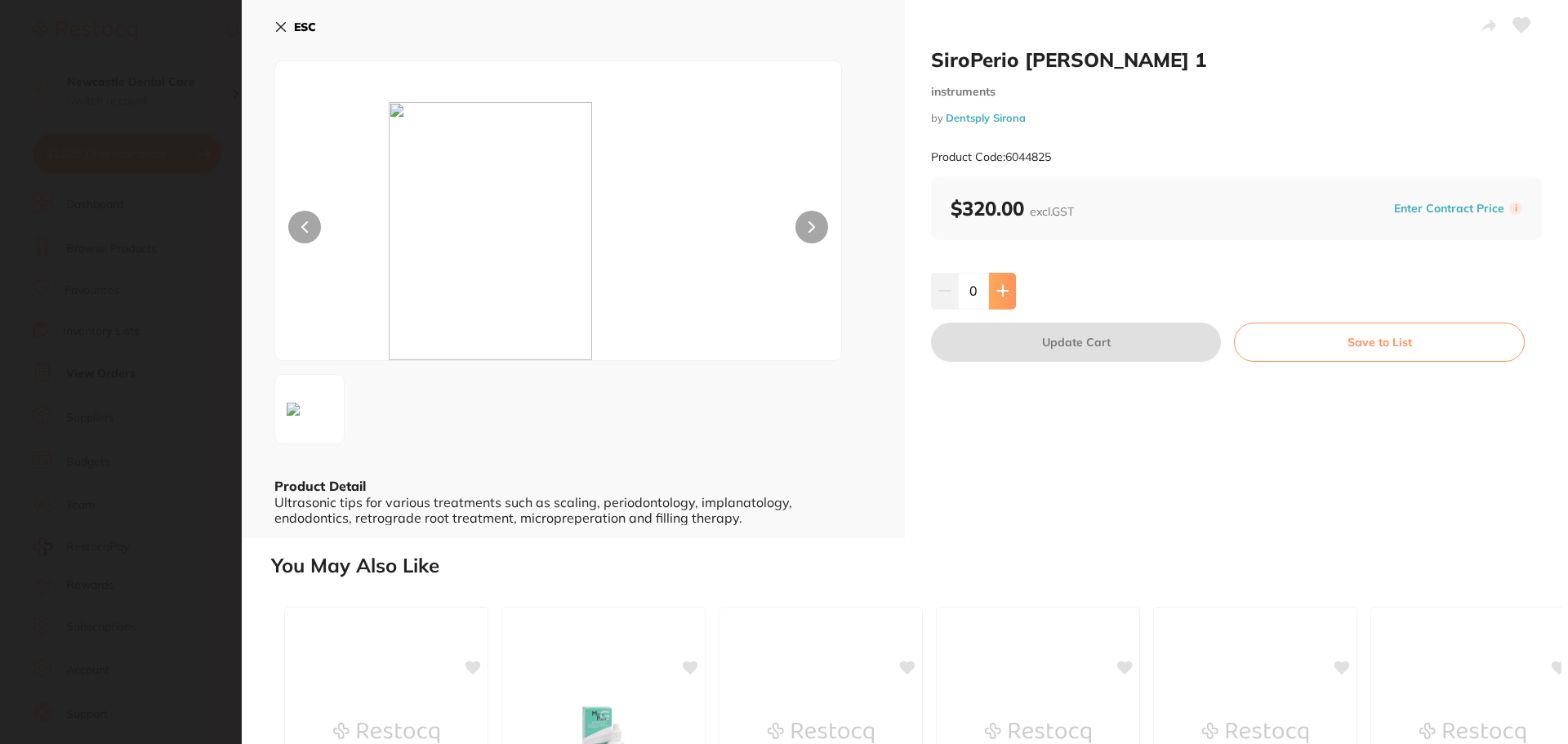
click at [1009, 284] on button at bounding box center [1002, 291] width 27 height 36
type input "1"
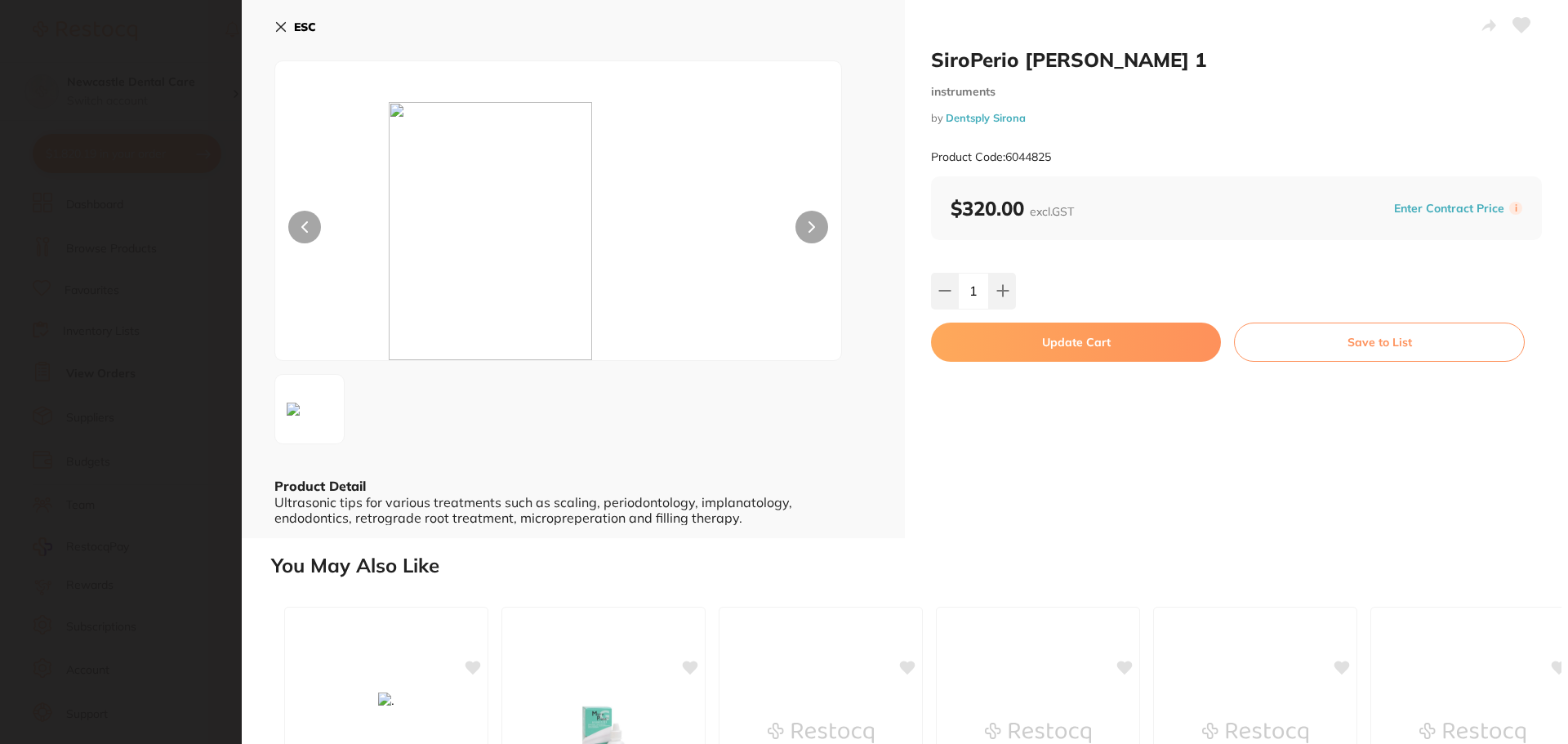
click at [1029, 337] on button "Update Cart" at bounding box center [1076, 342] width 290 height 40
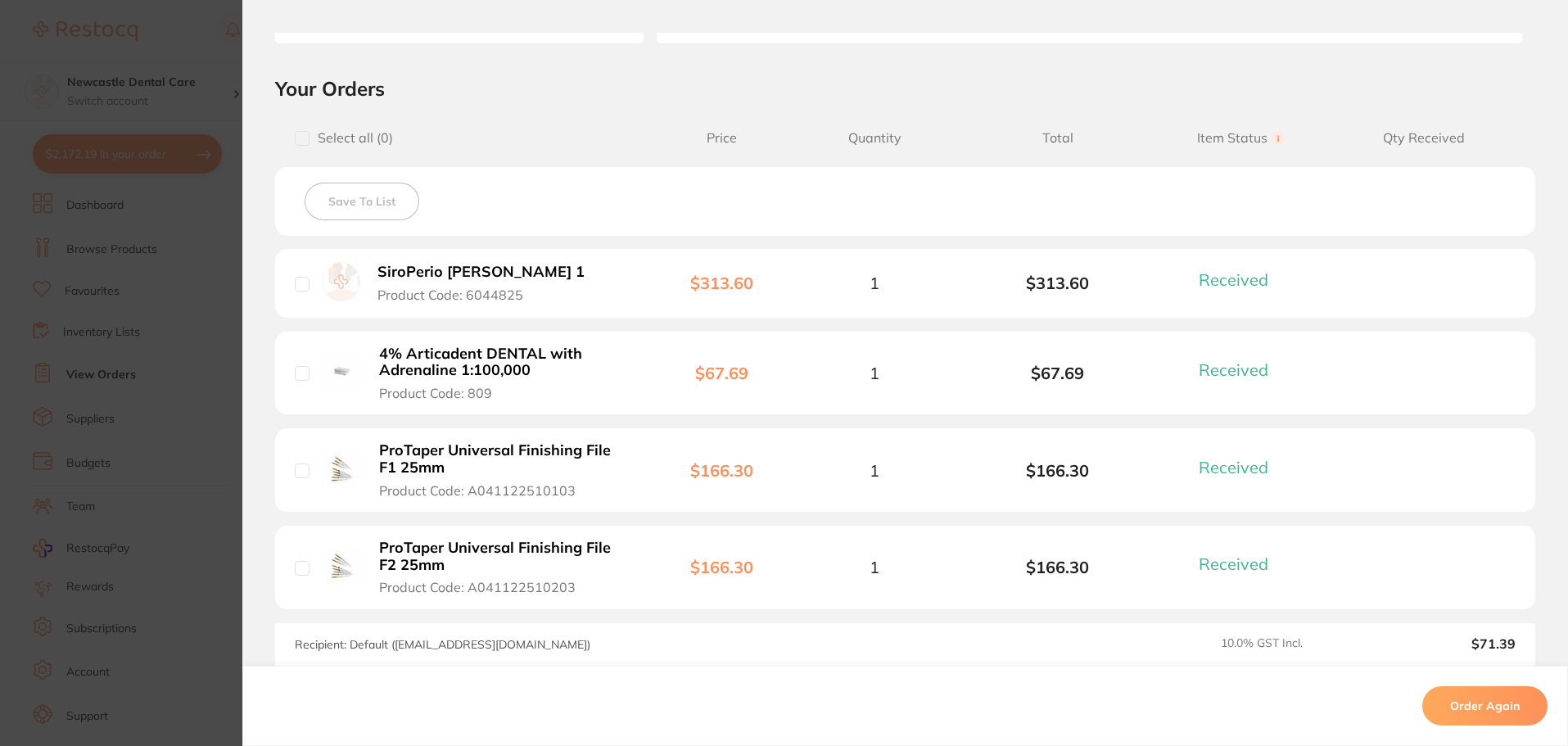
click at [183, 278] on section "Order ID: Restocq- 86106 Linked Order Order Information 4 Received Completed Or…" at bounding box center [784, 373] width 1568 height 746
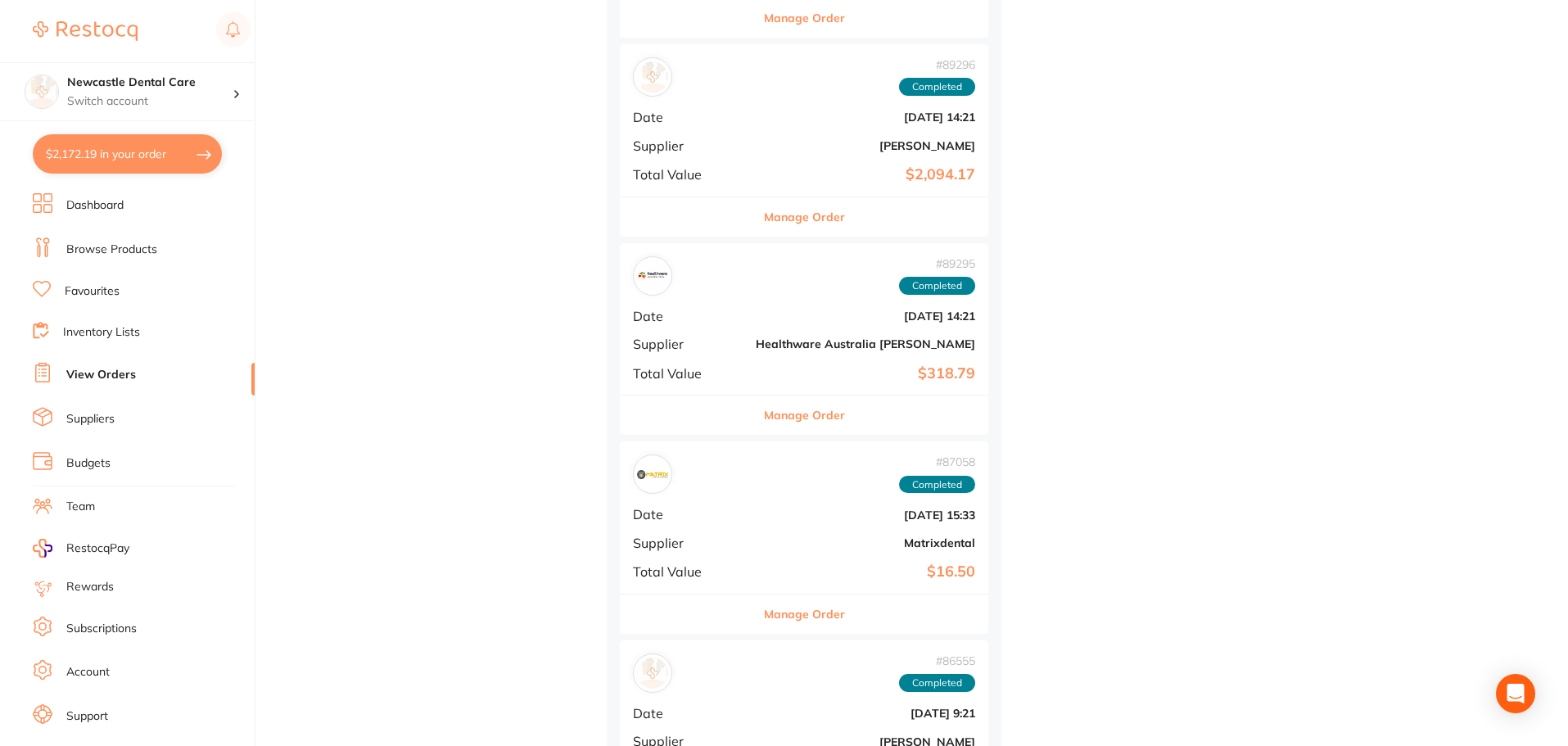
scroll to position [2783, 0]
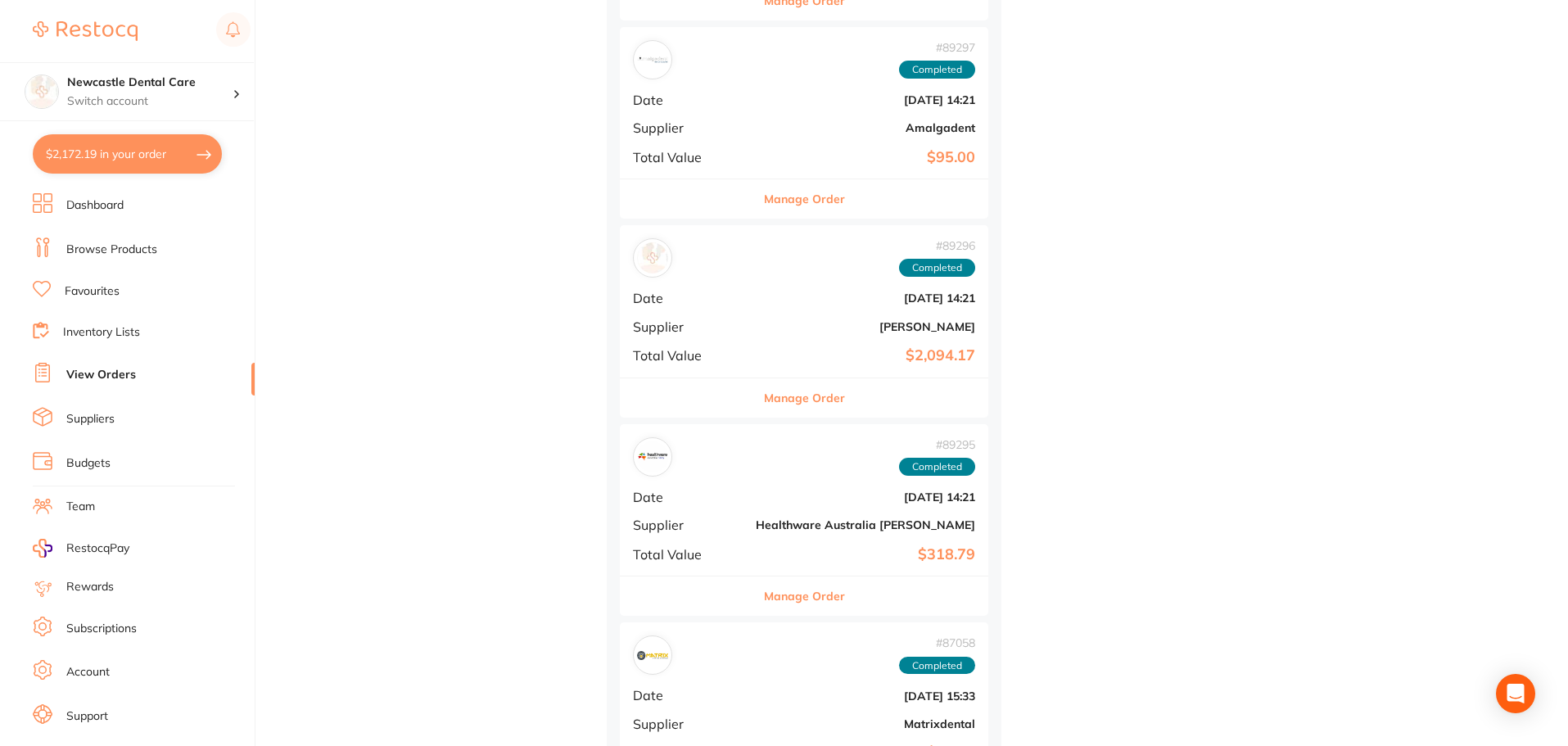
click at [93, 253] on link "Browse Products" at bounding box center [111, 250] width 91 height 17
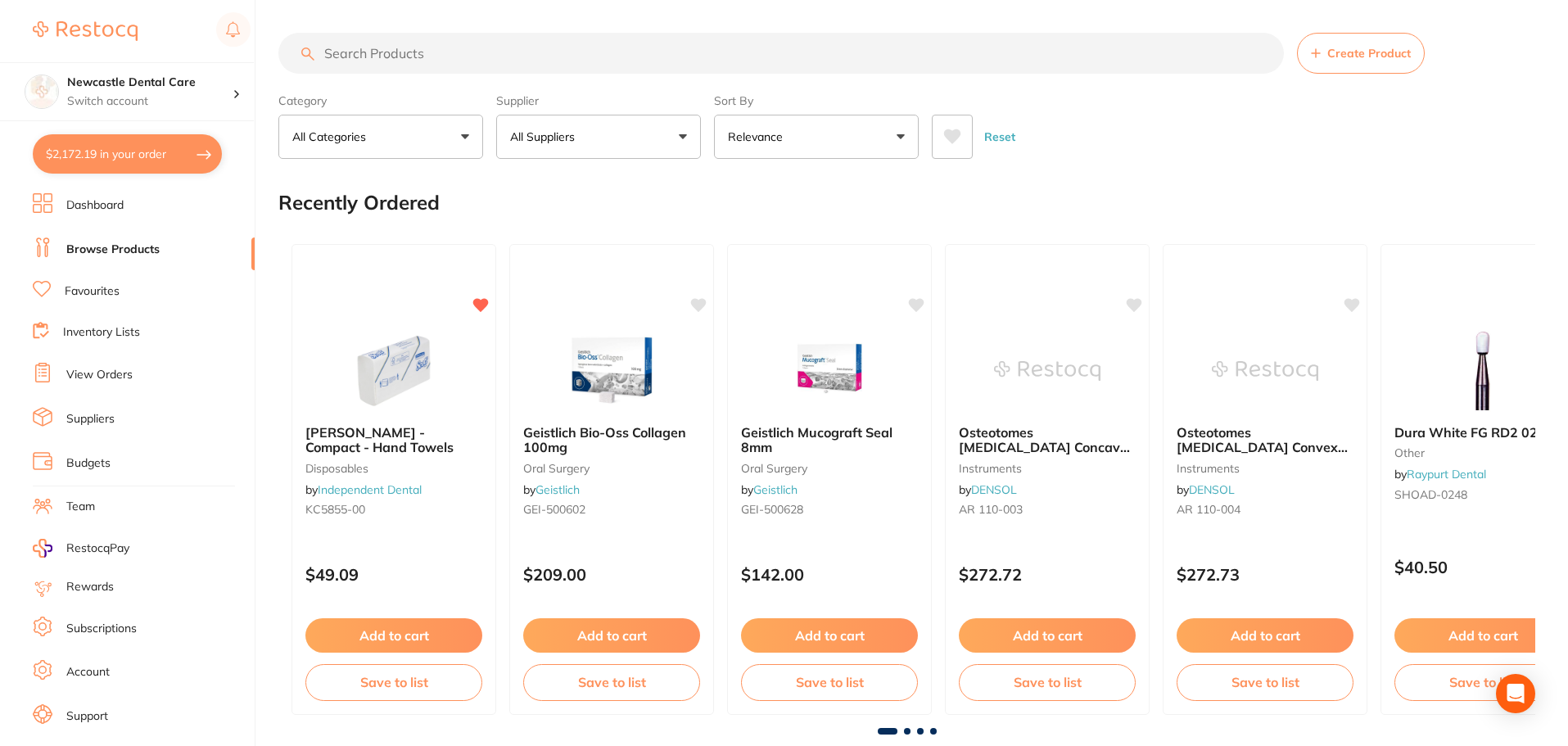
click at [386, 45] on input "search" at bounding box center [781, 54] width 1006 height 41
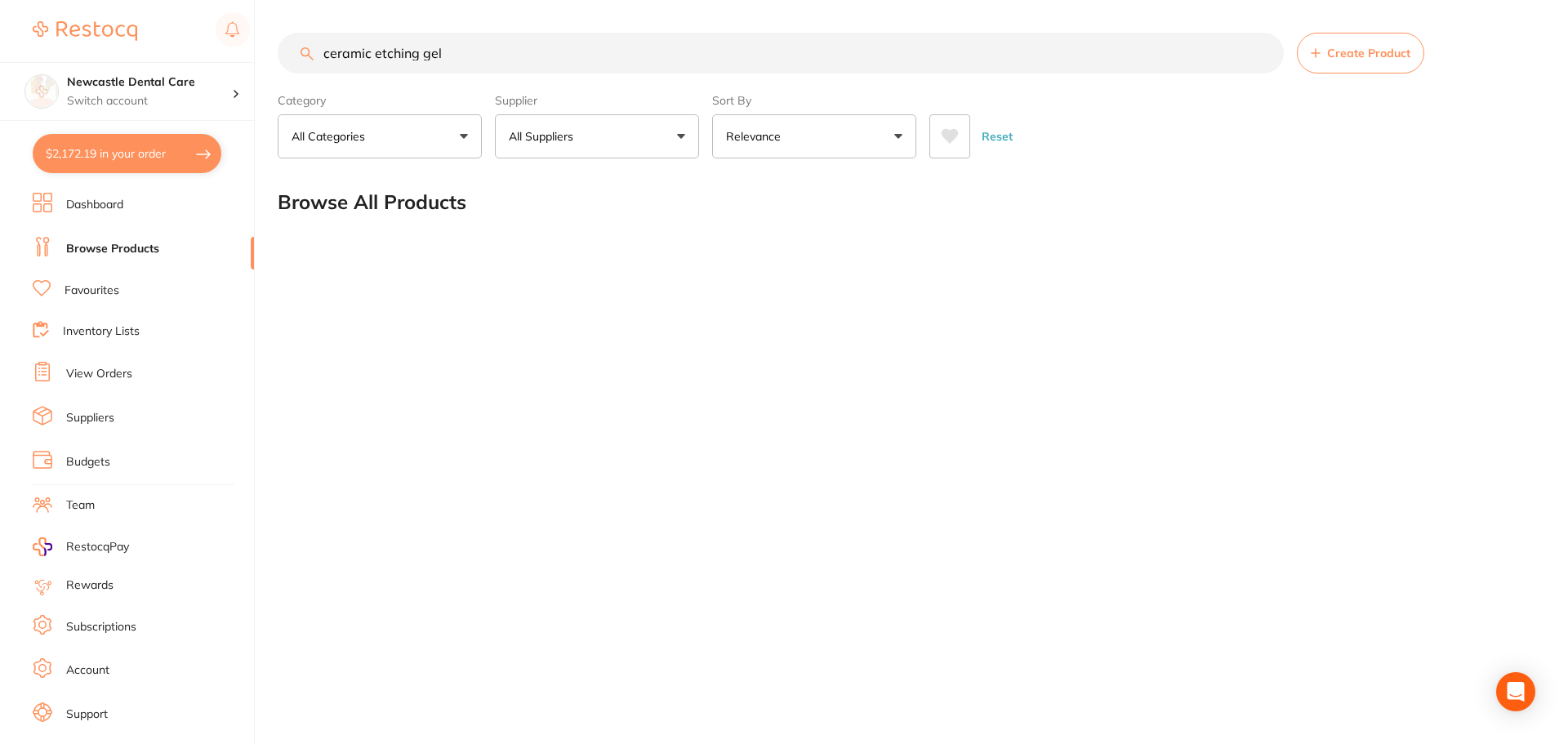
type input "ceramic etching gel"
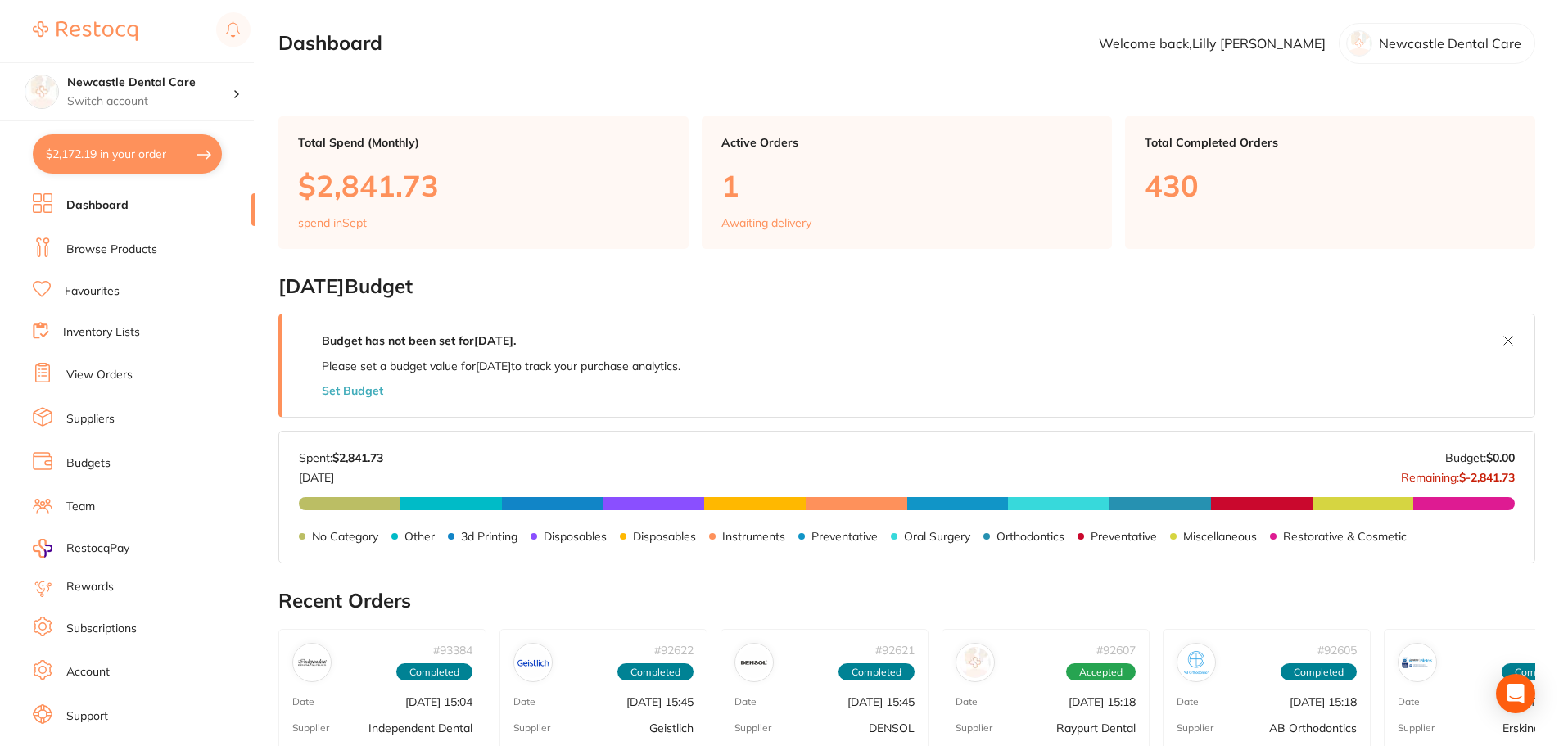
click at [98, 244] on link "Browse Products" at bounding box center [111, 250] width 91 height 17
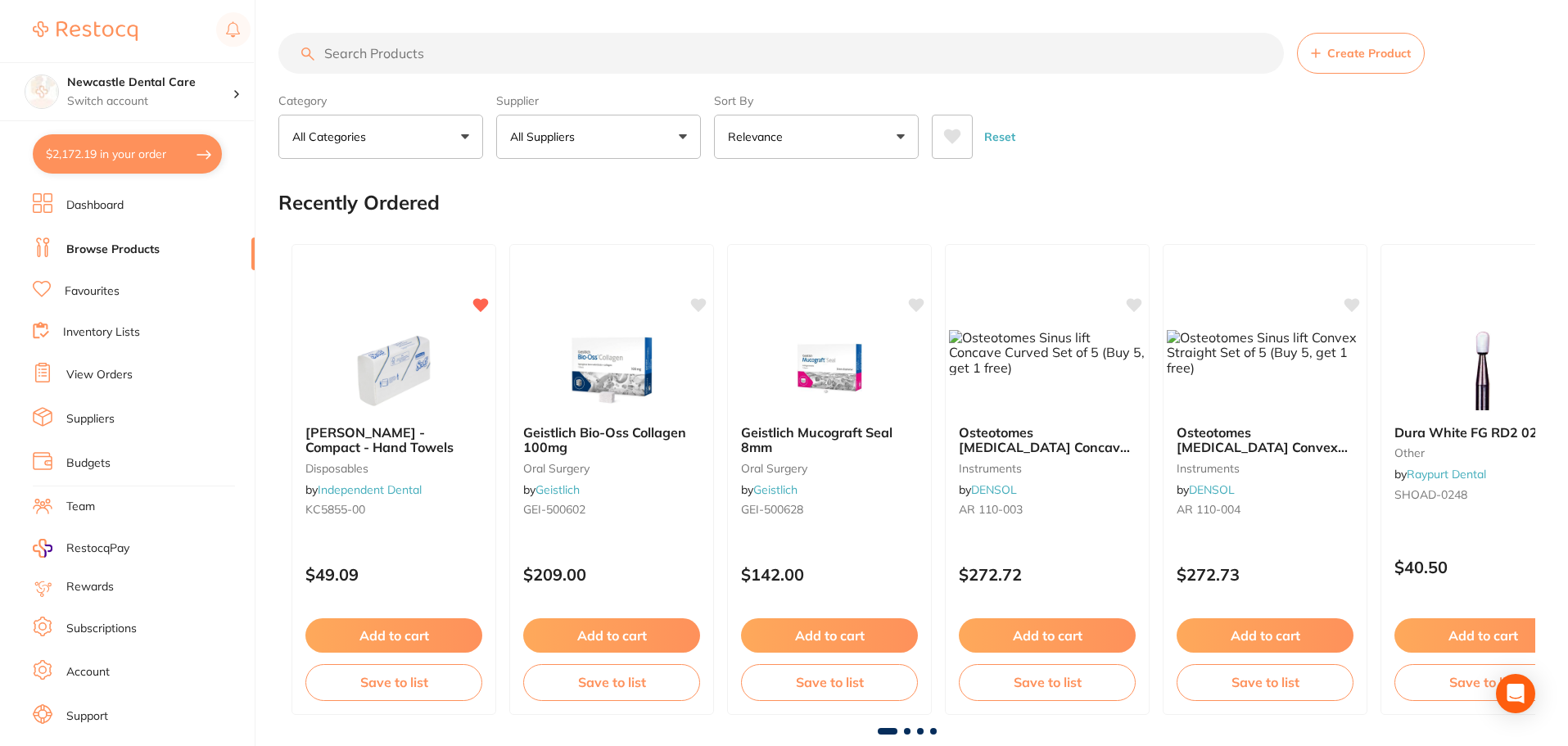
click at [429, 52] on input "search" at bounding box center [781, 54] width 1006 height 41
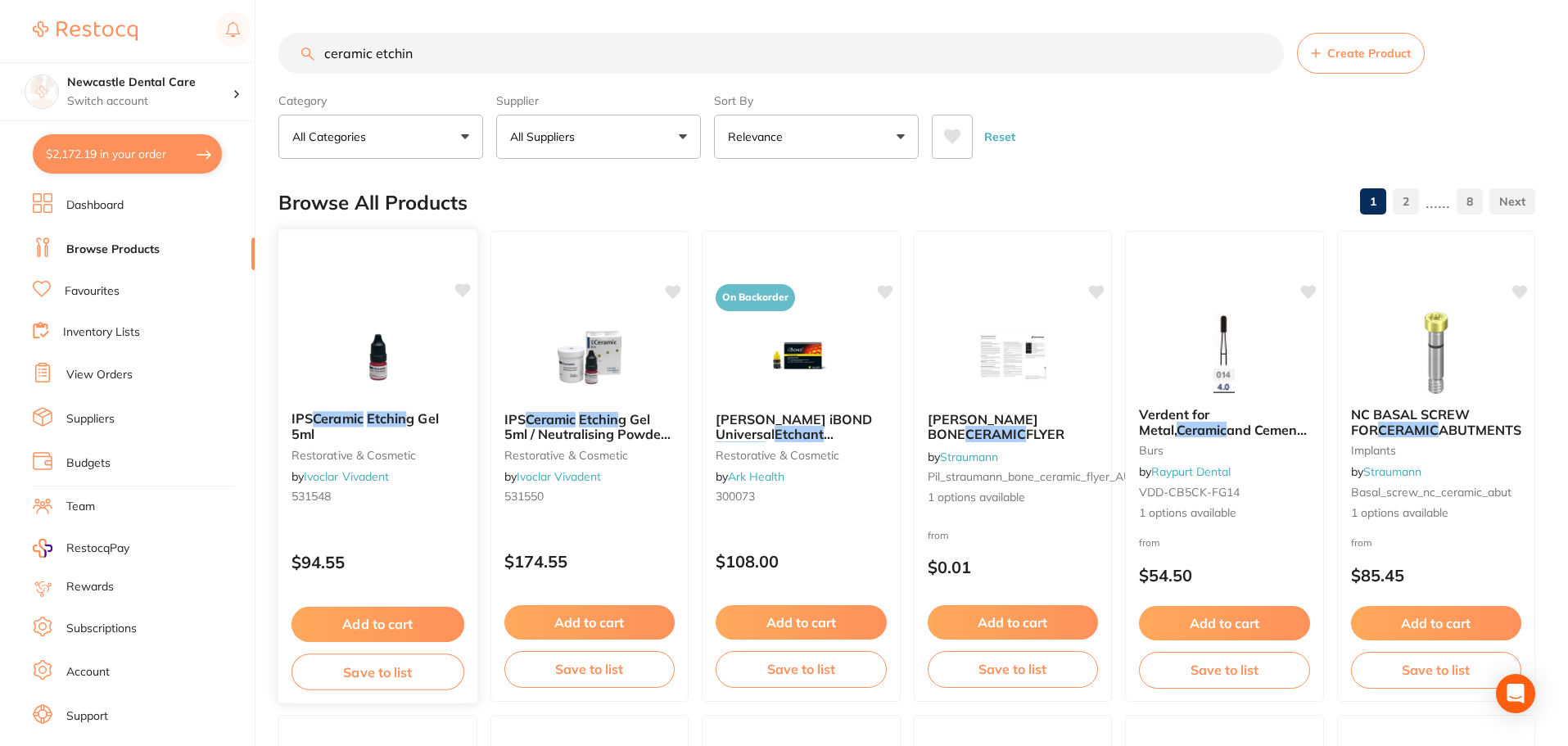
type input "ceramic etchin"
click at [353, 436] on b "IPS Ceramic Etchin g Gel 5ml" at bounding box center [377, 426] width 173 height 31
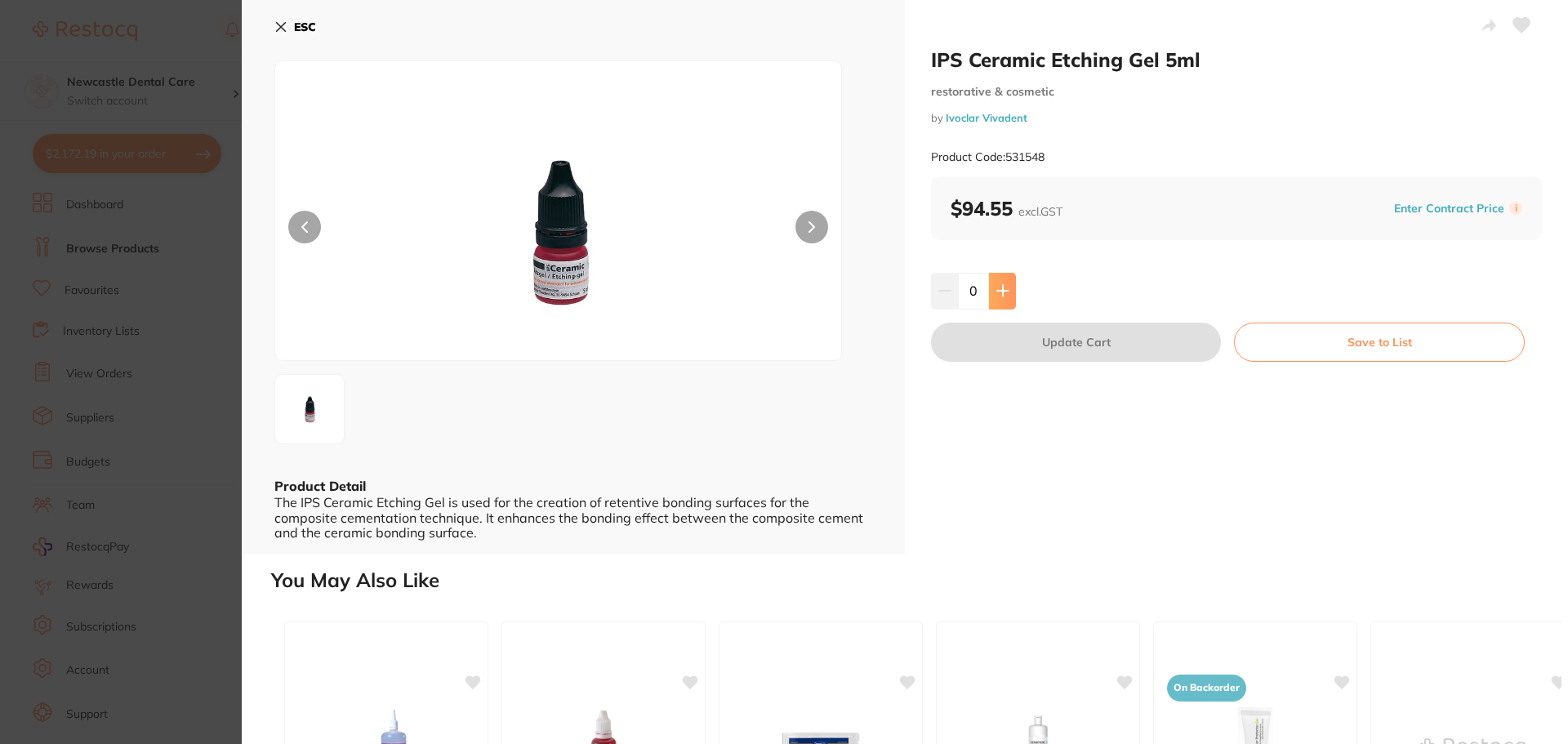
click at [993, 293] on button at bounding box center [1002, 291] width 27 height 36
type input "1"
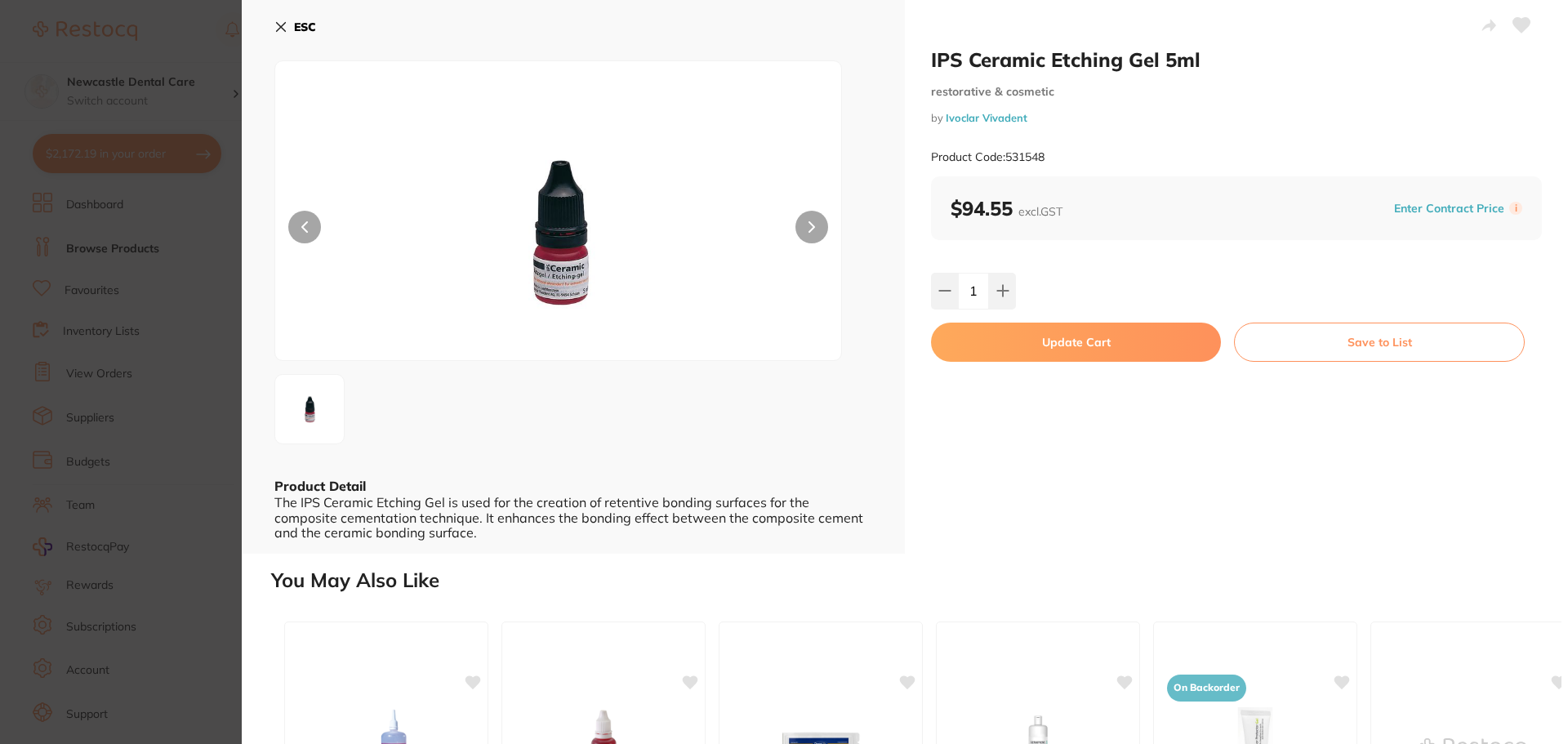
click at [1043, 353] on button "Update Cart" at bounding box center [1076, 342] width 290 height 40
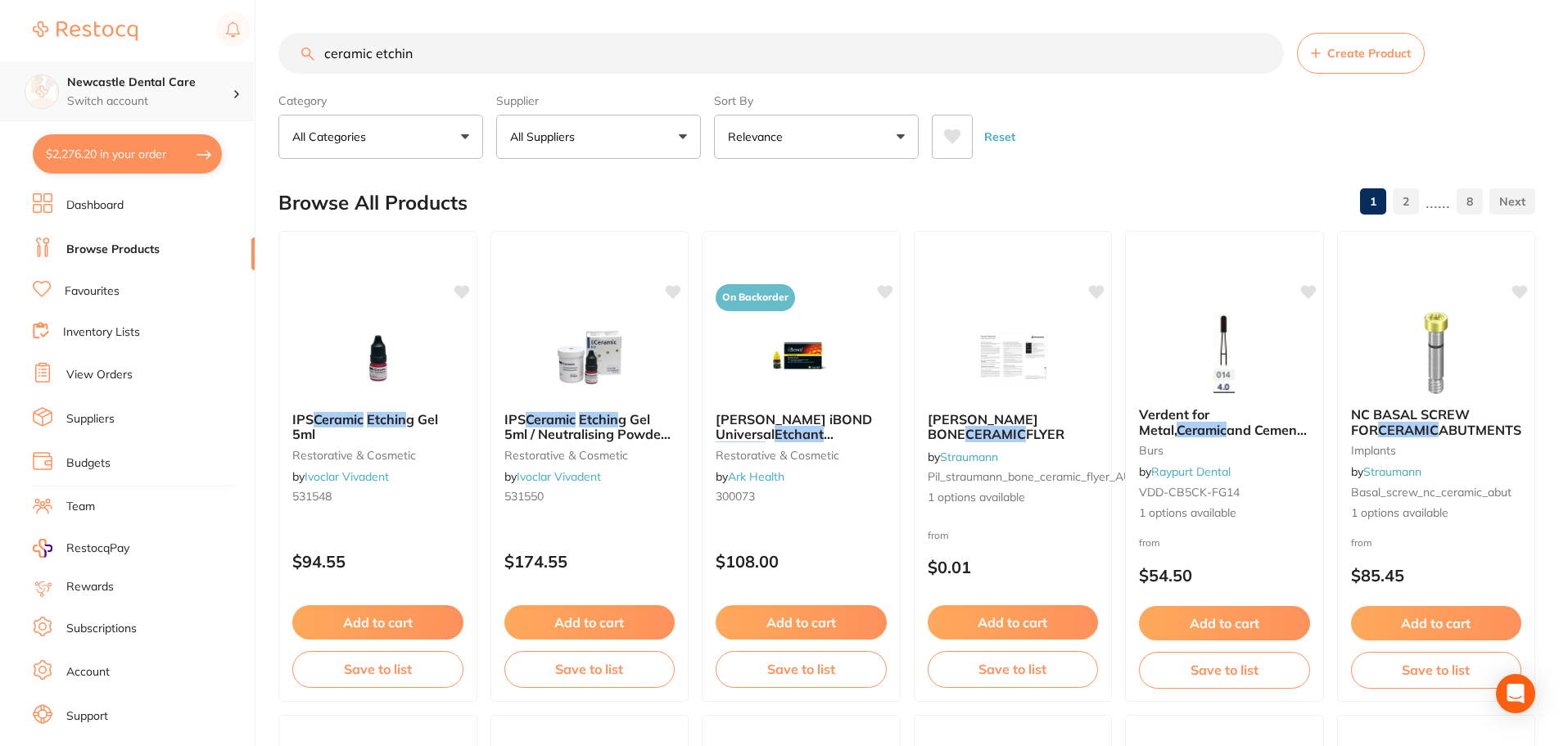
scroll to position [1, 0]
drag, startPoint x: 462, startPoint y: 56, endPoint x: 205, endPoint y: 70, distance: 257.4
click at [205, 70] on div "$2,276.20 Newcastle Dental Care Switch account Newcastle Dental Care $2,276.20 …" at bounding box center [784, 373] width 1568 height 746
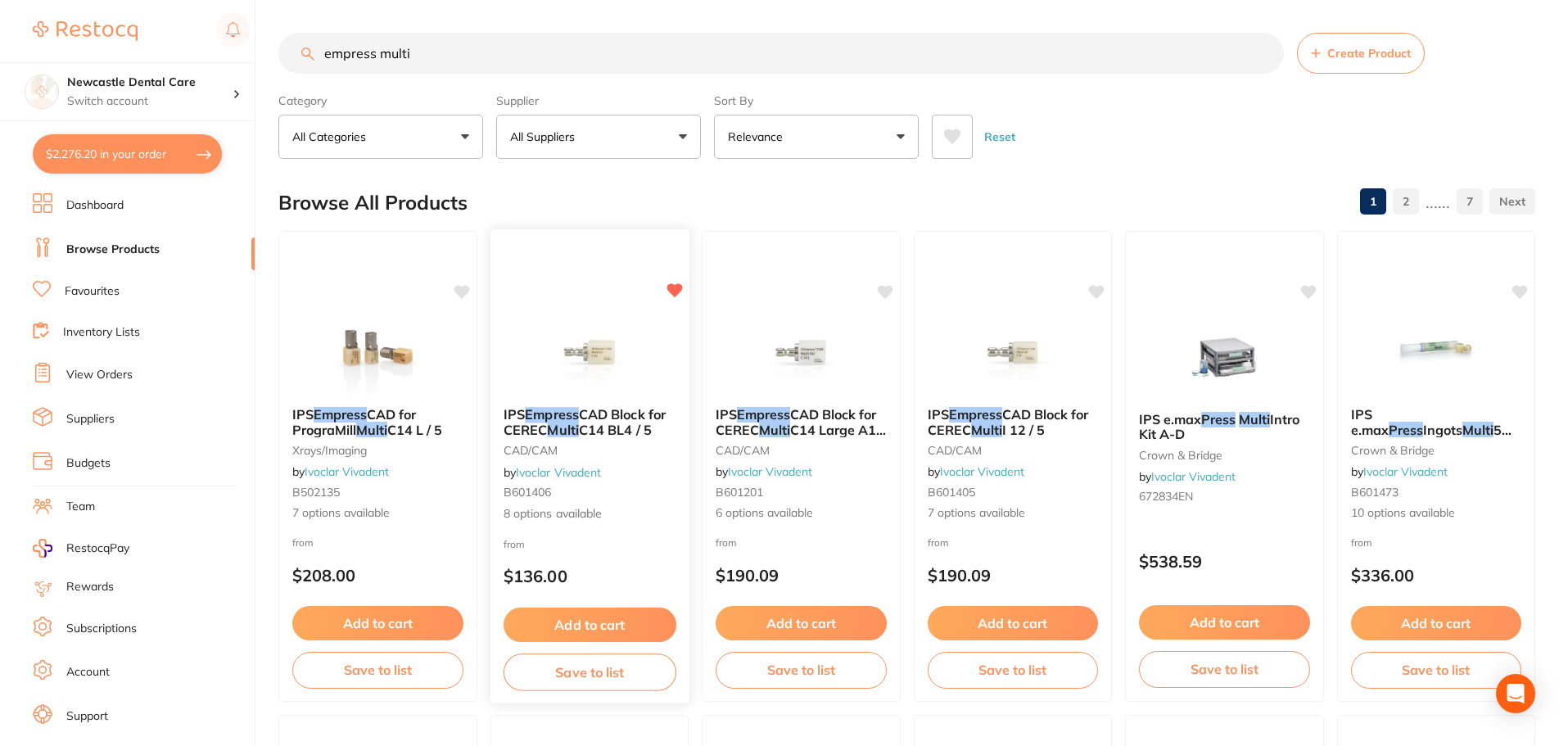
type input "empress multi"
click at [601, 413] on span "CAD Block for CEREC" at bounding box center [584, 422] width 162 height 32
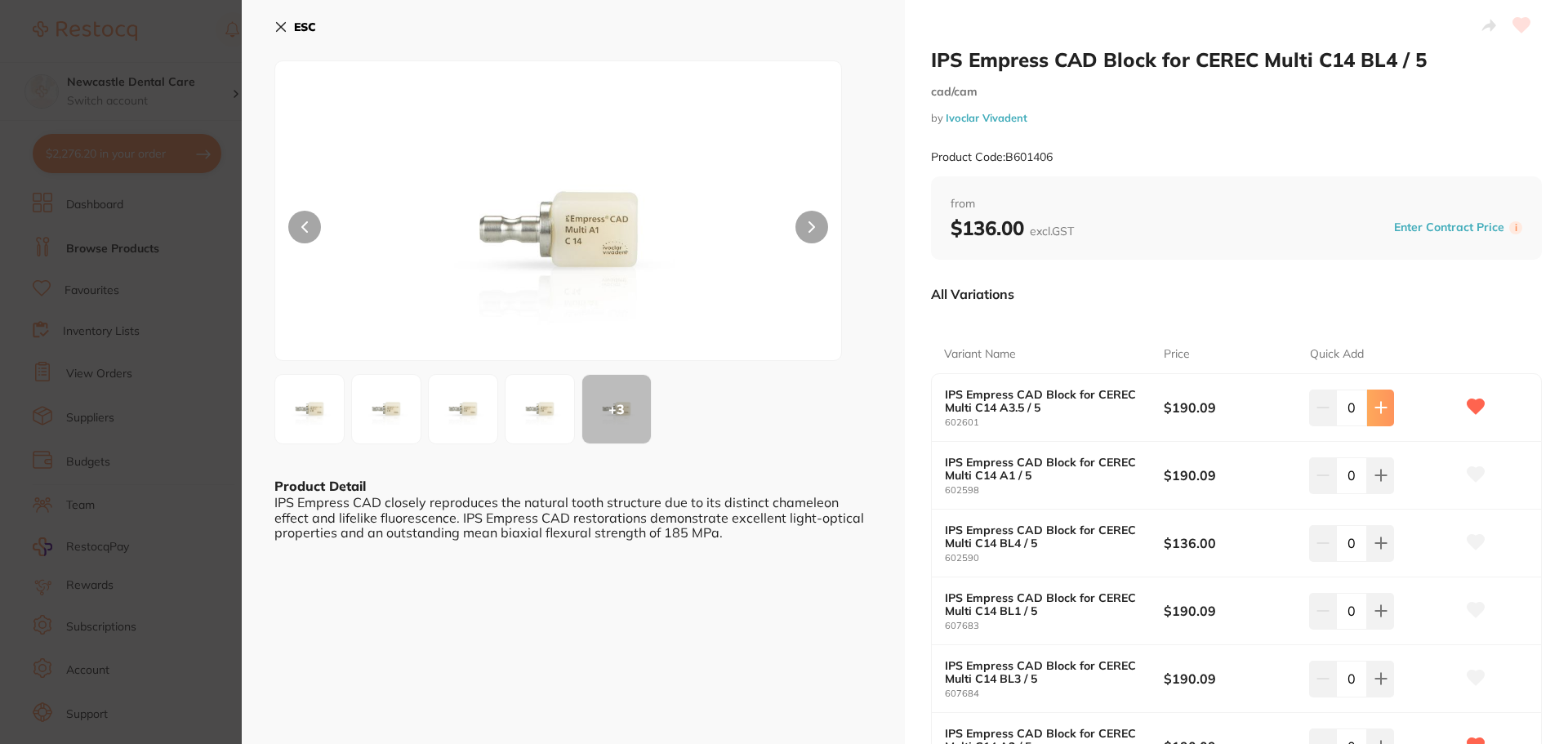
click at [1380, 412] on icon at bounding box center [1381, 407] width 13 height 13
type input "1"
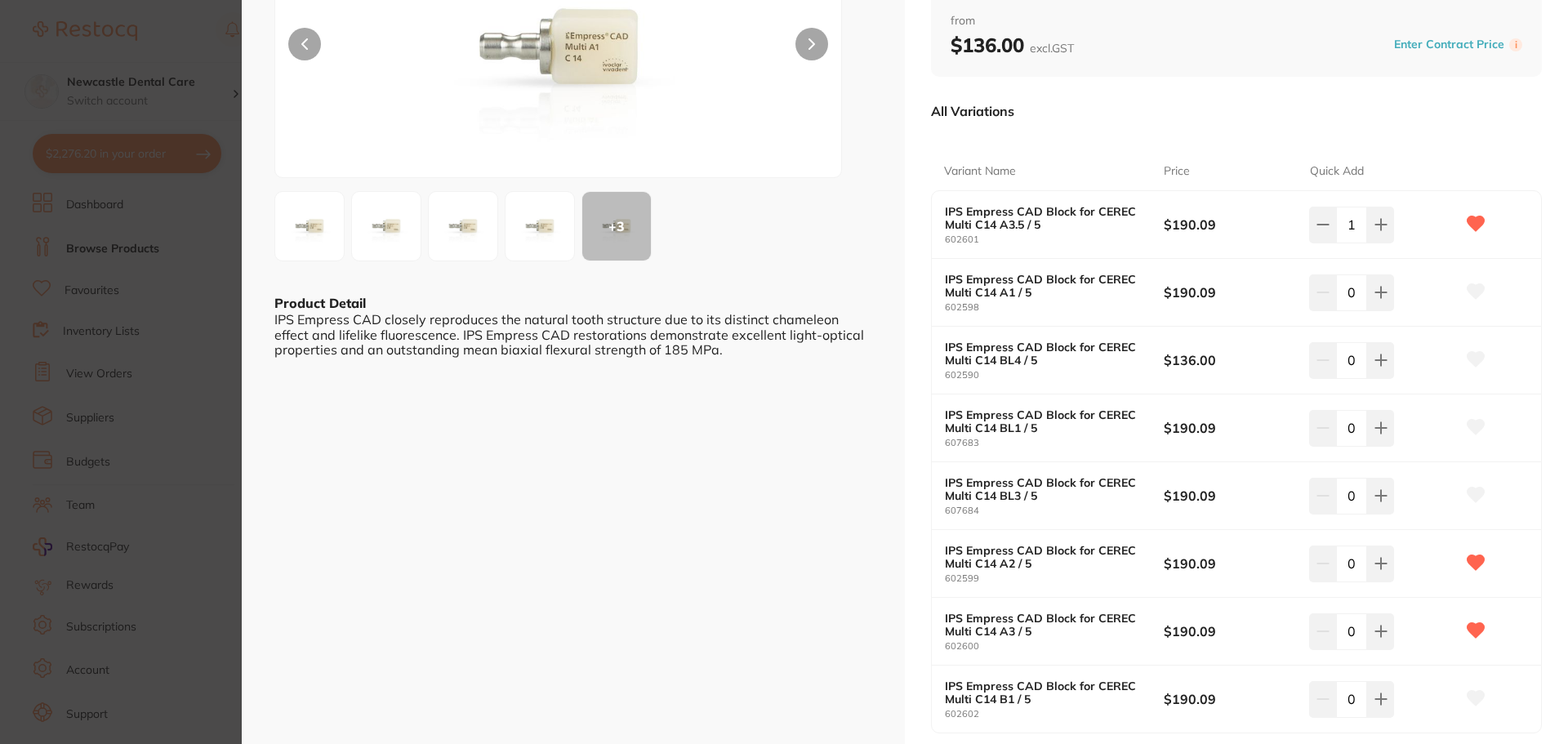
scroll to position [327, 0]
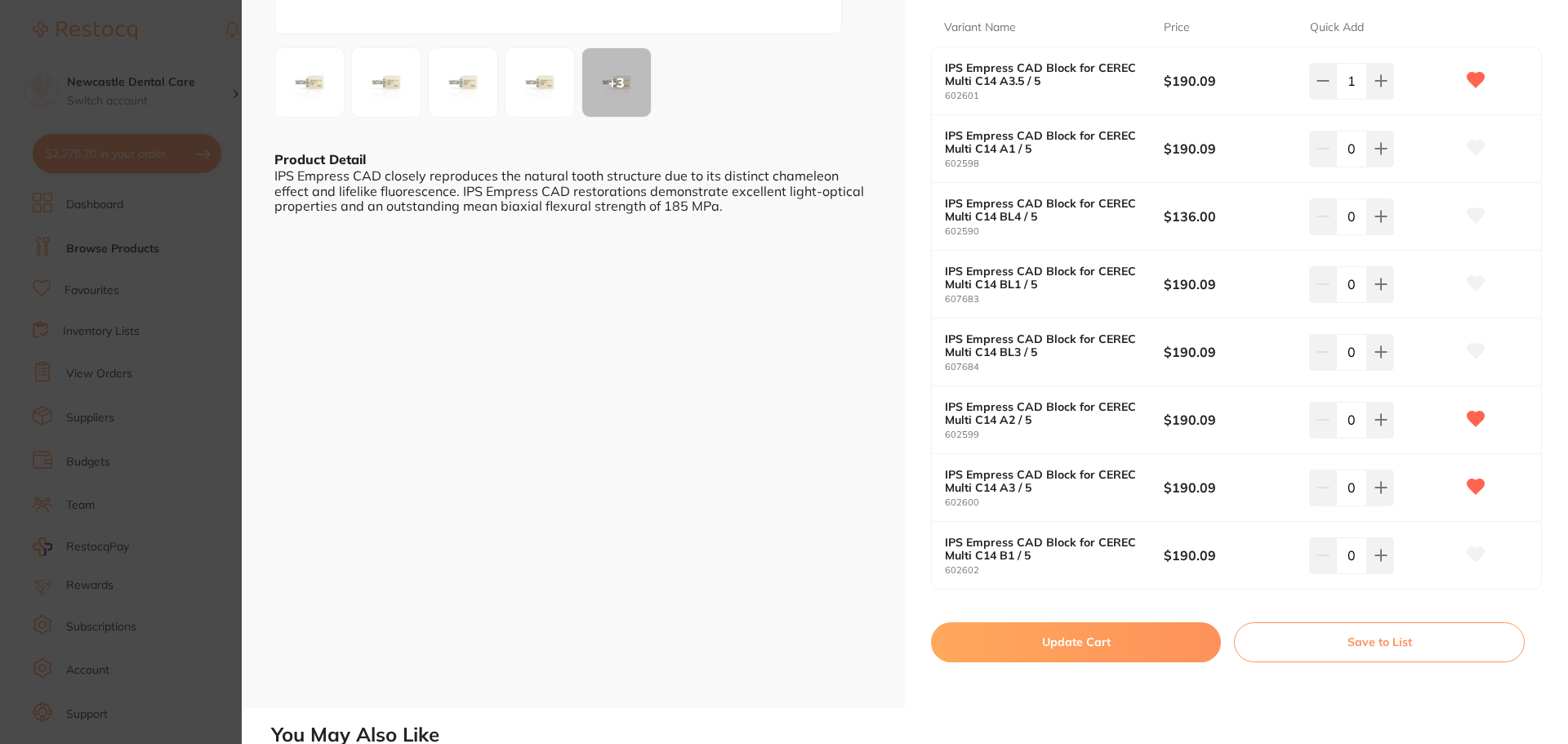
click at [1123, 643] on button "Update Cart" at bounding box center [1076, 642] width 290 height 40
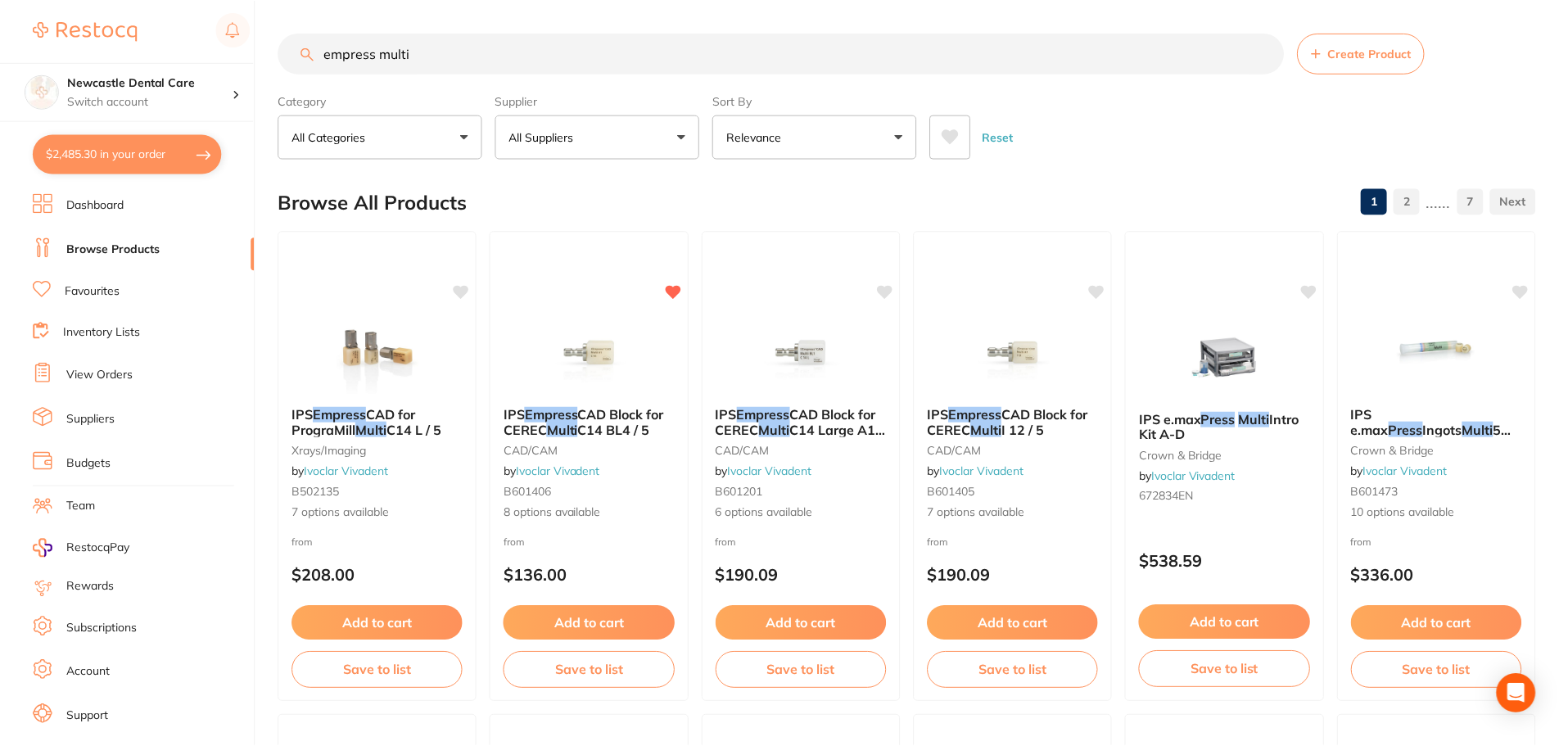
scroll to position [8, 0]
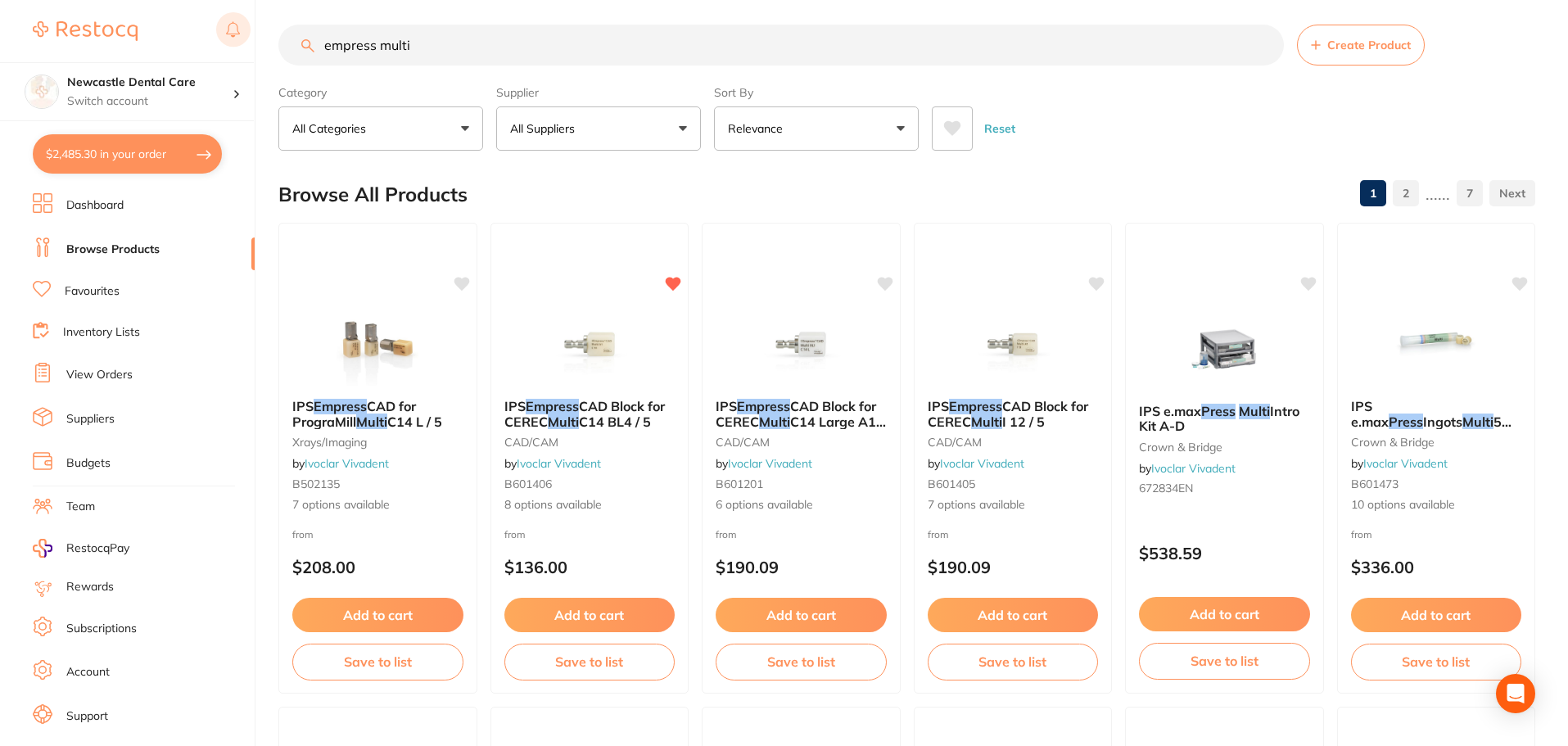
drag, startPoint x: 428, startPoint y: 44, endPoint x: 234, endPoint y: 34, distance: 194.3
click at [234, 34] on div "$2,485.30 Newcastle Dental Care Switch account Newcastle Dental Care $2,485.30 …" at bounding box center [784, 365] width 1568 height 746
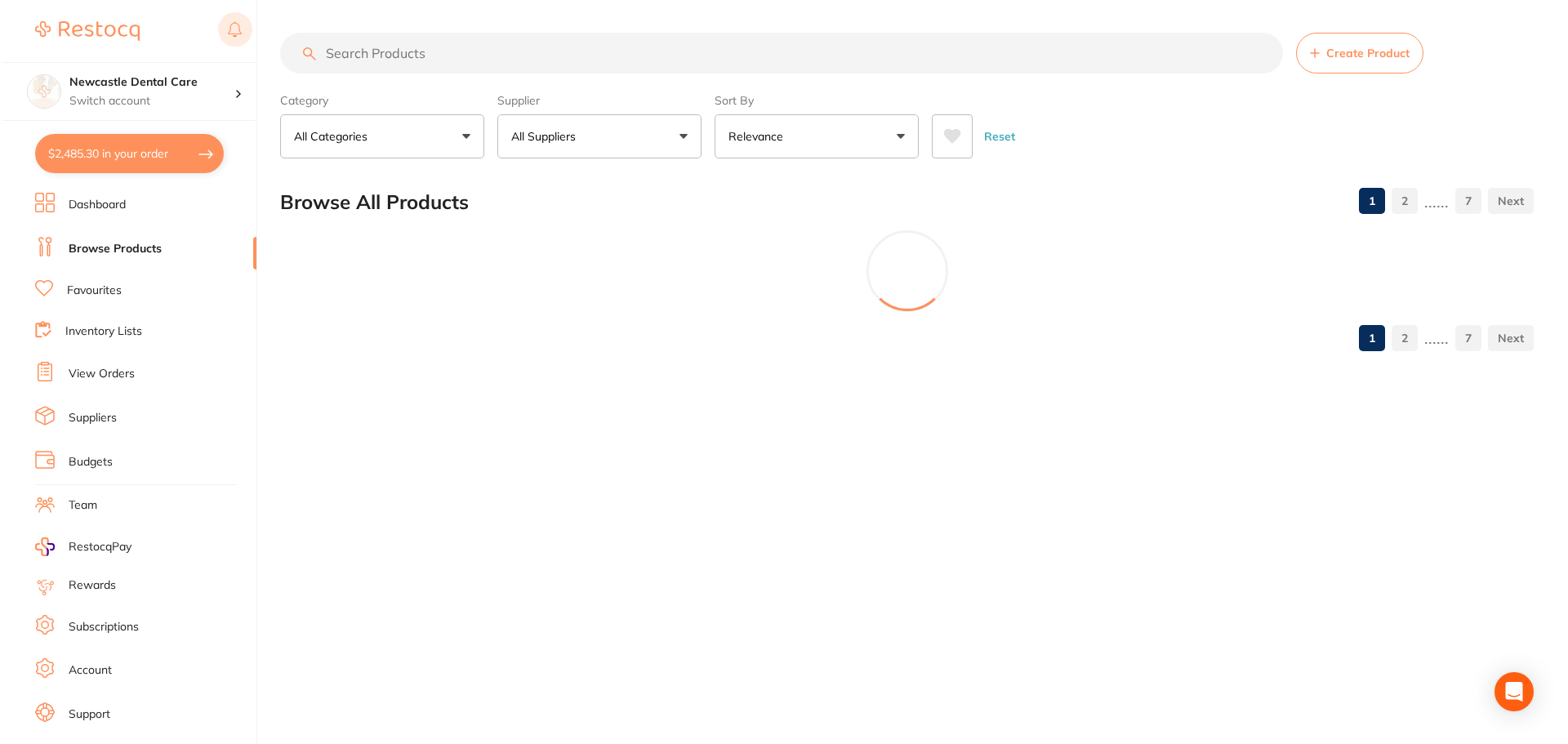
scroll to position [0, 0]
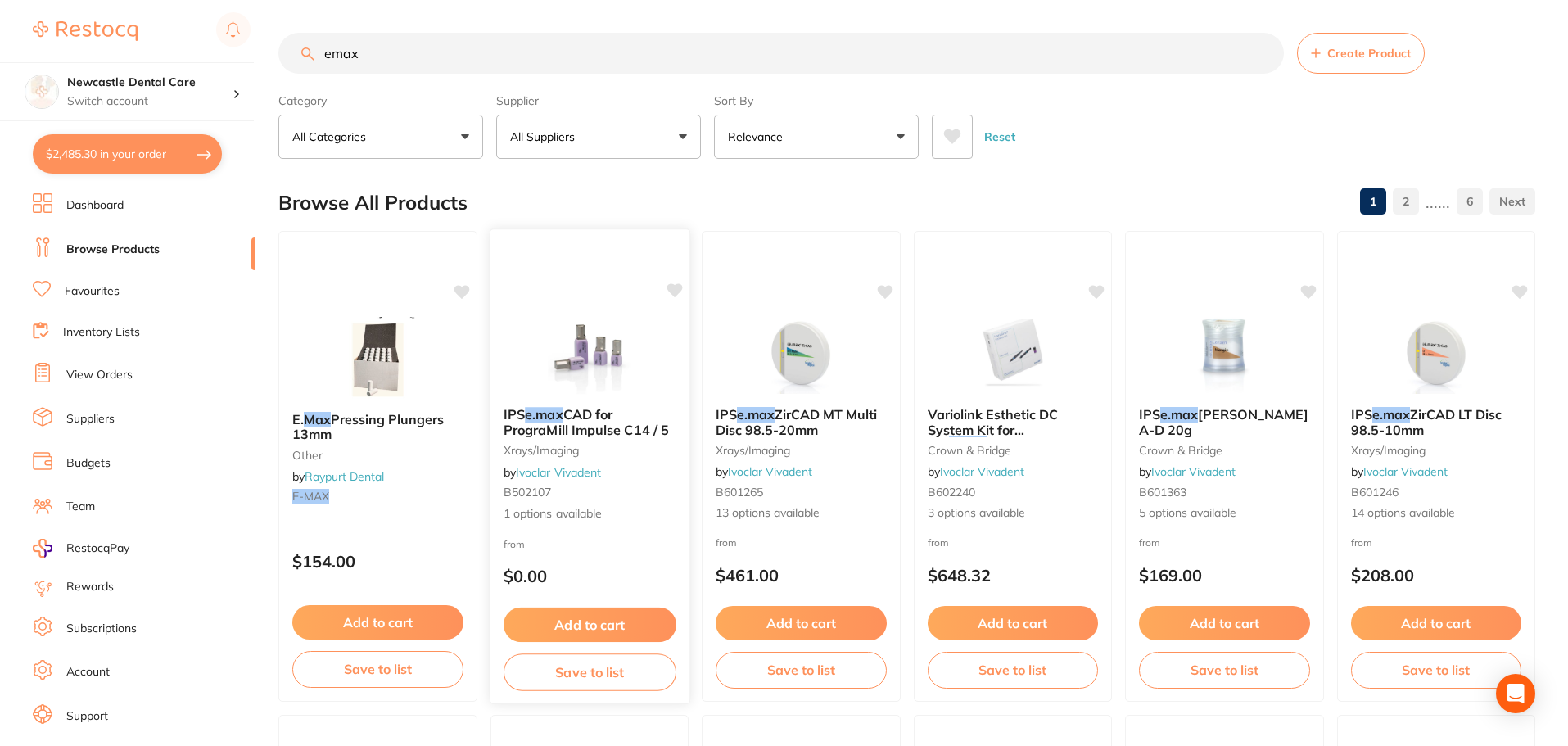
click at [635, 428] on span "CAD for PrograMill Impulse C14 / 5" at bounding box center [585, 422] width 165 height 32
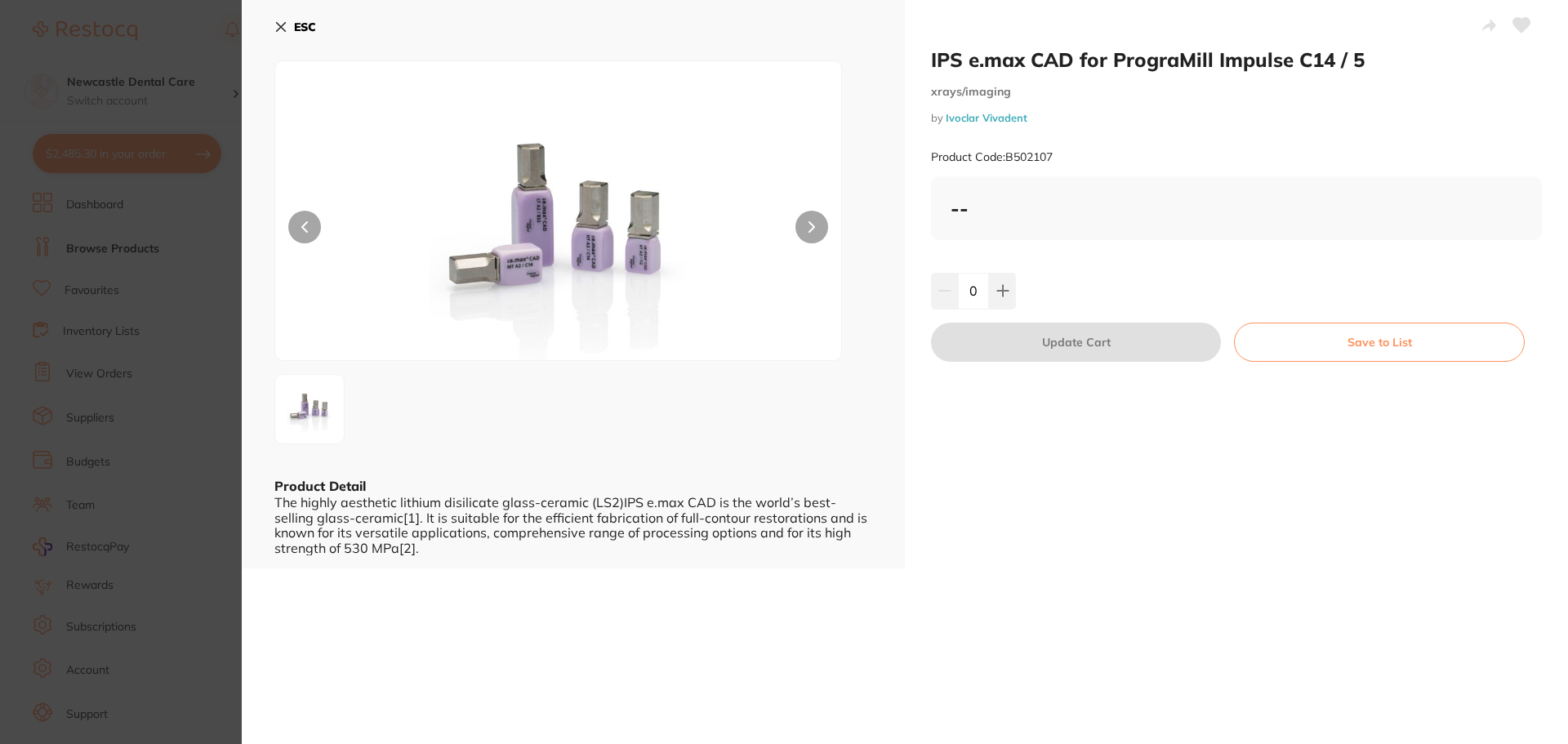
click at [216, 211] on section "IPS e.max CAD for PrograMill Impulse C14 / 5 xrays/imaging by Ivoclar Vivadent …" at bounding box center [784, 372] width 1568 height 744
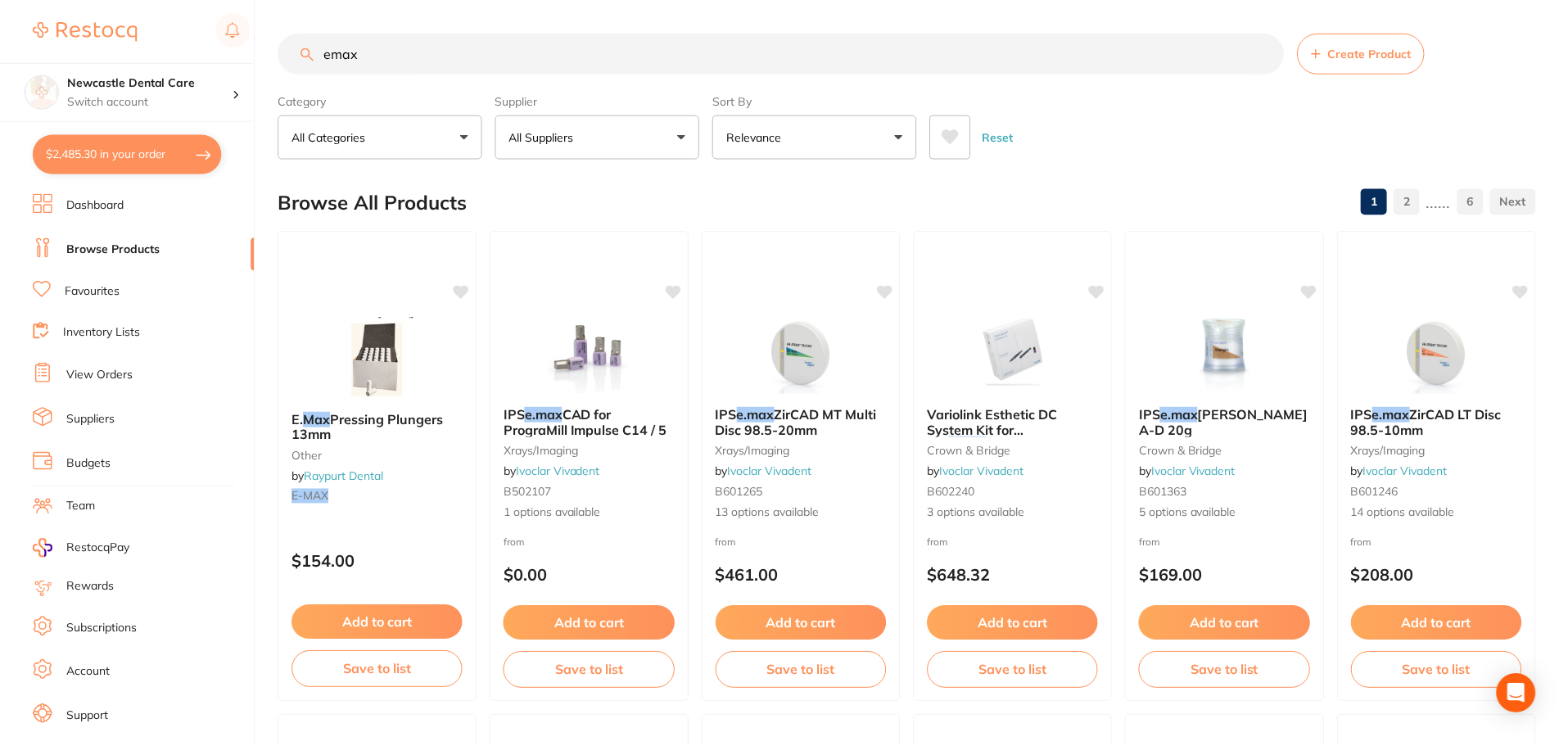
scroll to position [8, 0]
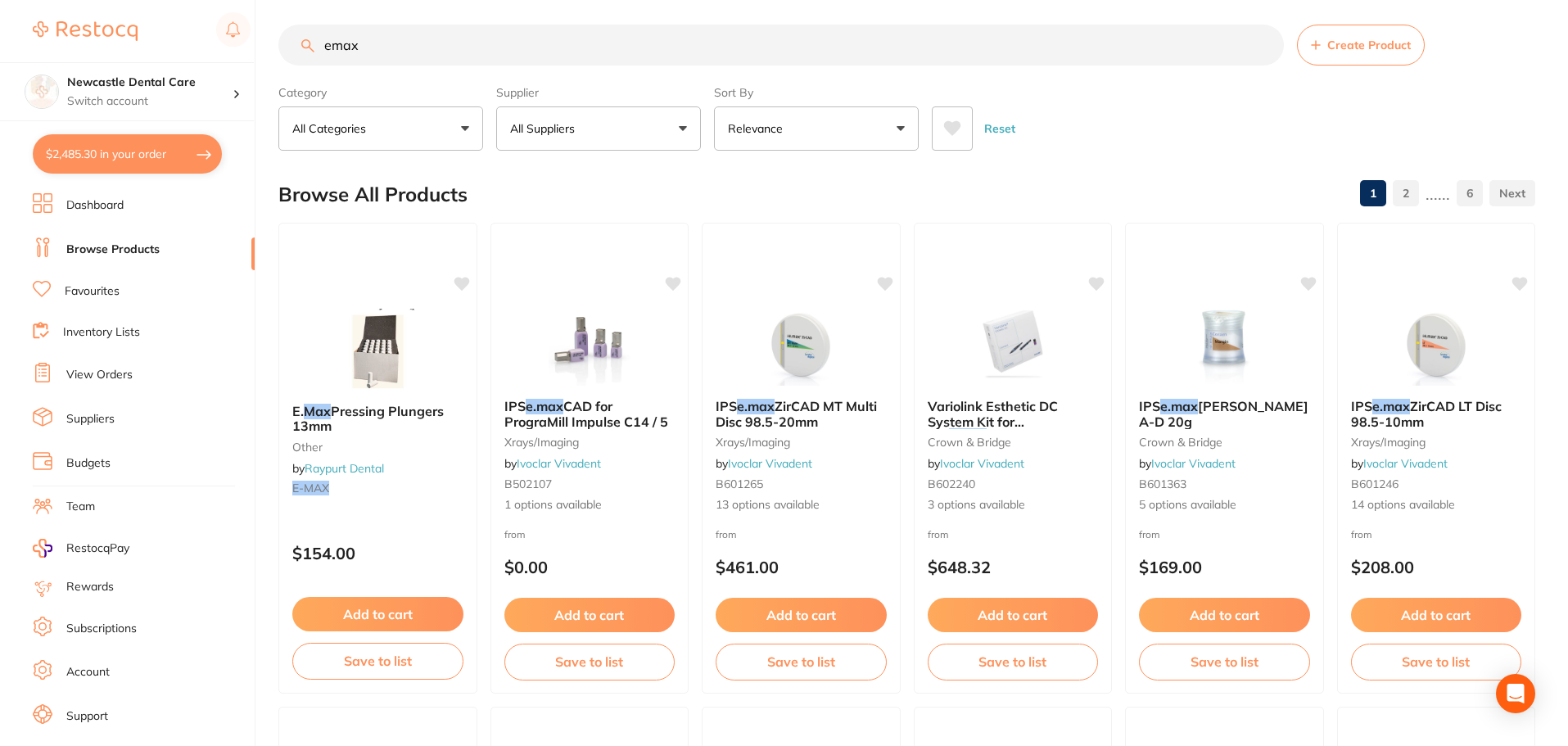
click at [386, 42] on input "emax" at bounding box center [781, 45] width 1006 height 41
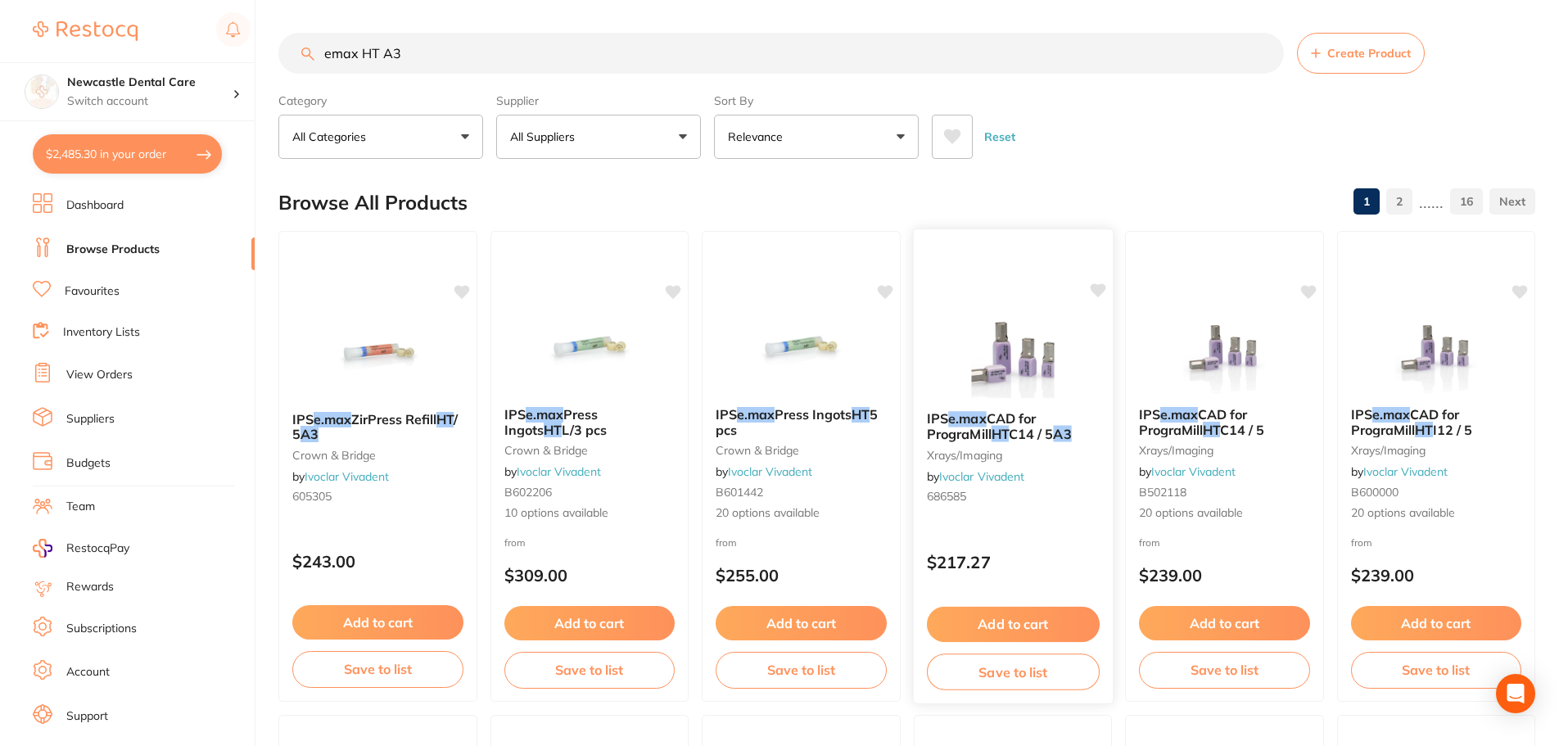
type input "emax HT A3"
click at [1016, 418] on span "CAD for PrograMill" at bounding box center [981, 426] width 109 height 32
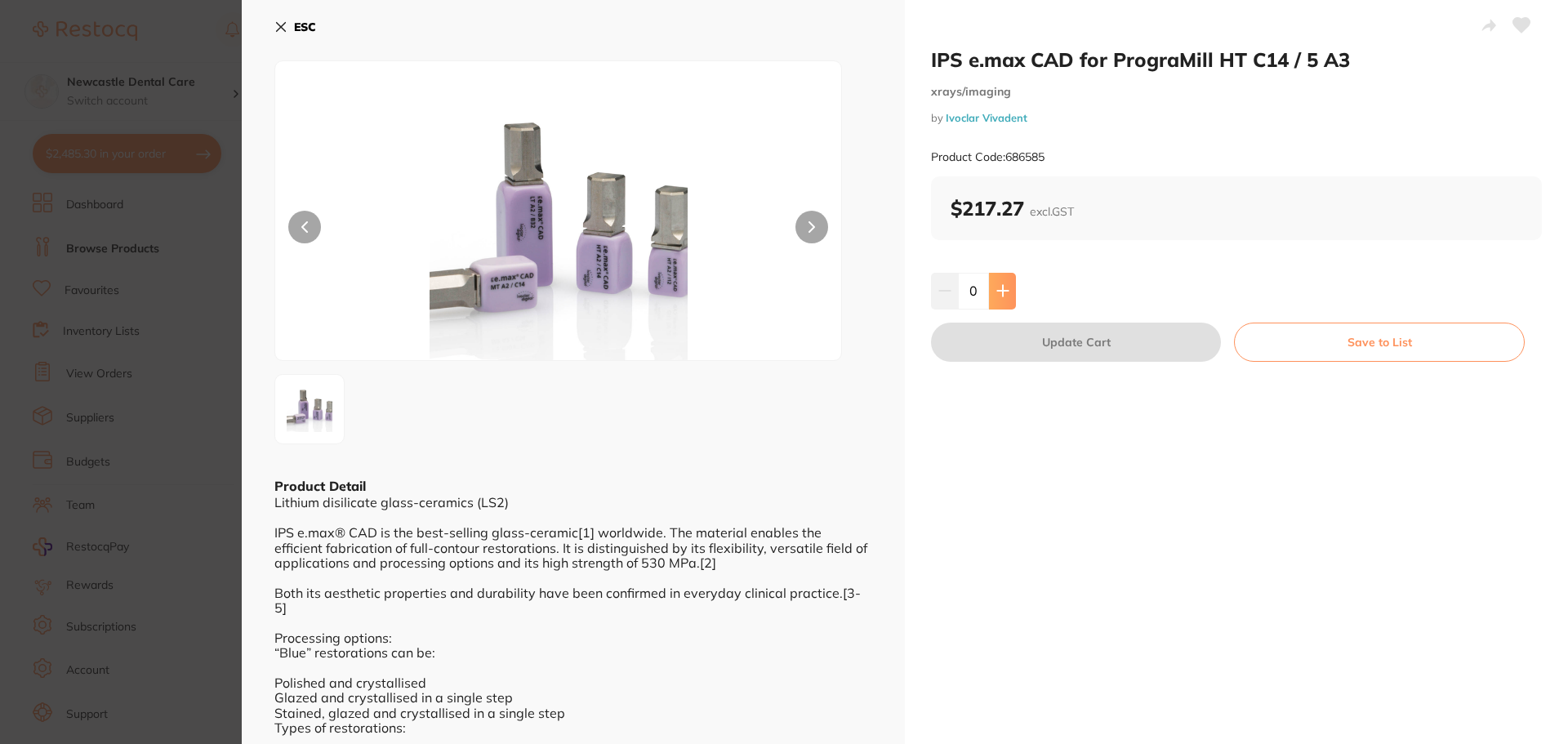
click at [1004, 295] on icon at bounding box center [1003, 291] width 13 height 13
type input "1"
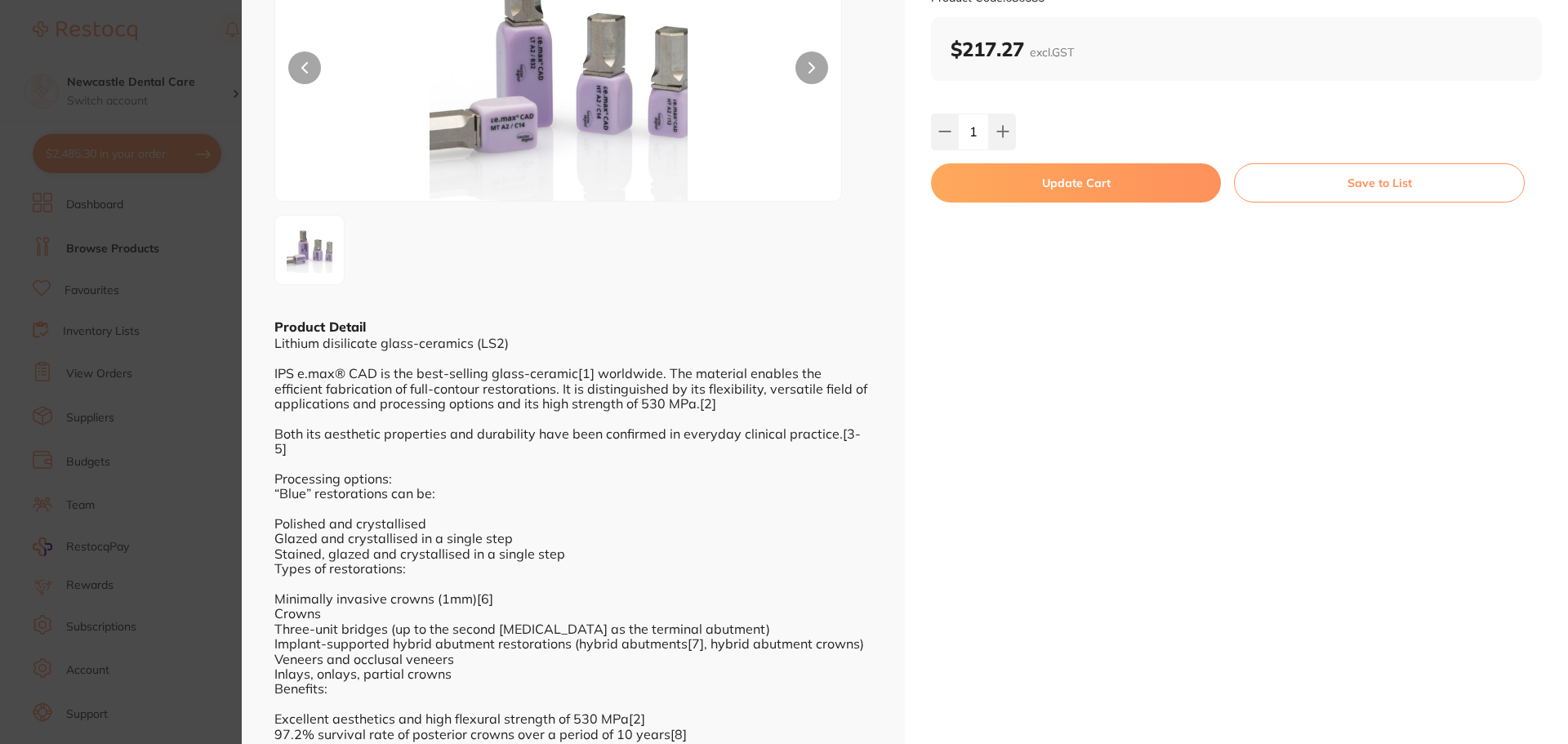
scroll to position [163, 0]
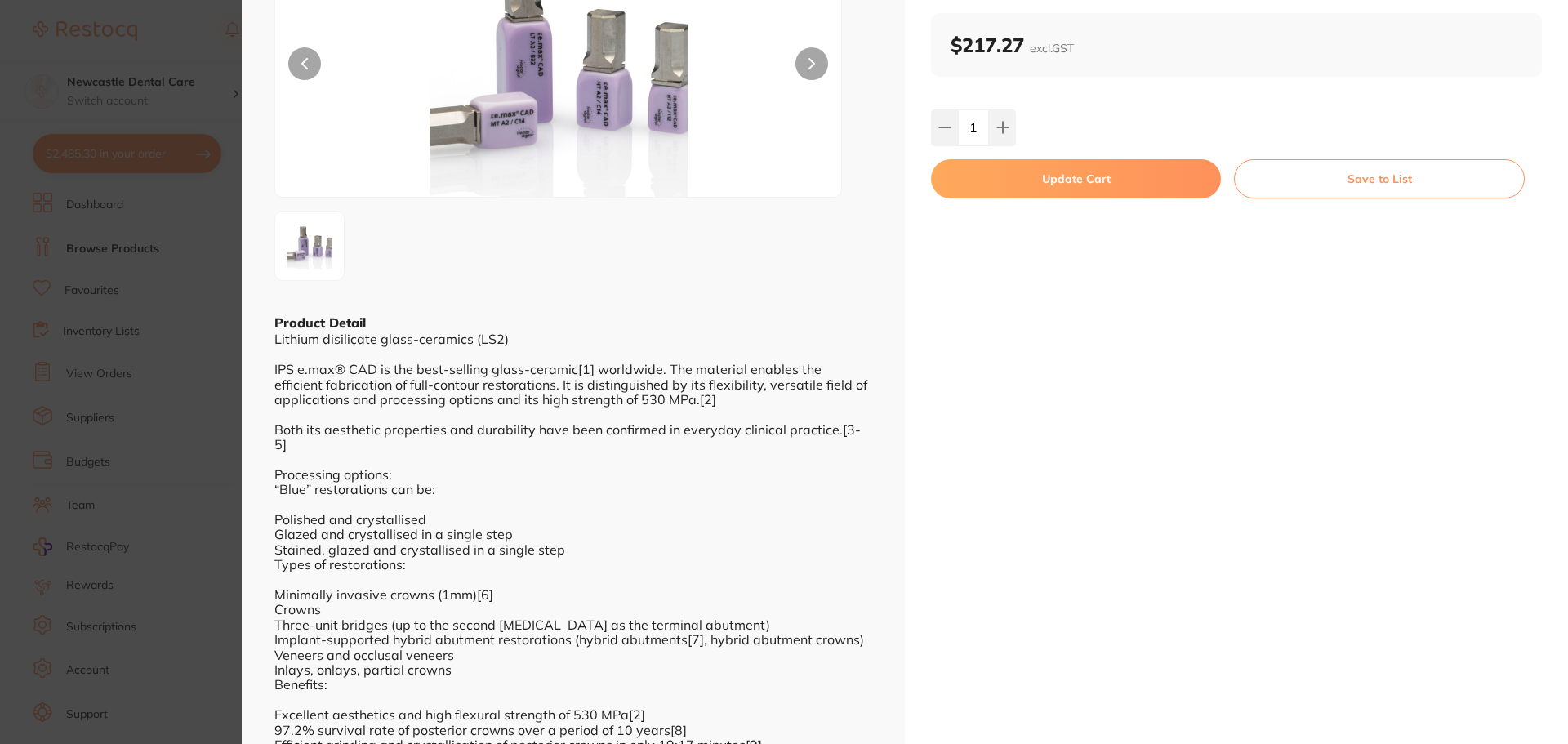
click at [810, 56] on button at bounding box center [812, 64] width 33 height 33
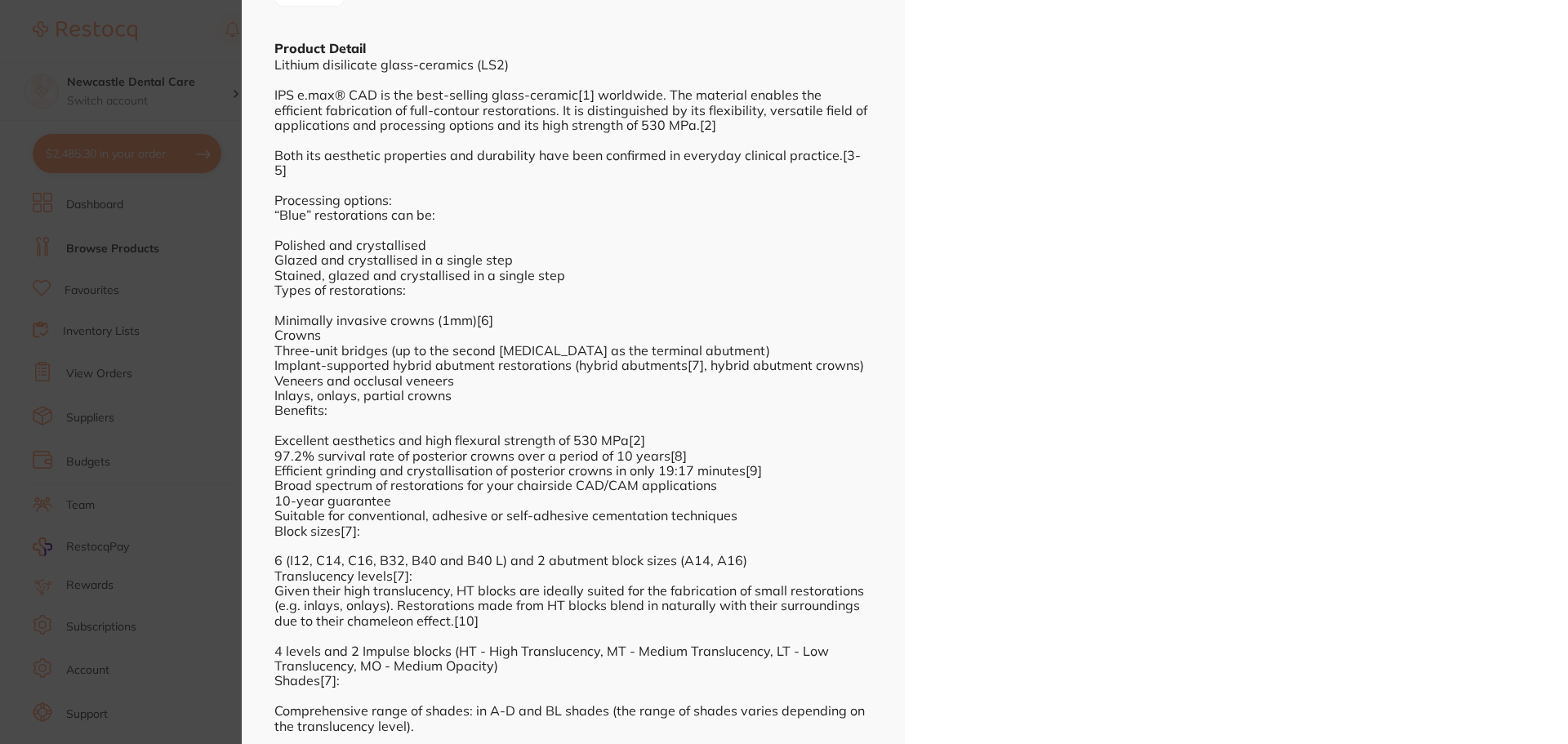
scroll to position [0, 0]
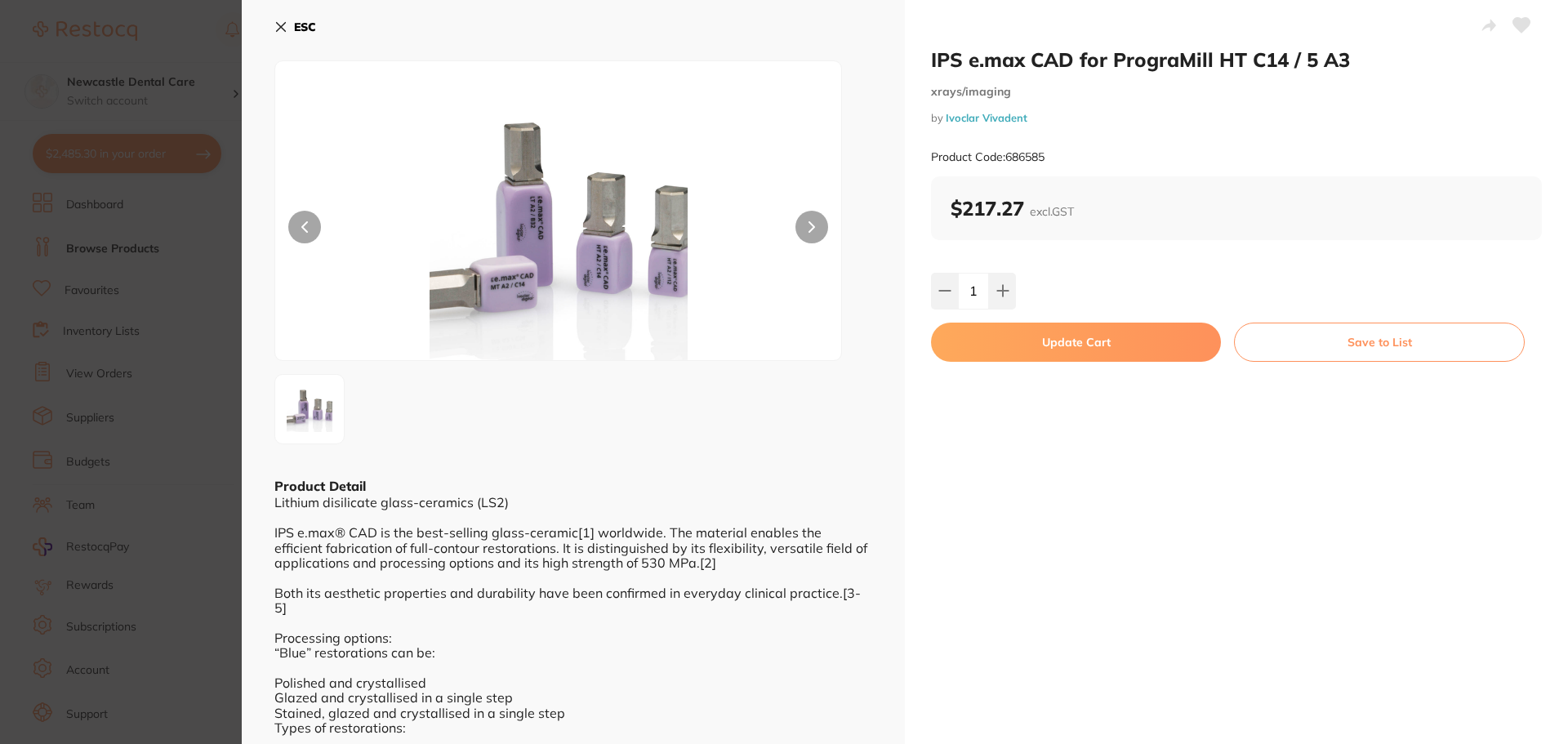
click at [287, 24] on icon at bounding box center [281, 27] width 13 height 13
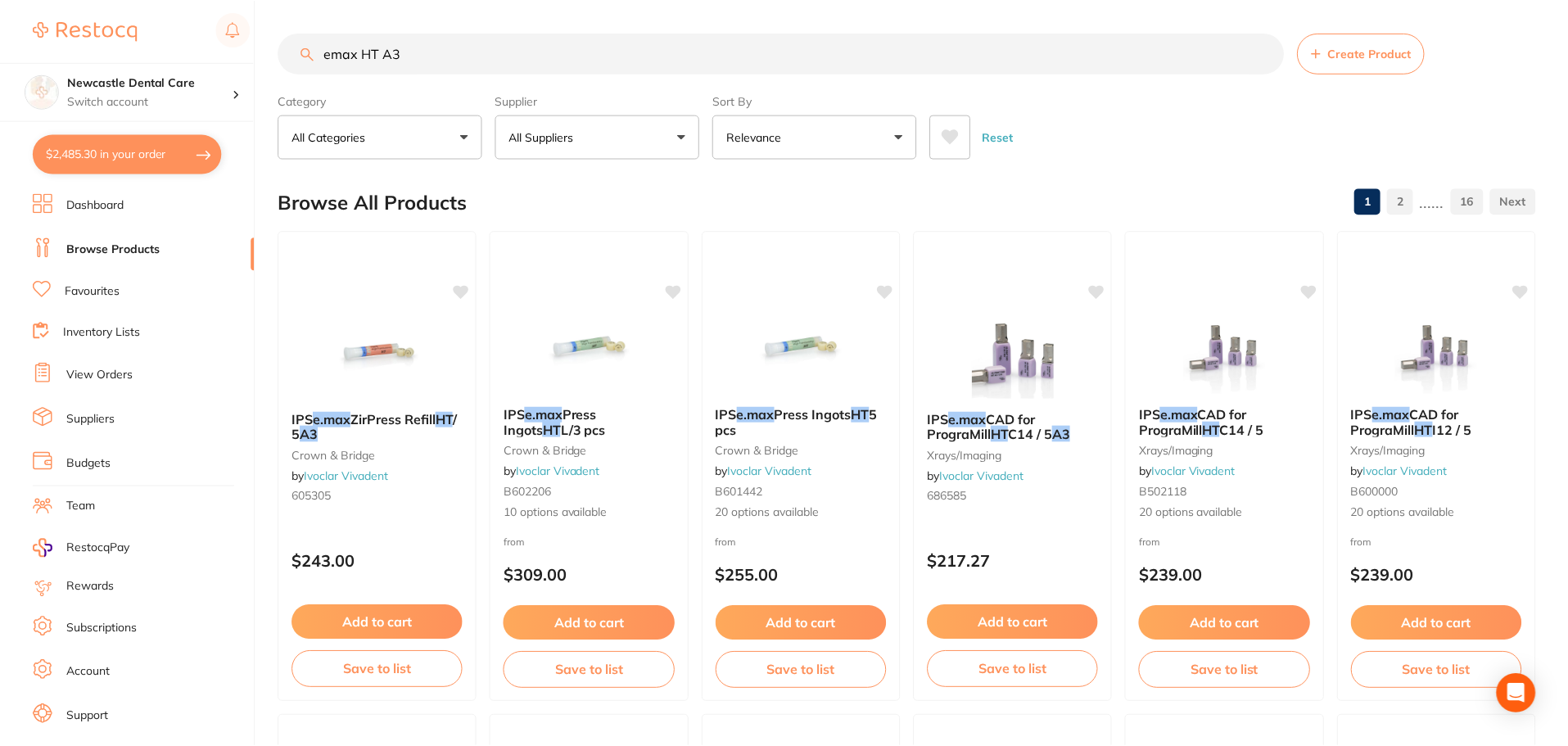
scroll to position [8, 0]
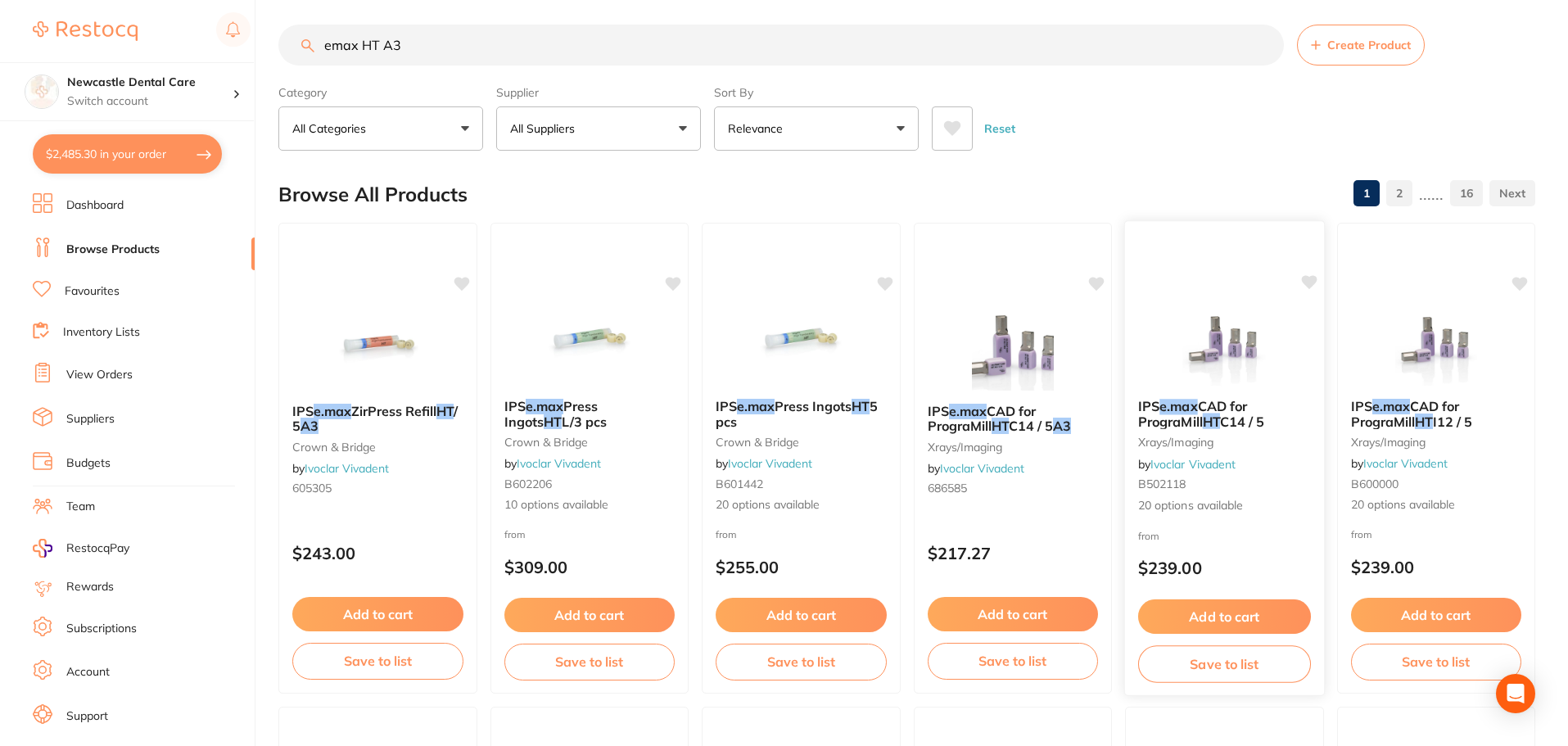
click at [1247, 401] on span "CAD for PrograMill" at bounding box center [1193, 413] width 109 height 32
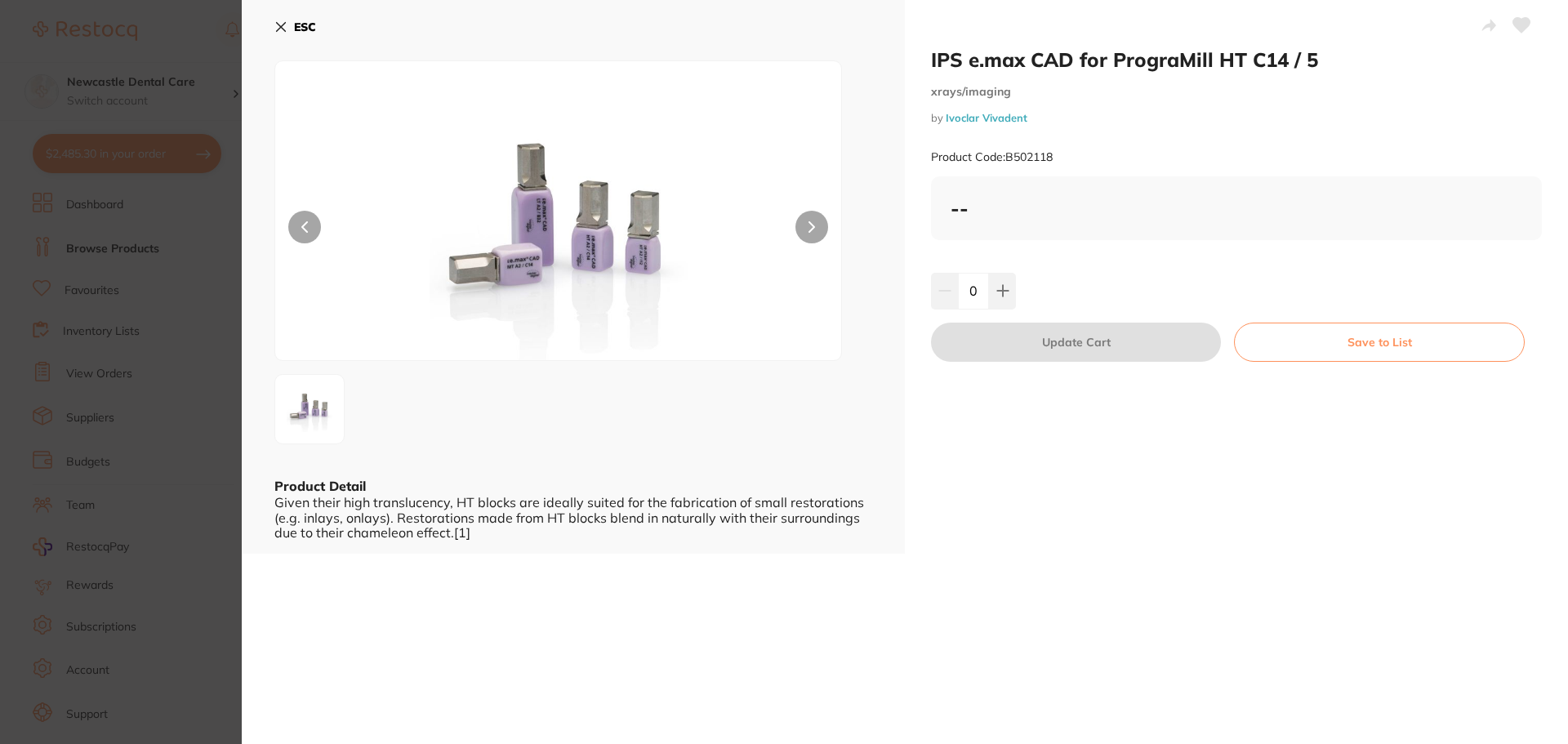
click at [161, 275] on section "IPS e.max CAD for PrograMill HT C14 / 5 xrays/imaging by Ivoclar Vivadent Produ…" at bounding box center [784, 372] width 1568 height 744
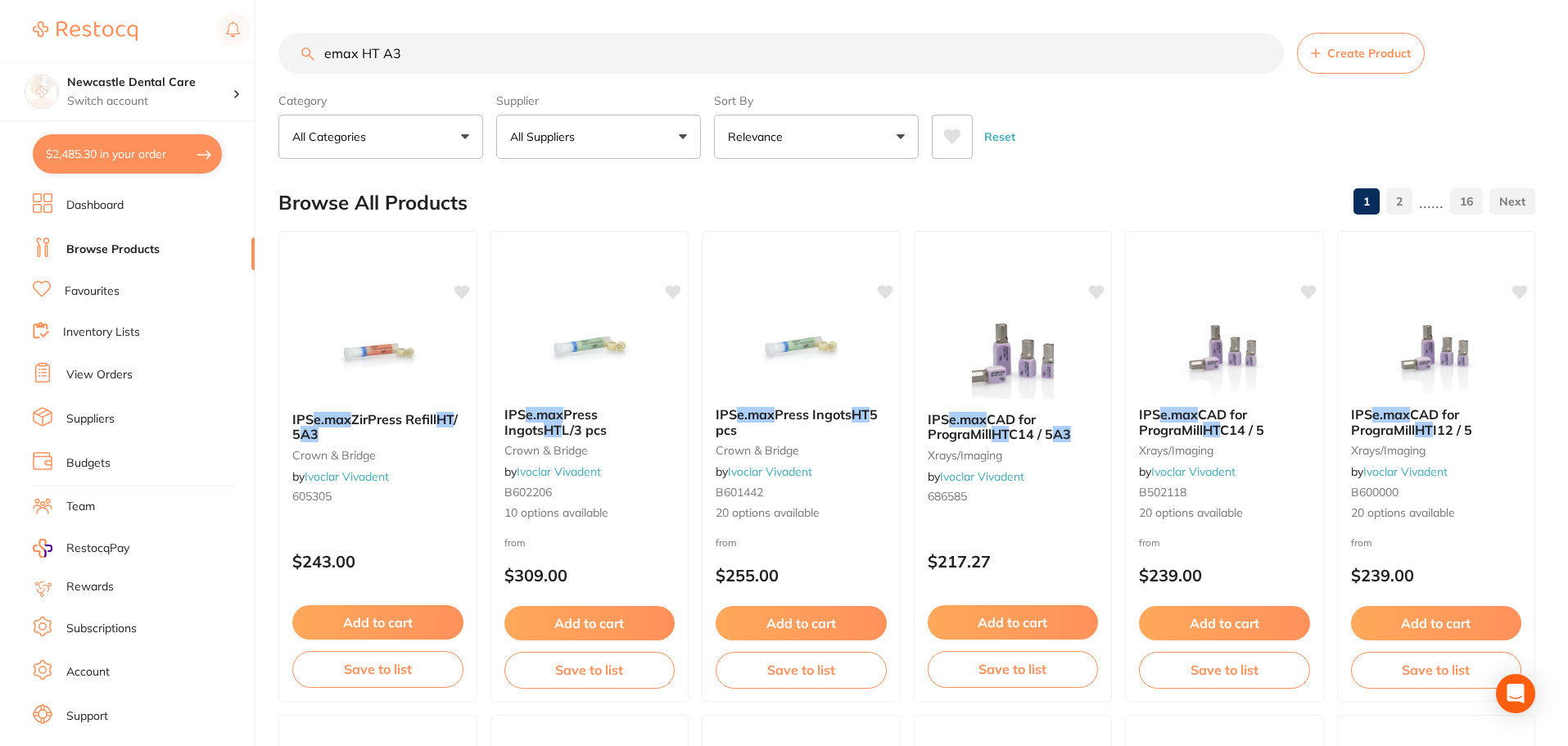
click at [1006, 424] on span "CAD for PrograMill" at bounding box center [982, 427] width 108 height 31
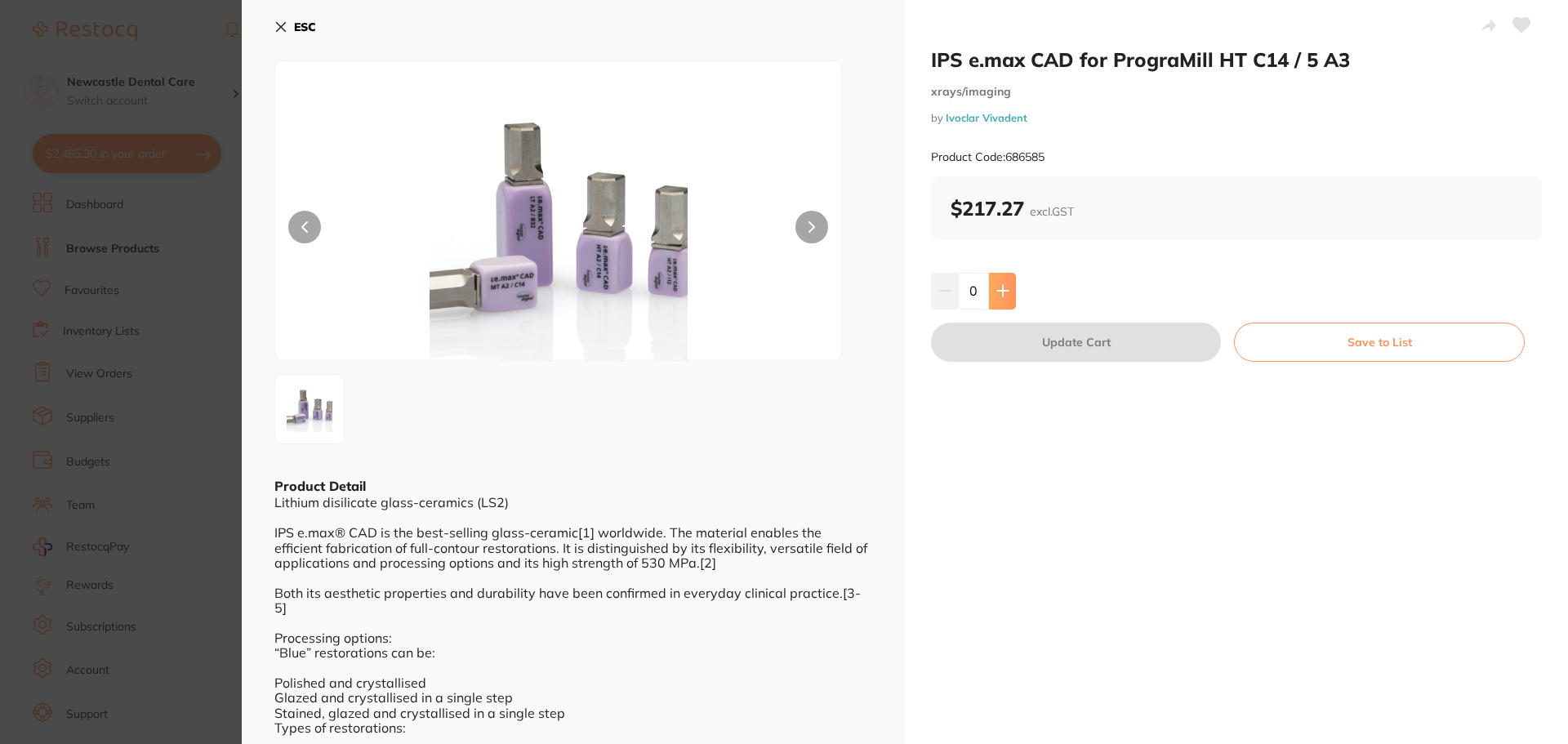
click at [1010, 291] on button at bounding box center [1002, 291] width 27 height 36
type input "1"
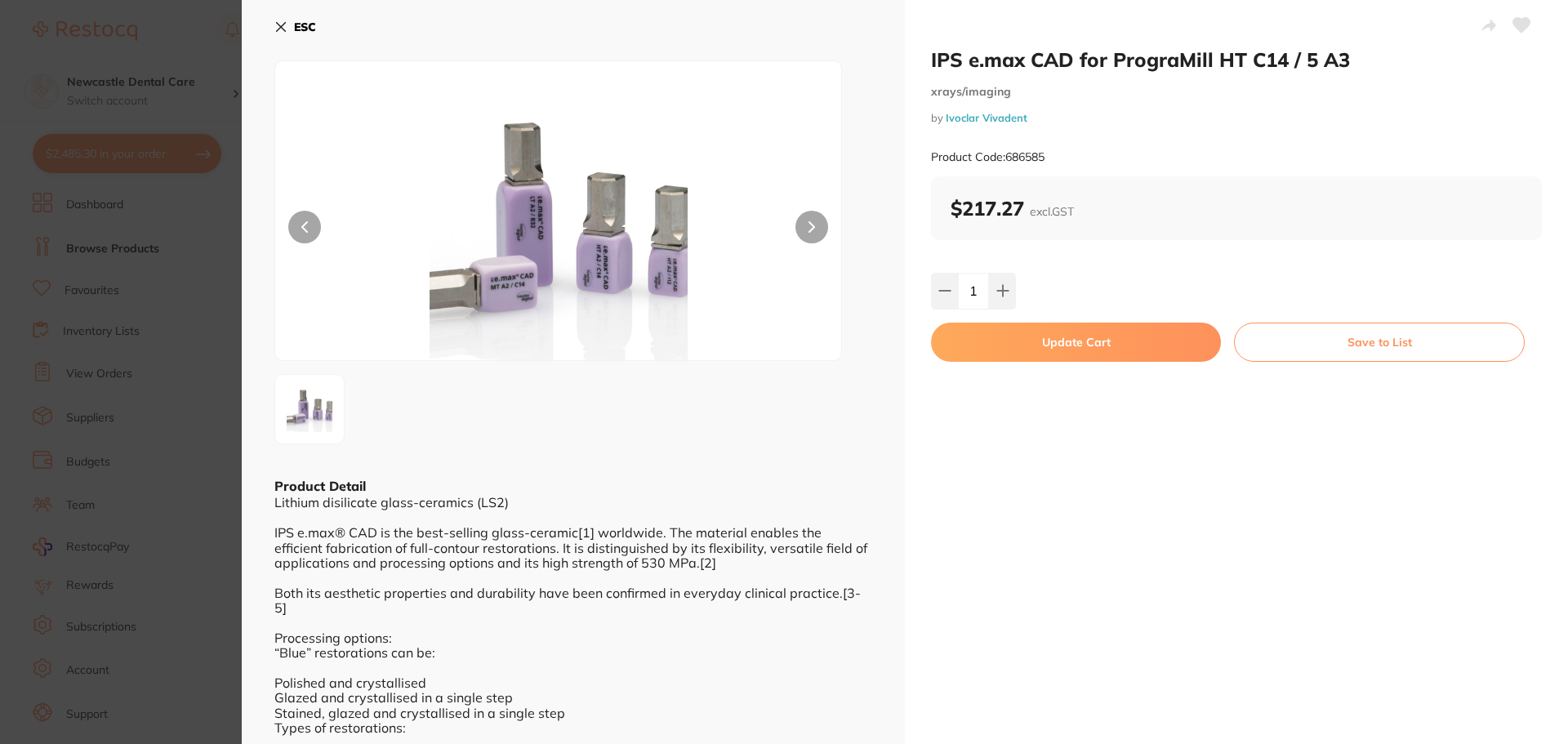
click at [1117, 344] on button "Update Cart" at bounding box center [1076, 342] width 290 height 40
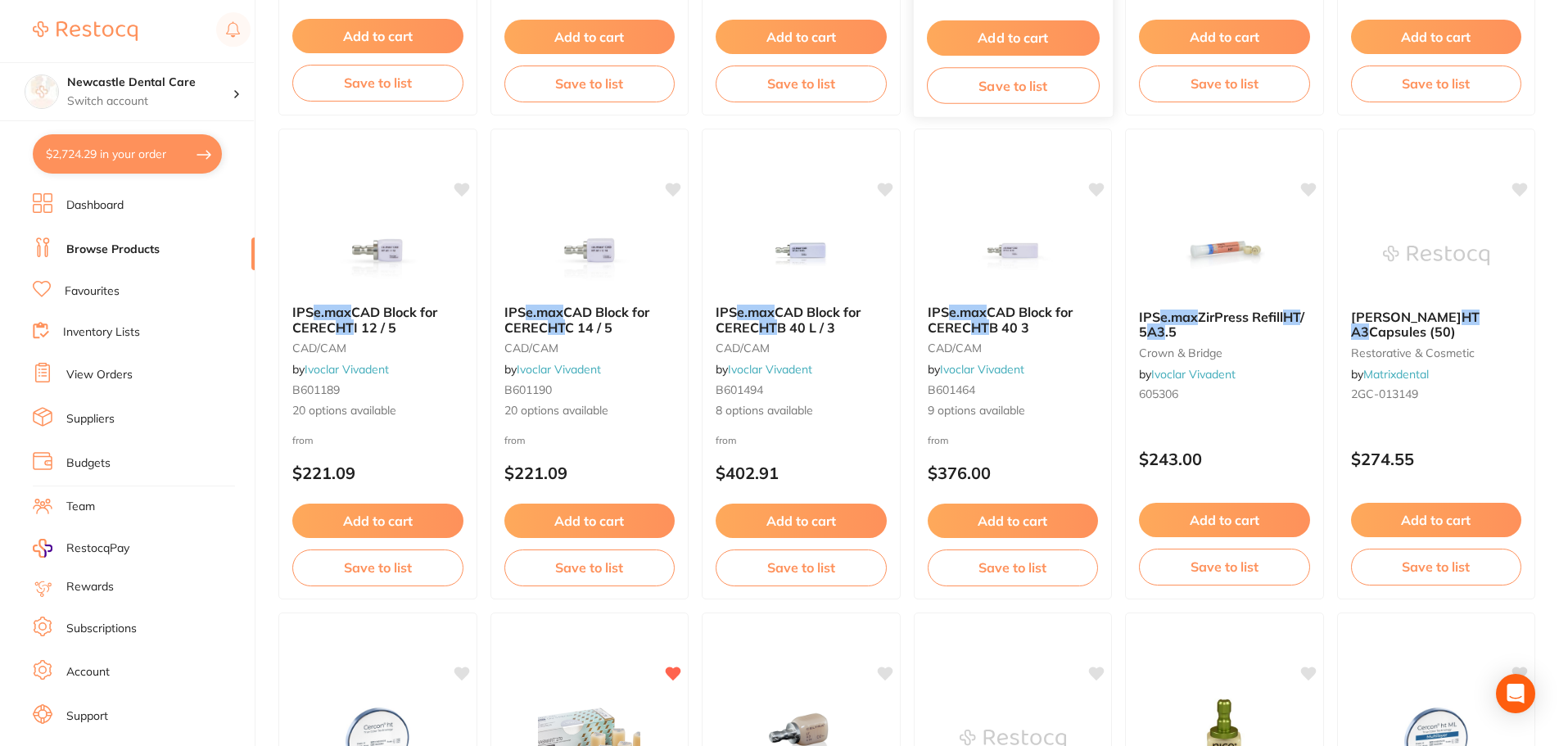
scroll to position [417, 0]
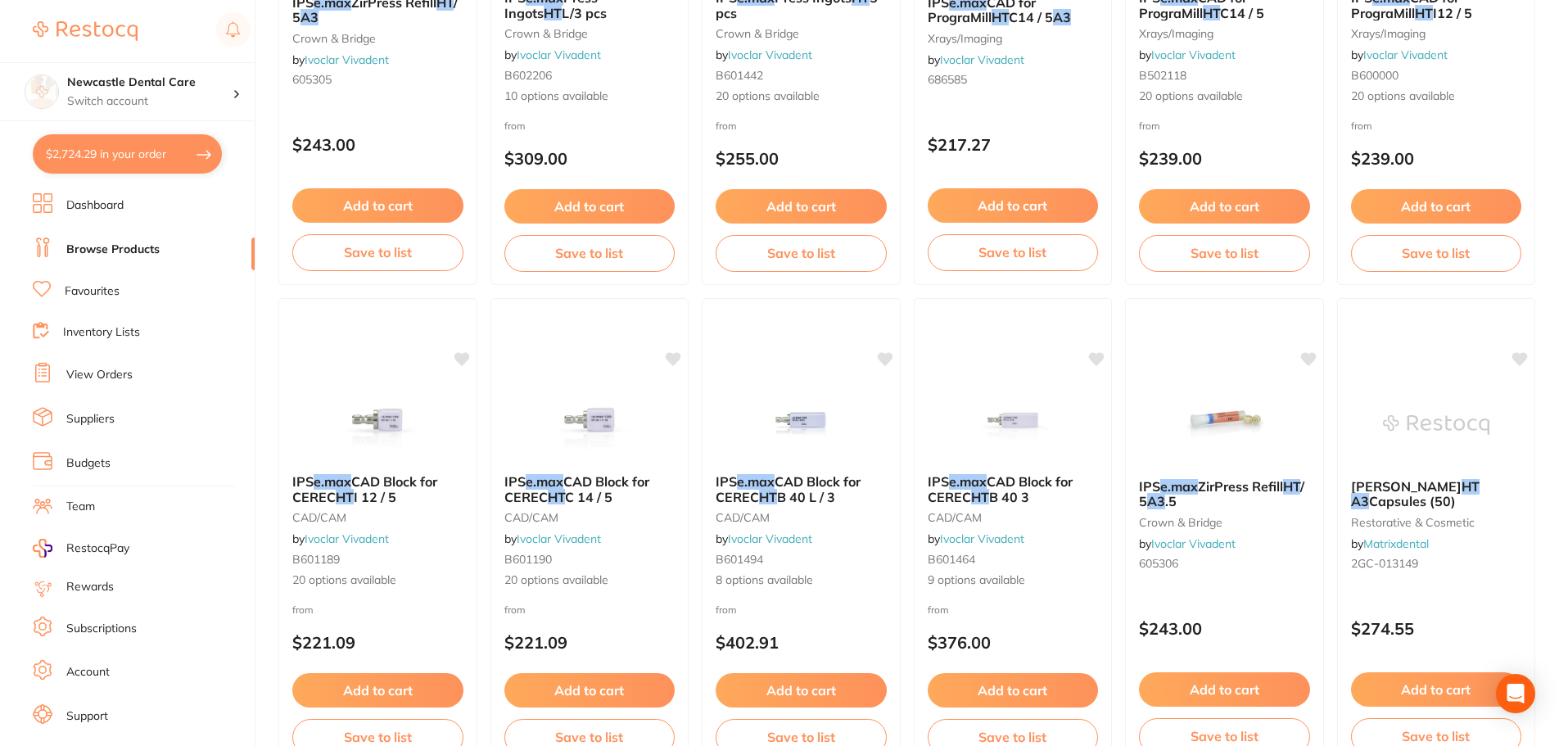
click at [116, 370] on link "View Orders" at bounding box center [99, 375] width 66 height 17
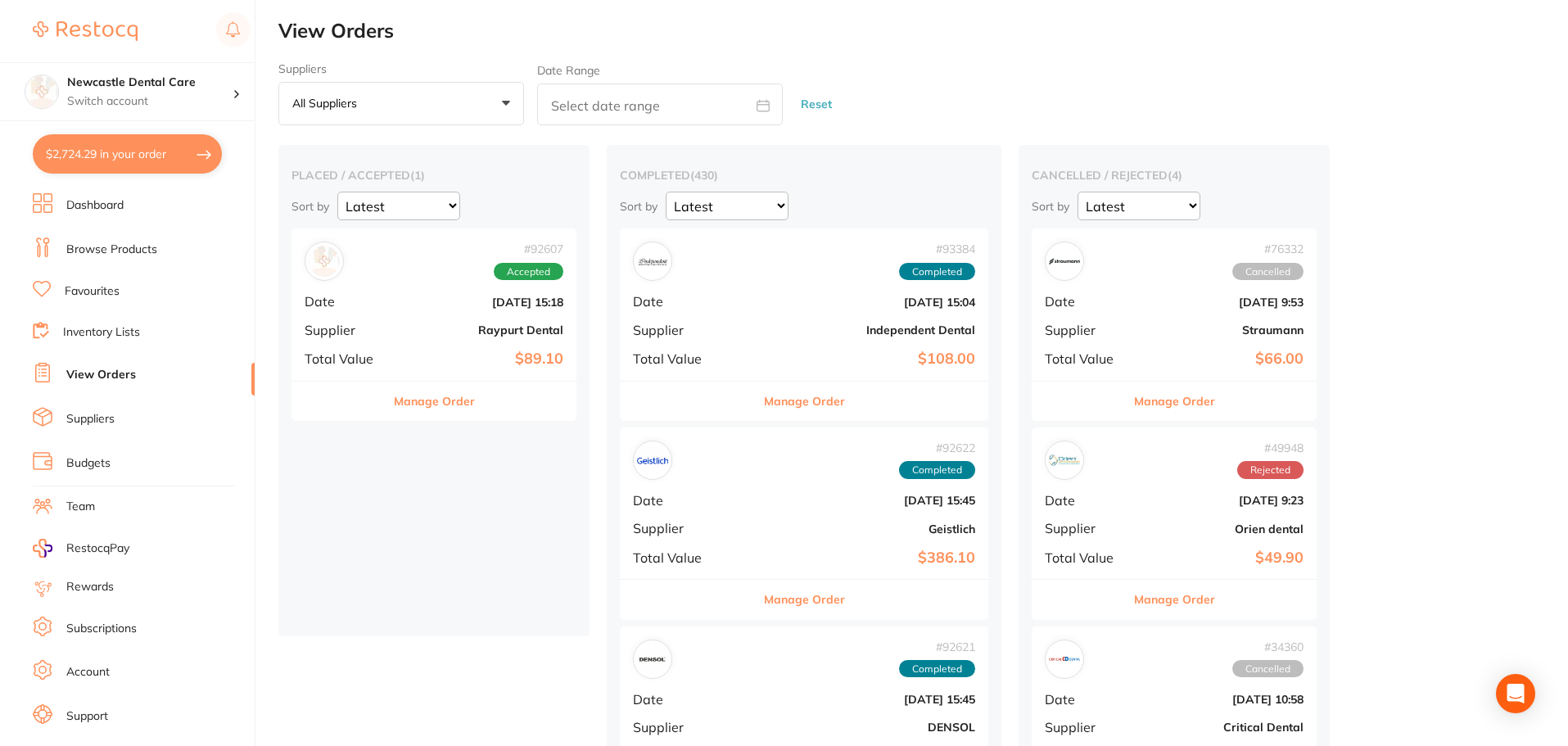
click at [353, 103] on p "All suppliers" at bounding box center [328, 103] width 71 height 15
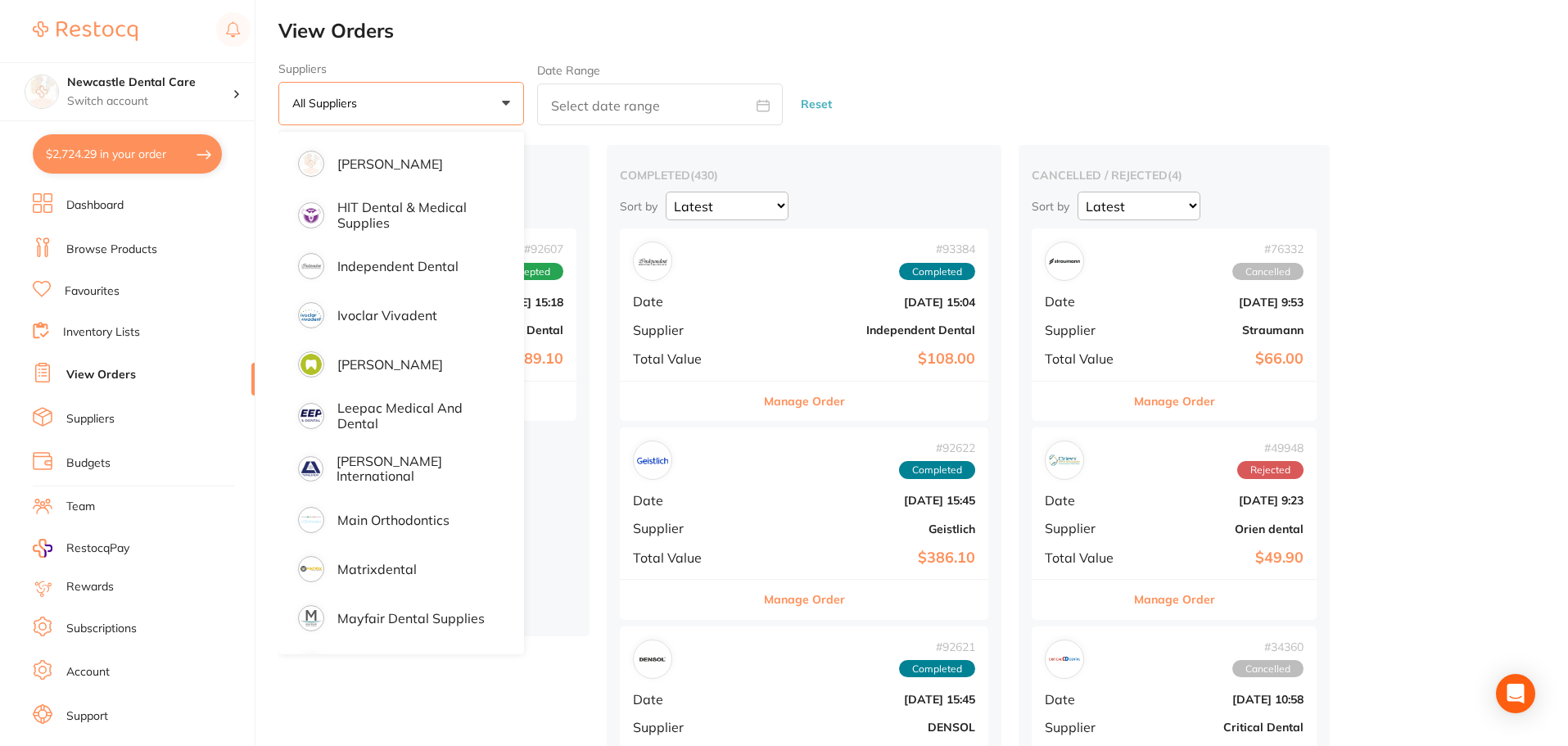
scroll to position [982, 0]
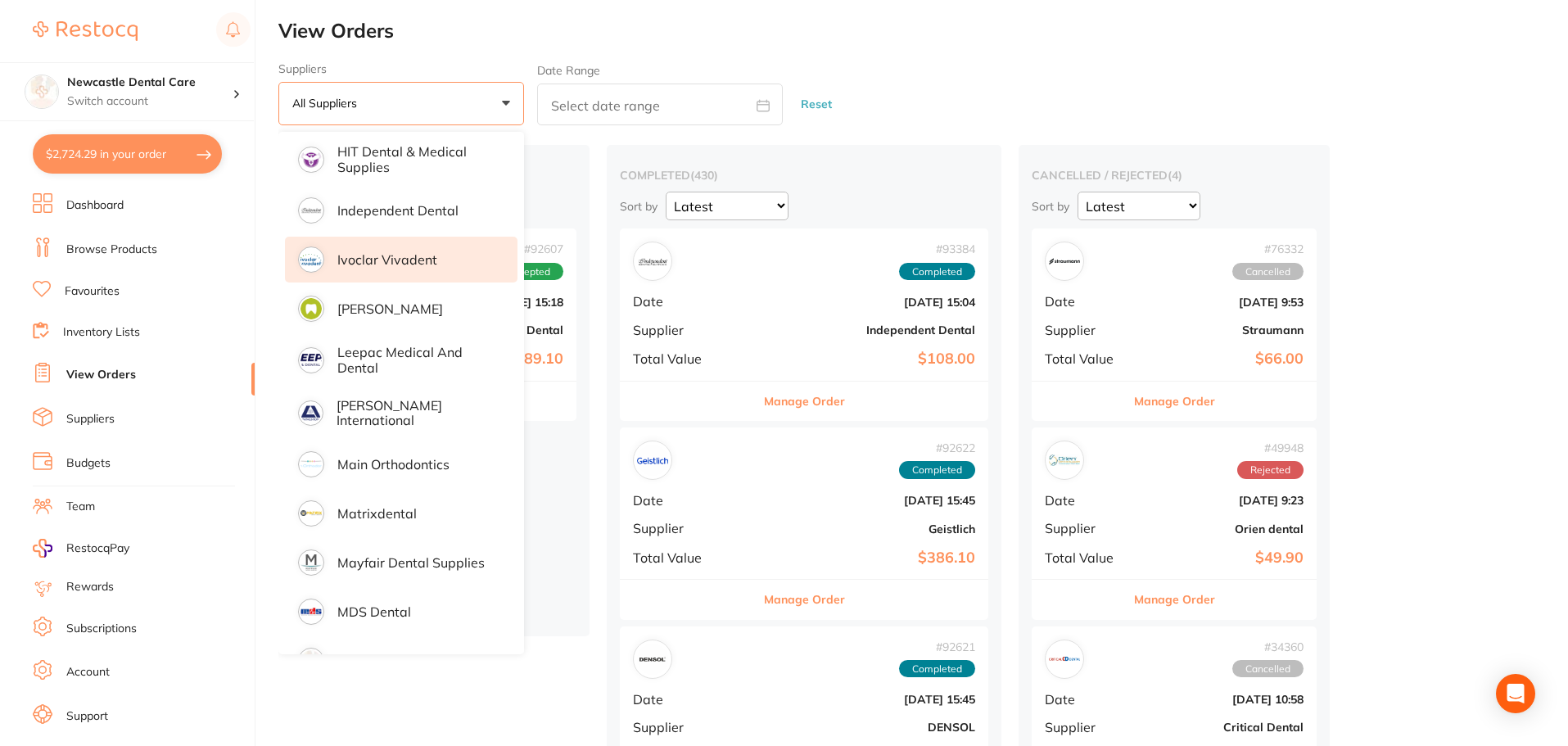
click at [407, 255] on p "Ivoclar Vivadent" at bounding box center [387, 259] width 100 height 15
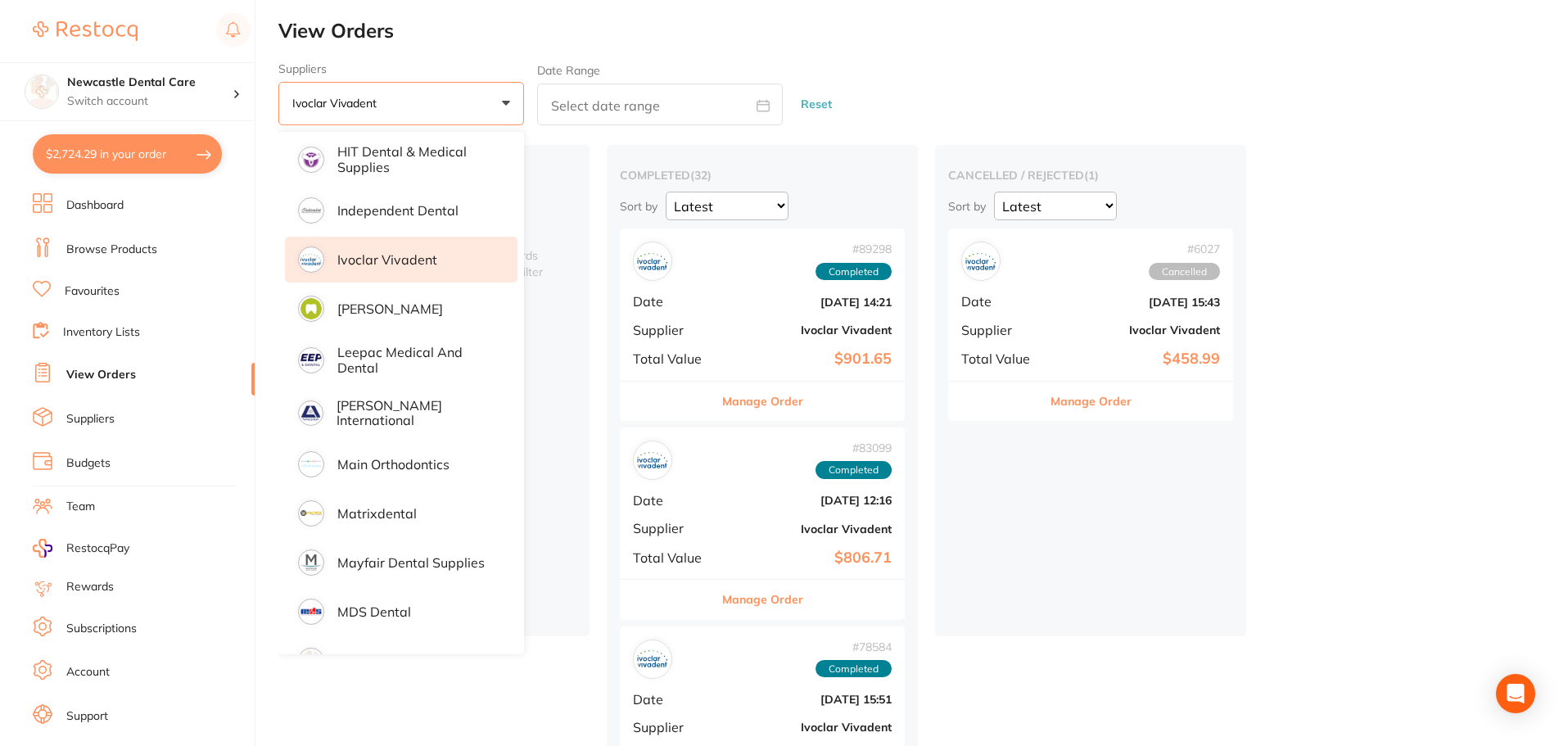
click at [1063, 473] on div "cancelled / rejected ( 1 ) Sort by Latest Notification # 6027 Cancelled Date Se…" at bounding box center [1091, 390] width 311 height 491
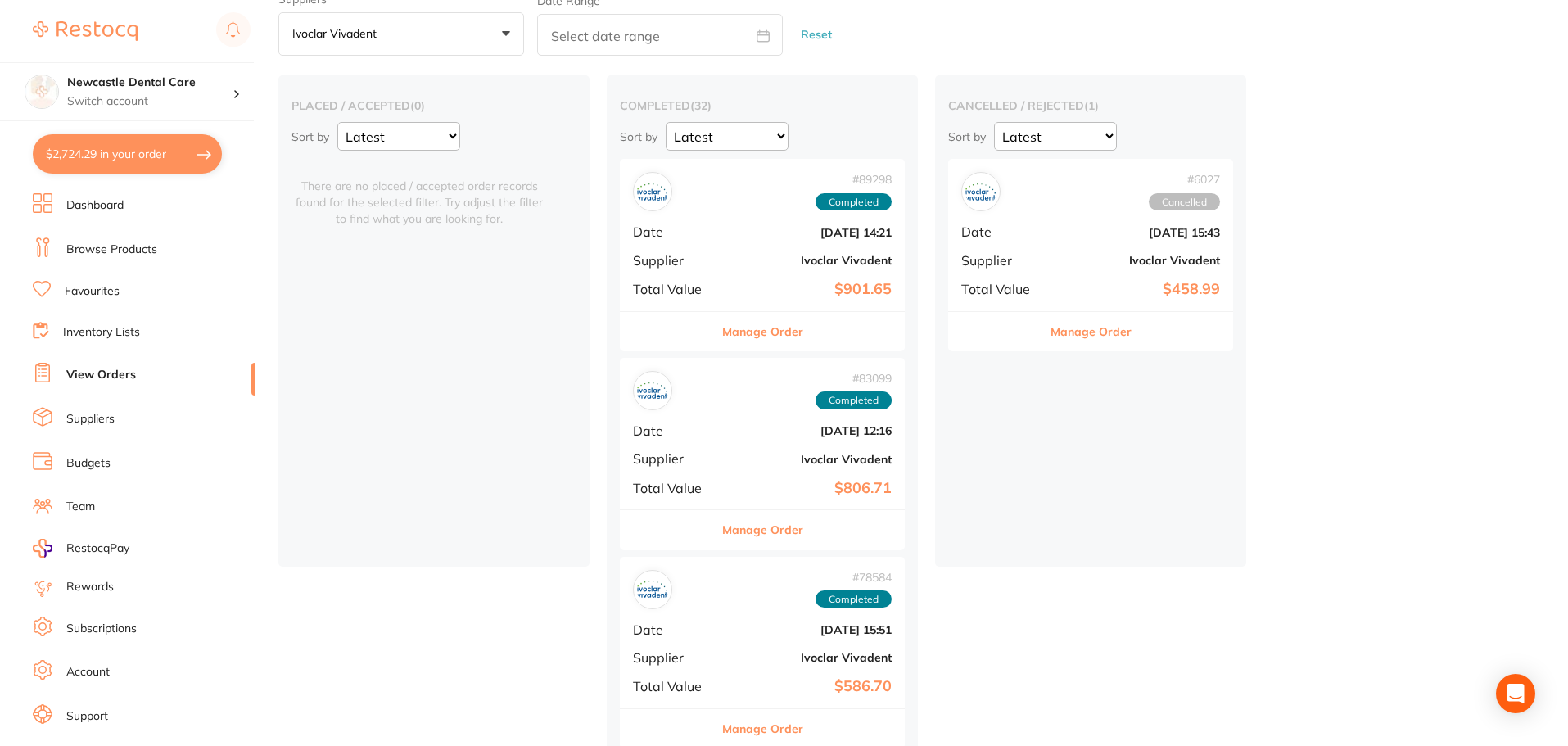
scroll to position [163, 0]
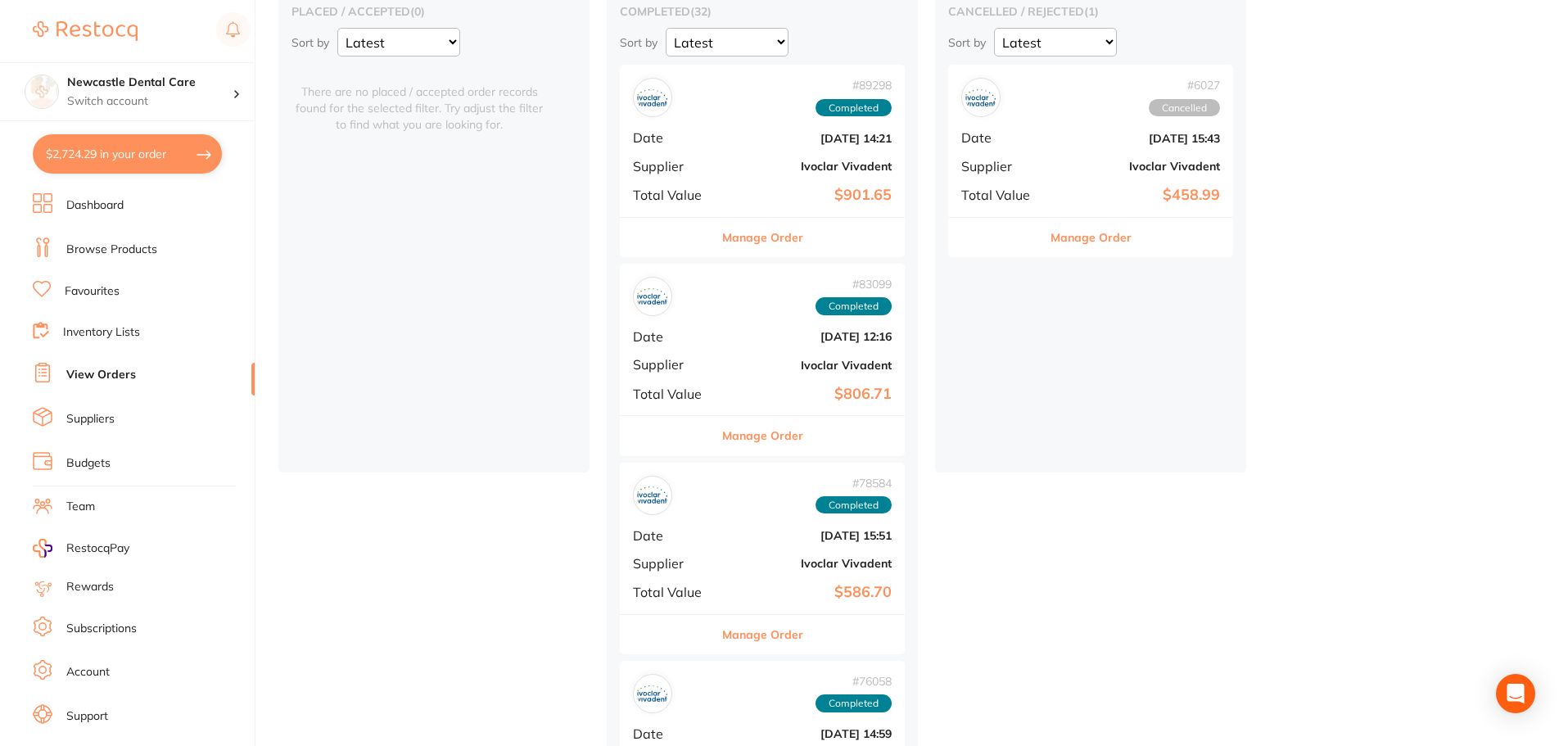
click at [789, 429] on button "Manage Order" at bounding box center [763, 436] width 81 height 40
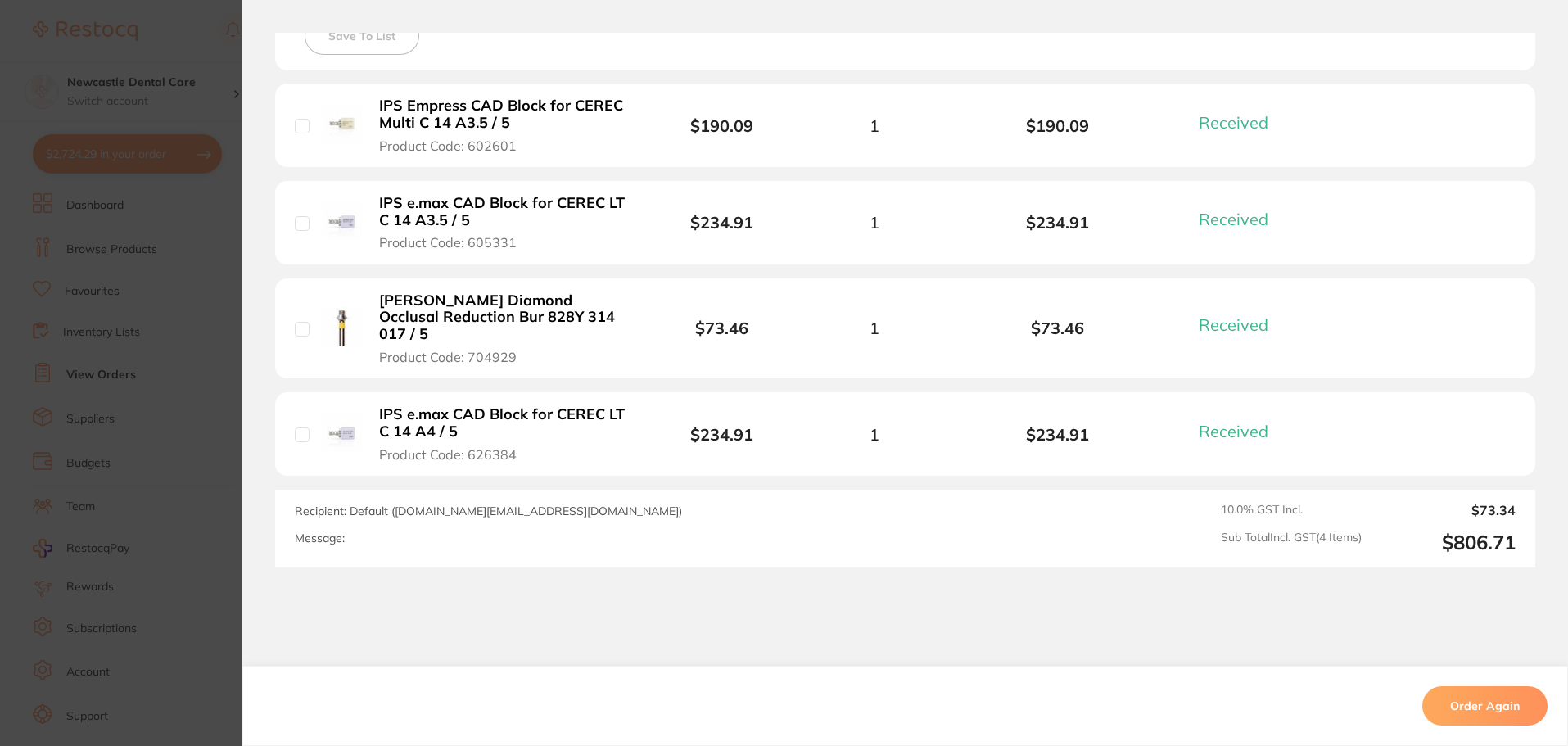
scroll to position [328, 0]
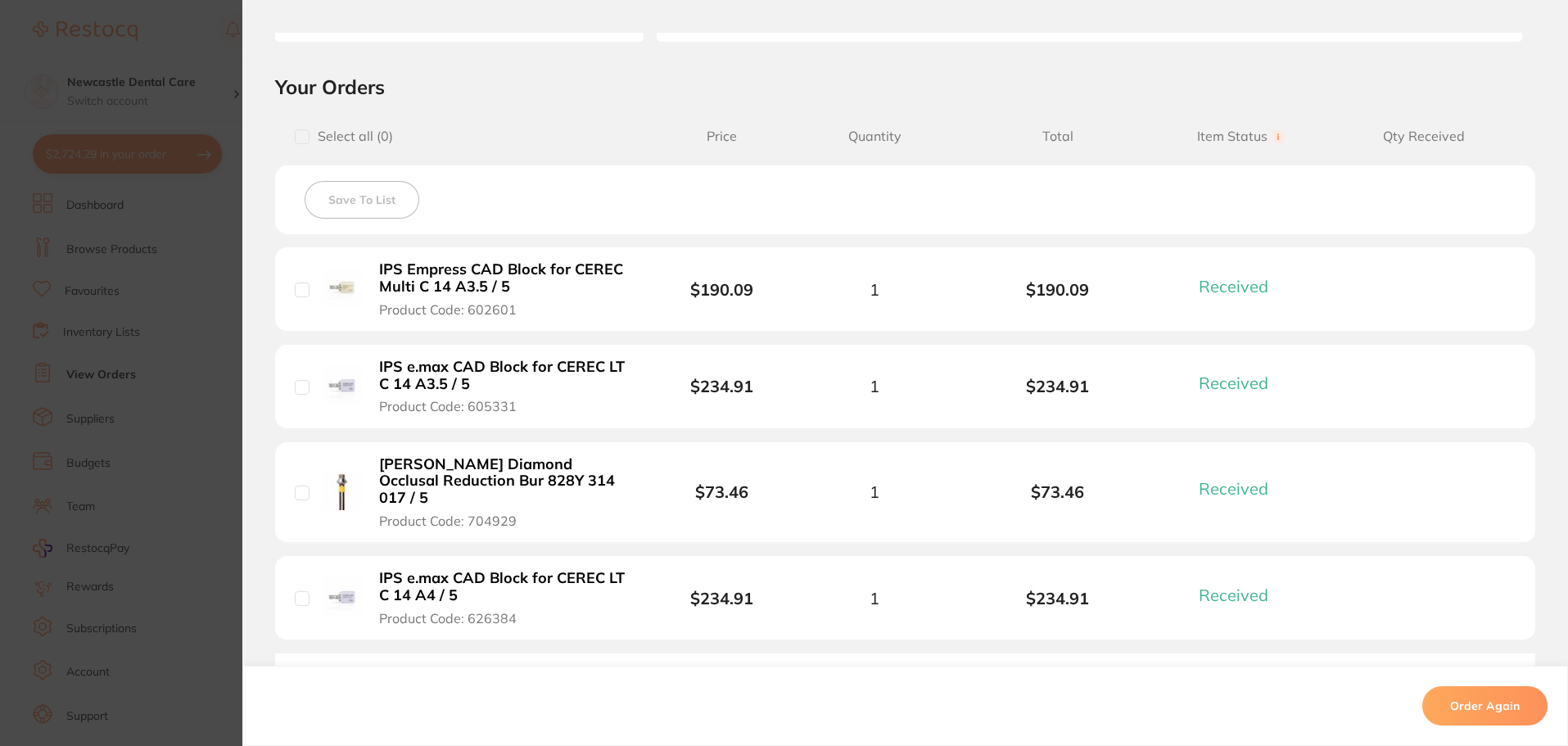
click at [187, 468] on section "Order ID: Restocq- 83099 Order Information 4 Received Completed Order Order Dat…" at bounding box center [784, 373] width 1568 height 746
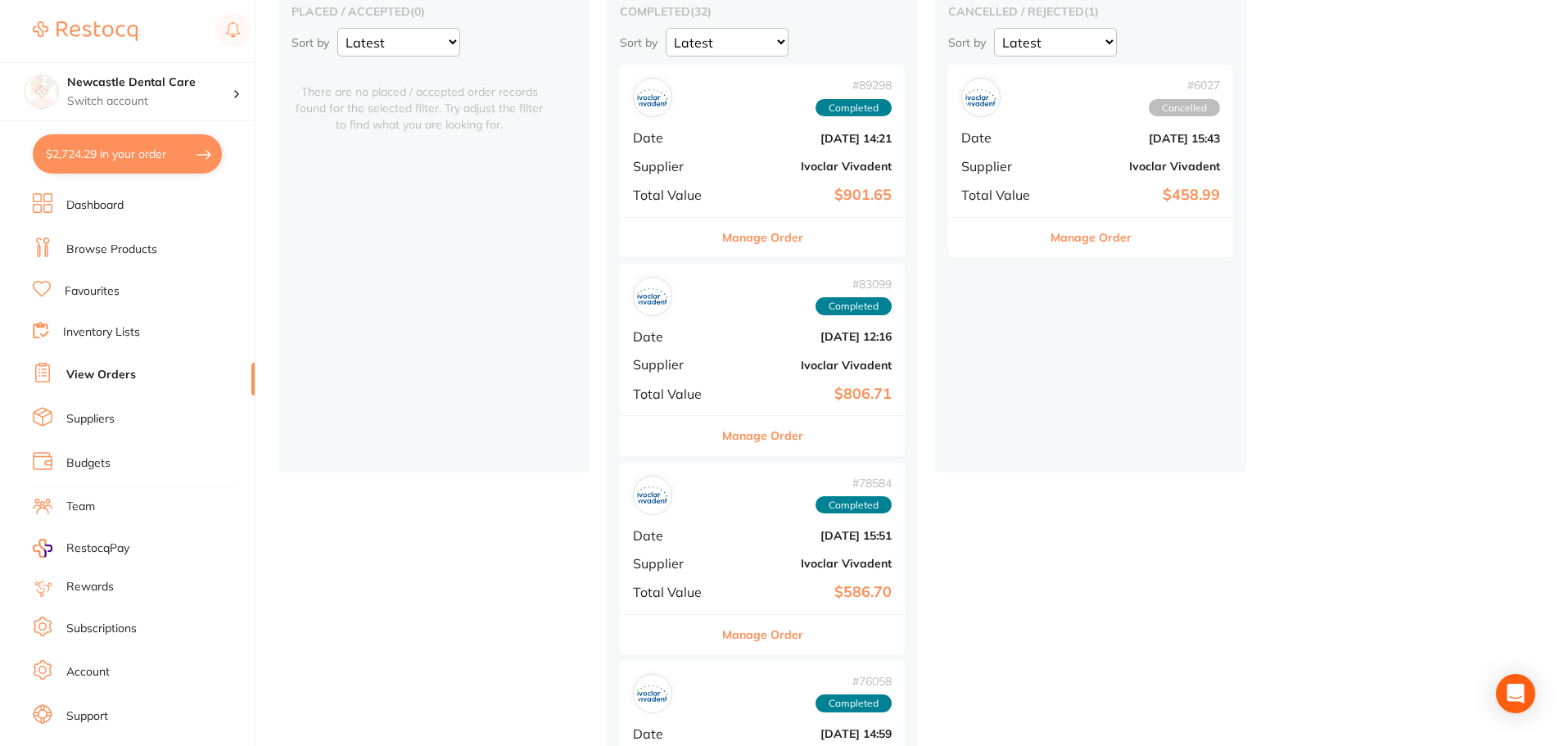
click at [777, 635] on button "Manage Order" at bounding box center [763, 635] width 81 height 40
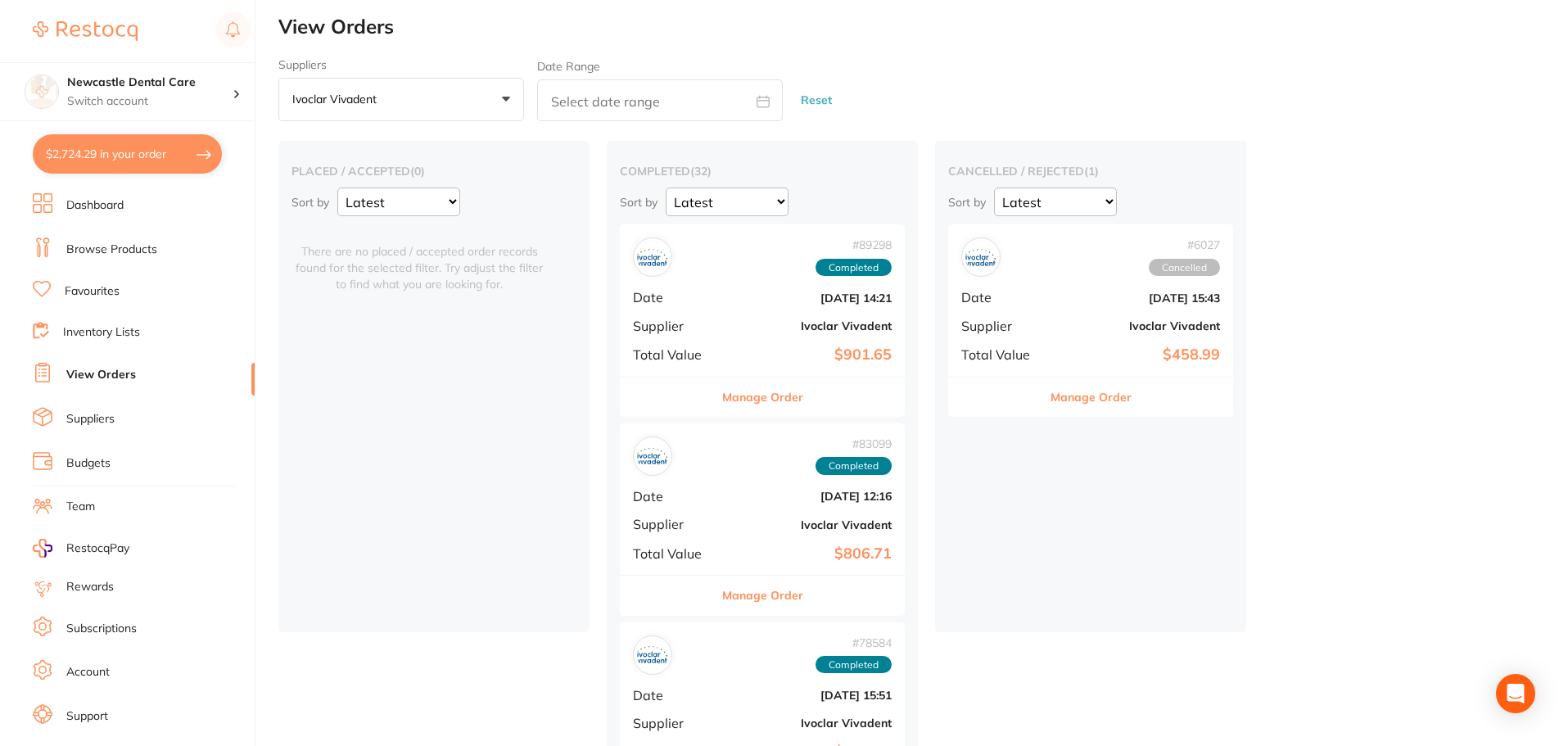
scroll to position [982, 0]
click at [111, 208] on link "Dashboard" at bounding box center [94, 205] width 57 height 17
